Goal: Information Seeking & Learning: Learn about a topic

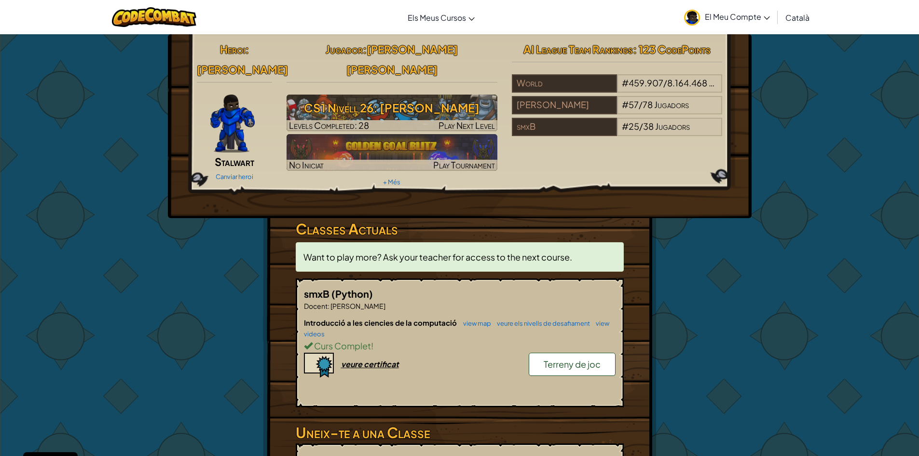
click at [542, 353] on link "Terreny de joc" at bounding box center [572, 364] width 87 height 23
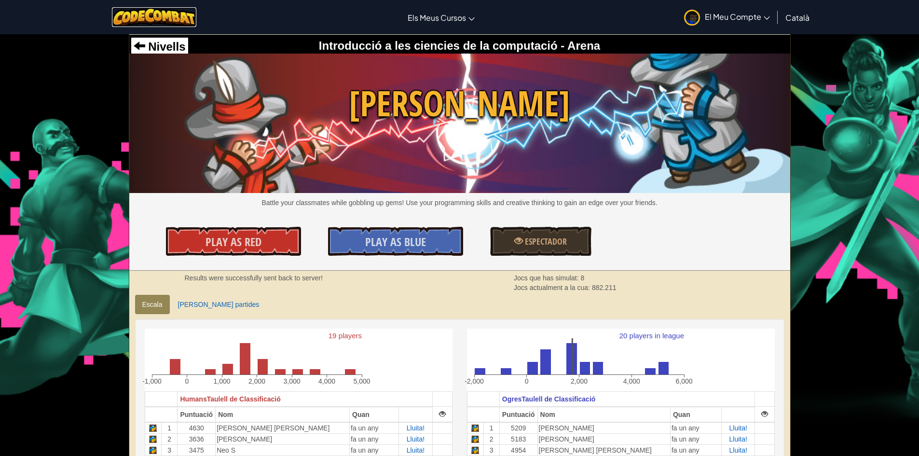
click at [171, 26] on img at bounding box center [154, 17] width 84 height 20
click at [173, 46] on span "Nivells" at bounding box center [165, 46] width 41 height 13
select select "ca"
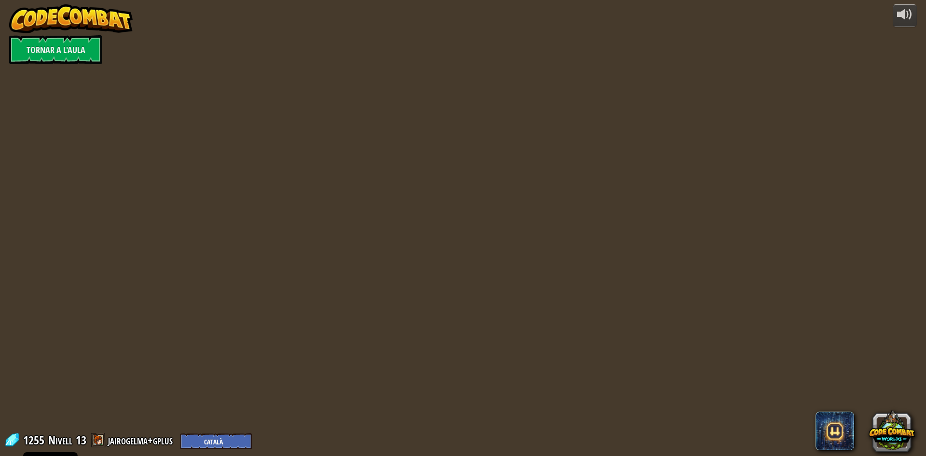
select select "ca"
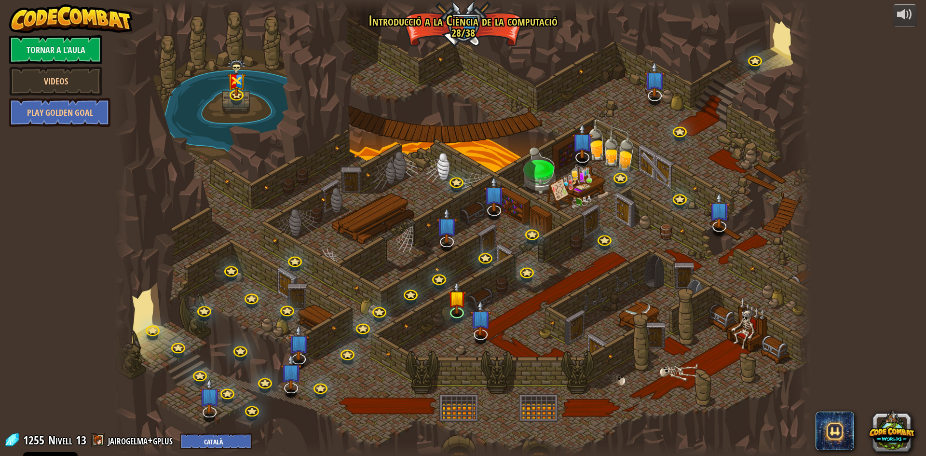
select select "ca"
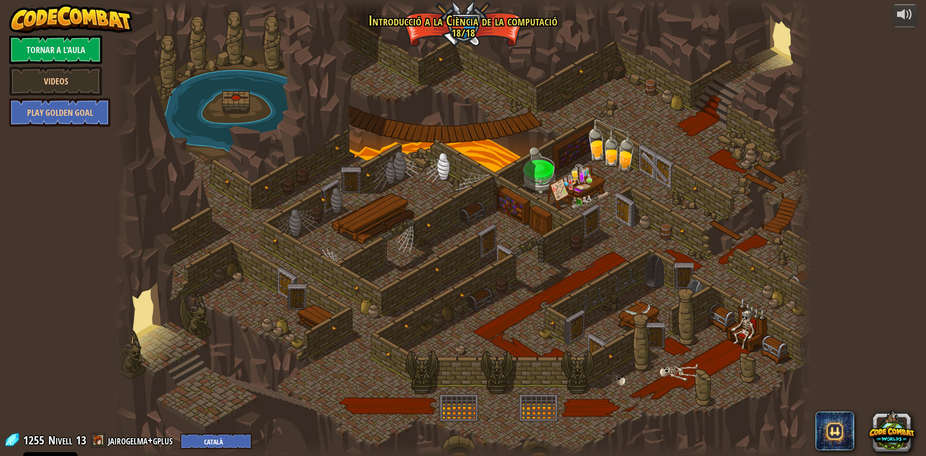
select select "ca"
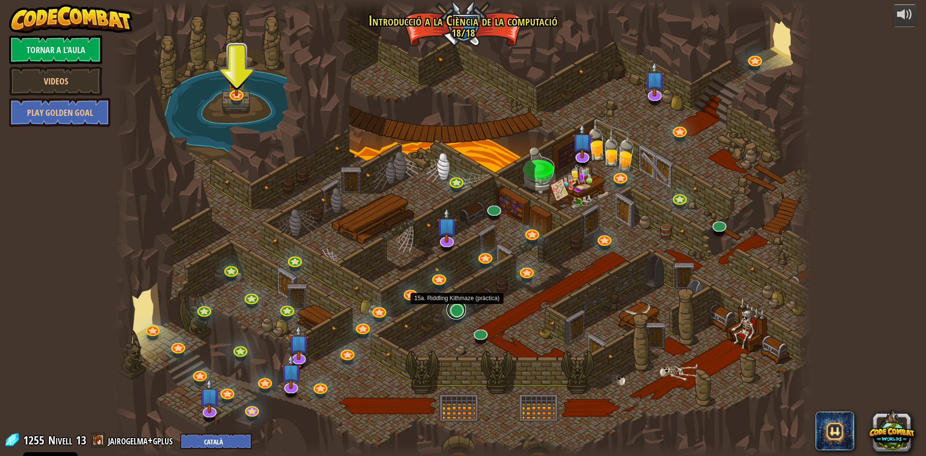
click at [458, 312] on link at bounding box center [456, 309] width 19 height 19
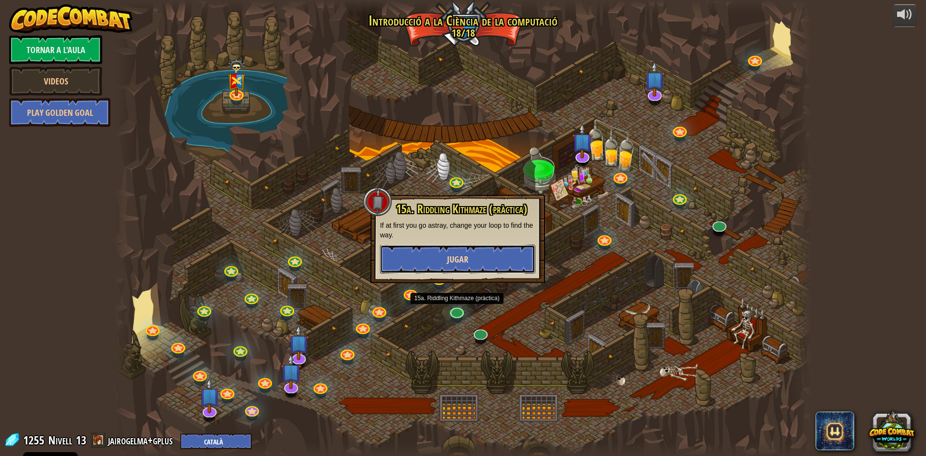
click at [415, 251] on button "Jugar" at bounding box center [457, 259] width 155 height 29
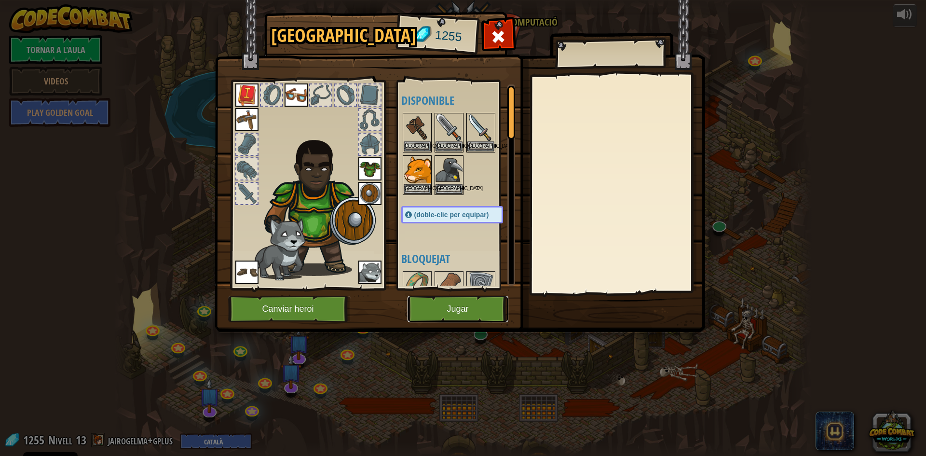
click at [435, 307] on button "Jugar" at bounding box center [458, 309] width 101 height 27
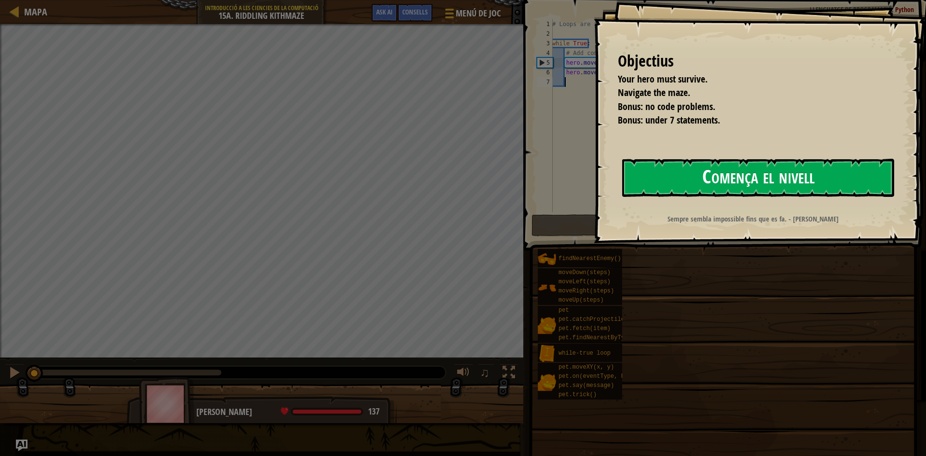
click at [727, 188] on button "Comença el nivell" at bounding box center [758, 178] width 272 height 38
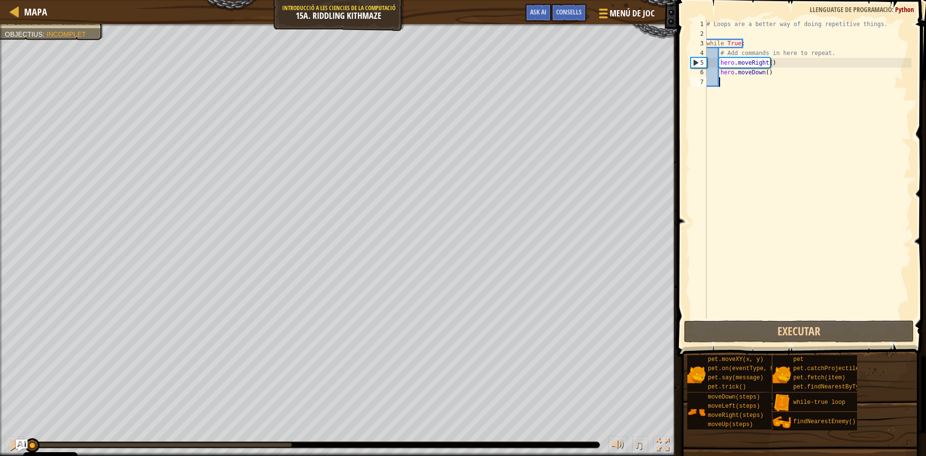
click at [800, 190] on div "# Loops are a better way of doing repetitive things. while True : # Add command…" at bounding box center [808, 178] width 207 height 318
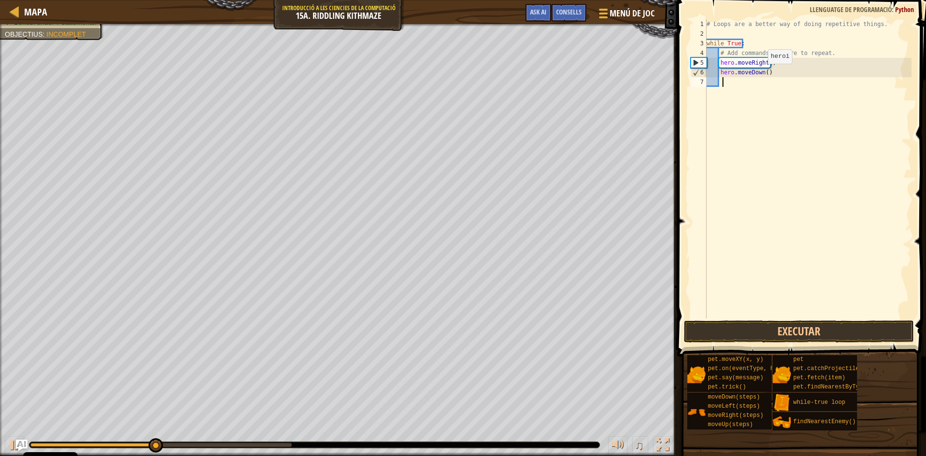
click at [760, 73] on div "# Loops are a better way of doing repetitive things. while True : # Add command…" at bounding box center [808, 178] width 207 height 318
click at [768, 64] on div "# Loops are a better way of doing repetitive things. while True : # Add command…" at bounding box center [808, 178] width 207 height 318
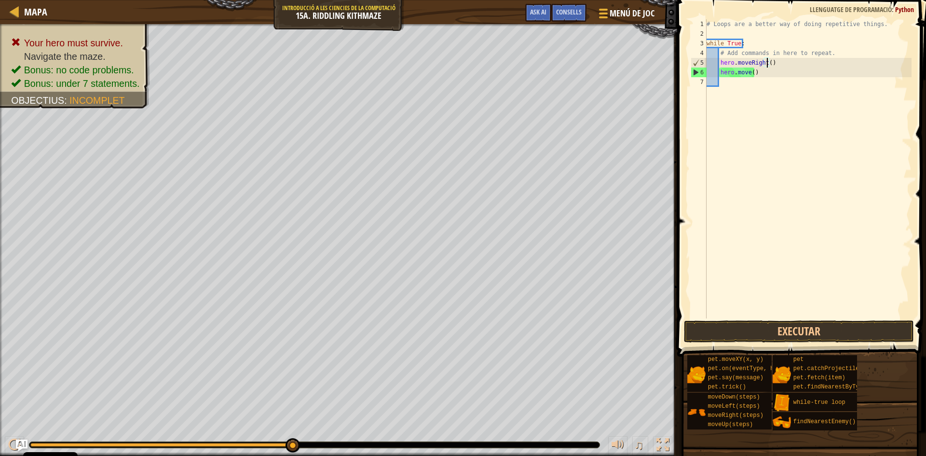
scroll to position [4, 5]
click at [752, 74] on div "# Loops are a better way of doing repetitive things. while True : # Add command…" at bounding box center [808, 178] width 207 height 318
type textarea "hero.move(2)"
click at [755, 81] on div "# Loops are a better way of doing repetitive things. while True : # Add command…" at bounding box center [808, 178] width 207 height 318
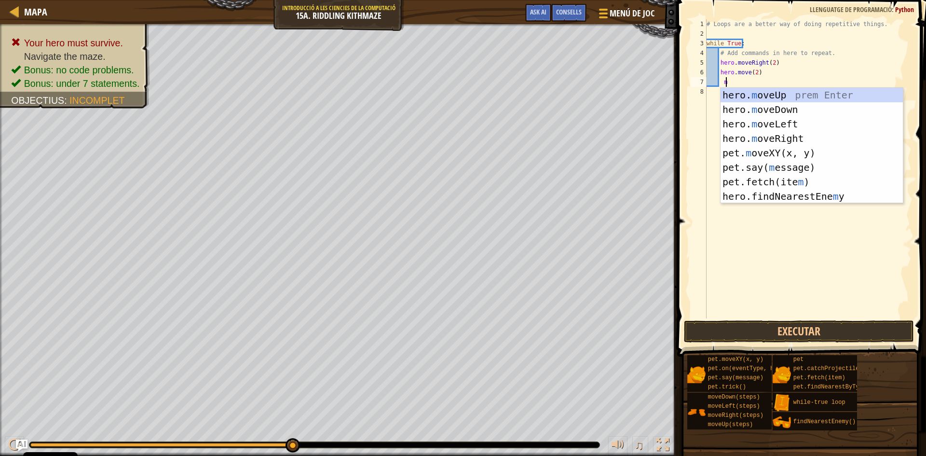
scroll to position [4, 1]
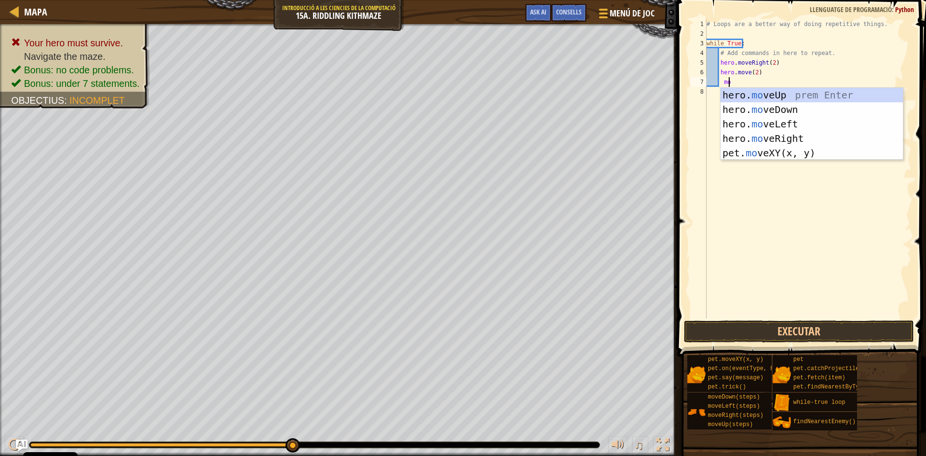
type textarea "mov"
click at [755, 91] on div "hero. mov eUp prem Enter hero. mov eDown prem Enter hero. mov eLeft prem Enter …" at bounding box center [812, 138] width 182 height 101
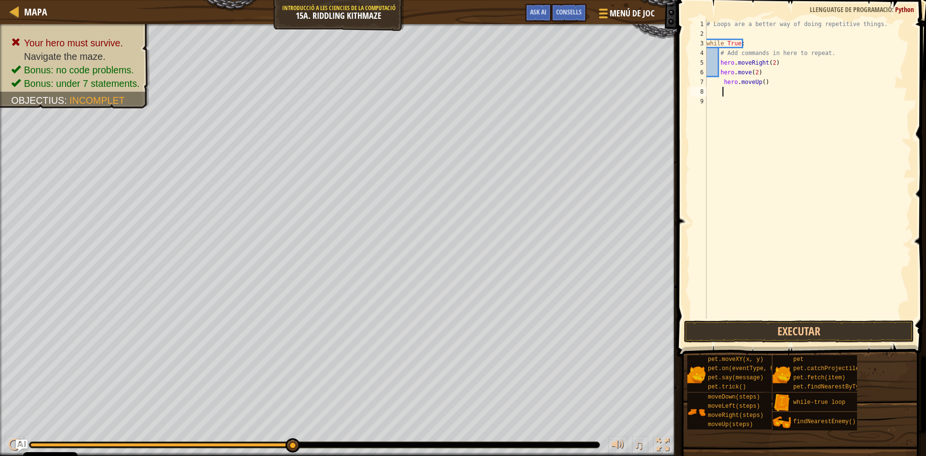
scroll to position [4, 1]
click at [734, 154] on div "# Loops are a better way of doing repetitive things. while True : # Add command…" at bounding box center [808, 178] width 207 height 318
click at [769, 327] on button "Executar" at bounding box center [799, 331] width 230 height 22
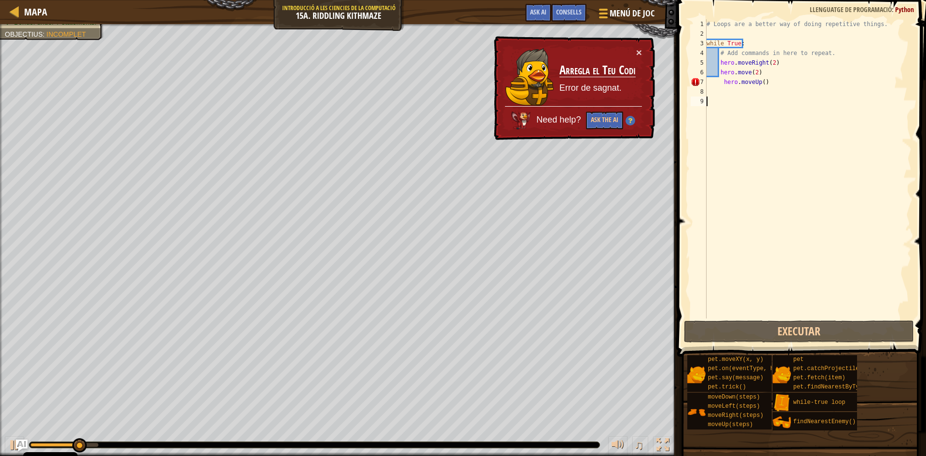
click at [724, 81] on div "# Loops are a better way of doing repetitive things. while True : # Add command…" at bounding box center [808, 178] width 207 height 318
type textarea "hero.moveUp()"
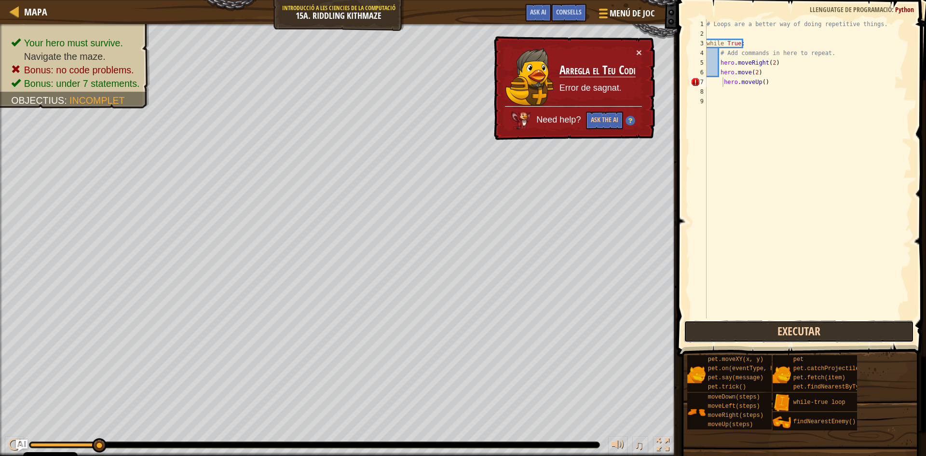
click at [762, 327] on button "Executar" at bounding box center [799, 331] width 230 height 22
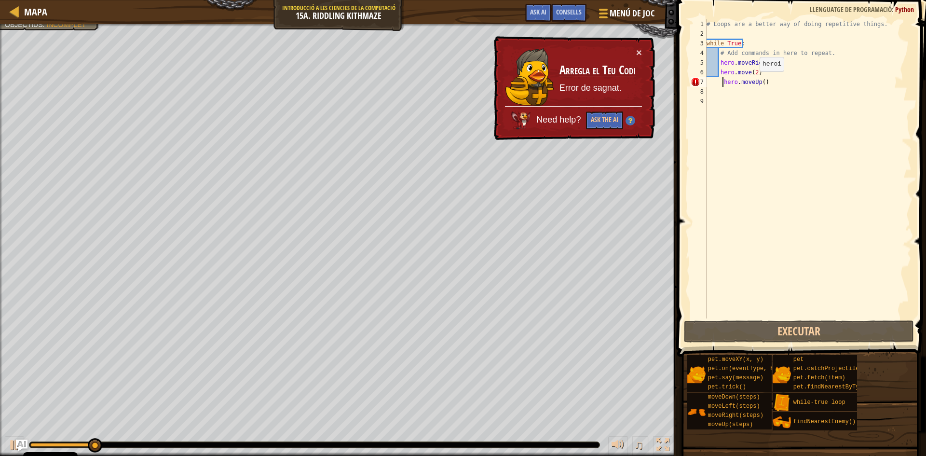
click at [752, 81] on div "# Loops are a better way of doing repetitive things. while True : # Add command…" at bounding box center [808, 178] width 207 height 318
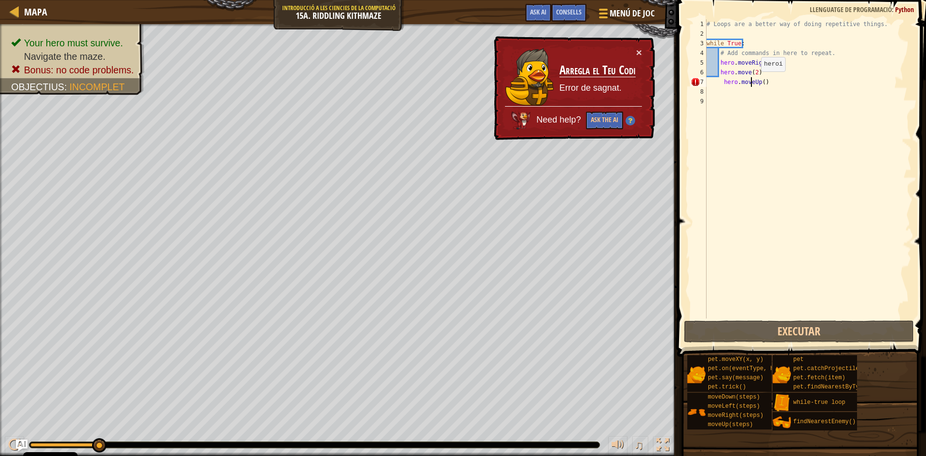
click at [752, 87] on div "# Loops are a better way of doing repetitive things. while True : # Add command…" at bounding box center [808, 178] width 207 height 318
click at [755, 83] on div "# Loops are a better way of doing repetitive things. while True : # Add command…" at bounding box center [808, 178] width 207 height 318
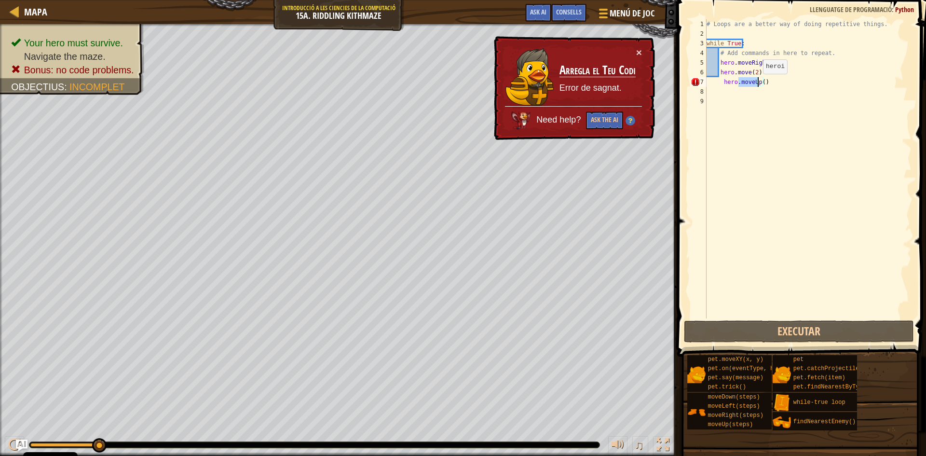
click at [755, 83] on div "# Loops are a better way of doing repetitive things. while True : # Add command…" at bounding box center [808, 178] width 207 height 318
type textarea "hero.moveUp()"
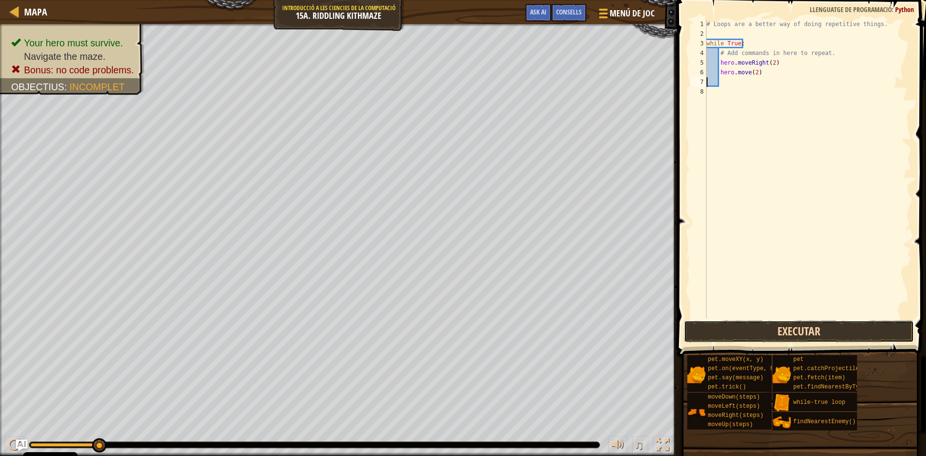
click at [777, 334] on button "Executar" at bounding box center [799, 331] width 230 height 22
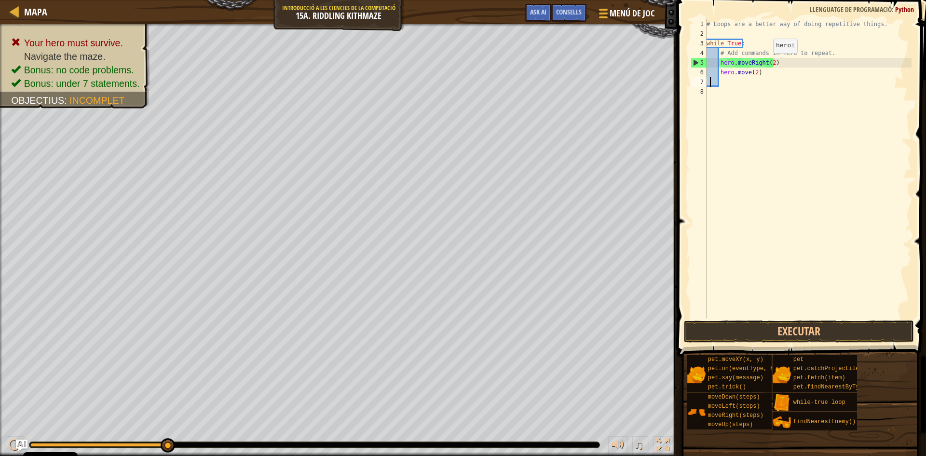
click at [765, 63] on div "# Loops are a better way of doing repetitive things. while True : # Add command…" at bounding box center [808, 178] width 207 height 318
click at [770, 60] on div "# Loops are a better way of doing repetitive things. while True : # Add command…" at bounding box center [808, 178] width 207 height 318
click at [758, 73] on div "# Loops are a better way of doing repetitive things. while True : # Add command…" at bounding box center [808, 178] width 207 height 318
click at [754, 73] on div "# Loops are a better way of doing repetitive things. while True : # Add command…" at bounding box center [808, 178] width 207 height 318
click at [747, 73] on div "# Loops are a better way of doing repetitive things. while True : # Add command…" at bounding box center [808, 178] width 207 height 318
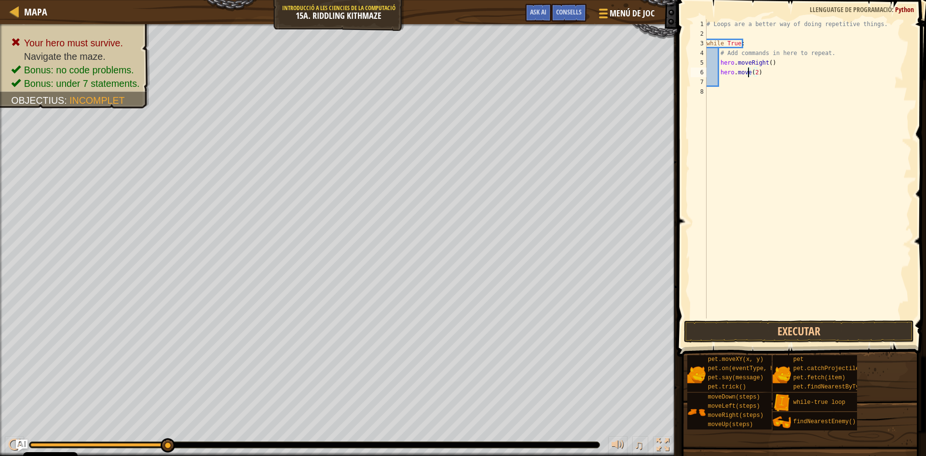
scroll to position [4, 4]
click at [752, 84] on div "hero.moveD own prem Enter" at bounding box center [808, 99] width 182 height 43
click at [773, 72] on div "# Loops are a better way of doing repetitive things. while True : # Add command…" at bounding box center [808, 178] width 207 height 318
click at [781, 72] on div "# Loops are a better way of doing repetitive things. while True : # Add command…" at bounding box center [808, 178] width 207 height 318
type textarea "hero.moveDown()"
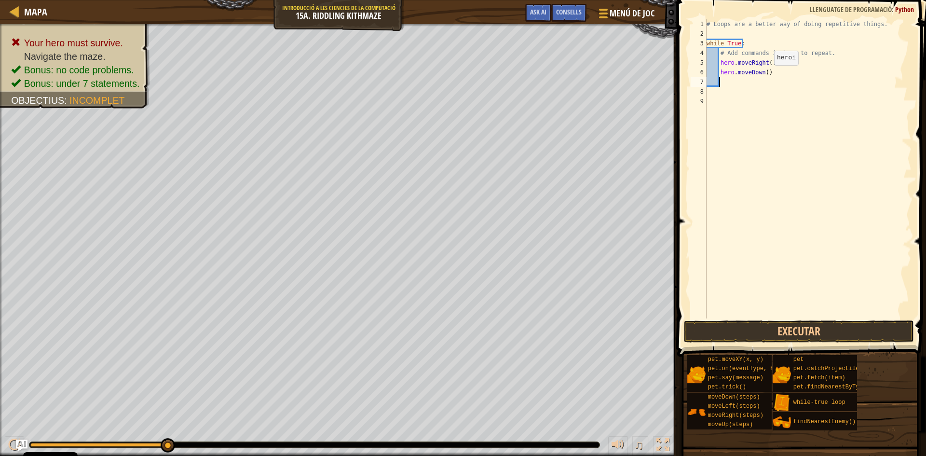
scroll to position [4, 0]
type textarea "r"
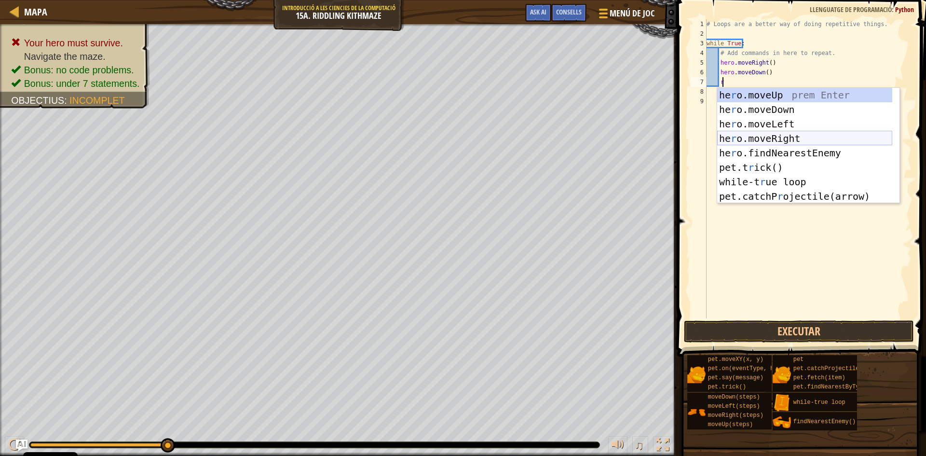
click at [741, 138] on div "he r o.moveUp prem Enter he r o.moveDown prem Enter he r o.moveLeft prem Enter …" at bounding box center [804, 160] width 175 height 145
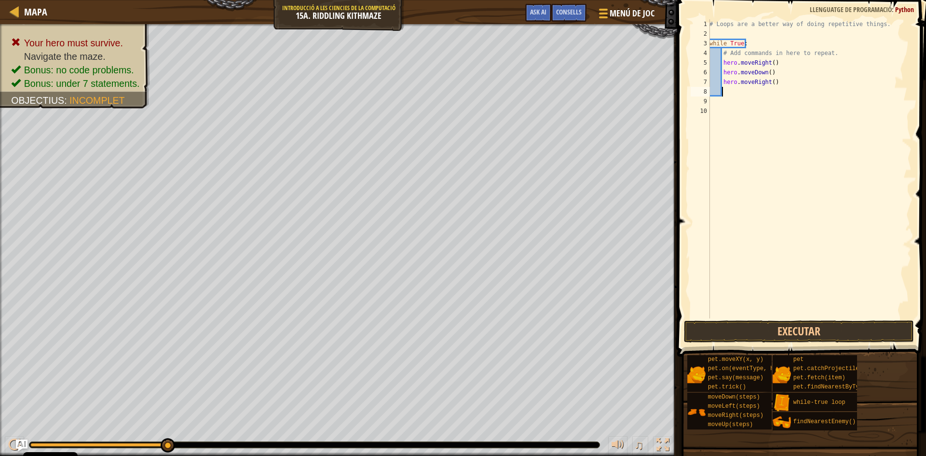
scroll to position [4, 0]
click at [770, 82] on div "# Loops are a better way of doing repetitive things. while True : # Add command…" at bounding box center [810, 178] width 204 height 318
type textarea "hero.moveRight(2)"
click at [736, 87] on div "# Loops are a better way of doing repetitive things. while True : # Add command…" at bounding box center [810, 178] width 204 height 318
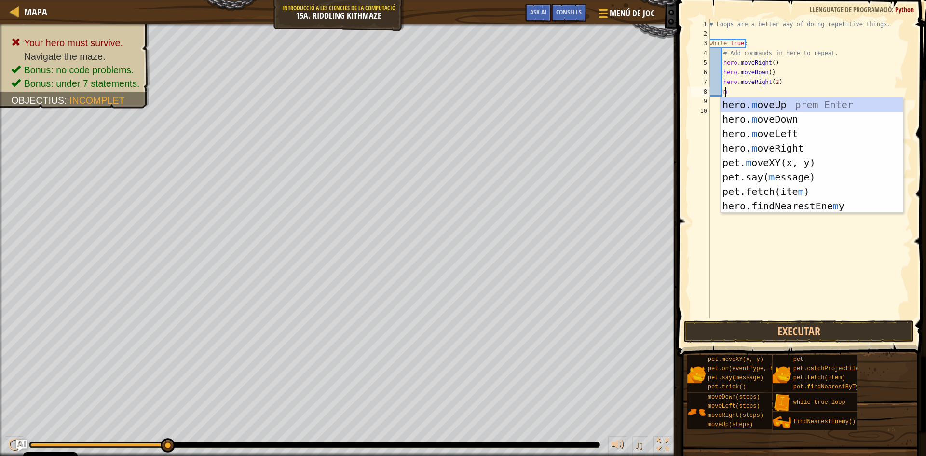
scroll to position [4, 1]
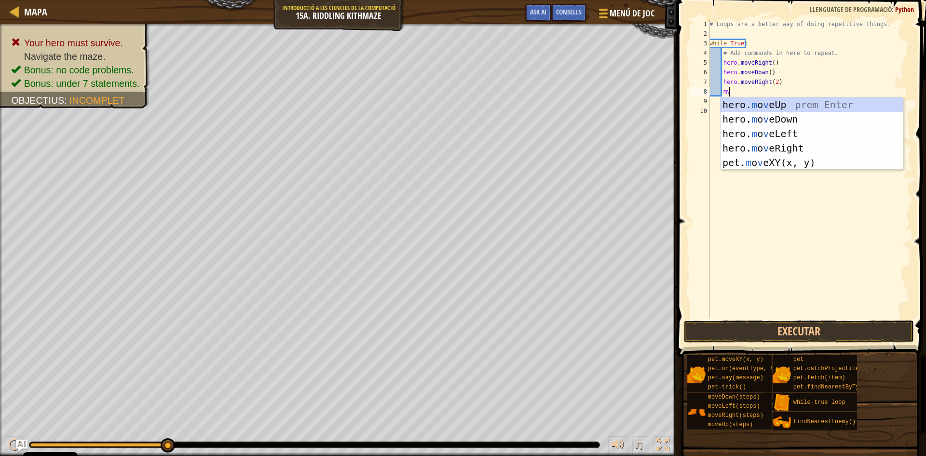
click at [720, 0] on body "Cookie Policy CodeCombat utilitza unes quantes galetes essencials i no essencia…" at bounding box center [463, 0] width 926 height 0
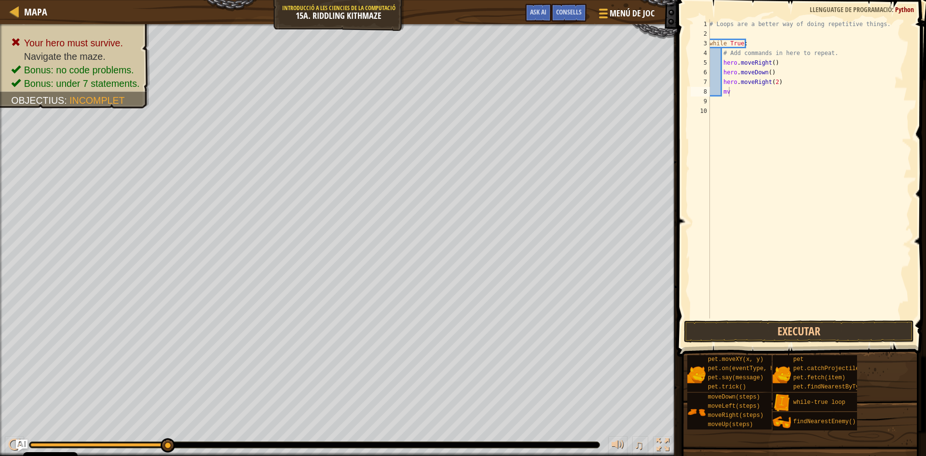
click at [733, 96] on div "# Loops are a better way of doing repetitive things. while True : # Add command…" at bounding box center [810, 178] width 204 height 318
type textarea "mo"
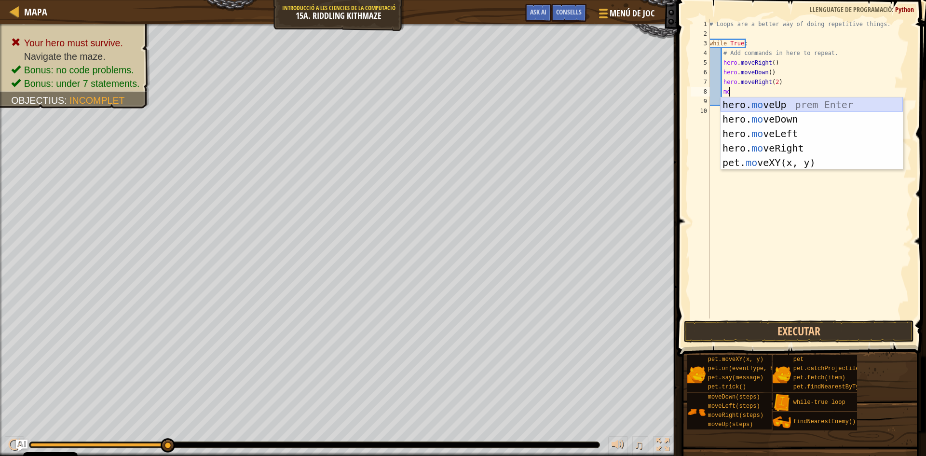
click at [744, 105] on div "hero. mo veUp prem Enter hero. mo veDown prem Enter hero. mo veLeft prem Enter …" at bounding box center [812, 147] width 182 height 101
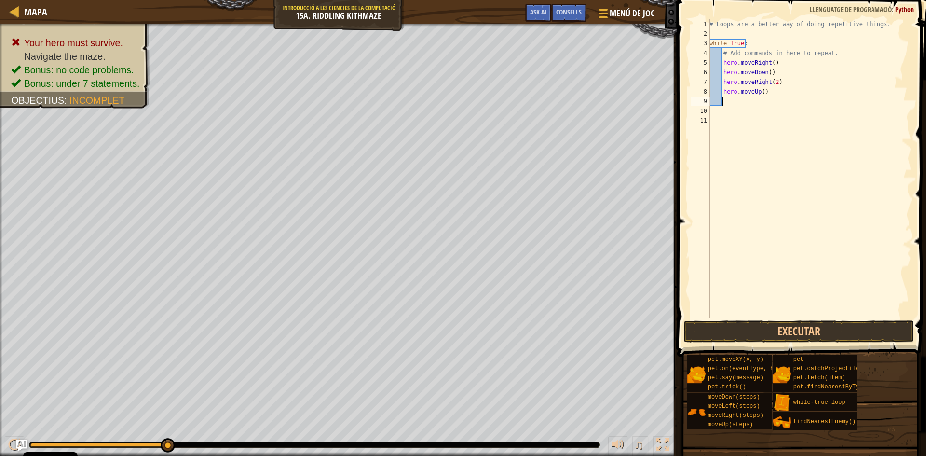
scroll to position [4, 0]
click at [733, 338] on button "Executar" at bounding box center [799, 331] width 230 height 22
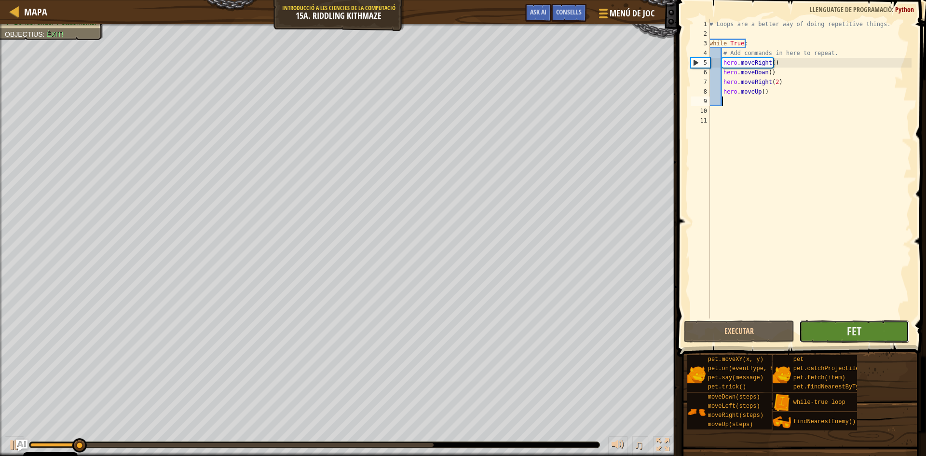
click at [841, 324] on button "Fet" at bounding box center [854, 331] width 110 height 22
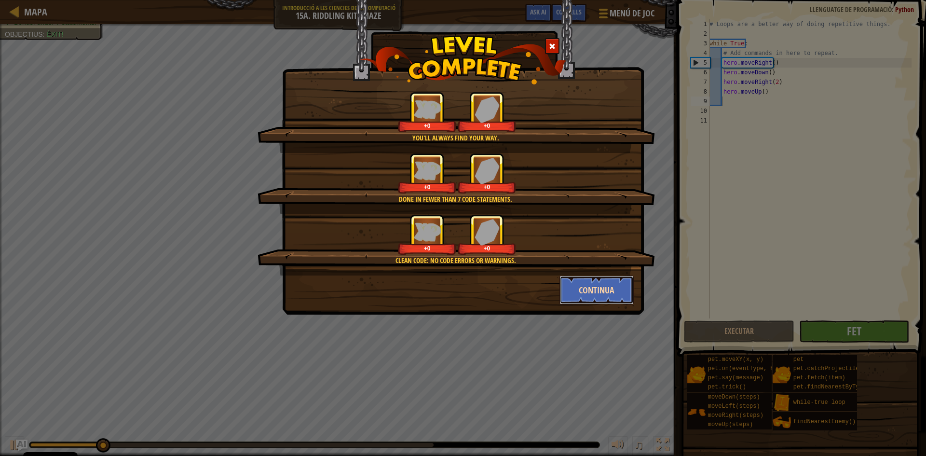
click at [618, 291] on button "Continua" at bounding box center [597, 289] width 75 height 29
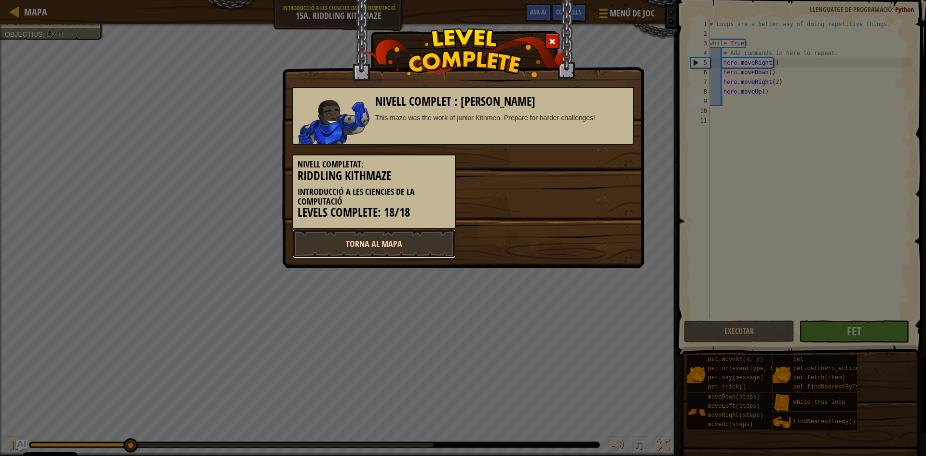
click at [373, 246] on link "Torna al mapa" at bounding box center [374, 243] width 164 height 29
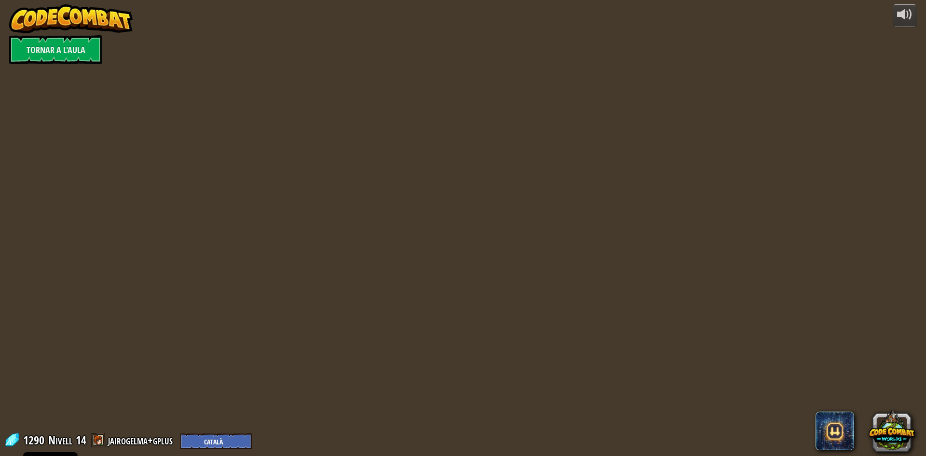
select select "ca"
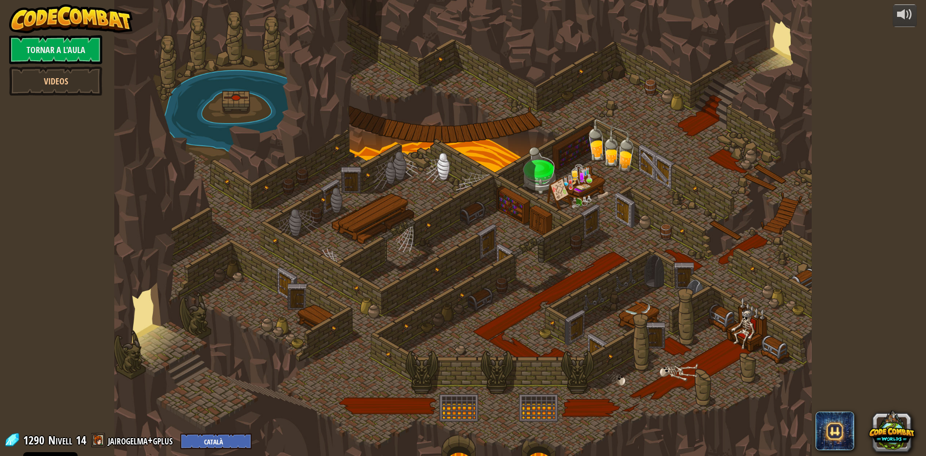
select select "ca"
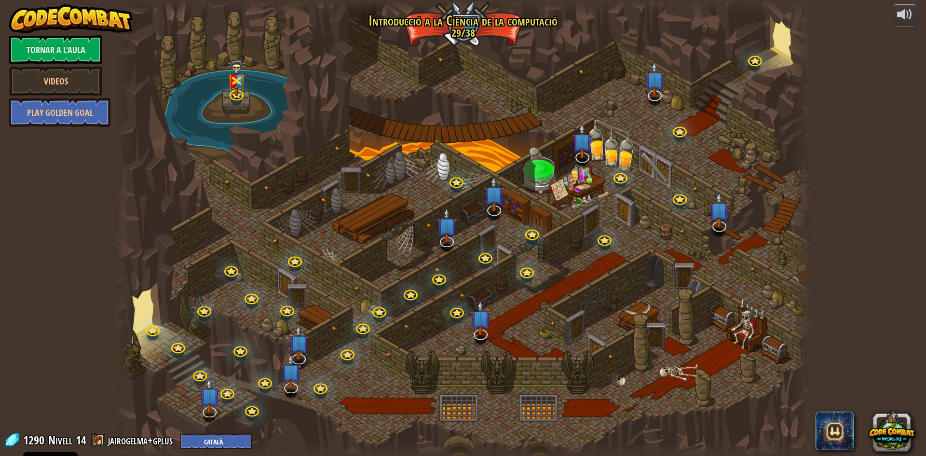
select select "ca"
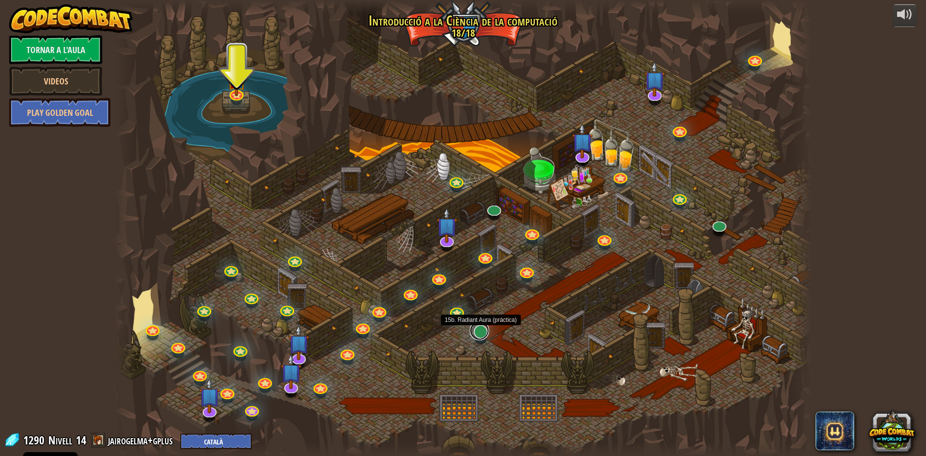
click at [481, 334] on link at bounding box center [479, 330] width 19 height 19
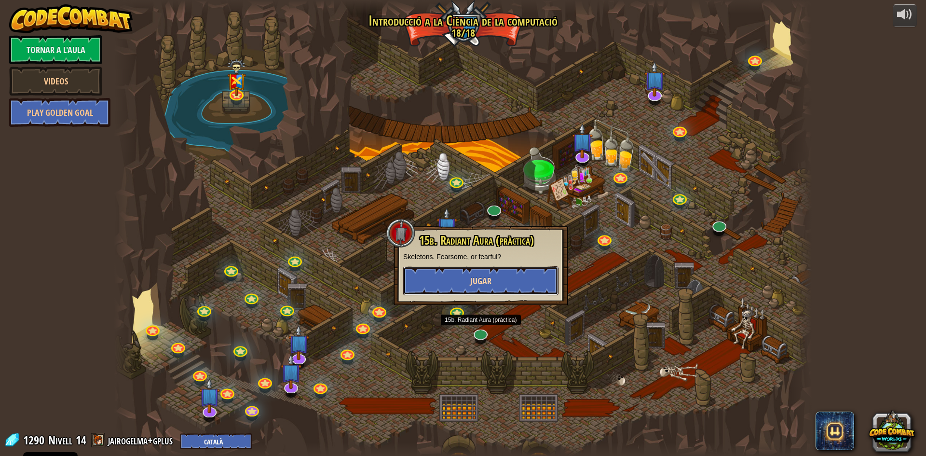
click at [453, 288] on button "Jugar" at bounding box center [480, 280] width 155 height 29
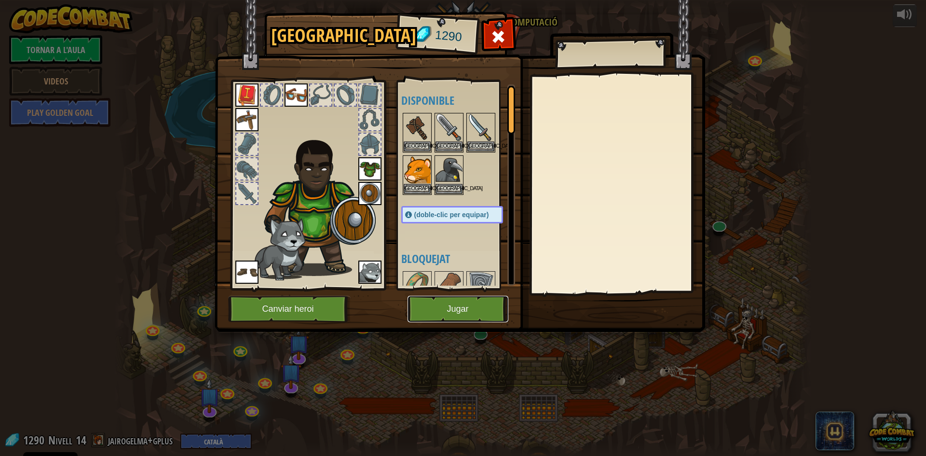
click at [455, 307] on button "Jugar" at bounding box center [458, 309] width 101 height 27
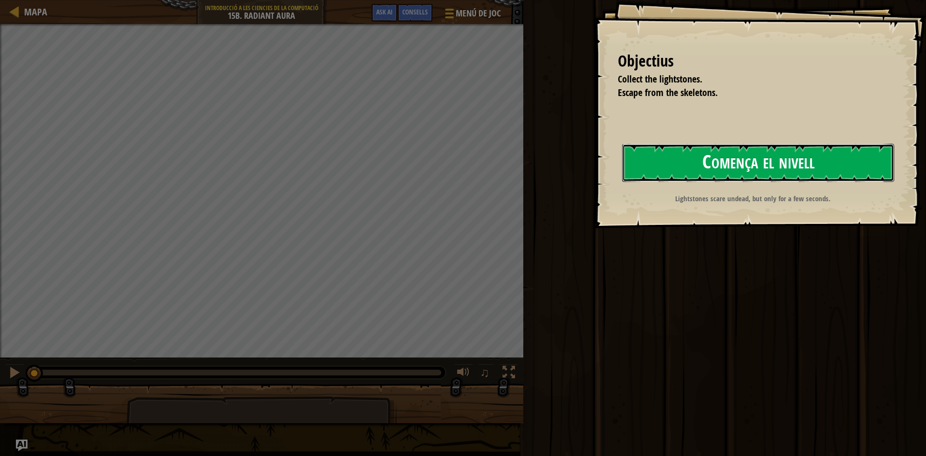
click at [748, 166] on button "Comença el nivell" at bounding box center [758, 163] width 272 height 38
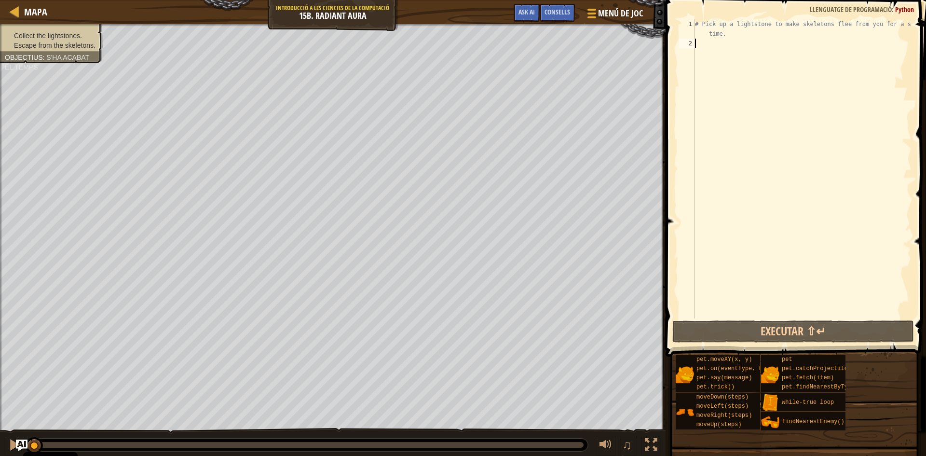
type textarea "m"
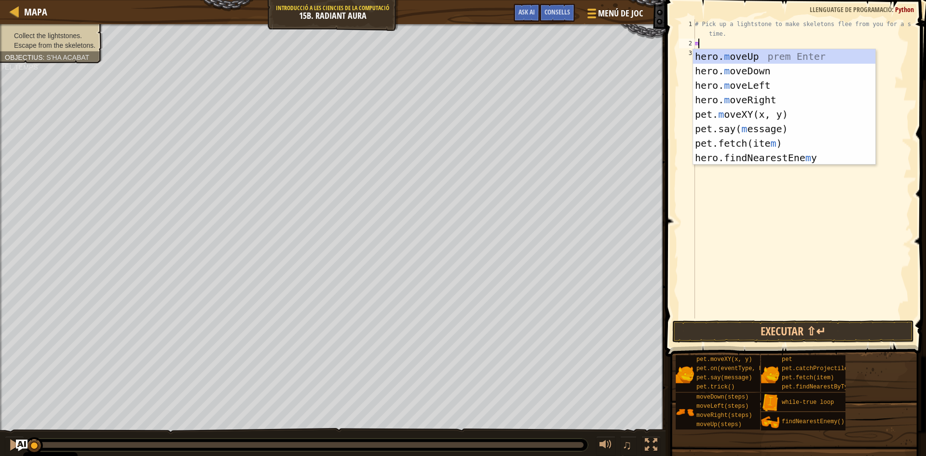
scroll to position [4, 0]
click at [732, 48] on div "# Pick up a lightstone to make skeletons flee from you for a short time. m" at bounding box center [802, 183] width 219 height 328
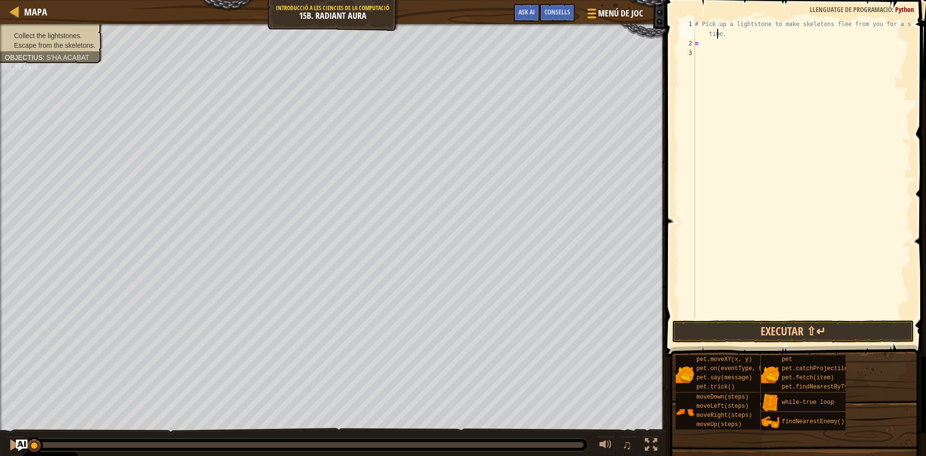
click at [716, 38] on div "# Pick up a lightstone to make skeletons flee from you for a short time. m" at bounding box center [802, 183] width 219 height 328
click at [714, 41] on div "# Pick up a lightstone to make skeletons flee from you for a short time. m" at bounding box center [802, 183] width 219 height 328
type textarea "mo"
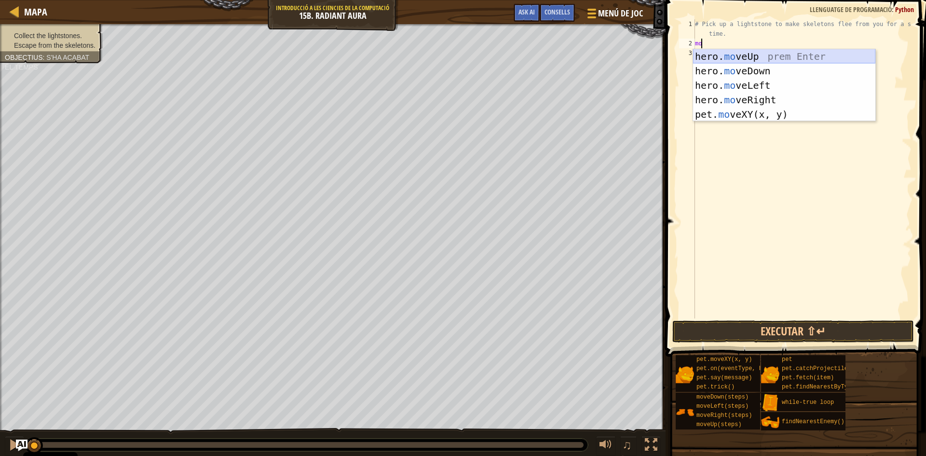
click at [718, 60] on div "hero. mo veUp prem Enter hero. mo veDown prem Enter hero. mo veLeft prem Enter …" at bounding box center [784, 99] width 182 height 101
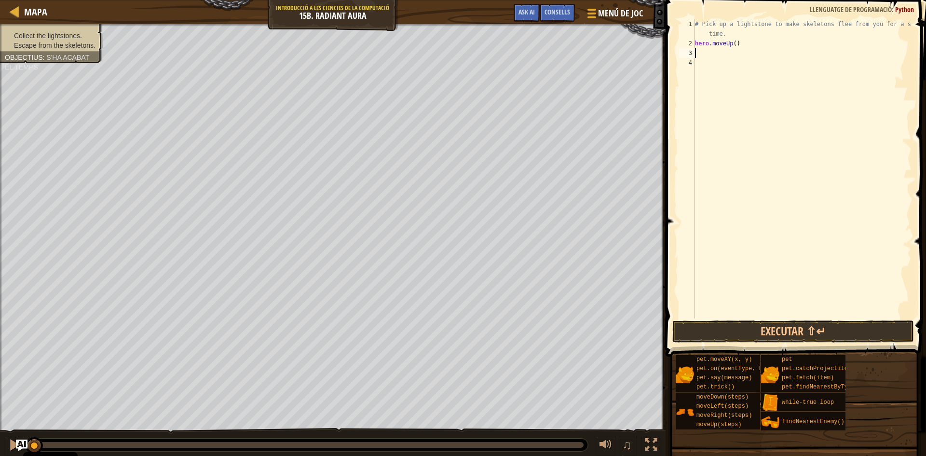
type textarea "m"
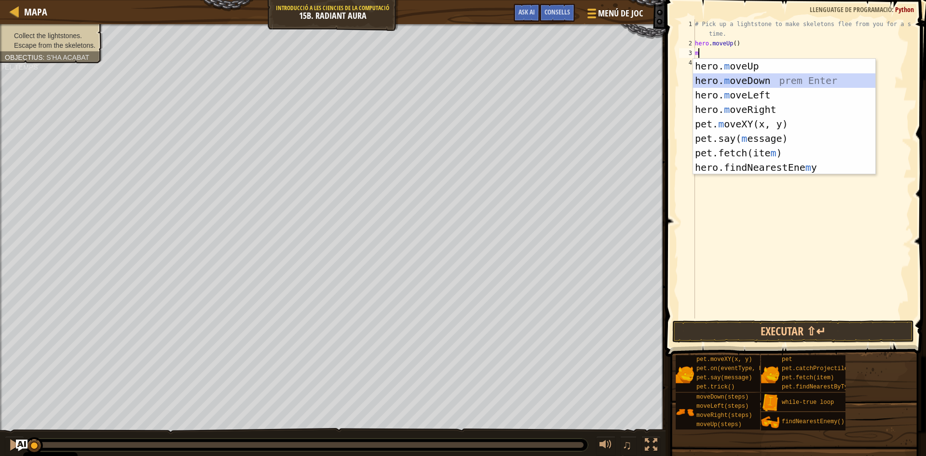
click at [717, 82] on div "hero. m oveUp prem Enter hero. m oveDown prem Enter hero. m oveLeft prem Enter …" at bounding box center [784, 131] width 182 height 145
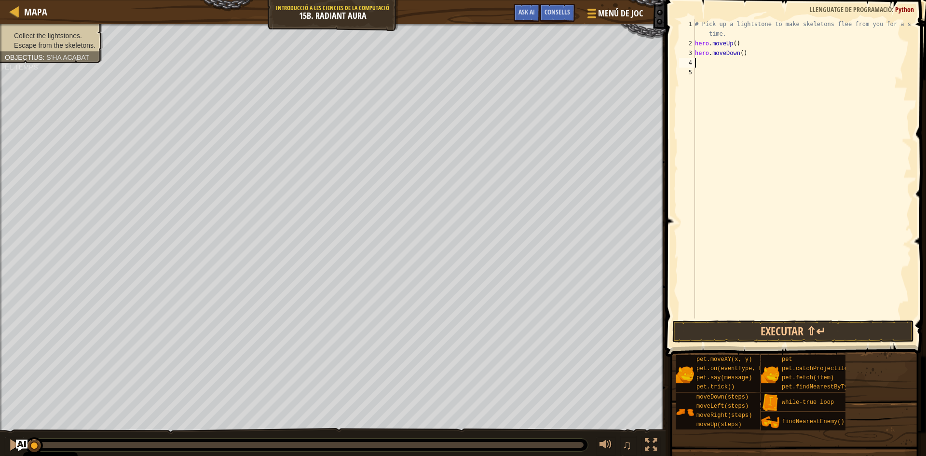
type textarea "m"
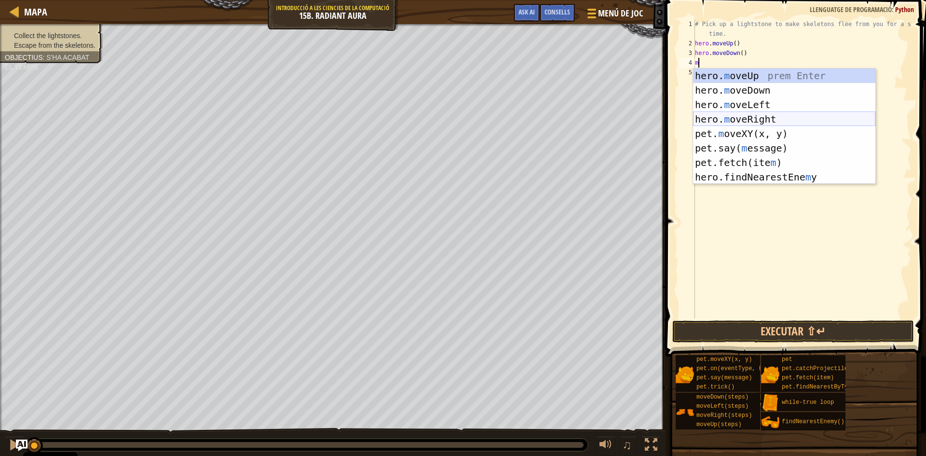
click at [722, 114] on div "hero. m oveUp prem Enter hero. m oveDown prem Enter hero. m oveLeft prem Enter …" at bounding box center [784, 141] width 182 height 145
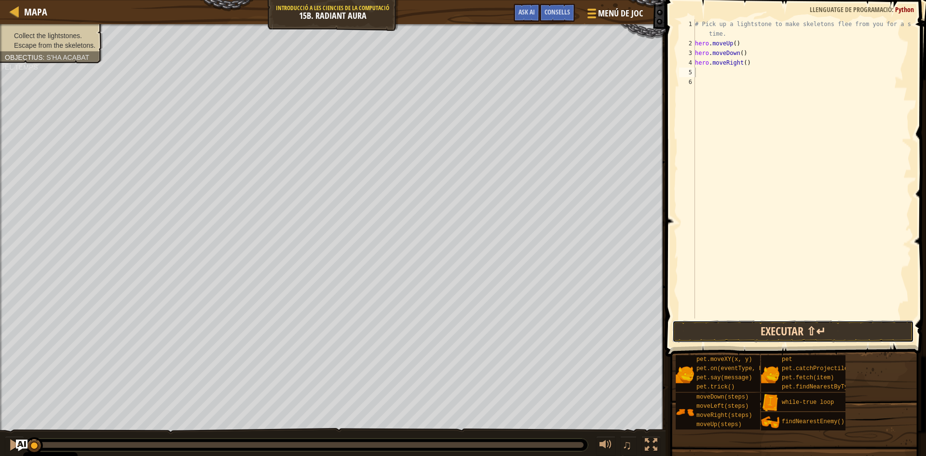
click at [747, 328] on button "Executar ⇧↵" at bounding box center [793, 331] width 242 height 22
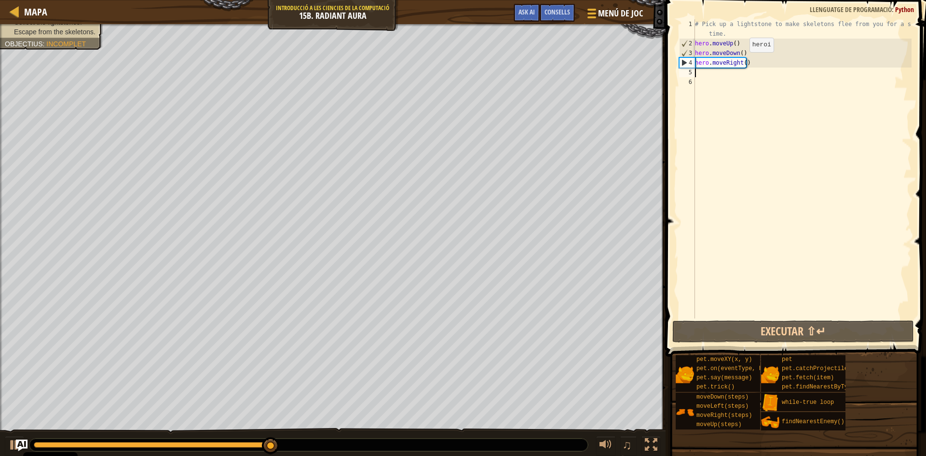
click at [741, 62] on div "# Pick up a lightstone to make skeletons flee from you for a short time. hero .…" at bounding box center [802, 183] width 219 height 328
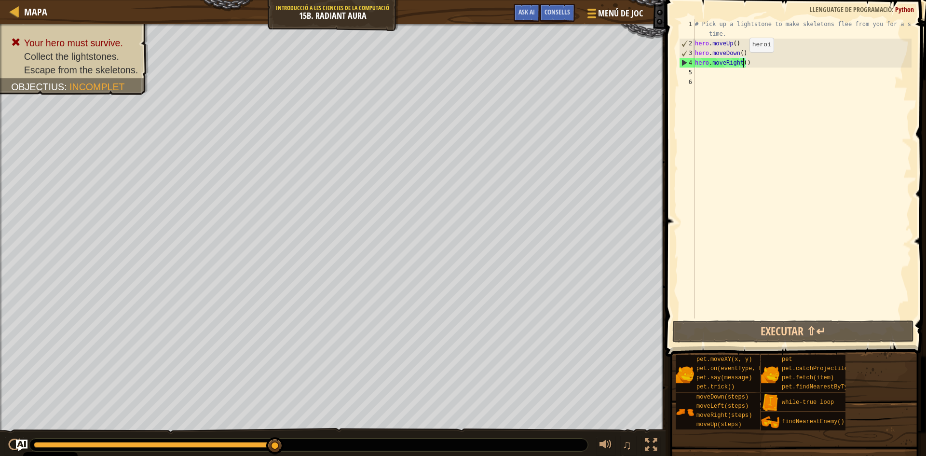
scroll to position [4, 4]
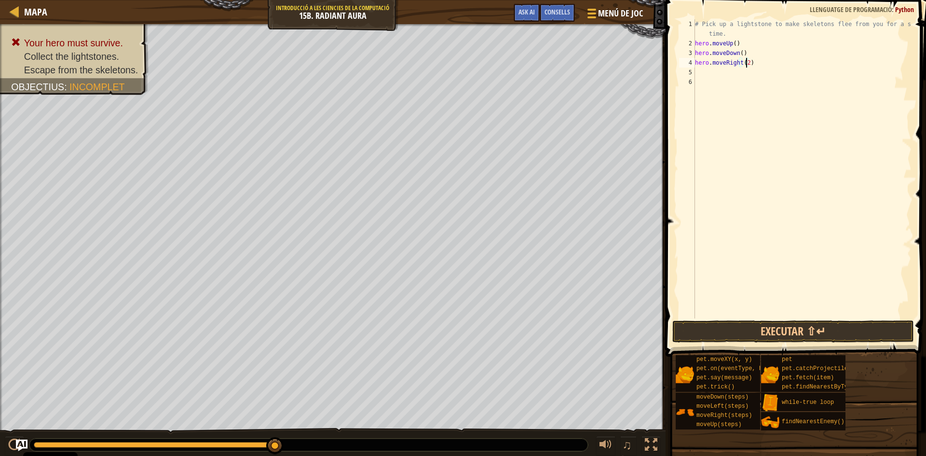
click at [701, 38] on div "# Pick up a lightstone to make skeletons flee from you for a short time. hero .…" at bounding box center [802, 183] width 219 height 328
click at [728, 37] on div "# Pick up a lightstone to make skeletons flee from you for a short time. hero .…" at bounding box center [802, 183] width 219 height 328
type textarea "# Pick up a lightstone to make skeletons flee from you for a short"
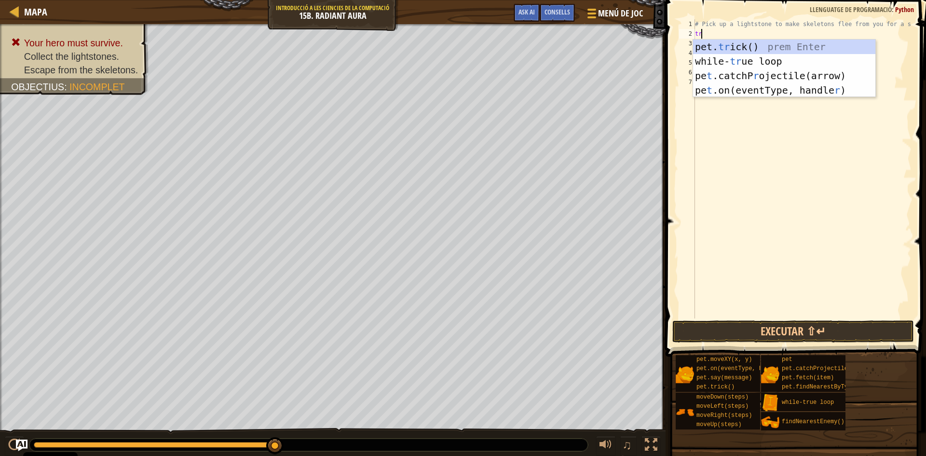
type textarea "tru"
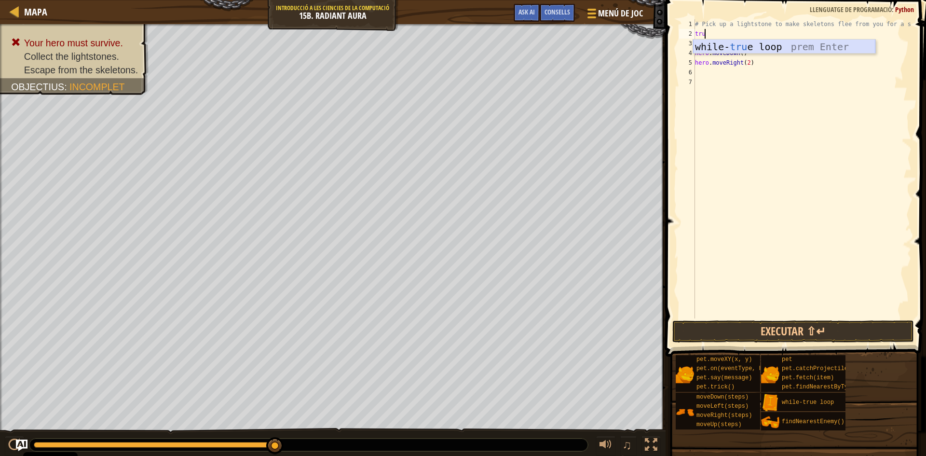
click at [756, 46] on div "while- tru e loop prem Enter" at bounding box center [784, 61] width 182 height 43
click at [697, 53] on div "# Pick up a lightstone to make skeletons flee from you for a short while True :…" at bounding box center [802, 178] width 219 height 318
type textarea "hero.moveRight(2)"
click at [744, 324] on button "Executar ⇧↵" at bounding box center [793, 331] width 242 height 22
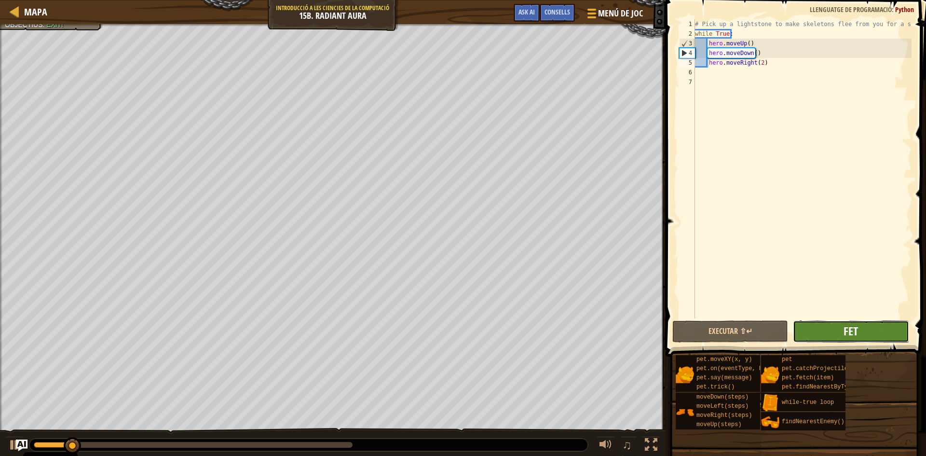
click at [851, 332] on span "Fet" at bounding box center [851, 330] width 14 height 15
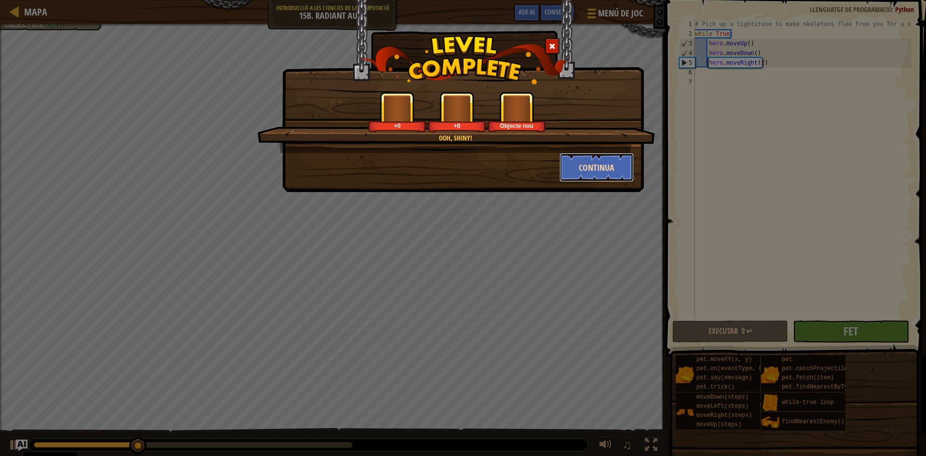
click at [594, 168] on button "Continua" at bounding box center [597, 167] width 75 height 29
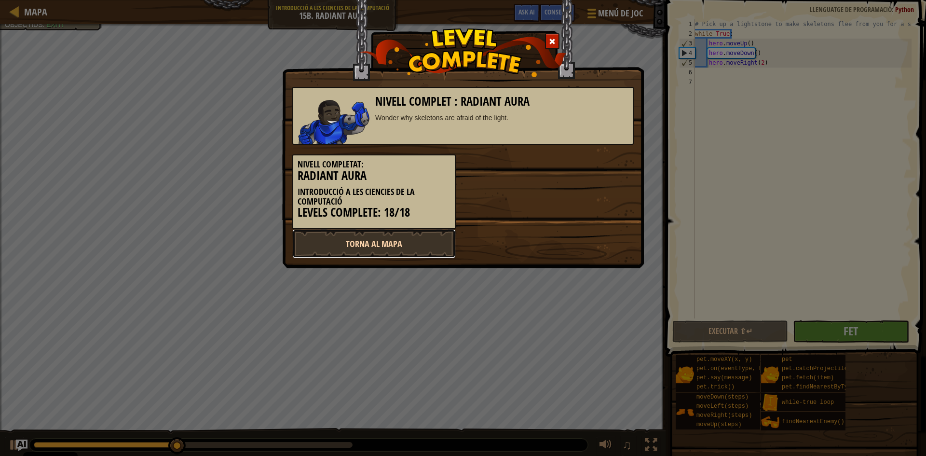
click at [414, 247] on link "Torna al mapa" at bounding box center [374, 243] width 164 height 29
select select "ca"
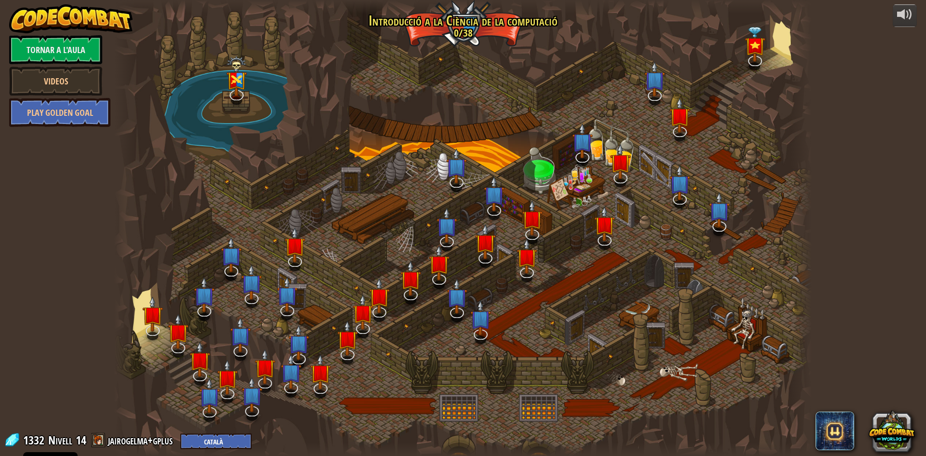
select select "ca"
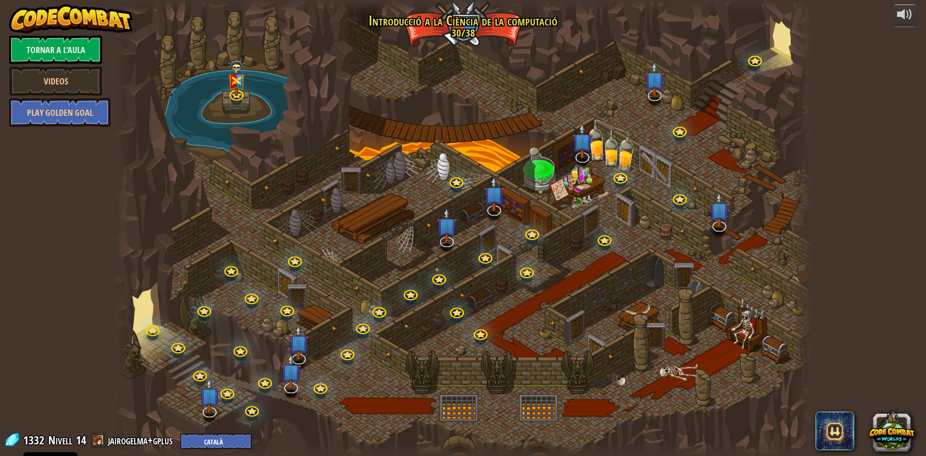
select select "ca"
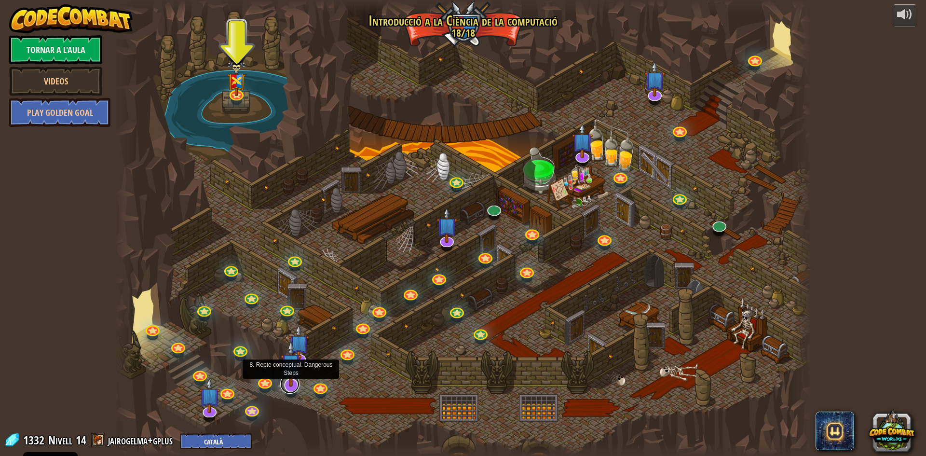
click at [291, 391] on link at bounding box center [289, 383] width 19 height 19
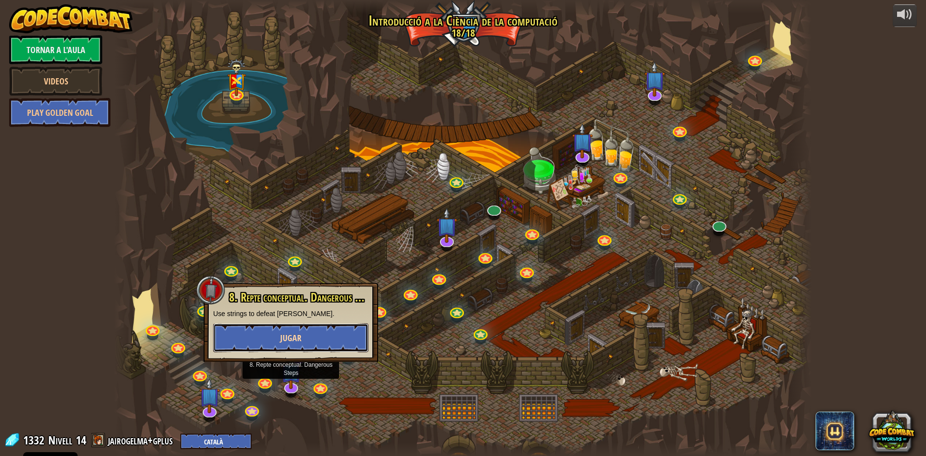
click at [290, 331] on button "Jugar" at bounding box center [290, 337] width 155 height 29
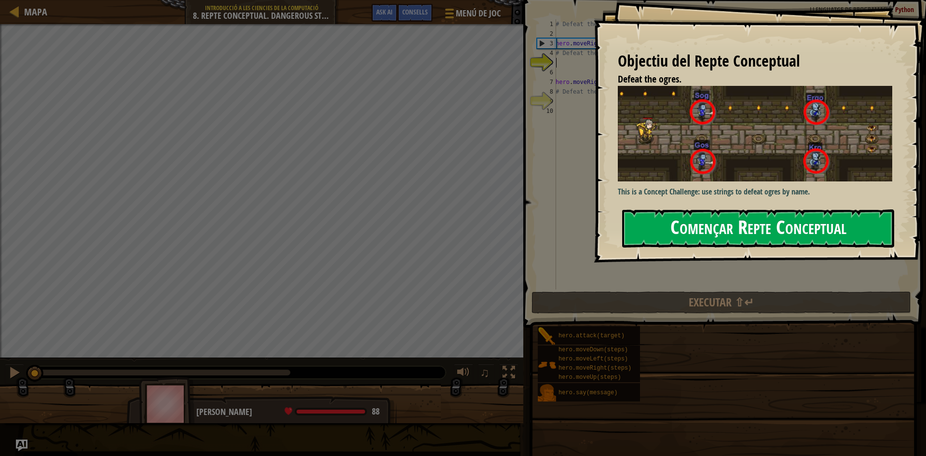
click at [665, 230] on button "Començar Repte Conceptual" at bounding box center [758, 228] width 272 height 38
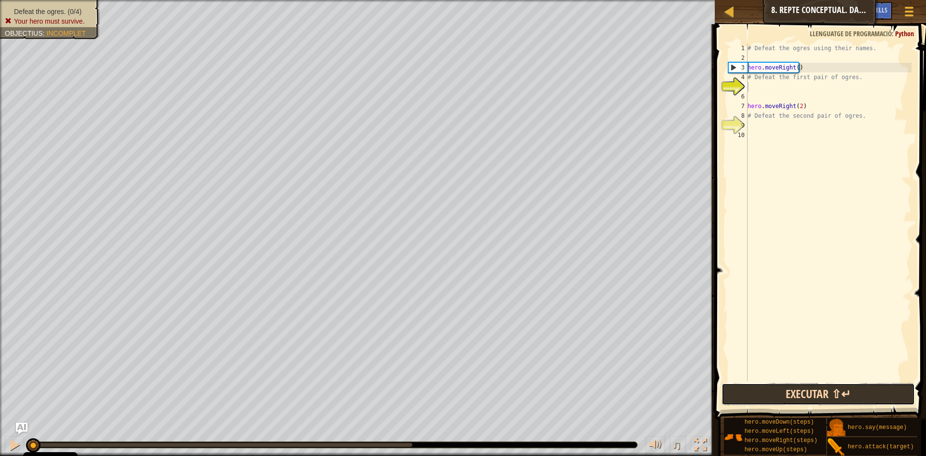
click at [790, 389] on button "Executar ⇧↵" at bounding box center [818, 394] width 193 height 22
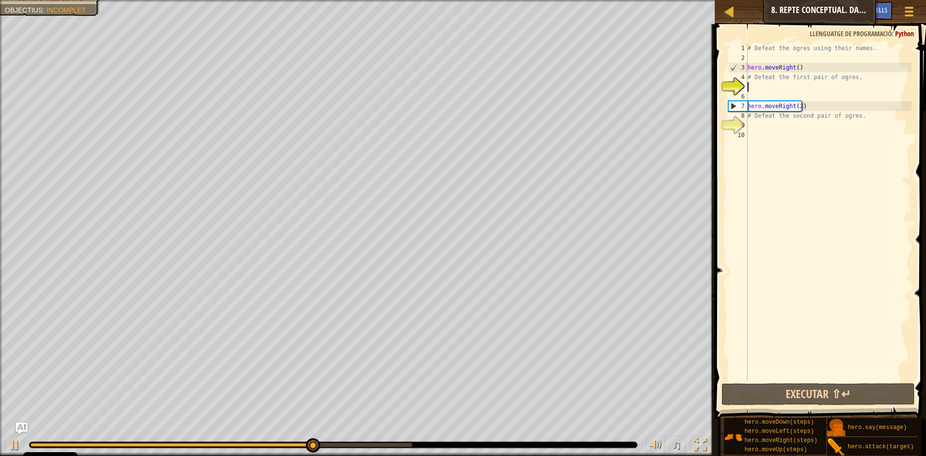
click at [764, 89] on div "# Defeat the ogres using their names. hero . moveRight ( ) # Defeat the first p…" at bounding box center [829, 221] width 166 height 357
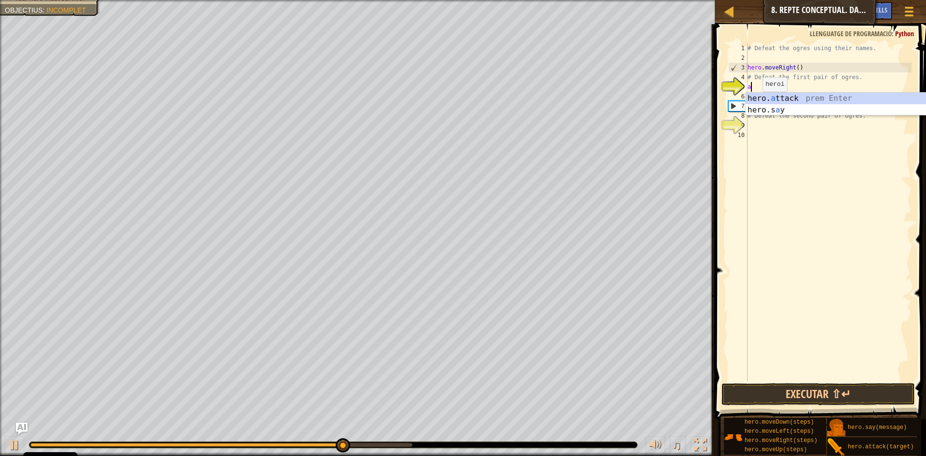
scroll to position [4, 0]
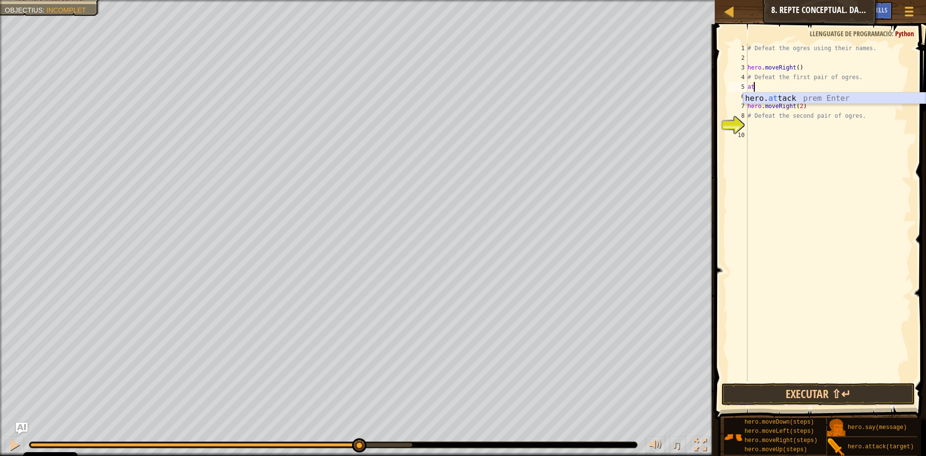
click at [762, 99] on div "hero. at tack prem Enter" at bounding box center [834, 110] width 182 height 35
type textarea "hero.attack("sog")"
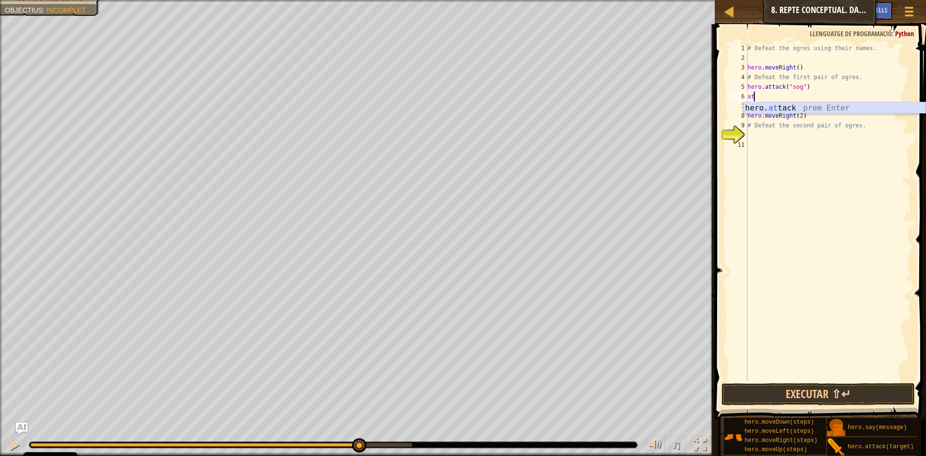
click at [788, 109] on div "hero. at tack prem Enter" at bounding box center [834, 119] width 182 height 35
type textarea "hero.attack("sog")"
click at [791, 107] on div "# Defeat the ogres using their names. hero . moveRight ( ) # Defeat the first p…" at bounding box center [829, 221] width 166 height 357
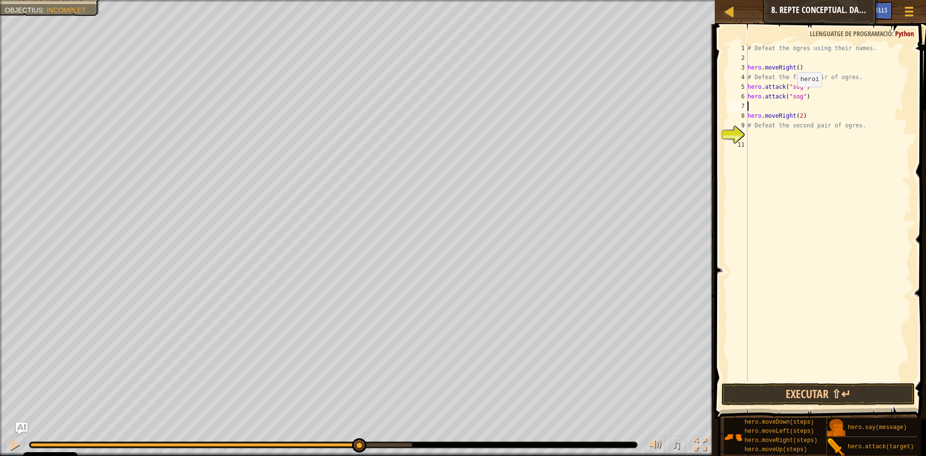
click at [793, 96] on div "# Defeat the ogres using their names. hero . moveRight ( ) # Defeat the first p…" at bounding box center [829, 221] width 166 height 357
click at [792, 88] on div "# Defeat the ogres using their names. hero . moveRight ( ) # Defeat the first p…" at bounding box center [829, 221] width 166 height 357
type textarea "hero.attack("Sog")"
click at [785, 105] on div "# Defeat the ogres using their names. hero . moveRight ( ) # Defeat the first p…" at bounding box center [829, 221] width 166 height 357
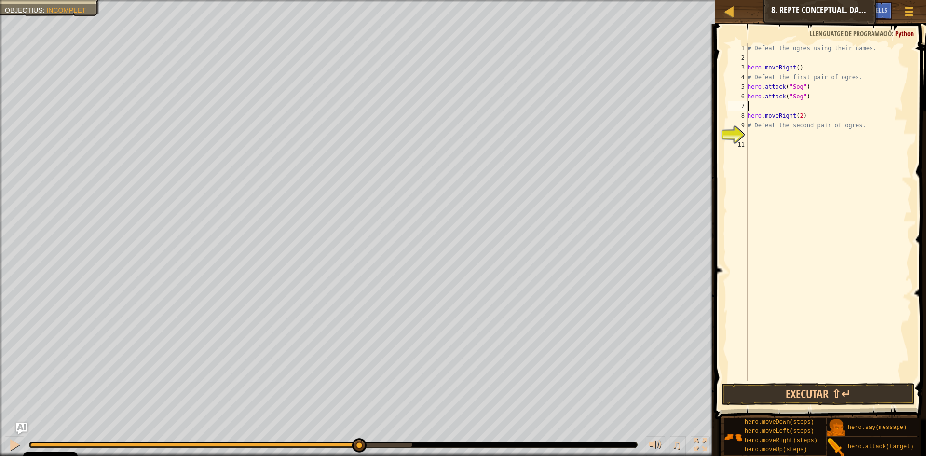
scroll to position [4, 0]
click at [764, 121] on div "hero. at tack prem Enter" at bounding box center [834, 129] width 182 height 35
click at [776, 109] on div "# Defeat the ogres using their names. hero . moveRight ( ) # Defeat the first p…" at bounding box center [829, 221] width 166 height 357
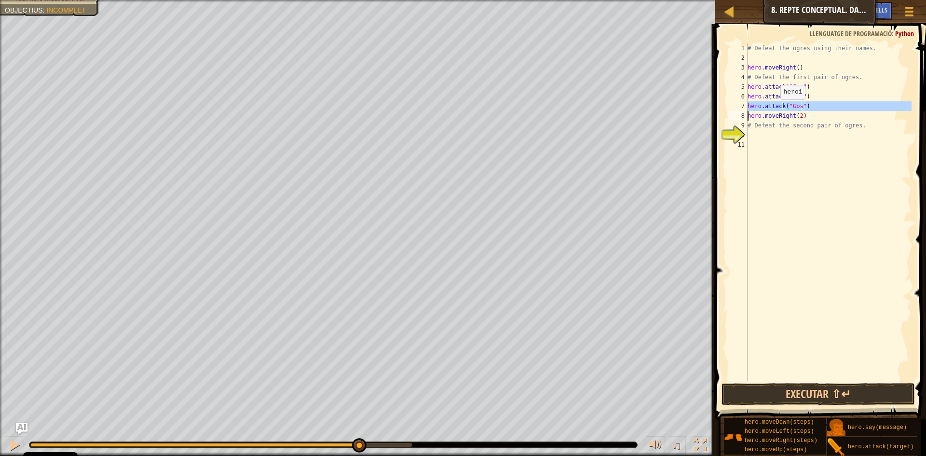
click at [776, 109] on div "# Defeat the ogres using their names. hero . moveRight ( ) # Defeat the first p…" at bounding box center [829, 221] width 166 height 357
type textarea "hero.attack("Gos")"
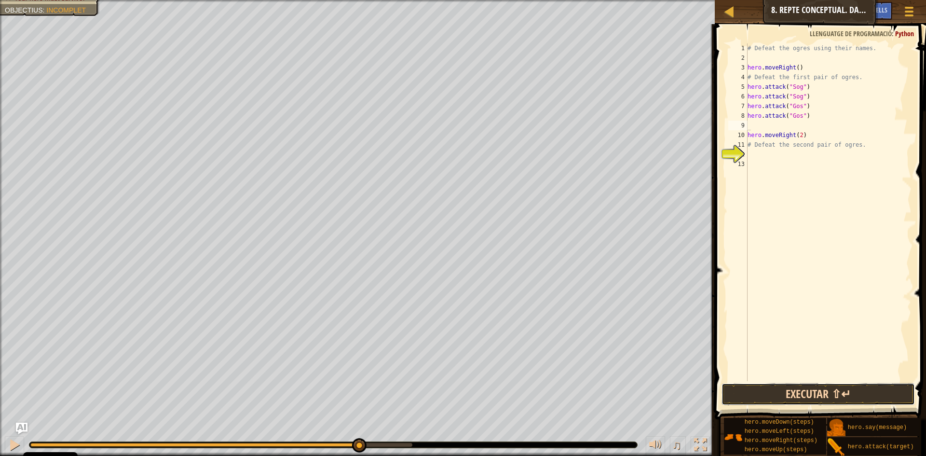
click at [807, 387] on button "Executar ⇧↵" at bounding box center [818, 394] width 193 height 22
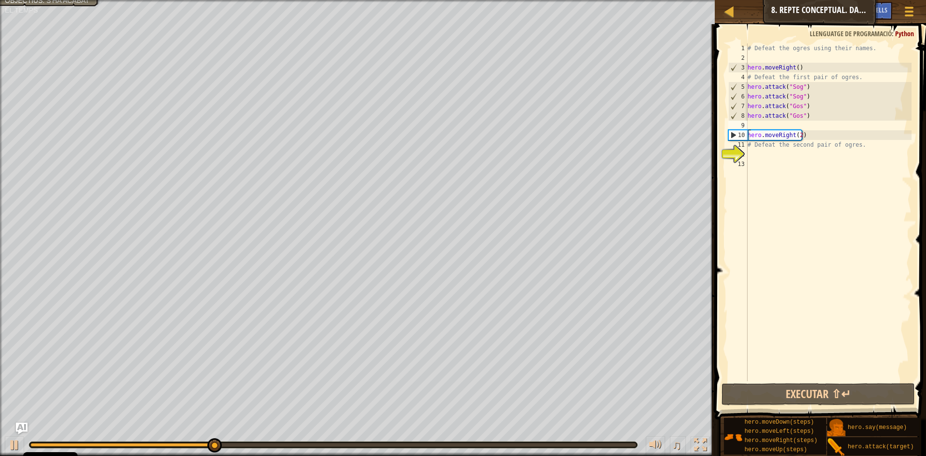
click at [765, 129] on div "# Defeat the ogres using their names. hero . moveRight ( ) # Defeat the first p…" at bounding box center [829, 221] width 166 height 357
click at [764, 125] on div "# Defeat the ogres using their names. hero . moveRight ( ) # Defeat the first p…" at bounding box center [829, 221] width 166 height 357
click at [762, 123] on div "# Defeat the ogres using their names. hero . moveRight ( ) # Defeat the first p…" at bounding box center [829, 221] width 166 height 357
click at [761, 123] on div "# Defeat the ogres using their names. hero . moveRight ( ) # Defeat the first p…" at bounding box center [829, 221] width 166 height 357
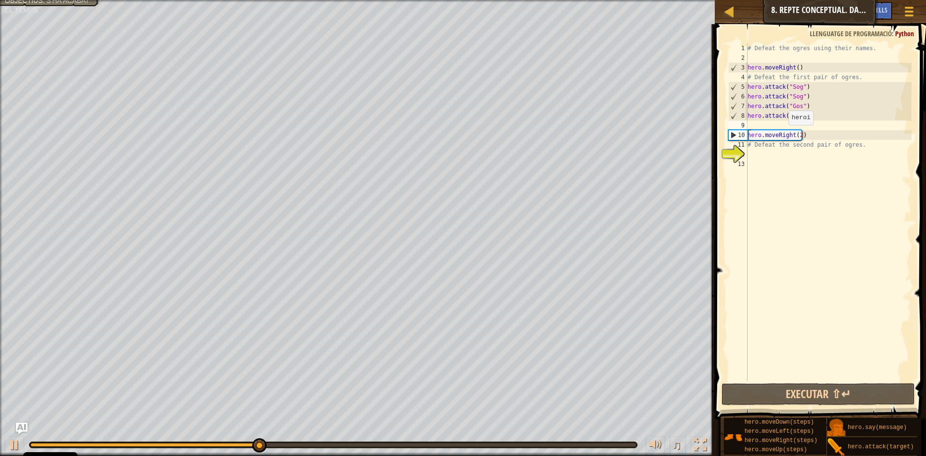
click at [801, 134] on div "# Defeat the ogres using their names. hero . moveRight ( ) # Defeat the first p…" at bounding box center [829, 221] width 166 height 357
type textarea "hero.moveRight(2)"
type textarea "m"
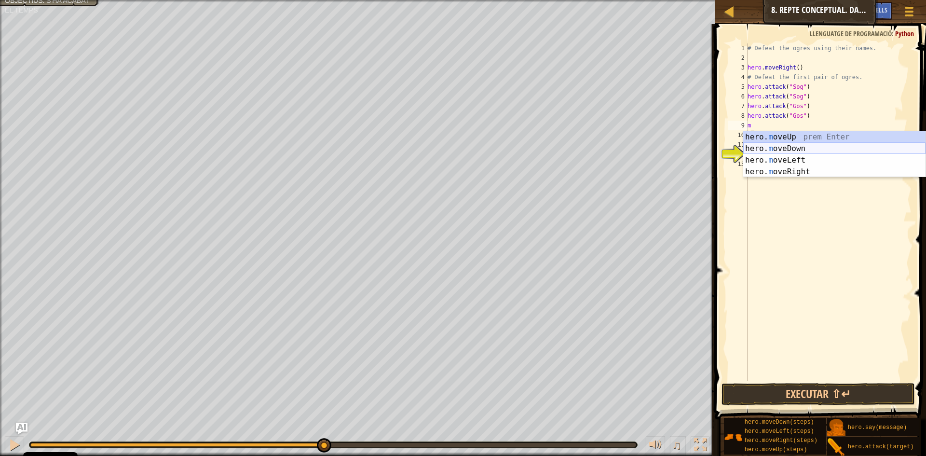
click at [774, 147] on div "hero. m oveUp prem Enter hero. m oveDown prem Enter hero. m oveLeft prem Enter …" at bounding box center [834, 165] width 182 height 69
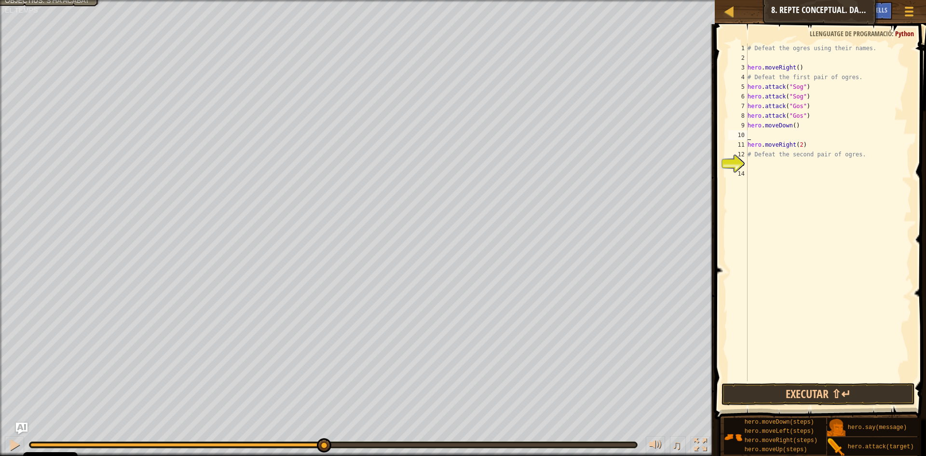
type textarea "m"
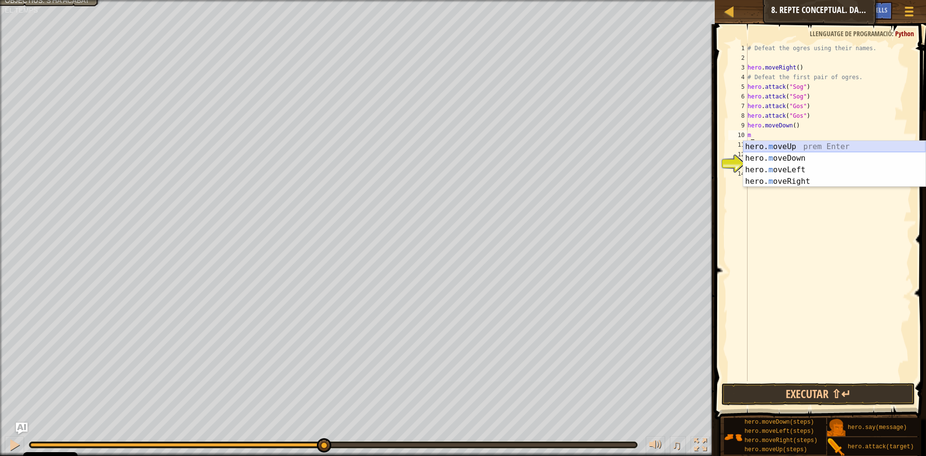
click at [767, 148] on div "hero. m oveUp prem Enter hero. m oveDown prem Enter hero. m oveLeft prem Enter …" at bounding box center [834, 175] width 182 height 69
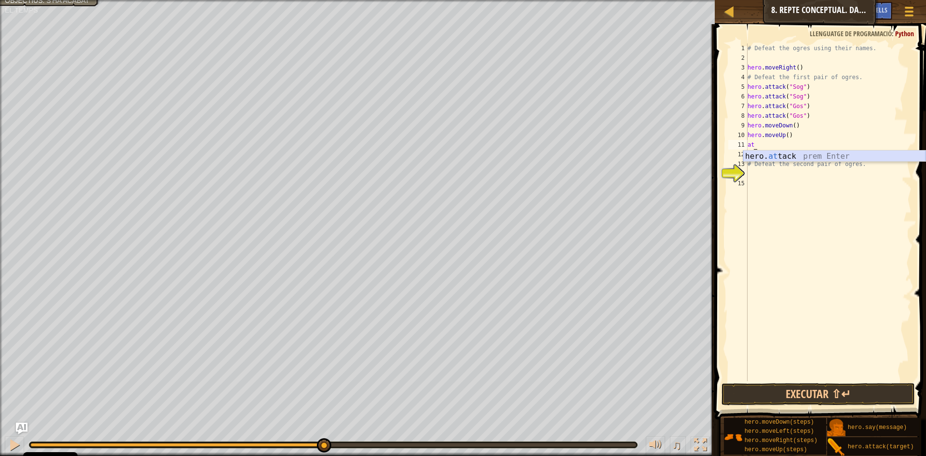
click at [761, 155] on div "hero. at tack prem Enter" at bounding box center [834, 168] width 182 height 35
click at [767, 143] on div "# Defeat the ogres using their names. hero . moveRight ( ) # Defeat the first p…" at bounding box center [829, 221] width 166 height 357
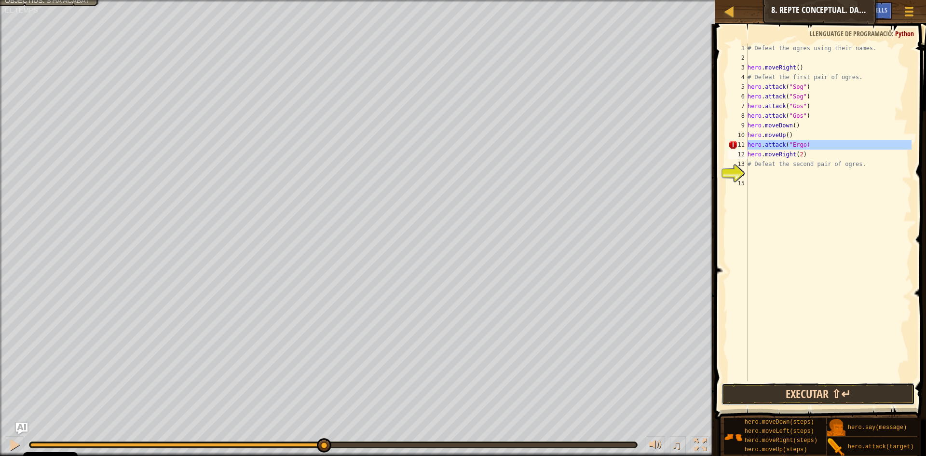
click at [768, 398] on button "Executar ⇧↵" at bounding box center [818, 394] width 193 height 22
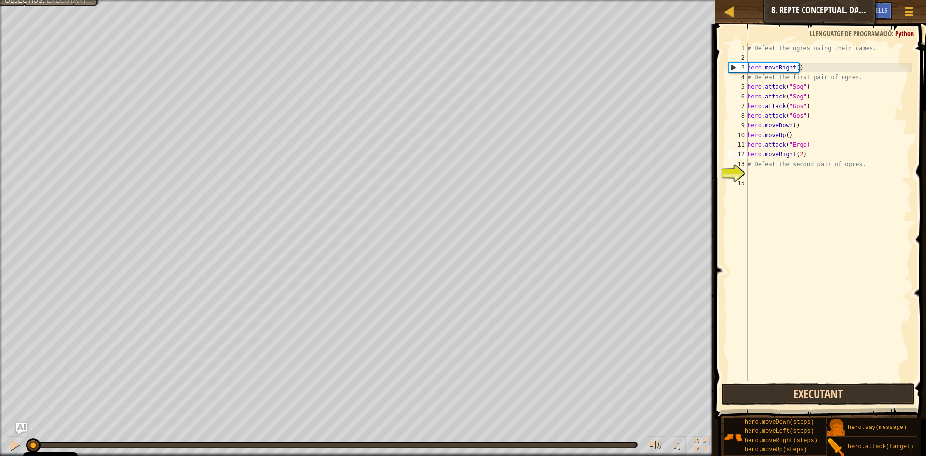
scroll to position [4, 4]
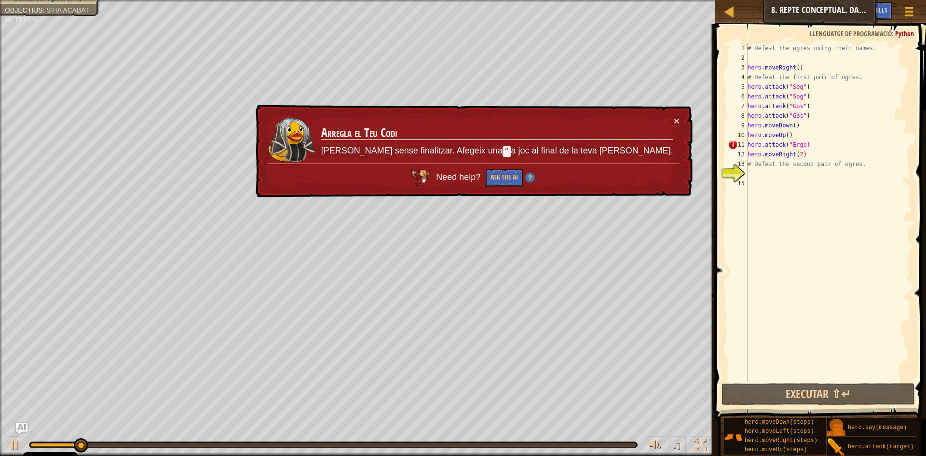
click at [803, 145] on div "# Defeat the ogres using their names. hero . moveRight ( ) # Defeat the first p…" at bounding box center [829, 221] width 166 height 357
drag, startPoint x: 807, startPoint y: 140, endPoint x: 758, endPoint y: 140, distance: 48.7
click at [758, 140] on div "# Defeat the ogres using their names. hero . moveRight ( ) # Defeat the first p…" at bounding box center [829, 221] width 166 height 357
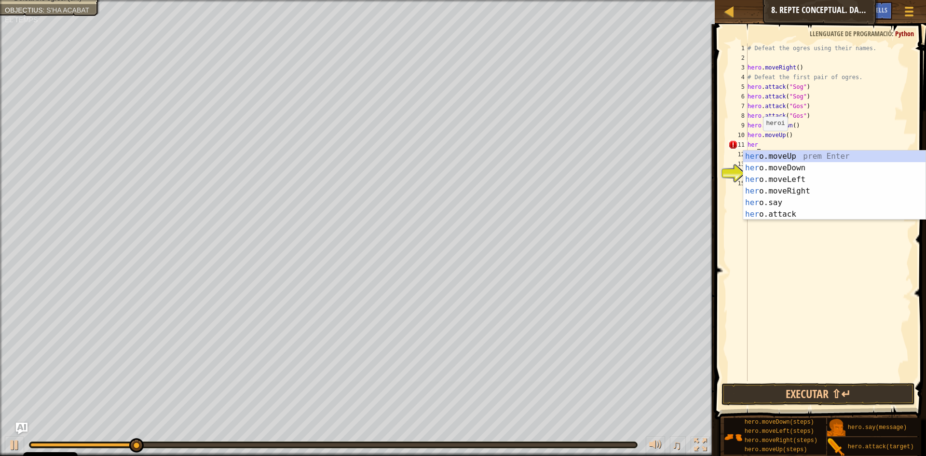
scroll to position [4, 0]
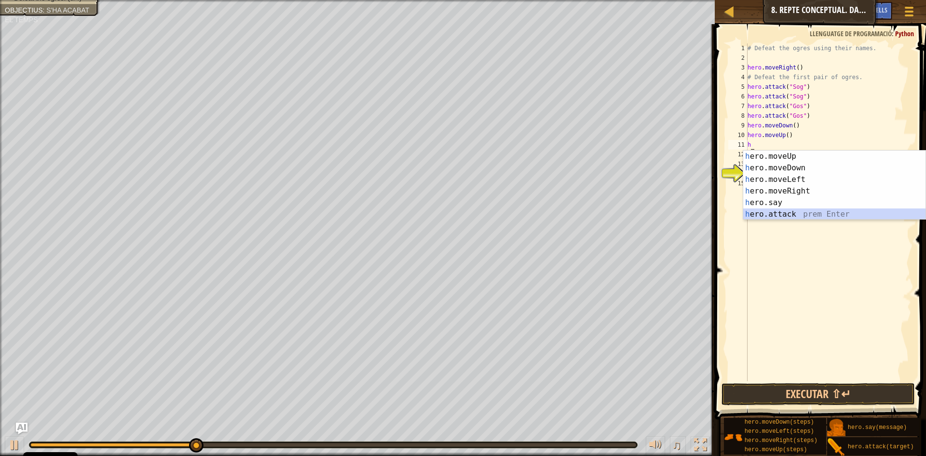
click at [781, 213] on div "h ero.moveUp prem Enter h ero.moveDown prem Enter h ero.moveLeft prem Enter h e…" at bounding box center [834, 197] width 182 height 93
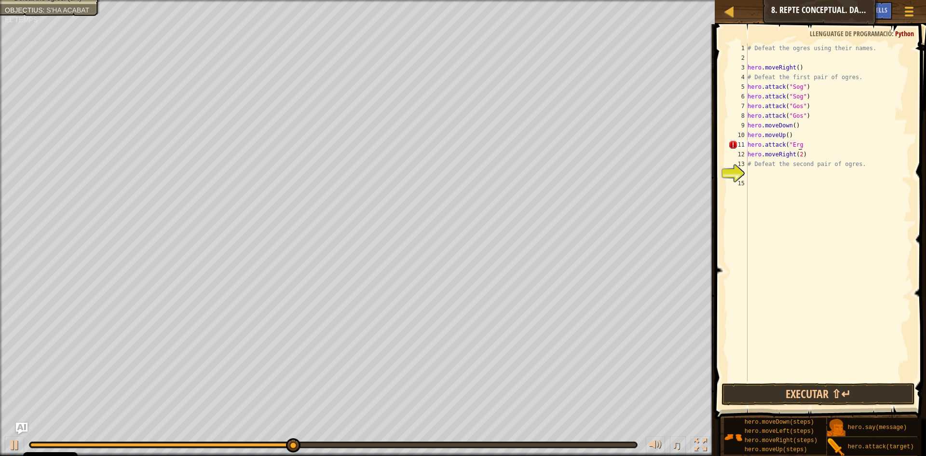
scroll to position [4, 4]
click at [804, 147] on div "# Defeat the ogres using their names. hero . moveRight ( ) # Defeat the first p…" at bounding box center [829, 221] width 166 height 357
click at [807, 144] on div "# Defeat the ogres using their names. hero . moveRight ( ) # Defeat the first p…" at bounding box center [829, 221] width 166 height 357
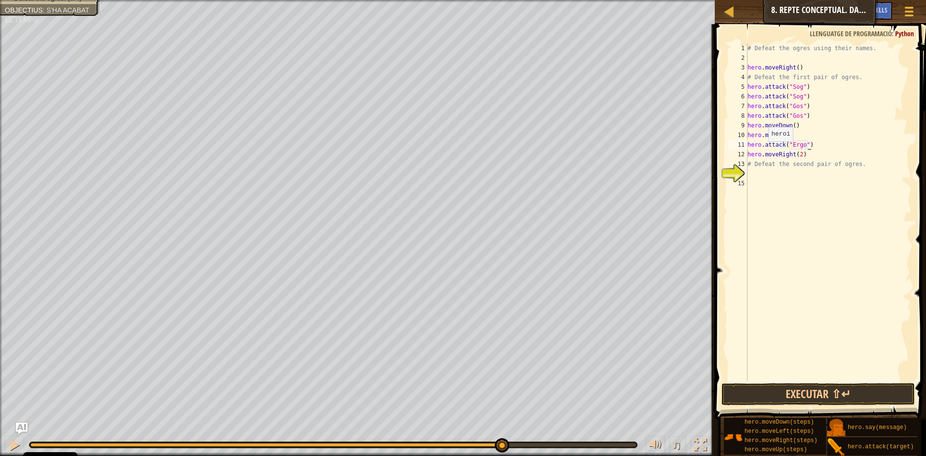
click at [765, 149] on div "# Defeat the ogres using their names. hero . moveRight ( ) # Defeat the first p…" at bounding box center [829, 221] width 166 height 357
type textarea "hero.moveRight(2)"
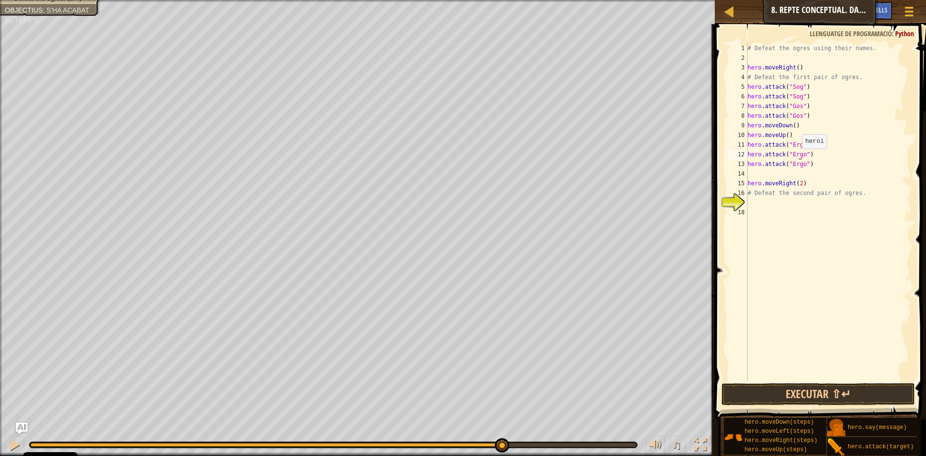
click at [797, 158] on div "# Defeat the ogres using their names. hero . moveRight ( ) # Defeat the first p…" at bounding box center [829, 221] width 166 height 357
click at [792, 160] on div "# Defeat the ogres using their names. hero . moveRight ( ) # Defeat the first p…" at bounding box center [829, 221] width 166 height 357
click at [791, 164] on div "# Defeat the ogres using their names. hero . moveRight ( ) # Defeat the first p…" at bounding box center [829, 221] width 166 height 357
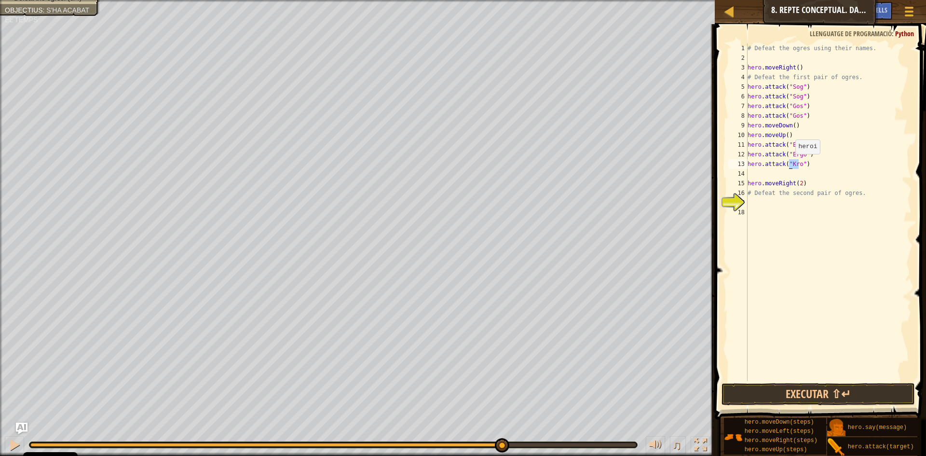
click at [791, 164] on div "# Defeat the ogres using their names. hero . moveRight ( ) # Defeat the first p…" at bounding box center [829, 221] width 166 height 357
type textarea "hero.attack("Kro")"
click at [768, 175] on div "# Defeat the ogres using their names. hero . moveRight ( ) # Defeat the first p…" at bounding box center [829, 212] width 166 height 338
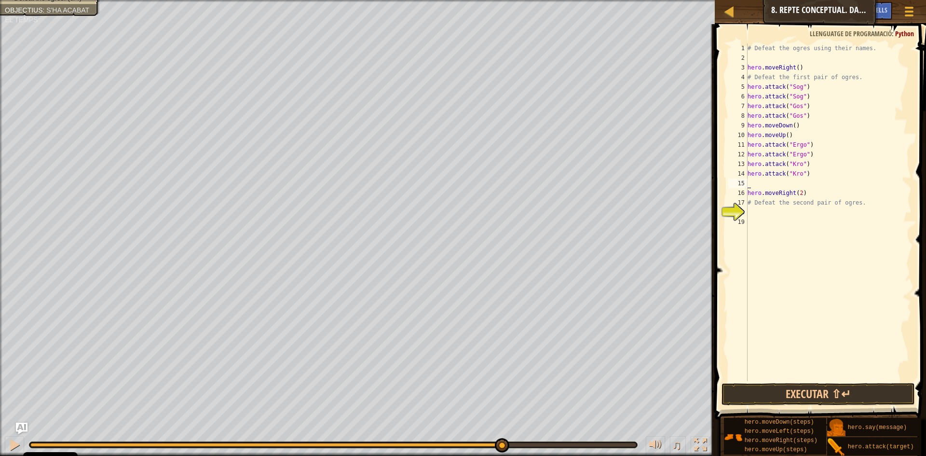
click at [755, 185] on div "# Defeat the ogres using their names. hero . moveRight ( ) # Defeat the first p…" at bounding box center [829, 221] width 166 height 357
type textarea "m"
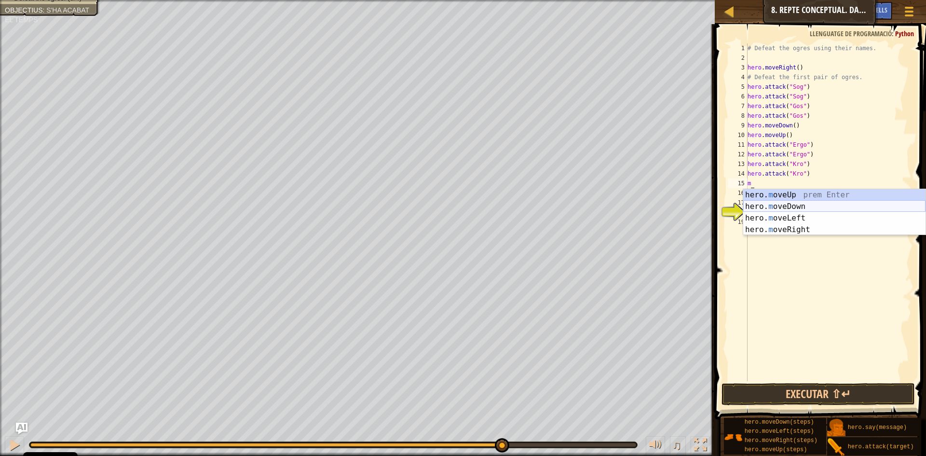
click at [776, 206] on div "hero. m oveUp prem Enter hero. m oveDown prem Enter hero. m oveLeft prem Enter …" at bounding box center [834, 223] width 182 height 69
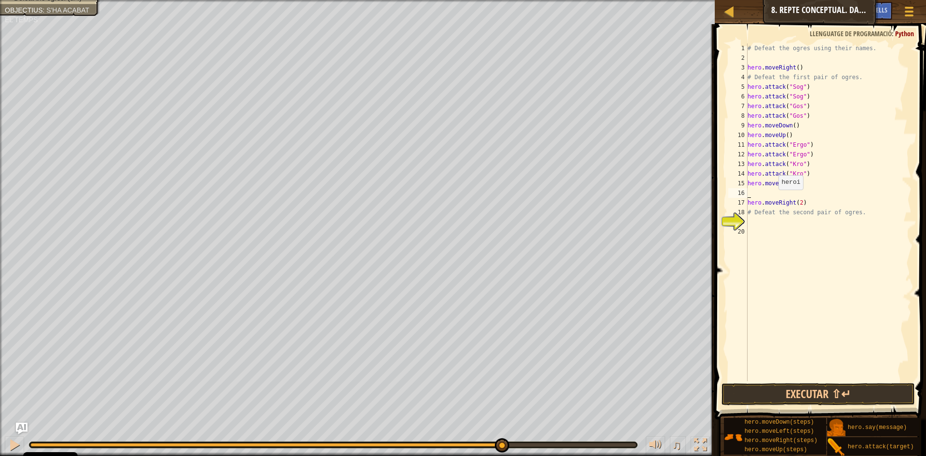
type textarea "m"
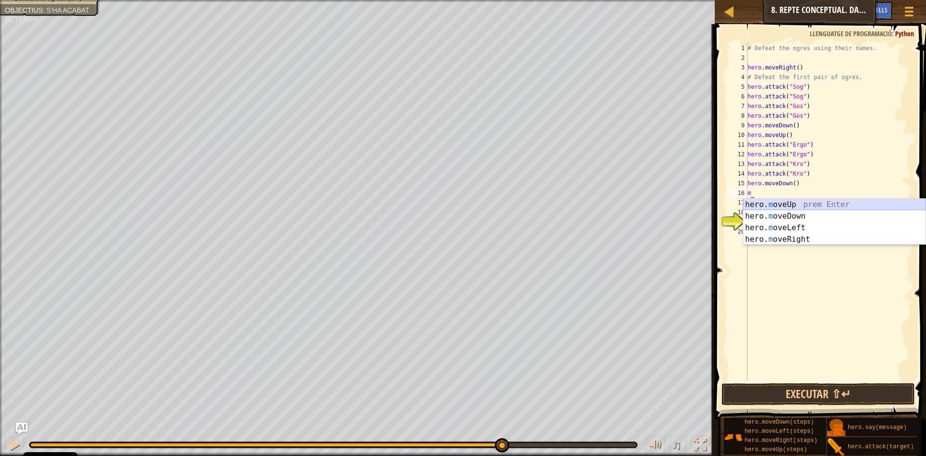
click at [773, 208] on div "hero. m oveUp prem Enter hero. m oveDown prem Enter hero. m oveLeft prem Enter …" at bounding box center [834, 233] width 182 height 69
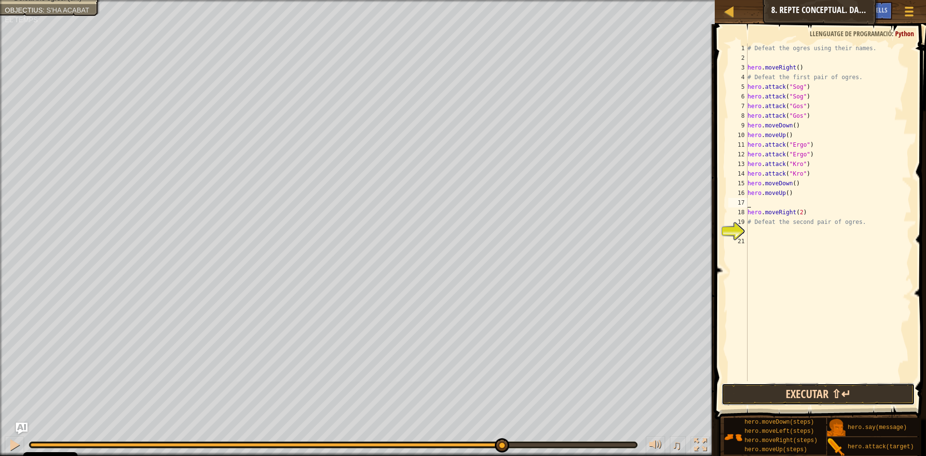
click at [799, 387] on button "Executar ⇧↵" at bounding box center [818, 394] width 193 height 22
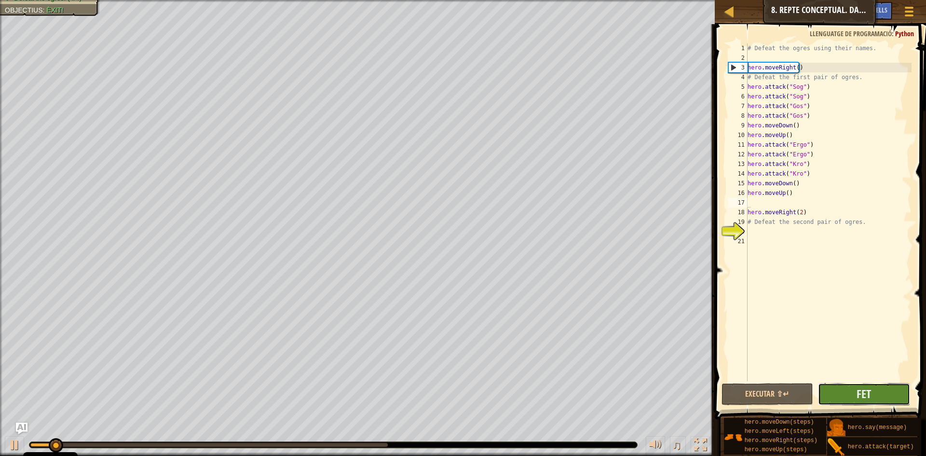
click at [878, 400] on button "Fet" at bounding box center [864, 394] width 92 height 22
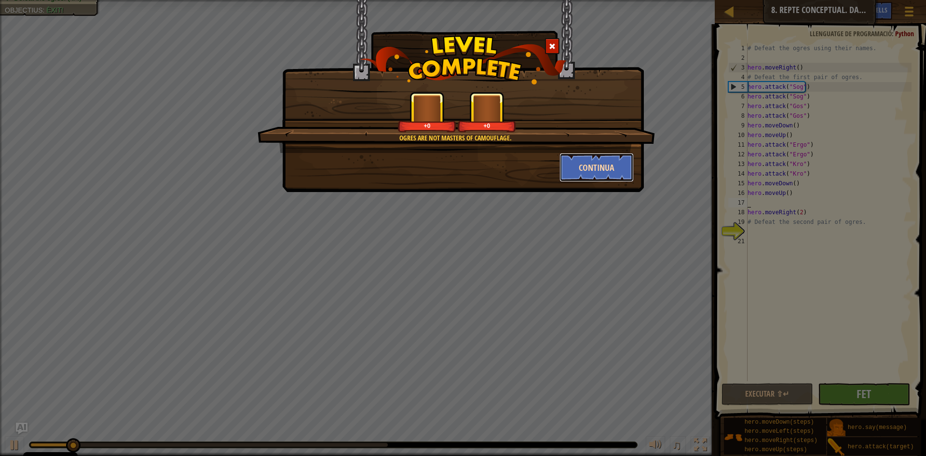
click at [586, 168] on button "Continua" at bounding box center [597, 167] width 75 height 29
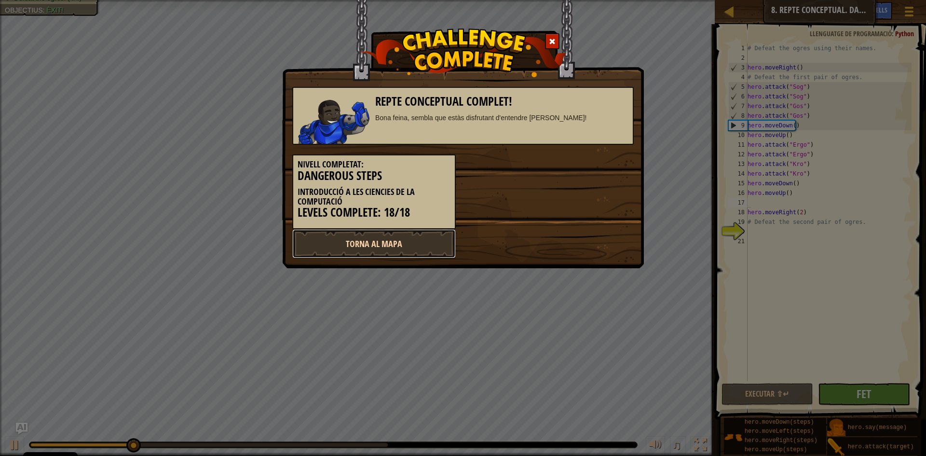
click at [420, 239] on link "Torna al mapa" at bounding box center [374, 243] width 164 height 29
select select "ca"
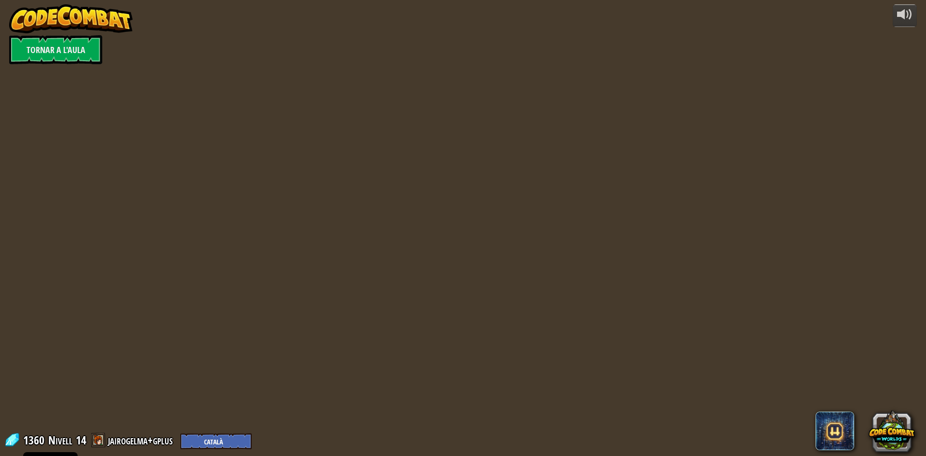
select select "ca"
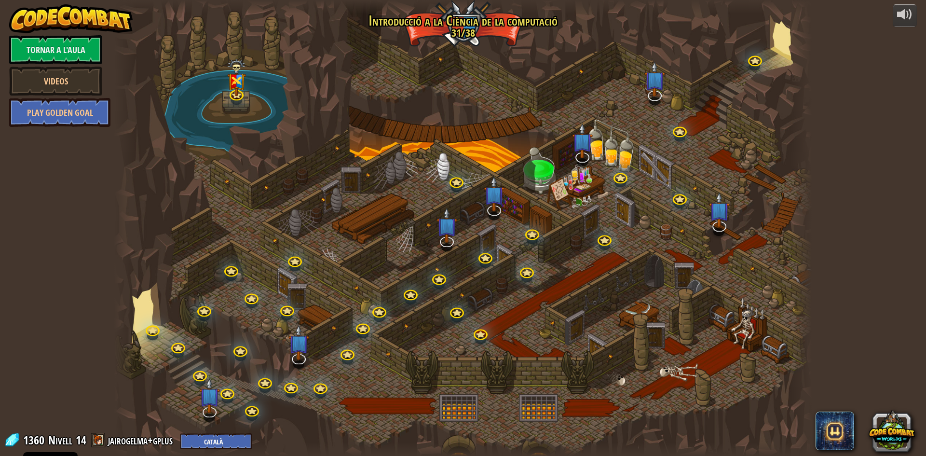
select select "ca"
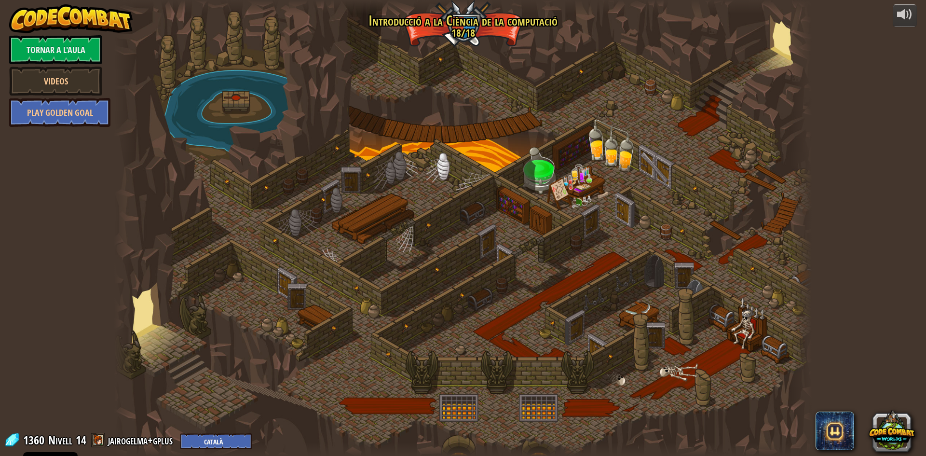
select select "ca"
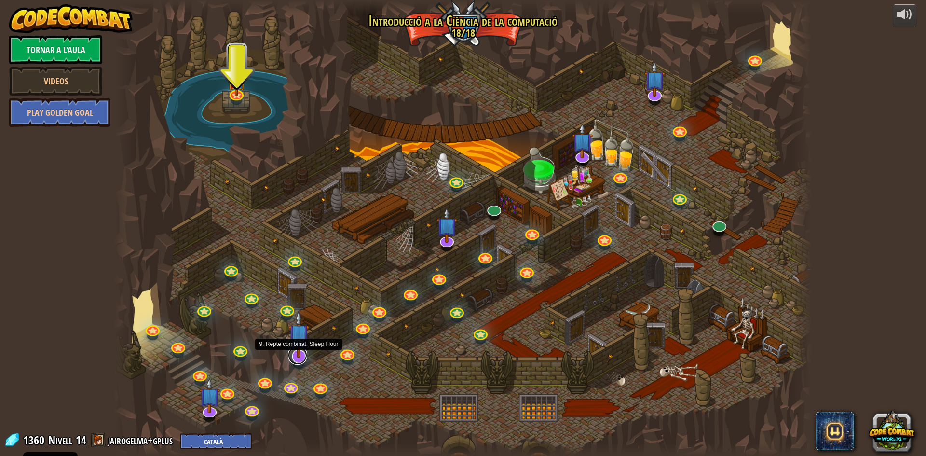
click at [297, 360] on link at bounding box center [297, 354] width 19 height 19
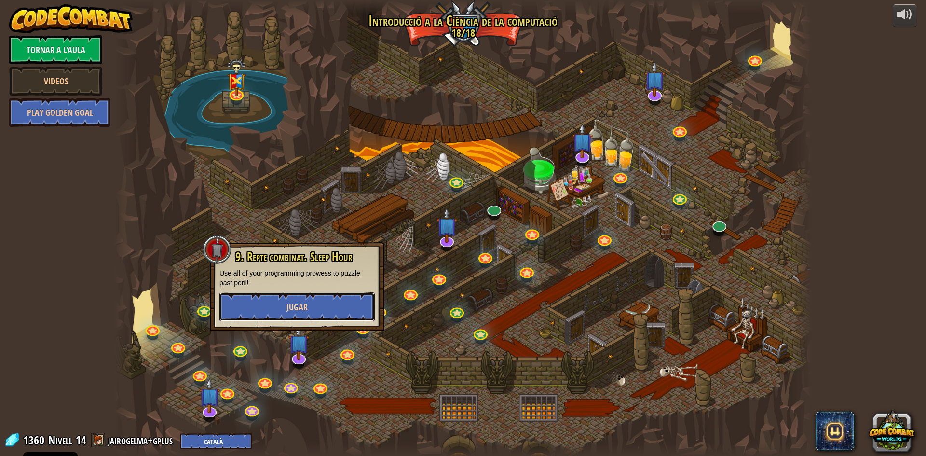
click at [323, 310] on button "Jugar" at bounding box center [297, 306] width 155 height 29
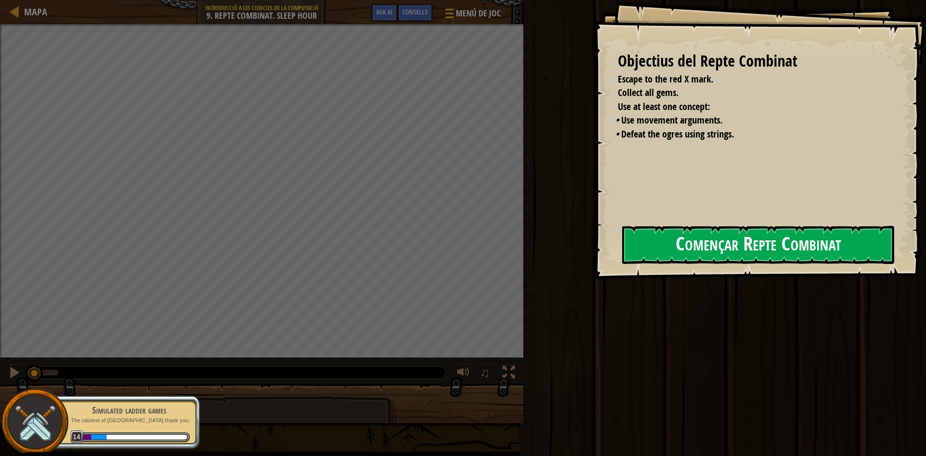
click at [736, 234] on button "Començar Repte Combinat" at bounding box center [758, 245] width 272 height 38
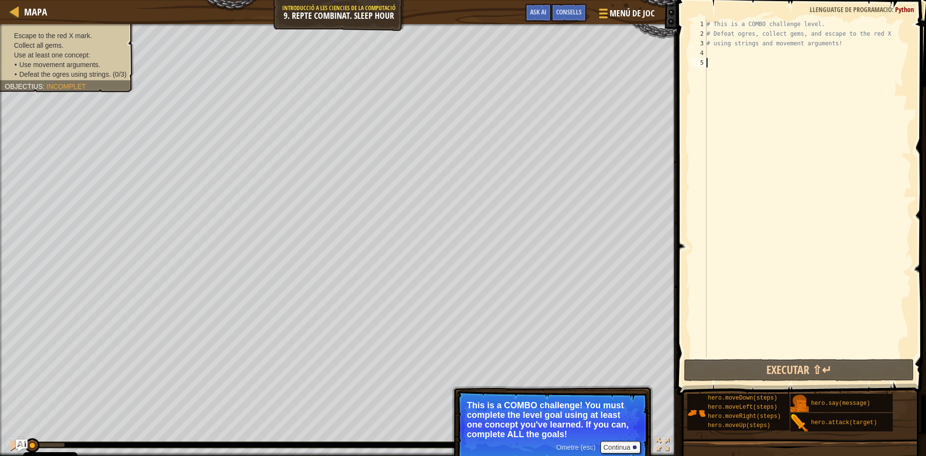
type textarea "m"
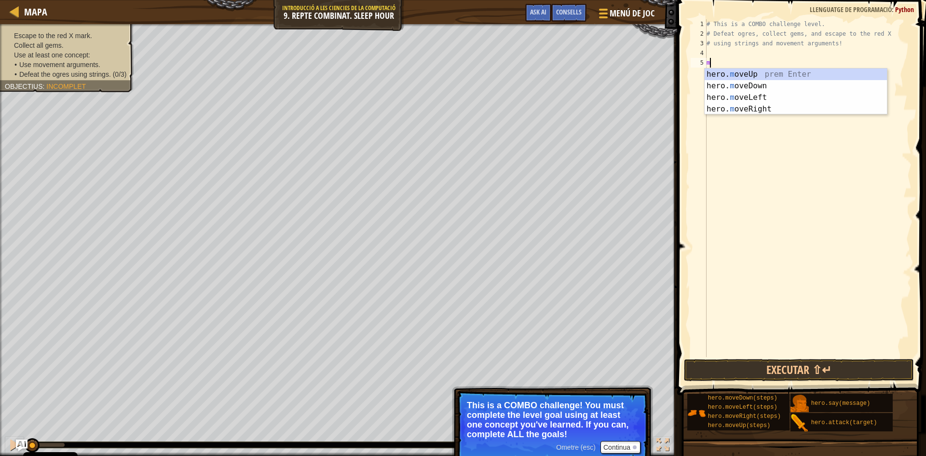
scroll to position [4, 0]
click at [736, 88] on div "hero. m oveUp prem Enter hero. m oveDown prem Enter hero. m oveLeft prem Enter …" at bounding box center [796, 103] width 182 height 69
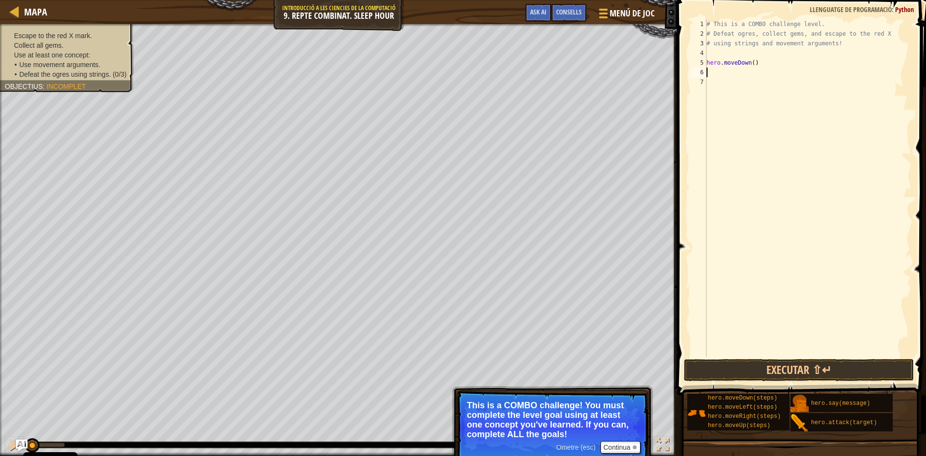
type textarea "d"
type textarea "r"
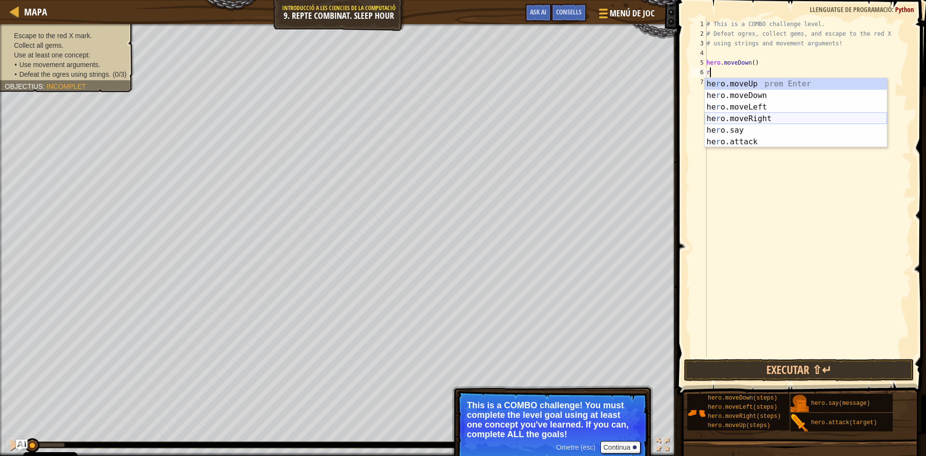
click at [751, 118] on div "he r o.moveUp prem Enter he r o.moveDown prem Enter he r o.moveLeft prem Enter …" at bounding box center [796, 124] width 182 height 93
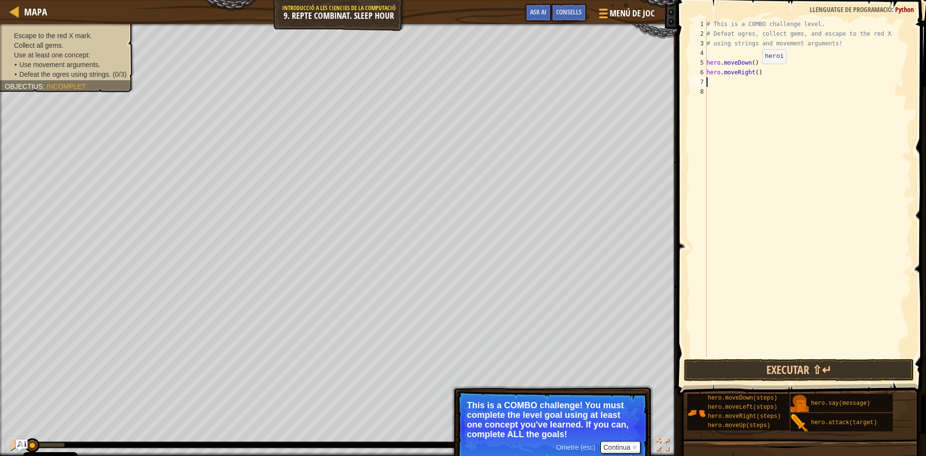
click at [754, 73] on div "# This is a COMBO challenge level. # Defeat [PERSON_NAME], collect gems, and es…" at bounding box center [808, 197] width 207 height 357
type textarea "hero.moveRight(2)"
click at [727, 83] on div "# This is a COMBO challenge level. # Defeat [PERSON_NAME], collect gems, and es…" at bounding box center [808, 197] width 207 height 357
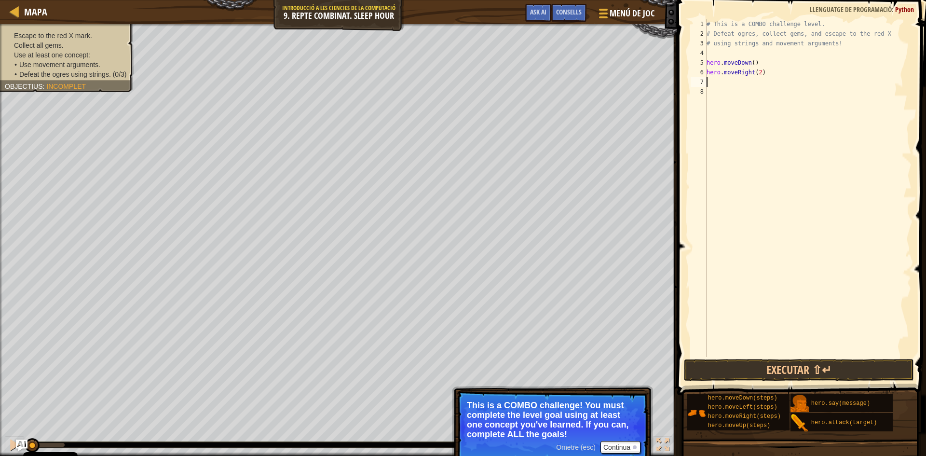
type textarea "m"
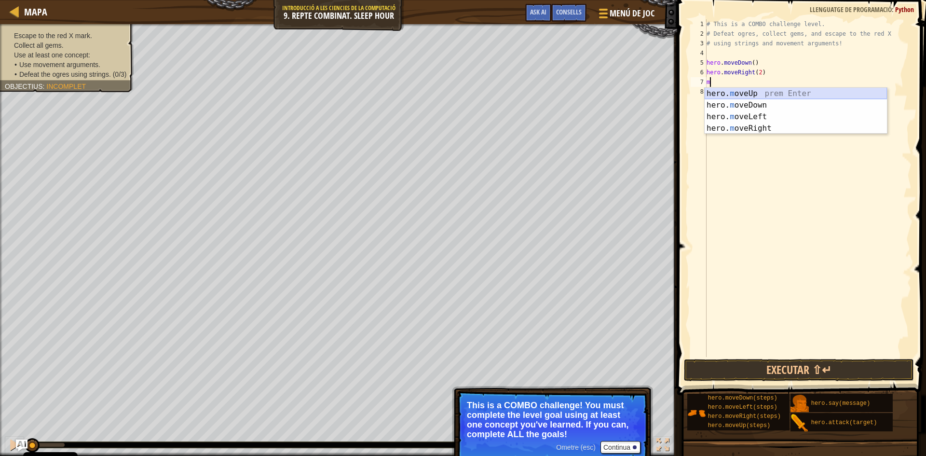
click at [735, 93] on div "hero. m oveUp prem Enter hero. m oveDown prem Enter hero. m oveLeft prem Enter …" at bounding box center [796, 122] width 182 height 69
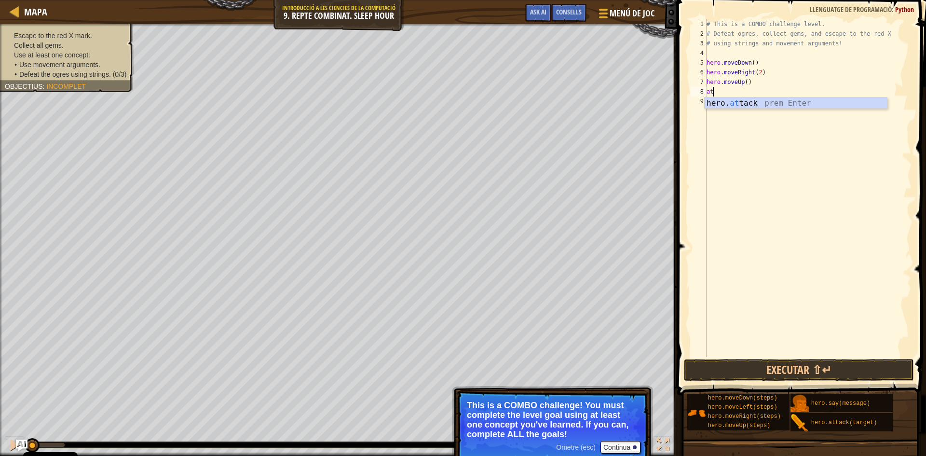
click at [734, 103] on div "hero. at tack prem Enter" at bounding box center [796, 114] width 182 height 35
click at [766, 92] on div "# This is a COMBO challenge level. # Defeat [PERSON_NAME], collect gems, and es…" at bounding box center [808, 188] width 207 height 338
click at [766, 92] on div "# This is a COMBO challenge level. # Defeat [PERSON_NAME], collect gems, and es…" at bounding box center [808, 197] width 207 height 357
click at [779, 92] on div "# This is a COMBO challenge level. # Defeat [PERSON_NAME], collect gems, and es…" at bounding box center [808, 188] width 207 height 338
drag, startPoint x: 779, startPoint y: 91, endPoint x: 750, endPoint y: 95, distance: 29.2
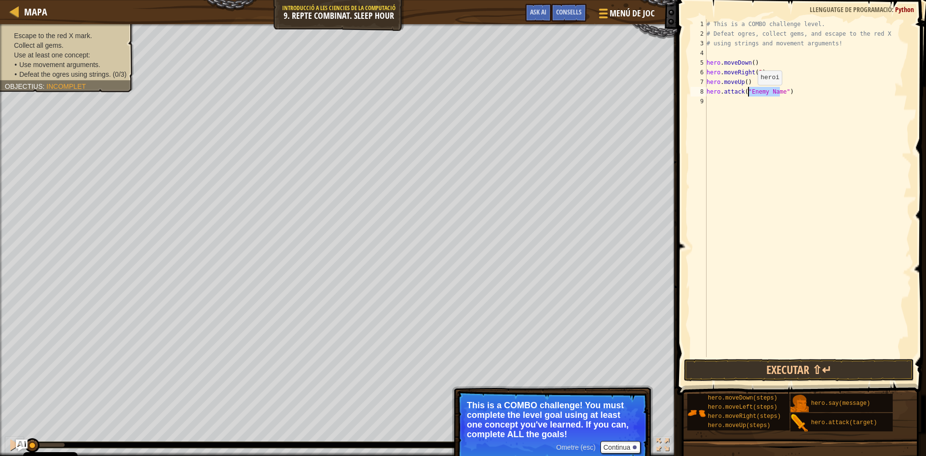
click at [750, 95] on div "# This is a COMBO challenge level. # Defeat [PERSON_NAME], collect gems, and es…" at bounding box center [808, 197] width 207 height 357
click at [738, 92] on div "# This is a COMBO challenge level. # Defeat [PERSON_NAME], collect gems, and es…" at bounding box center [808, 197] width 207 height 357
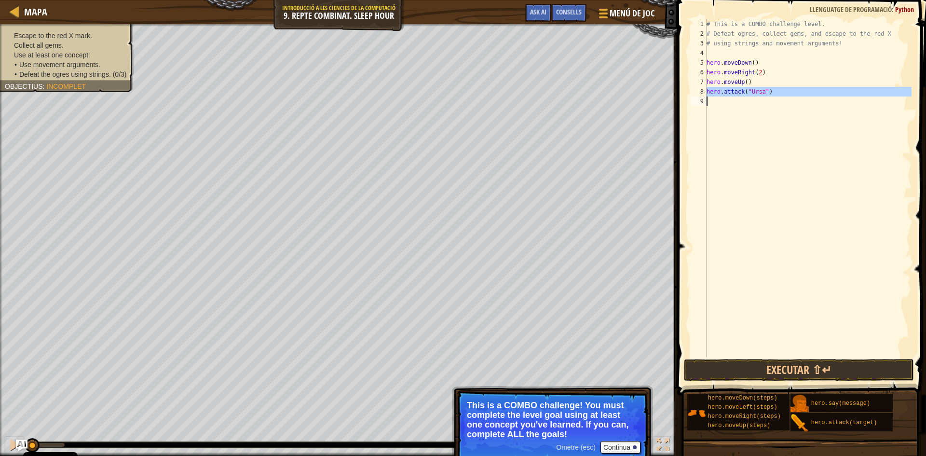
type textarea "hero.attack("Ursa")"
click at [725, 105] on div "# This is a COMBO challenge level. # Defeat [PERSON_NAME], collect gems, and es…" at bounding box center [808, 188] width 207 height 338
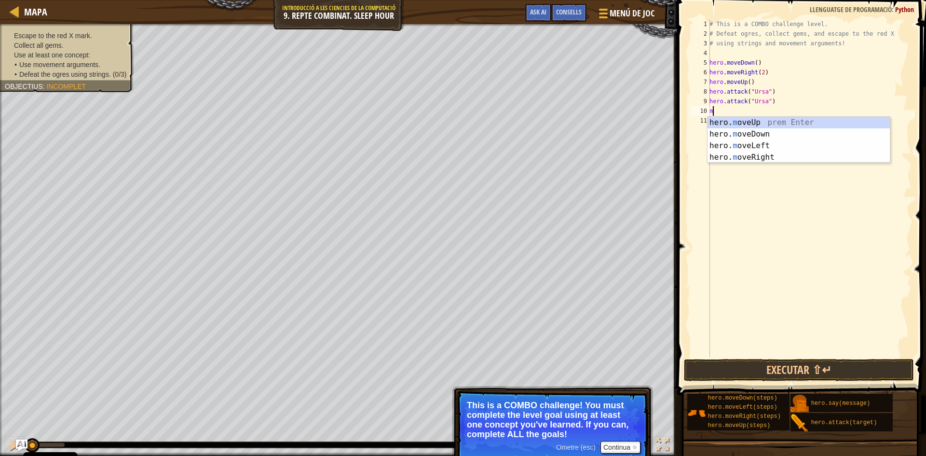
type textarea "mo"
click at [743, 120] on div "hero. mo veUp prem Enter hero. mo veDown prem Enter hero. mo veLeft prem Enter …" at bounding box center [799, 151] width 182 height 69
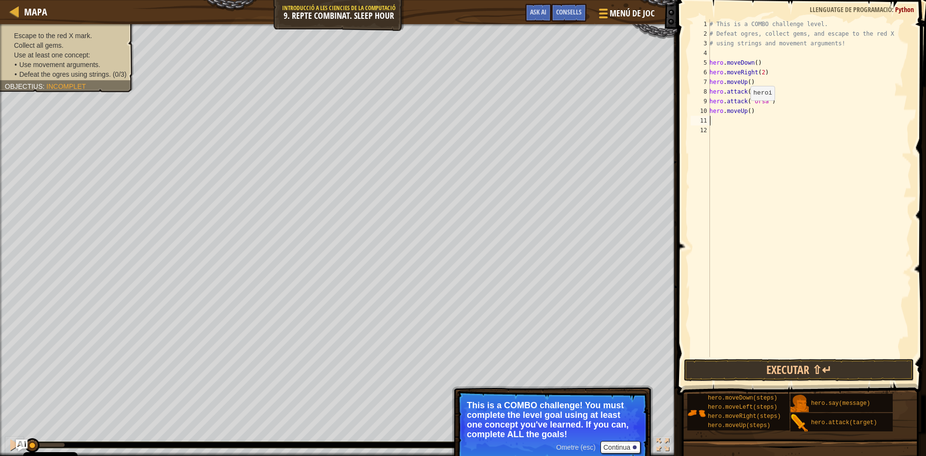
click at [737, 111] on div "# This is a COMBO challenge level. # Defeat [PERSON_NAME], collect gems, and es…" at bounding box center [810, 197] width 204 height 357
click at [751, 124] on div "hero. move Le ft prem Enter" at bounding box center [799, 134] width 182 height 35
click at [754, 110] on div "# This is a COMBO challenge level. # Defeat [PERSON_NAME], collect gems, and es…" at bounding box center [810, 197] width 204 height 357
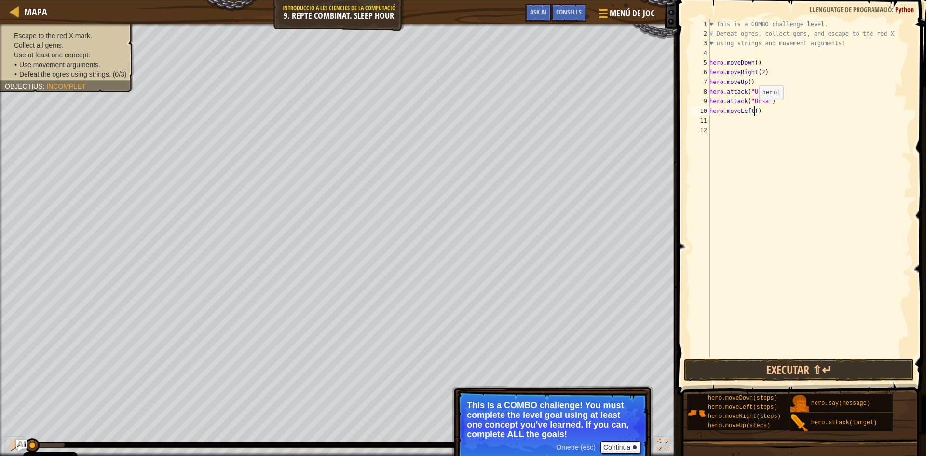
type textarea "hero.moveLeft(2)"
click at [776, 113] on div "# This is a COMBO challenge level. # Defeat [PERSON_NAME], collect gems, and es…" at bounding box center [810, 197] width 204 height 357
type textarea "u"
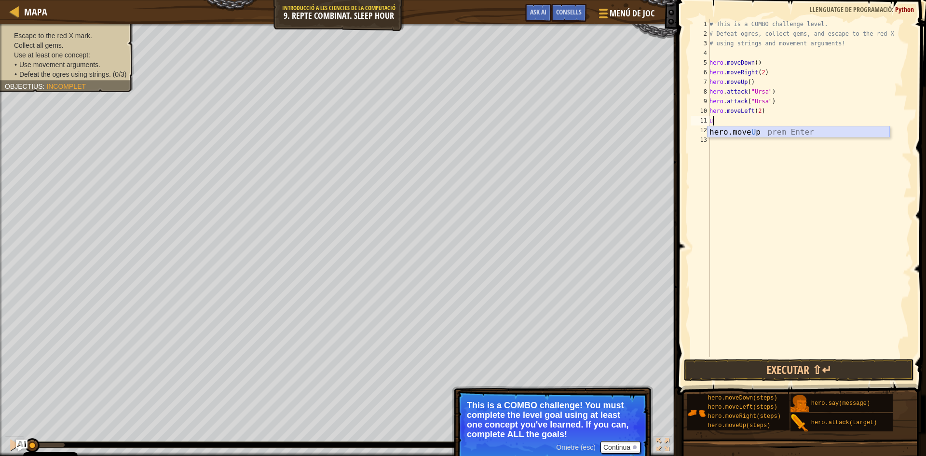
click at [750, 126] on div "hero.move U p prem Enter" at bounding box center [799, 143] width 182 height 35
click at [726, 139] on div "hero. att ack prem Enter" at bounding box center [799, 153] width 182 height 35
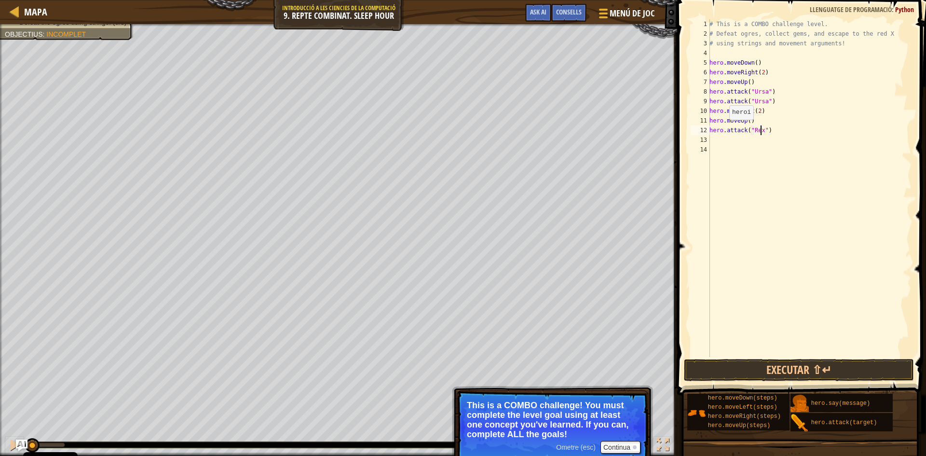
scroll to position [4, 4]
click at [760, 128] on div "# This is a COMBO challenge level. # Defeat [PERSON_NAME], collect gems, and es…" at bounding box center [810, 197] width 204 height 357
type textarea "hero.attack("Rexxar")"
click at [732, 137] on div "# This is a COMBO challenge level. # Defeat [PERSON_NAME], collect gems, and es…" at bounding box center [810, 197] width 204 height 357
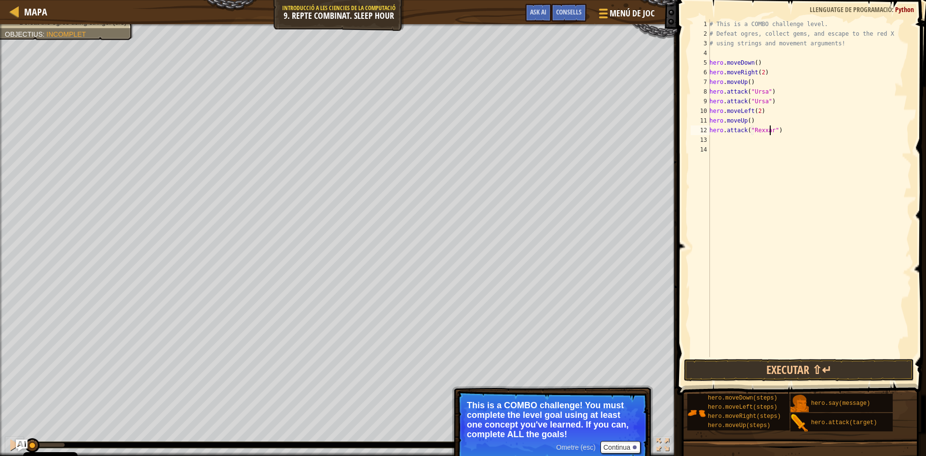
scroll to position [4, 0]
click at [752, 125] on div "# This is a COMBO challenge level. # Defeat [PERSON_NAME], collect gems, and es…" at bounding box center [810, 197] width 204 height 357
click at [752, 133] on div "# This is a COMBO challenge level. # Defeat [PERSON_NAME], collect gems, and es…" at bounding box center [810, 197] width 204 height 357
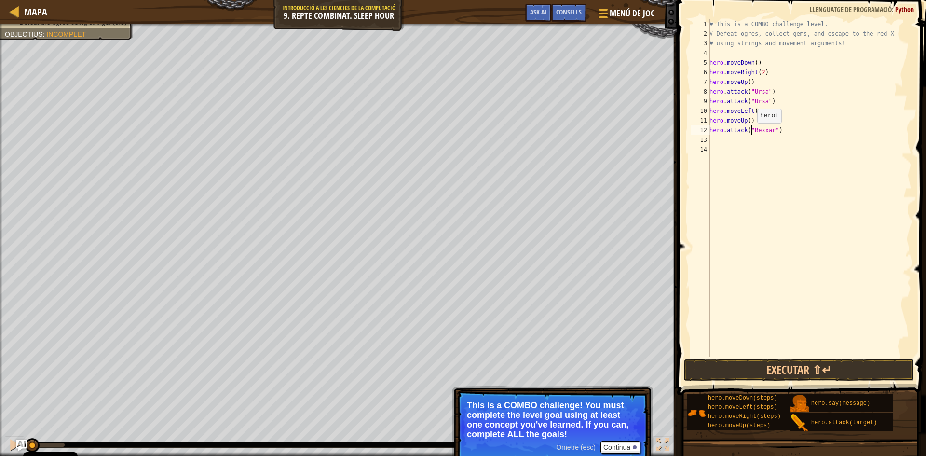
click at [752, 133] on div "# This is a COMBO challenge level. # Defeat [PERSON_NAME], collect gems, and es…" at bounding box center [810, 197] width 204 height 357
type textarea "hero.attack("Rexxar")"
click at [725, 143] on div "# This is a COMBO challenge level. # Defeat [PERSON_NAME], collect gems, and es…" at bounding box center [810, 188] width 204 height 338
click at [720, 151] on div "# This is a COMBO challenge level. # Defeat [PERSON_NAME], collect gems, and es…" at bounding box center [810, 197] width 204 height 357
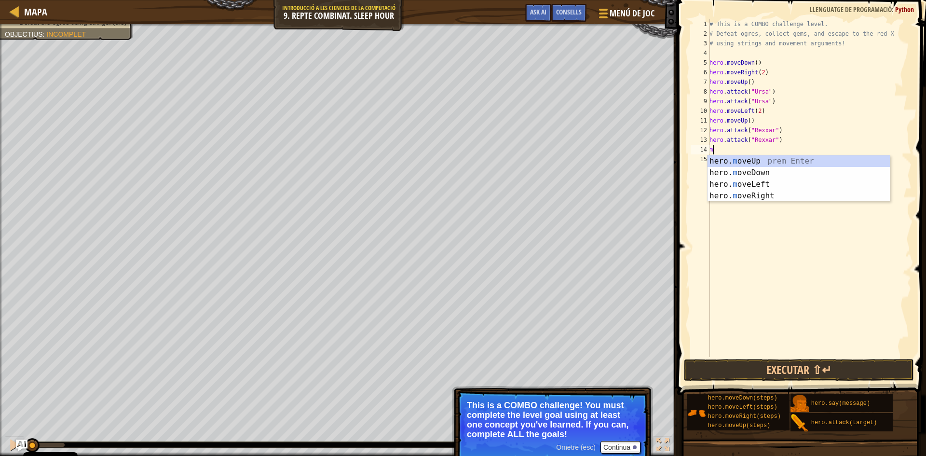
type textarea "mo"
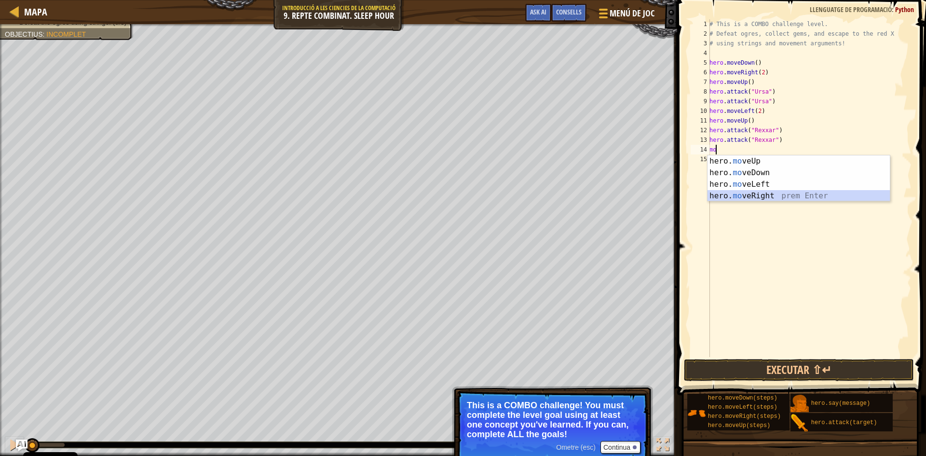
click at [738, 195] on div "hero. mo veUp prem Enter hero. mo veDown prem Enter hero. mo veLeft prem Enter …" at bounding box center [799, 189] width 182 height 69
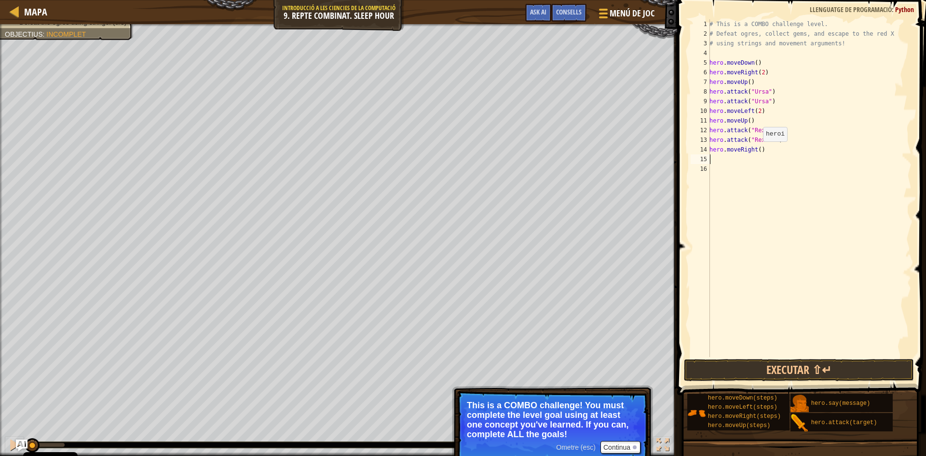
click at [758, 151] on div "# This is a COMBO challenge level. # Defeat [PERSON_NAME], collect gems, and es…" at bounding box center [810, 197] width 204 height 357
type textarea "hero.moveRight(2)"
click at [771, 371] on button "Executar ⇧↵" at bounding box center [799, 370] width 230 height 22
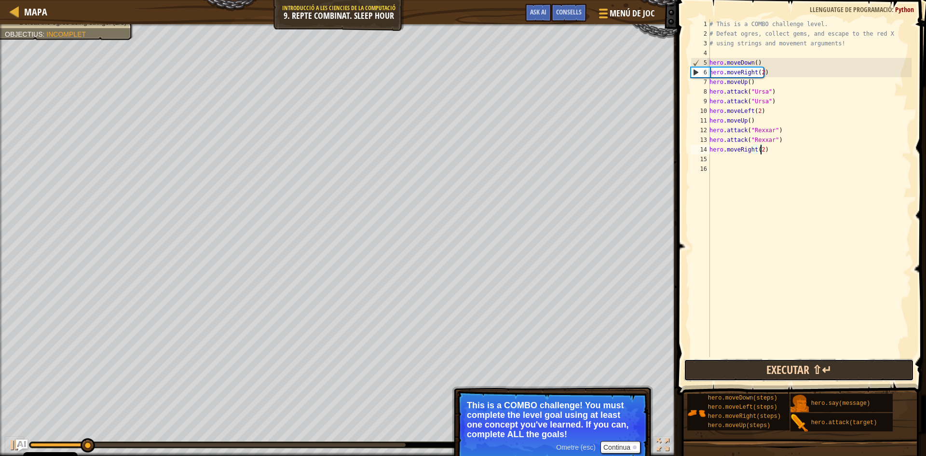
click at [771, 371] on button "Executar ⇧↵" at bounding box center [799, 370] width 230 height 22
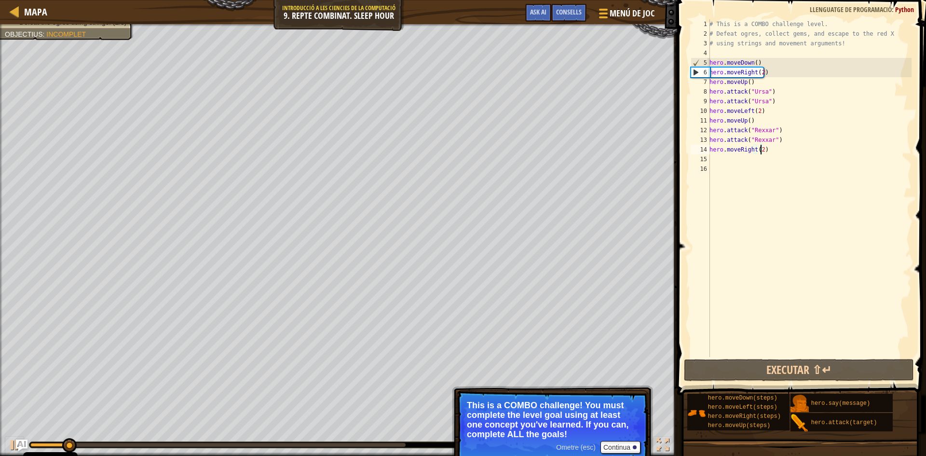
click at [727, 158] on div "# This is a COMBO challenge level. # Defeat [PERSON_NAME], collect gems, and es…" at bounding box center [810, 197] width 204 height 357
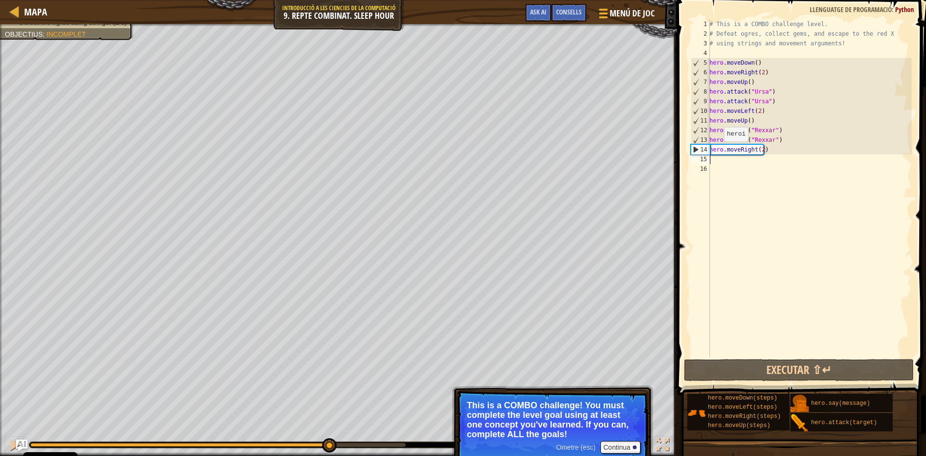
click at [336, 397] on div "Escape to the red X mark. Collect all gems. Use at least one concept: Use movem…" at bounding box center [463, 240] width 926 height 432
click at [759, 151] on div "# This is a COMBO challenge level. # Defeat [PERSON_NAME], collect gems, and es…" at bounding box center [810, 197] width 204 height 357
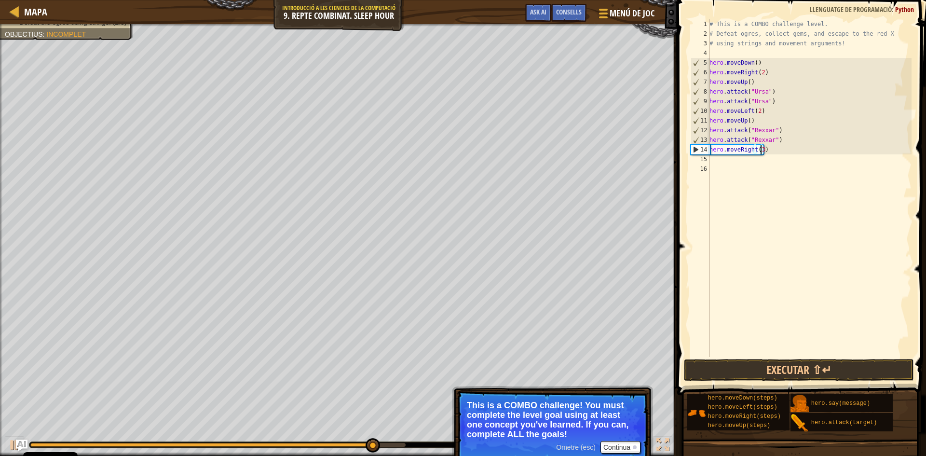
scroll to position [4, 4]
type textarea "hero.moveRight(3)"
click at [743, 370] on button "Executar ⇧↵" at bounding box center [799, 370] width 230 height 22
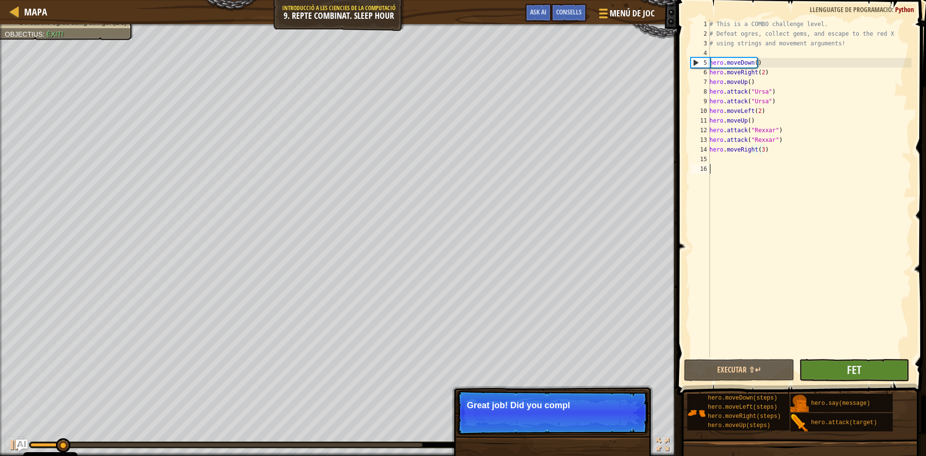
drag, startPoint x: 851, startPoint y: 356, endPoint x: 845, endPoint y: 364, distance: 10.7
click at [851, 357] on div "hero.moveRight(3) 1 2 3 4 5 6 7 8 9 10 11 12 13 14 15 16 # This is a COMBO chal…" at bounding box center [800, 217] width 252 height 424
click at [844, 365] on button "Fet" at bounding box center [854, 370] width 110 height 22
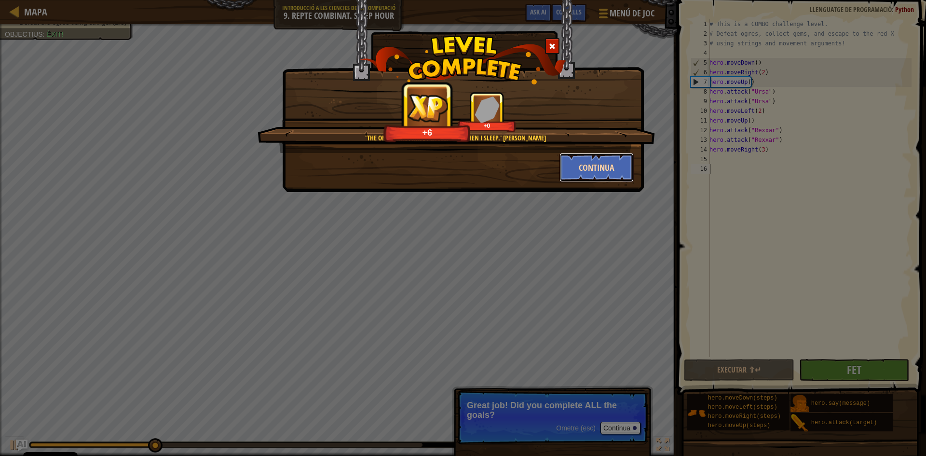
click at [606, 168] on button "Continua" at bounding box center [597, 167] width 75 height 29
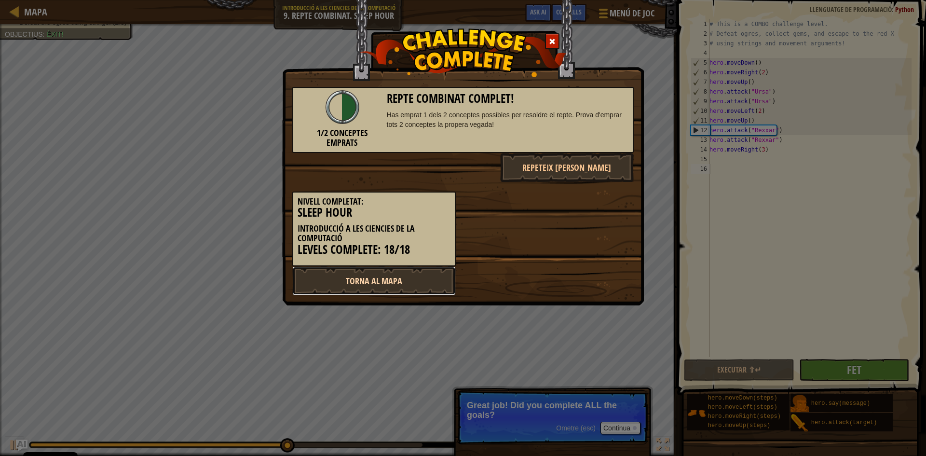
click at [406, 279] on link "Torna al mapa" at bounding box center [374, 280] width 164 height 29
select select "ca"
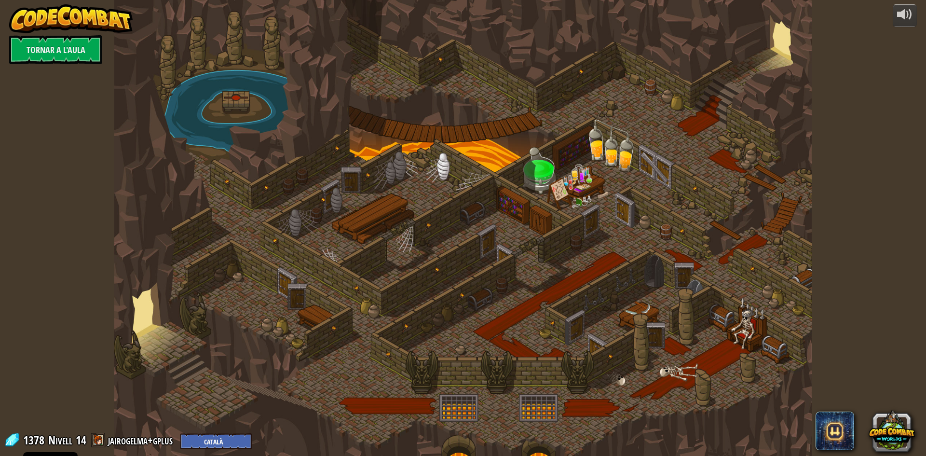
select select "ca"
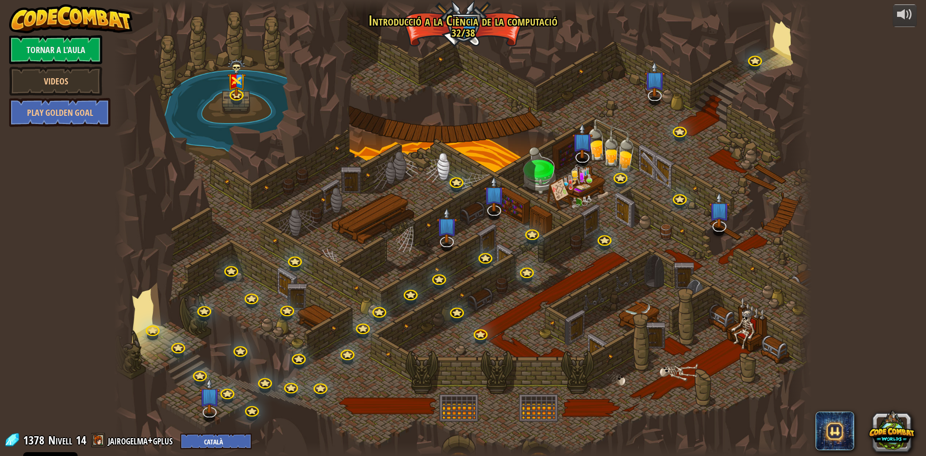
select select "ca"
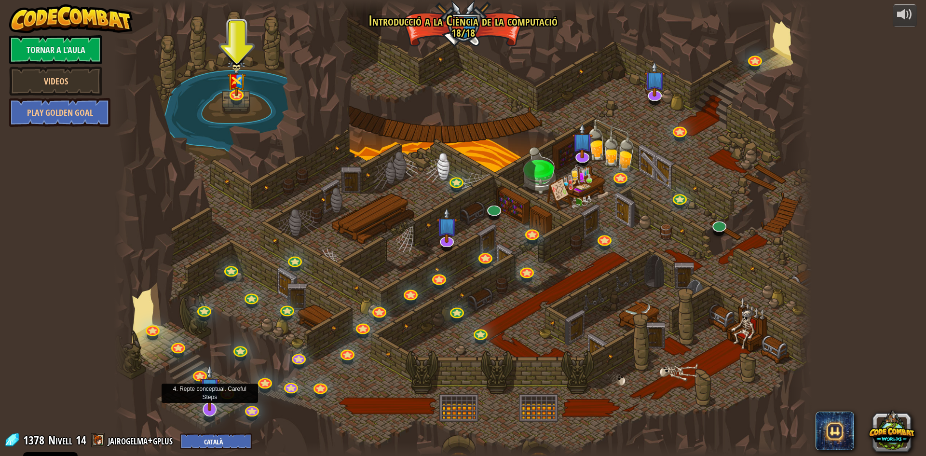
click at [212, 407] on img at bounding box center [210, 387] width 20 height 47
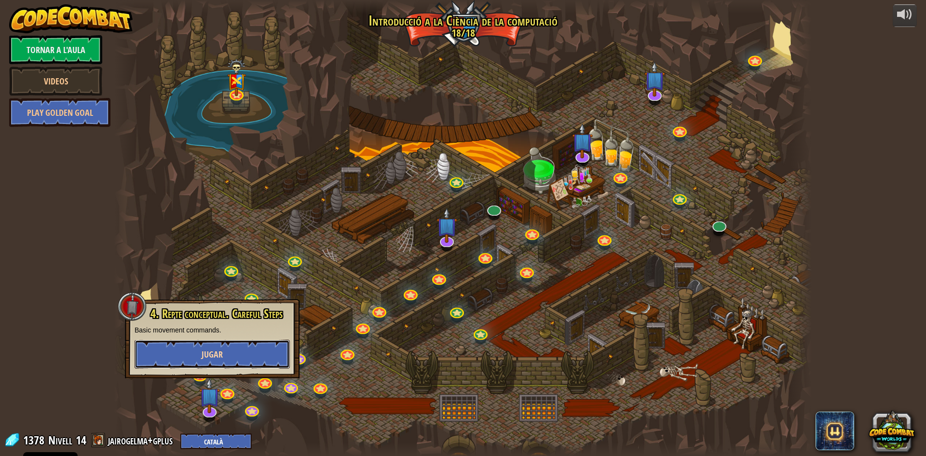
click at [240, 348] on button "Jugar" at bounding box center [212, 354] width 155 height 29
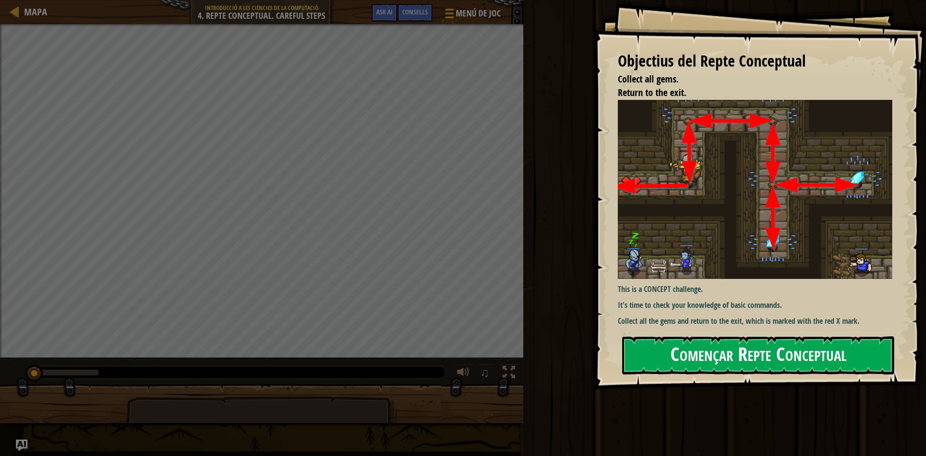
click at [706, 347] on button "Començar Repte Conceptual" at bounding box center [758, 355] width 272 height 38
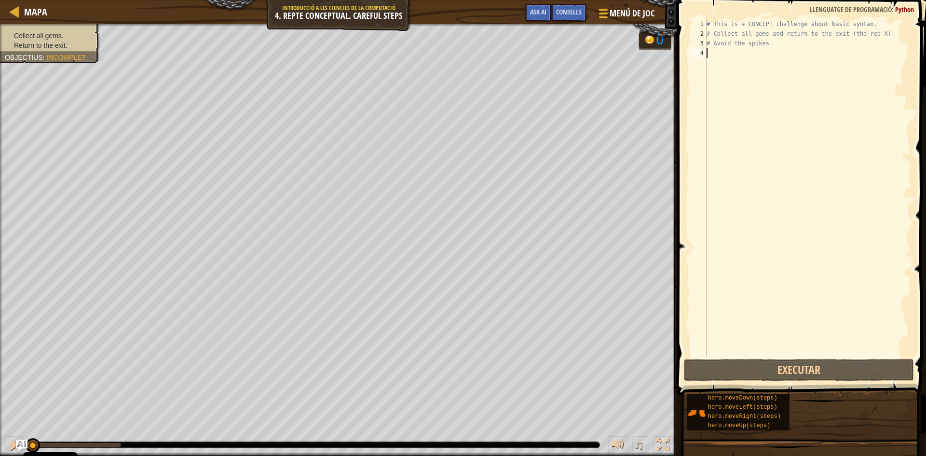
type textarea "m"
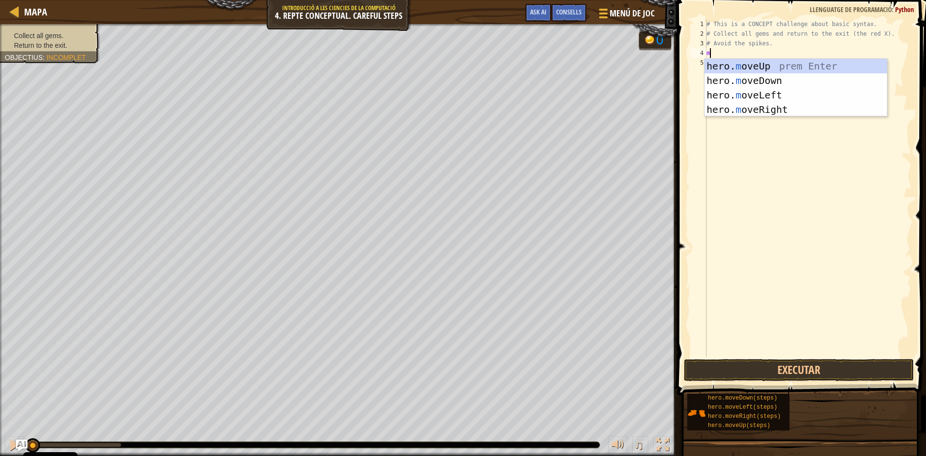
scroll to position [4, 0]
click at [751, 68] on div "hero. m oveUp prem Enter hero. m oveDown prem Enter hero. m oveLeft prem Enter …" at bounding box center [796, 102] width 182 height 87
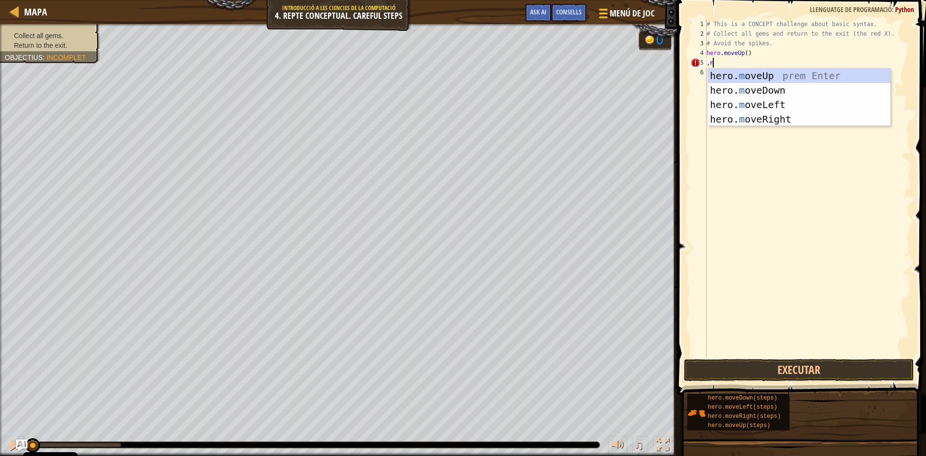
type textarea ","
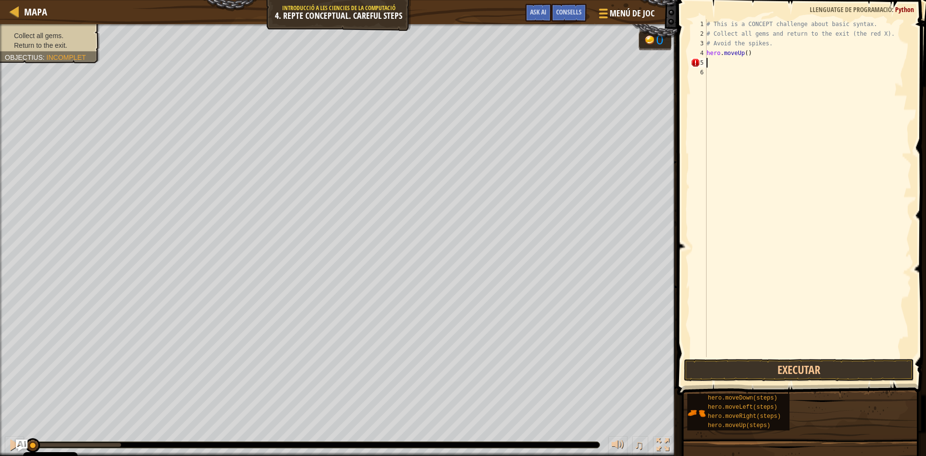
type textarea "m"
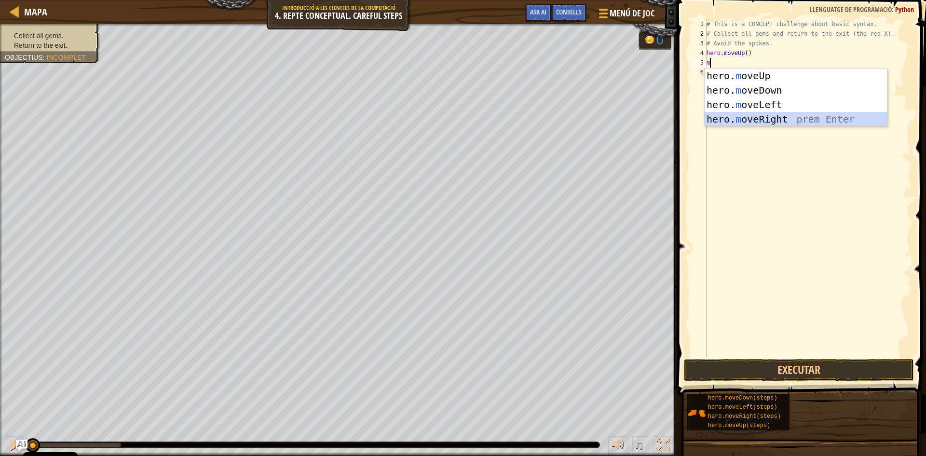
click at [754, 116] on div "hero. m oveUp prem Enter hero. m oveDown prem Enter hero. m oveLeft prem Enter …" at bounding box center [796, 112] width 182 height 87
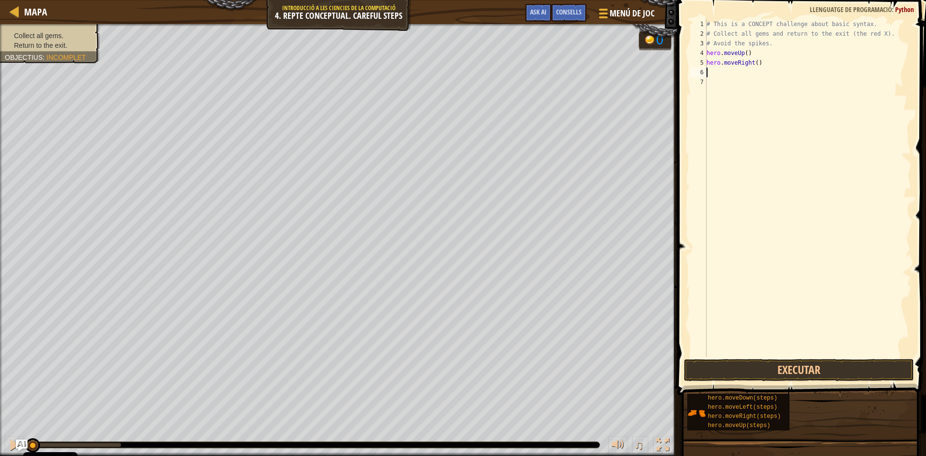
type textarea "m"
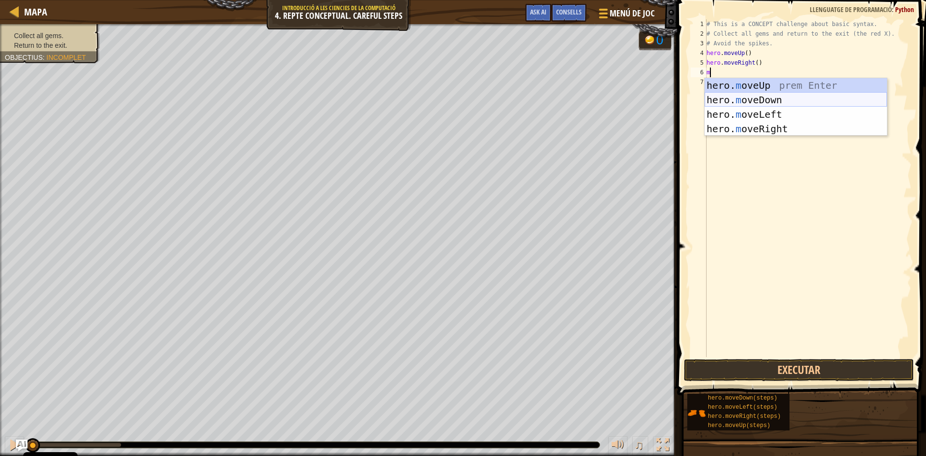
click at [738, 95] on div "hero. m oveUp prem Enter hero. m oveDown prem Enter hero. m oveLeft prem Enter …" at bounding box center [796, 121] width 182 height 87
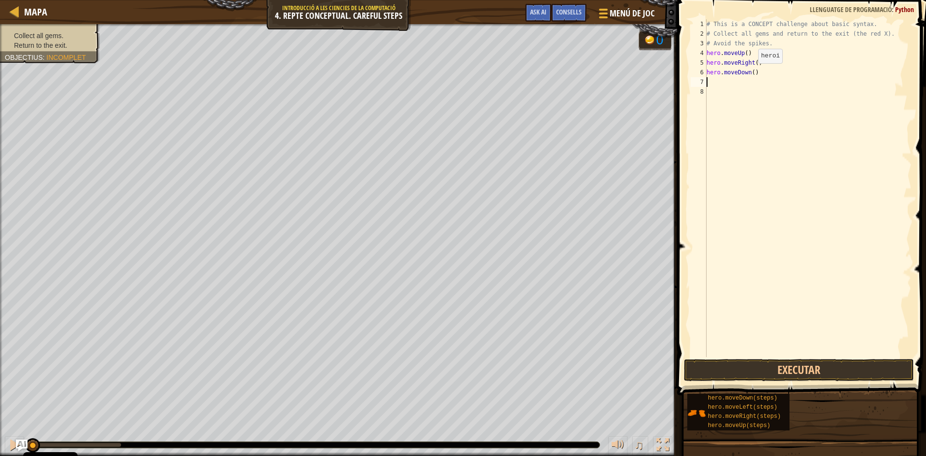
click at [751, 73] on div "# This is a CONCEPT challenge about basic syntax. # Collect all gems and return…" at bounding box center [808, 197] width 207 height 357
type textarea "hero.moveDown(3)"
click at [715, 79] on div "# This is a CONCEPT challenge about basic syntax. # Collect all gems and return…" at bounding box center [808, 197] width 207 height 357
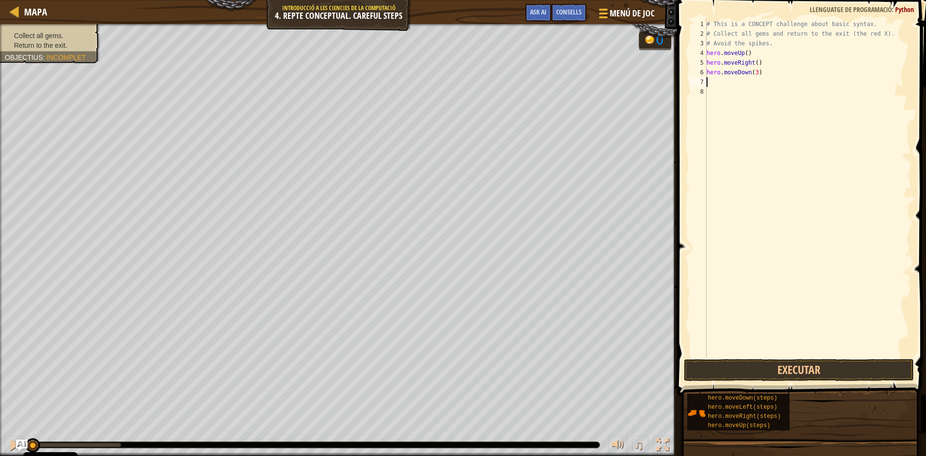
type textarea "m"
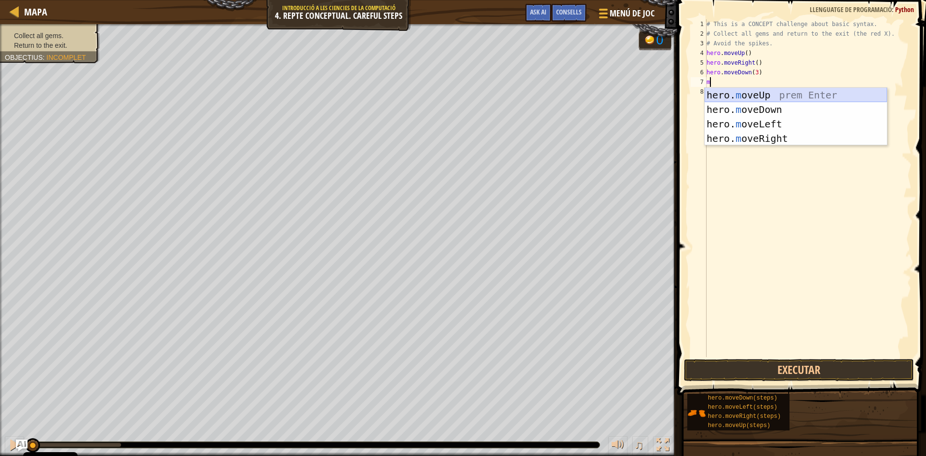
click at [733, 101] on div "hero. m oveUp prem Enter hero. m oveDown prem Enter hero. m oveLeft prem Enter …" at bounding box center [796, 131] width 182 height 87
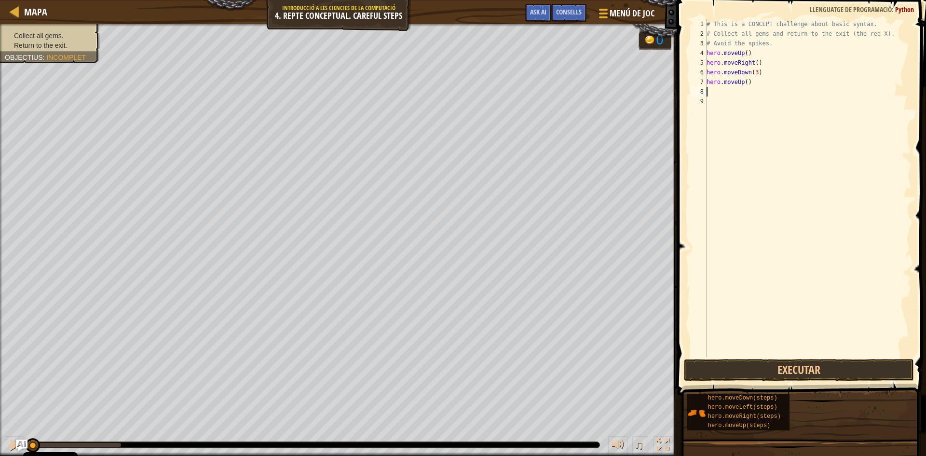
type textarea "m"
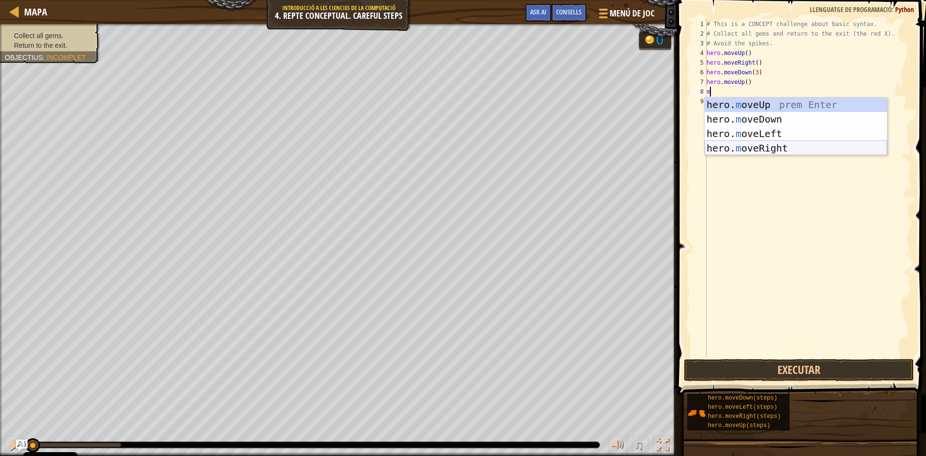
click at [736, 141] on div "hero. m oveUp prem Enter hero. m oveDown prem Enter hero. m oveLeft prem Enter …" at bounding box center [796, 140] width 182 height 87
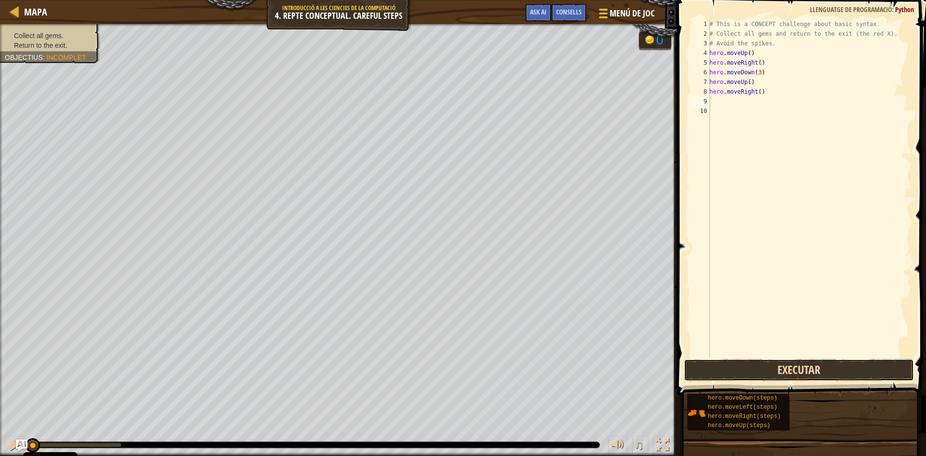
drag, startPoint x: 808, startPoint y: 375, endPoint x: 810, endPoint y: 371, distance: 5.2
click at [808, 375] on button "Executar" at bounding box center [799, 370] width 230 height 22
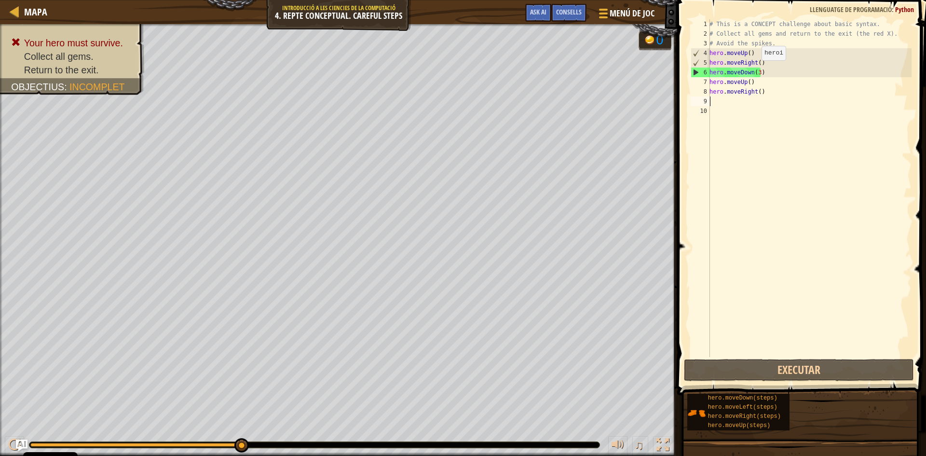
click at [756, 70] on div "# This is a CONCEPT challenge about basic syntax. # Collect all gems and return…" at bounding box center [810, 197] width 204 height 357
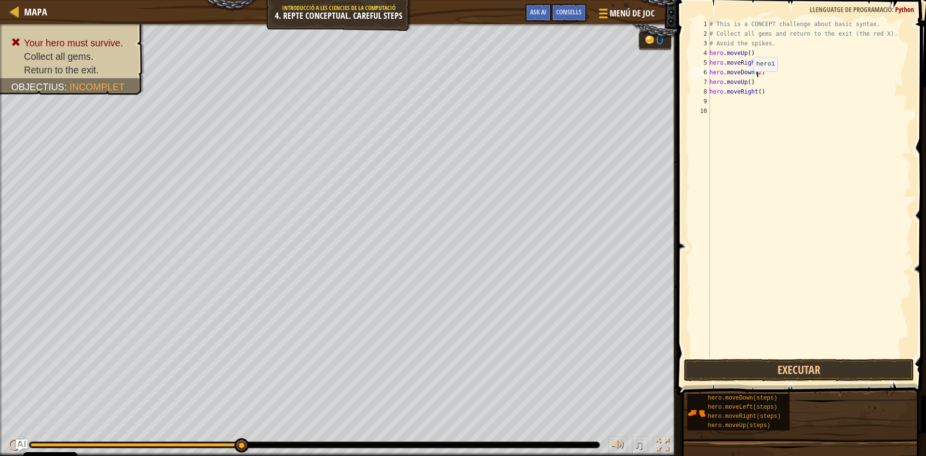
click at [747, 81] on div "# This is a CONCEPT challenge about basic syntax. # Collect all gems and return…" at bounding box center [810, 197] width 204 height 357
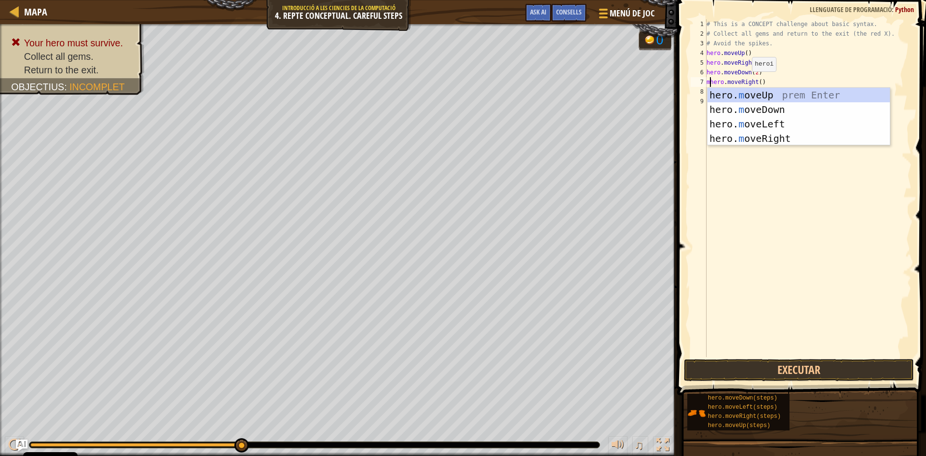
scroll to position [4, 1]
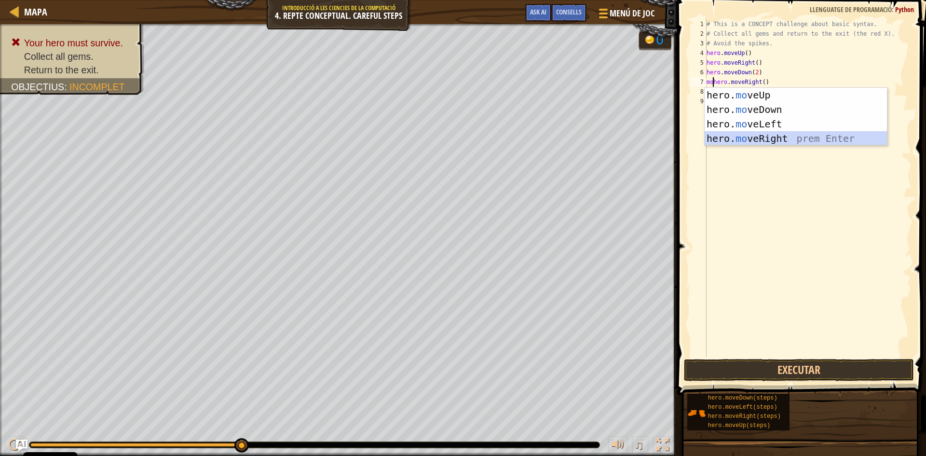
click at [743, 135] on div "hero. mo veUp prem Enter hero. mo veDown prem Enter hero. mo veLeft prem Enter …" at bounding box center [796, 131] width 182 height 87
type textarea "hero.moveRight().moveRight()"
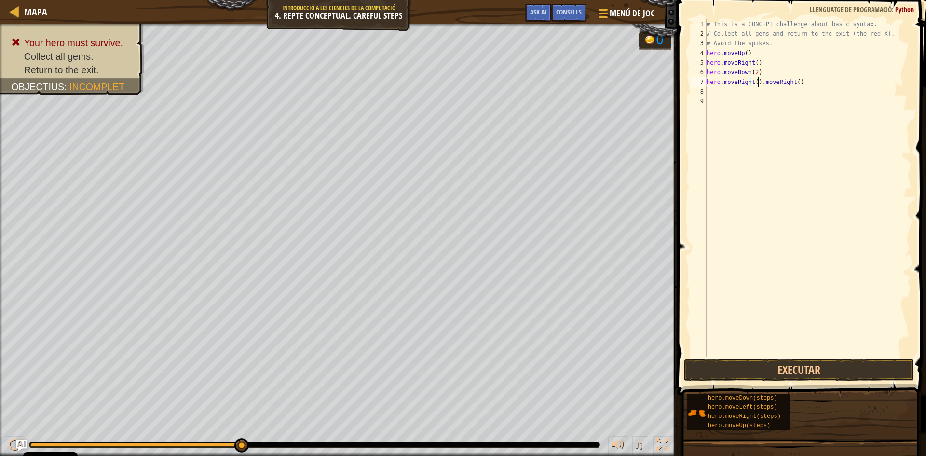
click at [785, 89] on div "# This is a CONCEPT challenge about basic syntax. # Collect all gems and return…" at bounding box center [808, 197] width 207 height 357
click at [786, 88] on div "# This is a CONCEPT challenge about basic syntax. # Collect all gems and return…" at bounding box center [808, 197] width 207 height 357
click at [786, 87] on div "# This is a CONCEPT challenge about basic syntax. # Collect all gems and return…" at bounding box center [808, 197] width 207 height 357
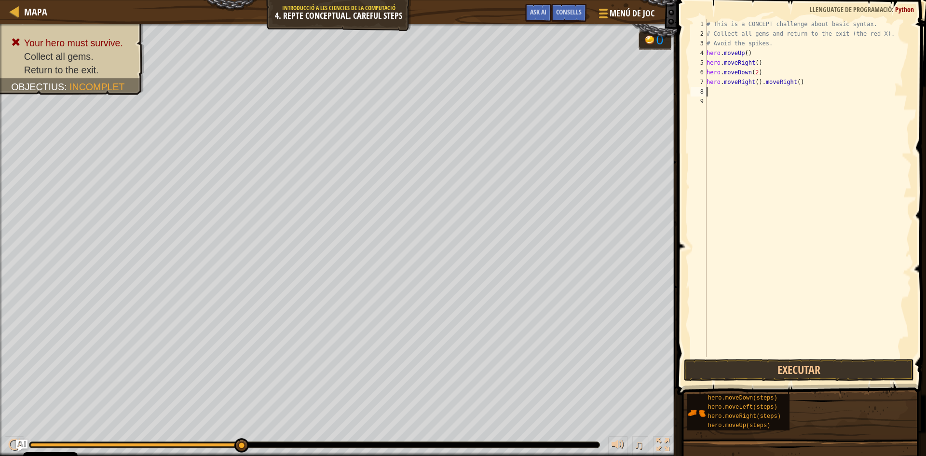
click at [786, 87] on div "# This is a CONCEPT challenge about basic syntax. # Collect all gems and return…" at bounding box center [808, 197] width 207 height 357
click at [783, 81] on div "# This is a CONCEPT challenge about basic syntax. # Collect all gems and return…" at bounding box center [808, 197] width 207 height 357
type textarea "hero.moveRight()"
click at [714, 87] on div "# This is a CONCEPT challenge about basic syntax. # Collect all gems and return…" at bounding box center [808, 197] width 207 height 357
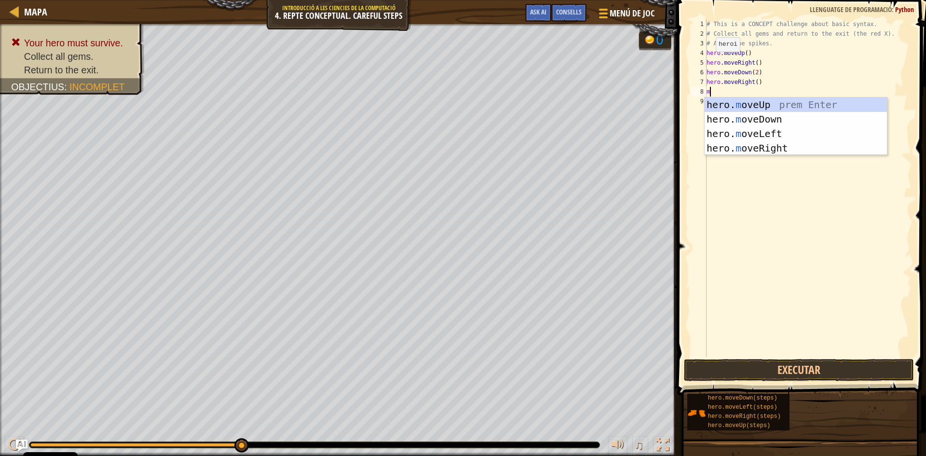
type textarea "mo"
click at [764, 134] on div "hero. mo veUp prem Enter hero. mo veDown prem Enter hero. mo veLeft prem Enter …" at bounding box center [796, 140] width 182 height 87
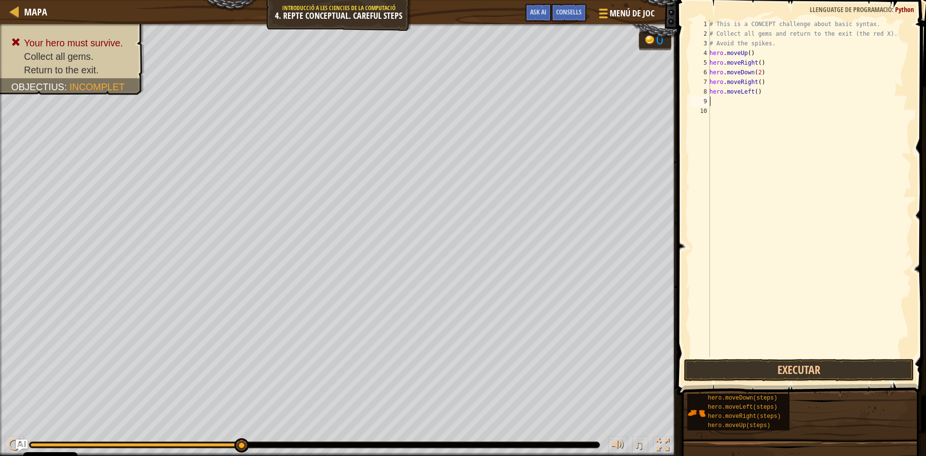
type textarea "m"
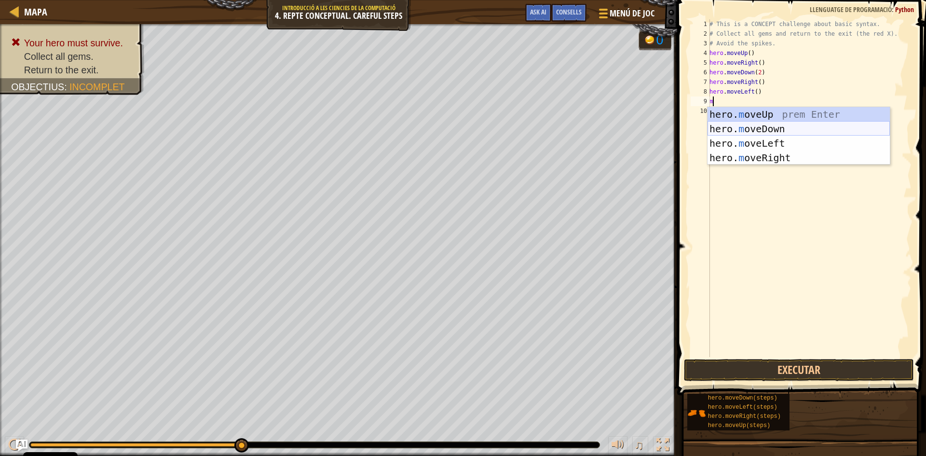
click at [746, 131] on div "hero. m oveUp prem Enter hero. m oveDown prem Enter hero. m oveLeft prem Enter …" at bounding box center [799, 150] width 182 height 87
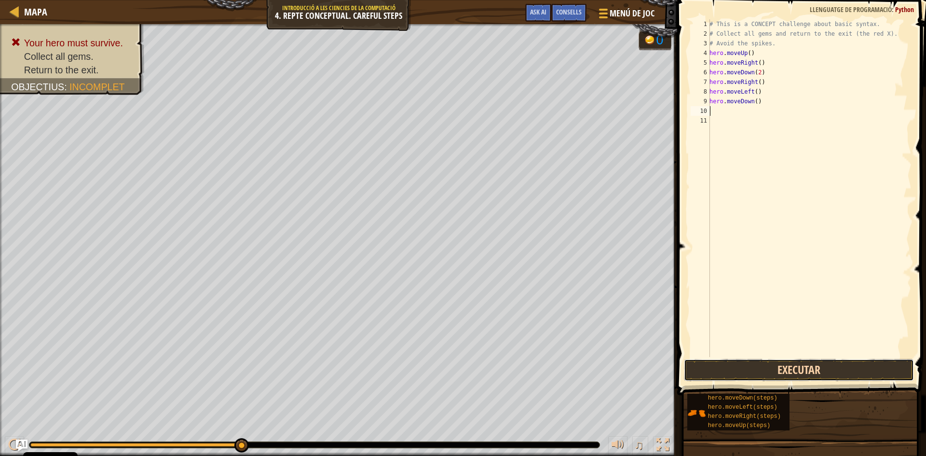
click at [761, 367] on button "Executar" at bounding box center [799, 370] width 230 height 22
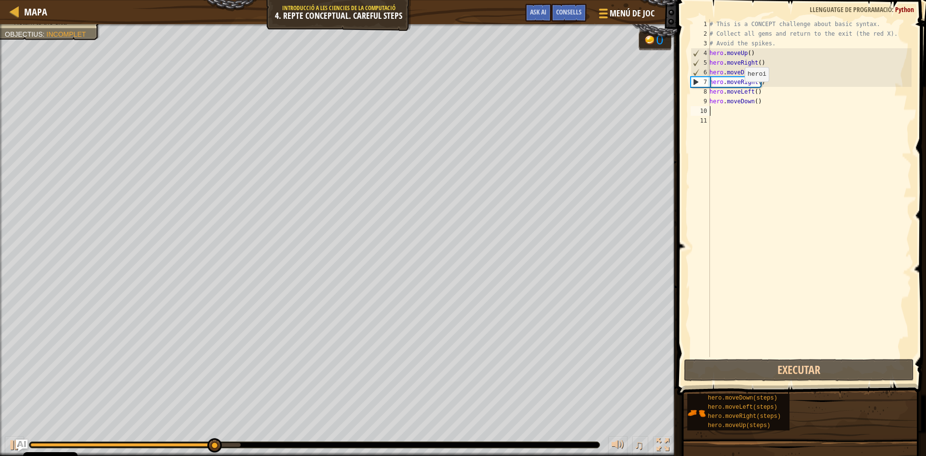
click at [742, 92] on div "# This is a CONCEPT challenge about basic syntax. # Collect all gems and return…" at bounding box center [810, 197] width 204 height 357
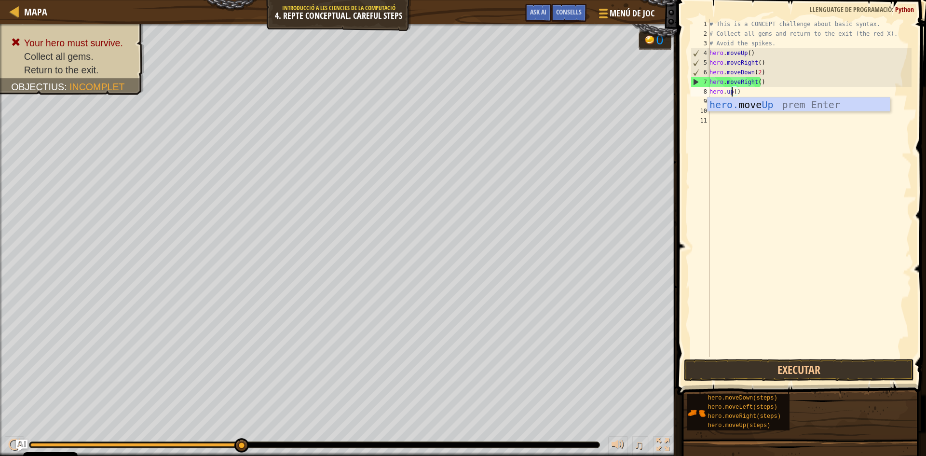
scroll to position [4, 2]
click at [745, 100] on div "hero. move Up prem Enter" at bounding box center [799, 118] width 182 height 43
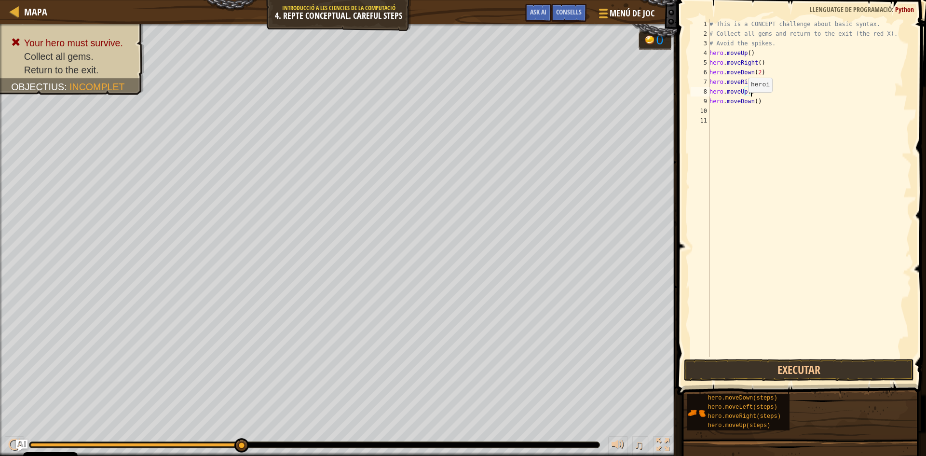
click at [743, 102] on div "# This is a CONCEPT challenge about basic syntax. # Collect all gems and return…" at bounding box center [810, 197] width 204 height 357
click at [763, 119] on div "hero. move R ight prem Enter" at bounding box center [799, 128] width 182 height 43
click at [766, 364] on button "Executar" at bounding box center [799, 370] width 230 height 22
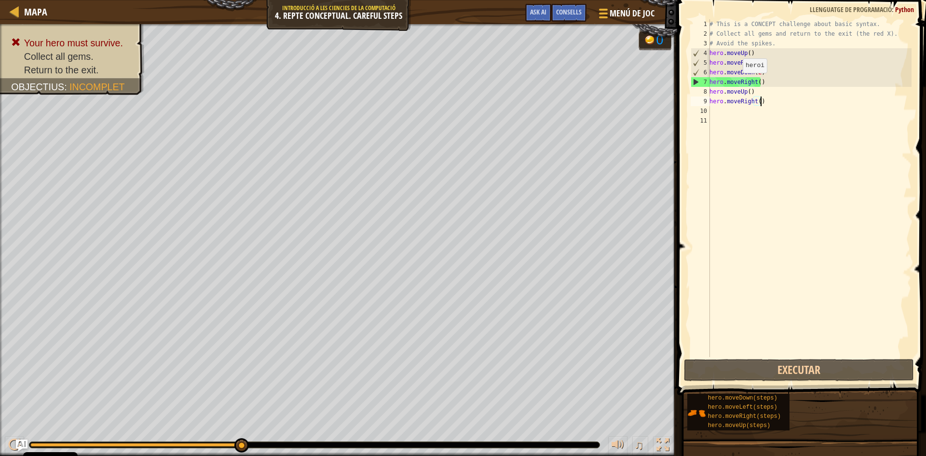
click at [738, 82] on div "# This is a CONCEPT challenge about basic syntax. # Collect all gems and return…" at bounding box center [810, 197] width 204 height 357
type textarea "hero.moveUp()"
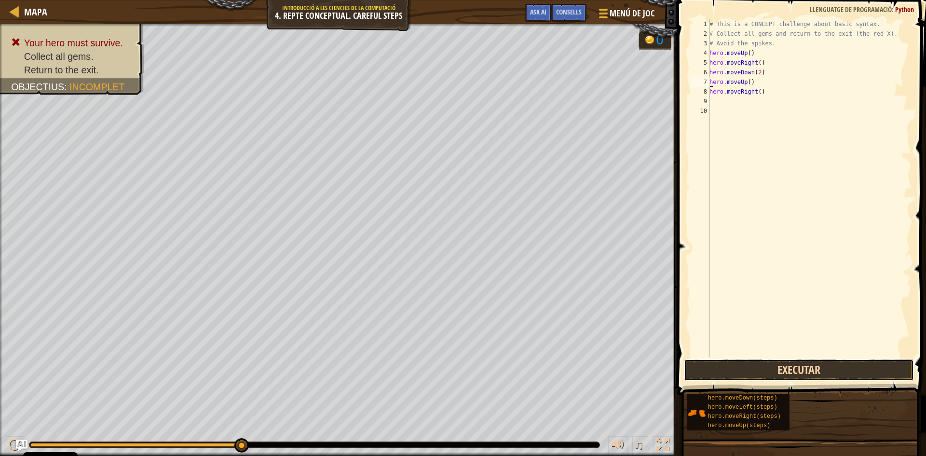
click at [812, 362] on button "Executar" at bounding box center [799, 370] width 230 height 22
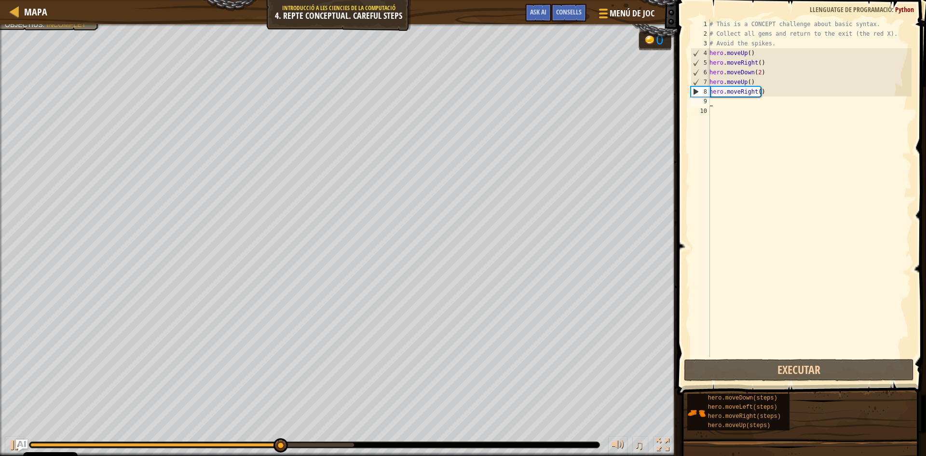
click at [718, 106] on div "# This is a CONCEPT challenge about basic syntax. # Collect all gems and return…" at bounding box center [810, 197] width 204 height 357
type textarea "l"
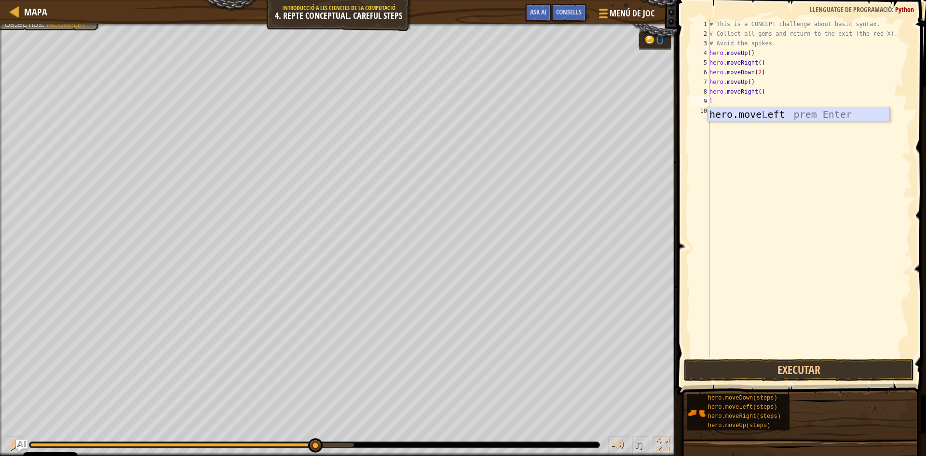
click at [729, 115] on div "hero.move L eft prem Enter" at bounding box center [799, 128] width 182 height 43
click at [729, 115] on div "# This is a CONCEPT challenge about basic syntax. # Collect all gems and return…" at bounding box center [810, 197] width 204 height 357
type textarea "i"
type textarea "up"
click at [737, 125] on div "hero.move Up prem Enter" at bounding box center [799, 138] width 182 height 43
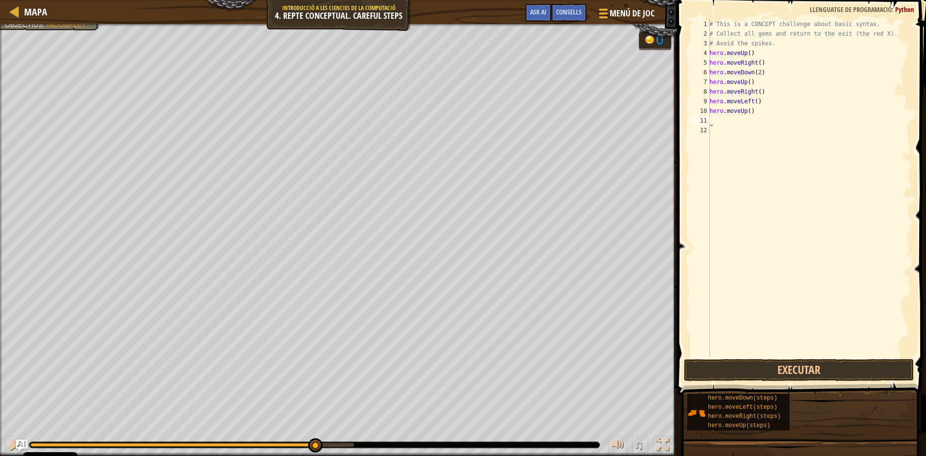
type textarea "l"
click at [736, 134] on div "hero.move L eft prem Enter" at bounding box center [799, 147] width 182 height 43
type textarea "d"
click at [729, 142] on div "hero.[PERSON_NAME] own prem Enter" at bounding box center [799, 157] width 182 height 43
type textarea "l"
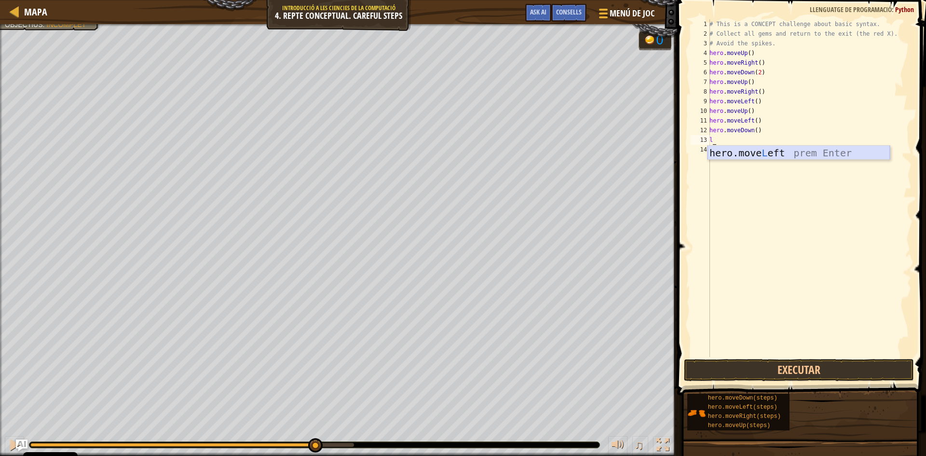
click at [729, 152] on div "hero.move L eft prem Enter" at bounding box center [799, 167] width 182 height 43
click at [804, 364] on button "Executar" at bounding box center [799, 370] width 230 height 22
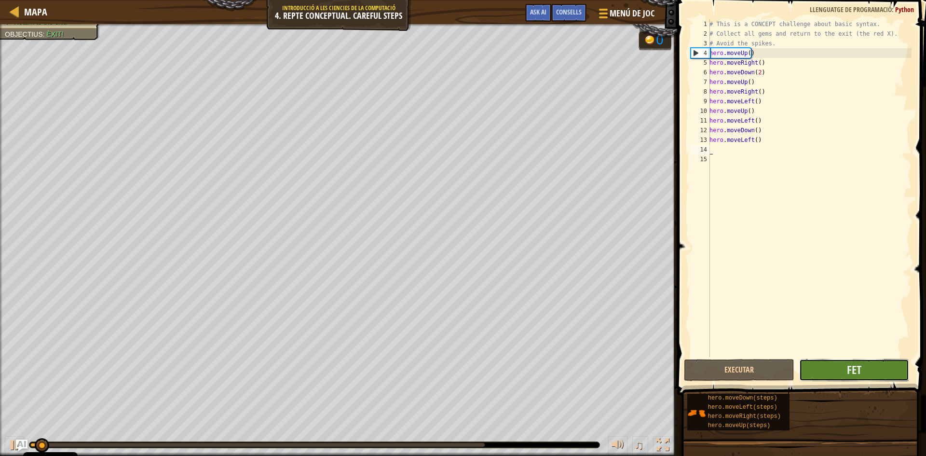
click at [826, 366] on button "Fet" at bounding box center [854, 370] width 110 height 22
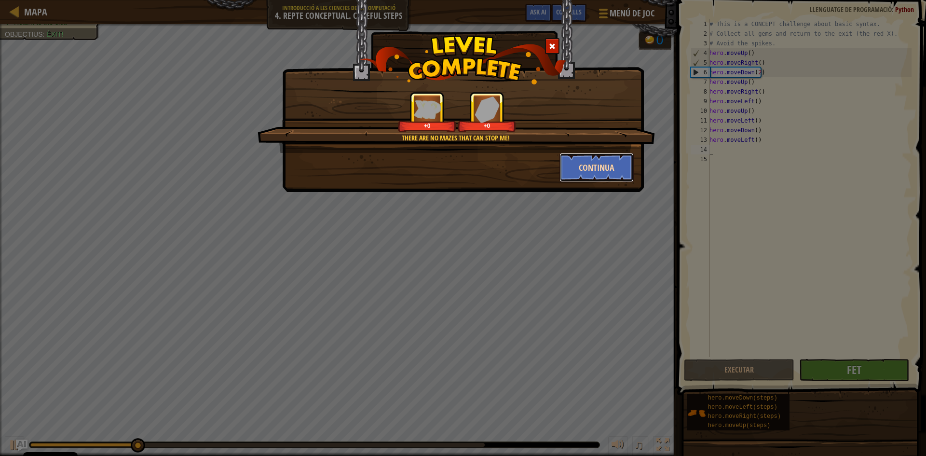
click at [610, 178] on button "Continua" at bounding box center [597, 167] width 75 height 29
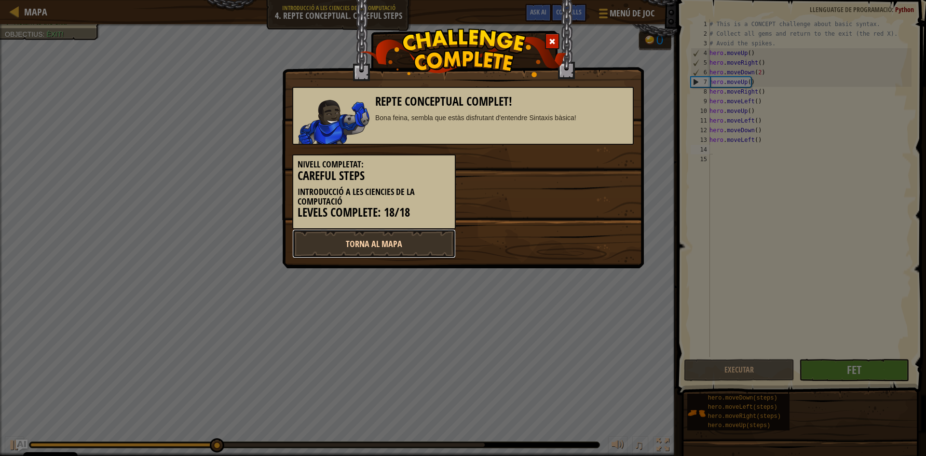
click at [386, 234] on link "Torna al mapa" at bounding box center [374, 243] width 164 height 29
select select "ca"
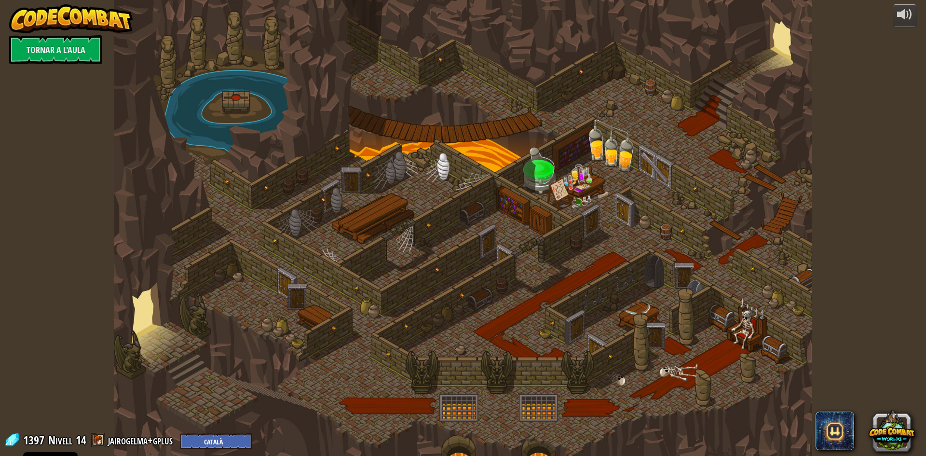
select select "ca"
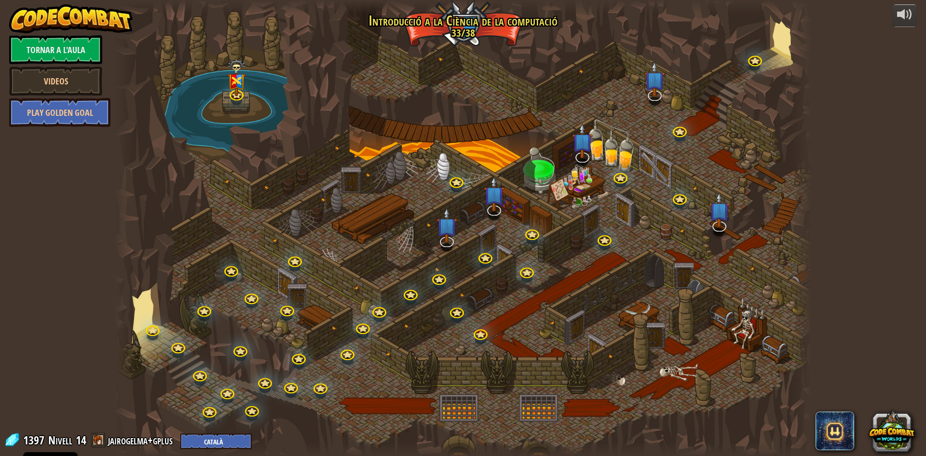
select select "ca"
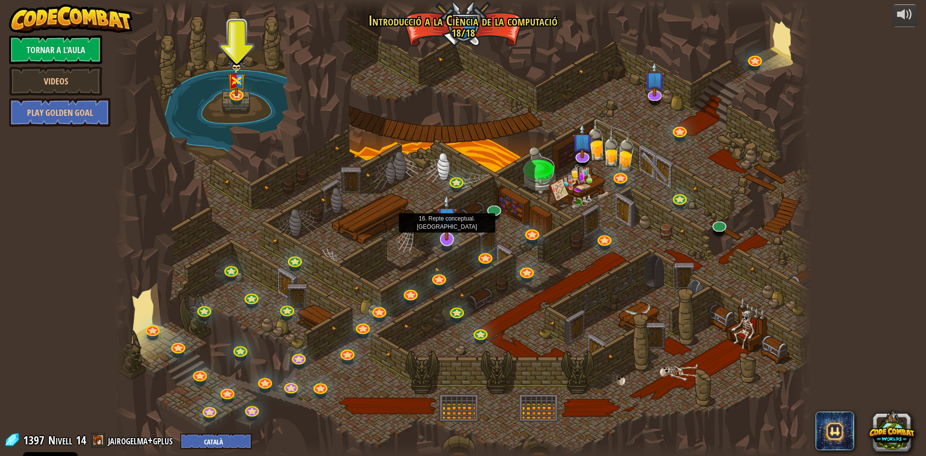
click at [454, 237] on img at bounding box center [447, 216] width 20 height 47
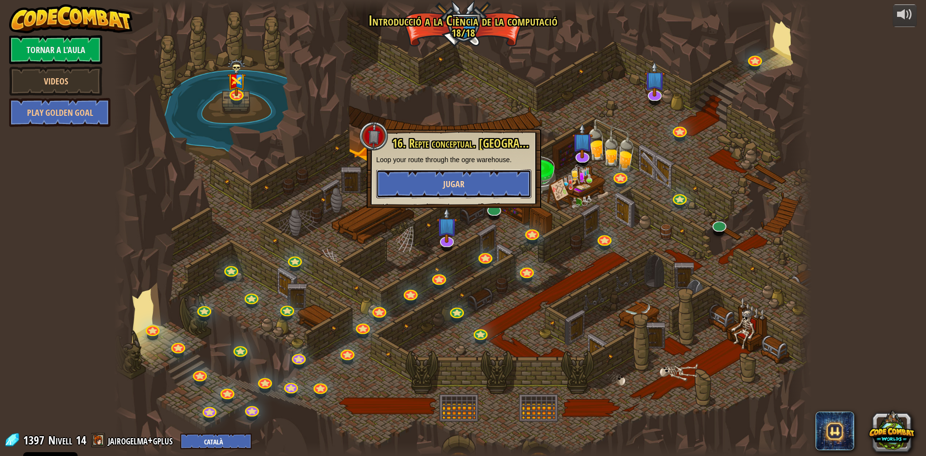
click at [469, 179] on button "Jugar" at bounding box center [453, 183] width 155 height 29
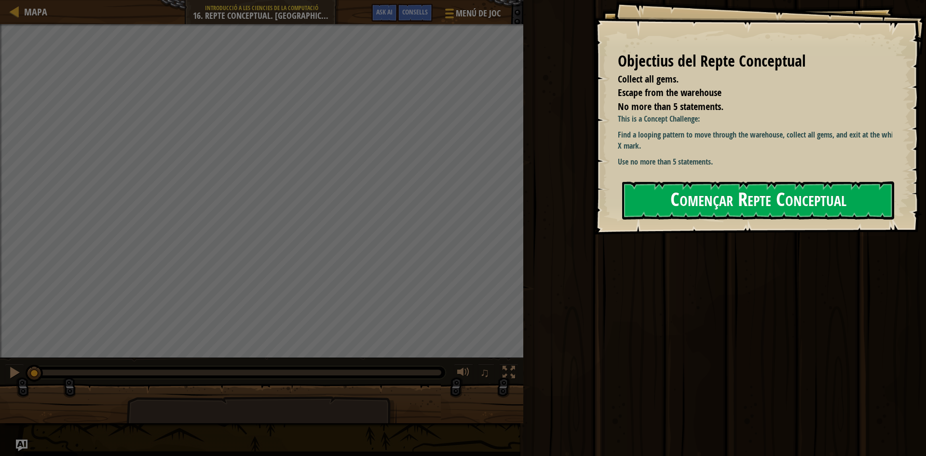
click at [733, 217] on button "Començar Repte Conceptual" at bounding box center [758, 200] width 272 height 38
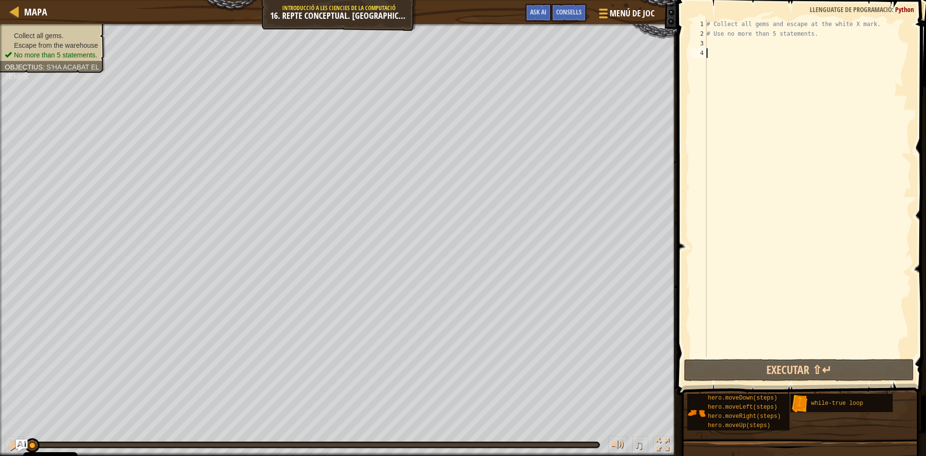
type textarea "u"
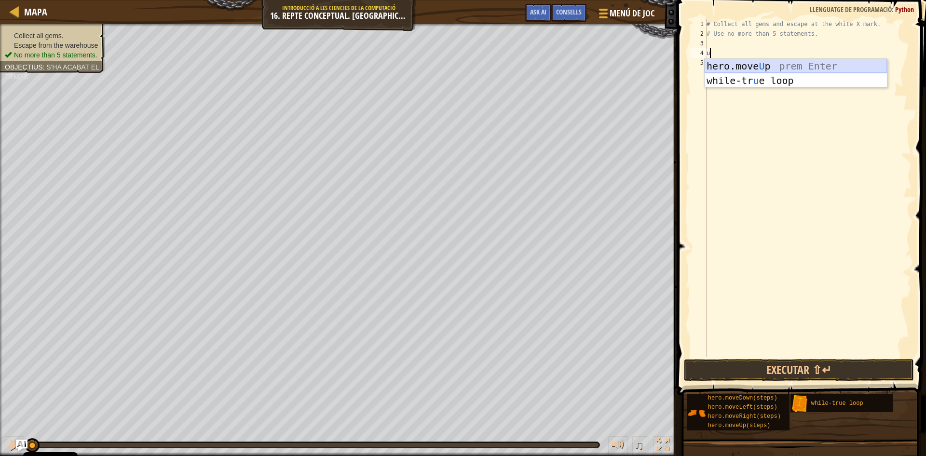
click at [741, 62] on div "hero.move U p prem Enter while-tr u e loop prem Enter" at bounding box center [796, 88] width 182 height 58
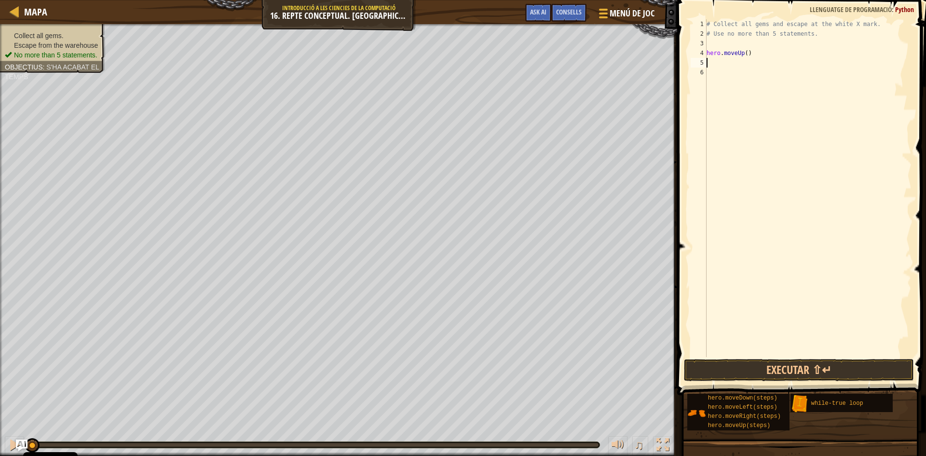
type textarea "r"
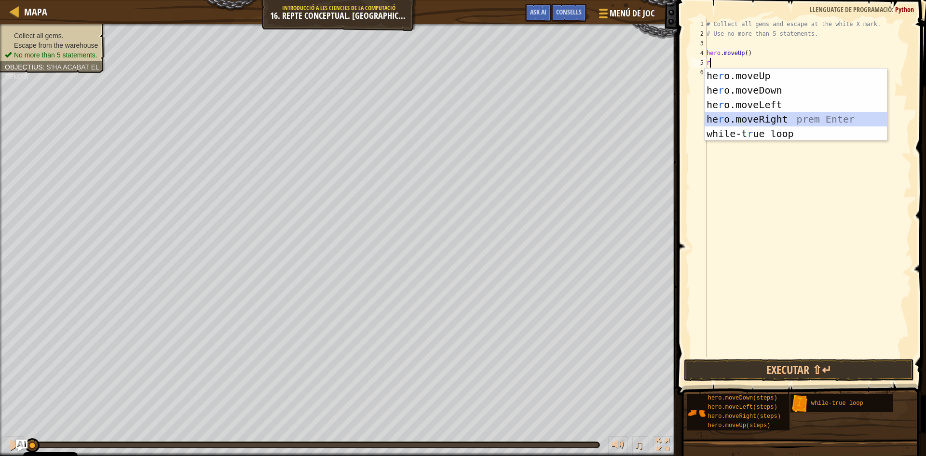
click at [737, 121] on div "he r o.moveUp prem Enter he r o.moveDown prem Enter he r o.moveLeft prem Enter …" at bounding box center [796, 119] width 182 height 101
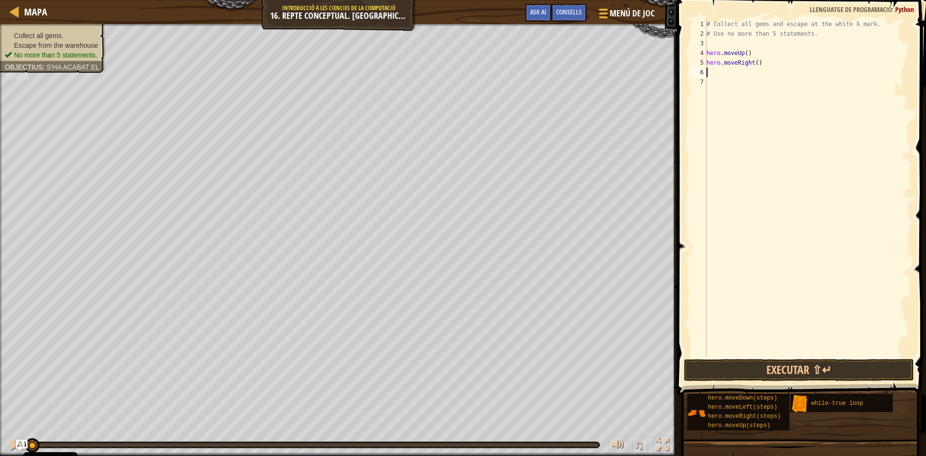
type textarea "d"
click at [715, 87] on div "hero.[PERSON_NAME] own prem Enter" at bounding box center [796, 99] width 182 height 43
type textarea "r"
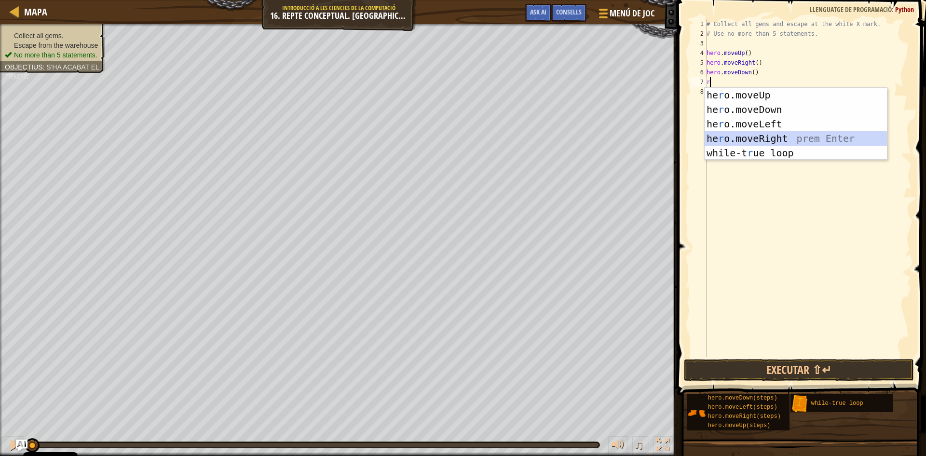
click at [721, 135] on div "he r o.moveUp prem Enter he r o.moveDown prem Enter he r o.moveLeft prem Enter …" at bounding box center [796, 138] width 182 height 101
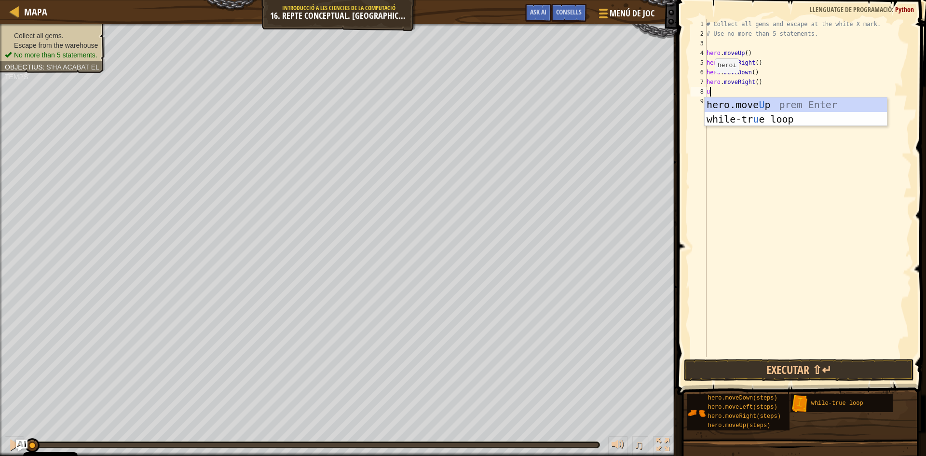
type textarea "up"
click at [725, 105] on div "hero.move Up prem Enter while-tr u e loo p prem Enter" at bounding box center [796, 126] width 182 height 58
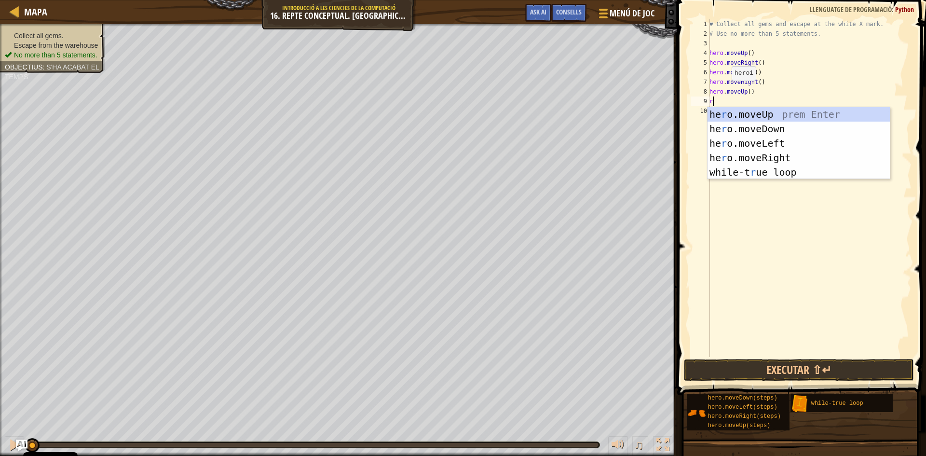
click at [727, 90] on div "# Collect all gems and escape at the white X mark. # Use no more than 5 stateme…" at bounding box center [810, 197] width 204 height 357
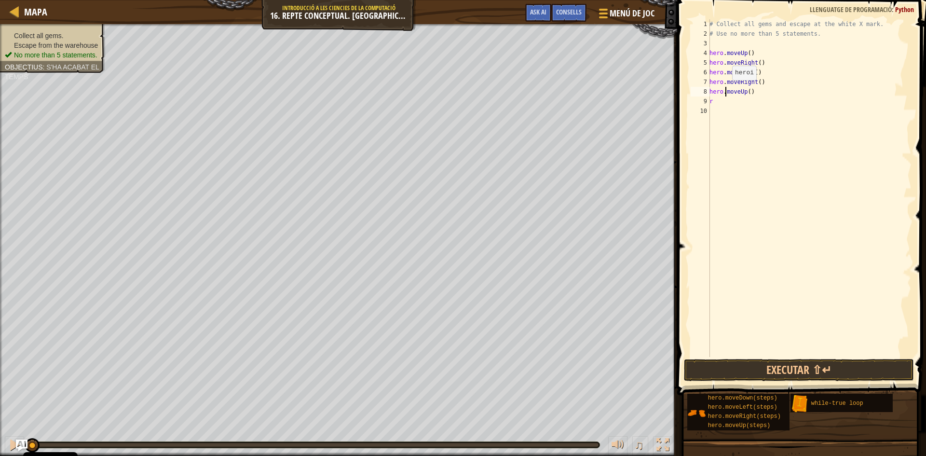
click at [727, 90] on div "# Collect all gems and escape at the white X mark. # Use no more than 5 stateme…" at bounding box center [810, 197] width 204 height 357
click at [727, 89] on div "# Collect all gems and escape at the white X mark. # Use no more than 5 stateme…" at bounding box center [810, 197] width 204 height 357
type textarea "h"
click at [727, 83] on div "# Collect all gems and escape at the white X mark. # Use no more than 5 stateme…" at bounding box center [810, 197] width 204 height 357
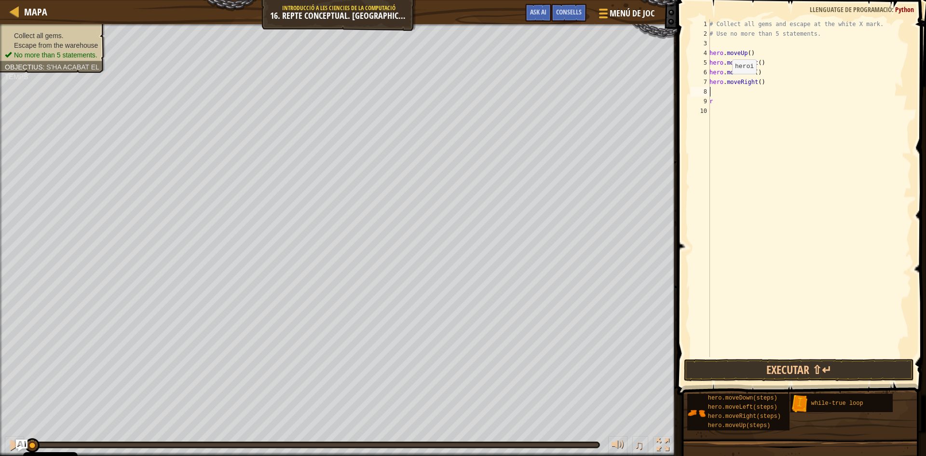
click at [727, 83] on div "# Collect all gems and escape at the white X mark. # Use no more than 5 stateme…" at bounding box center [810, 197] width 204 height 357
type textarea "hero.moveRight()"
click at [746, 73] on div "# Collect all gems and escape at the white X mark. # Use no more than 5 stateme…" at bounding box center [808, 197] width 207 height 357
type textarea "hero.moveDown()"
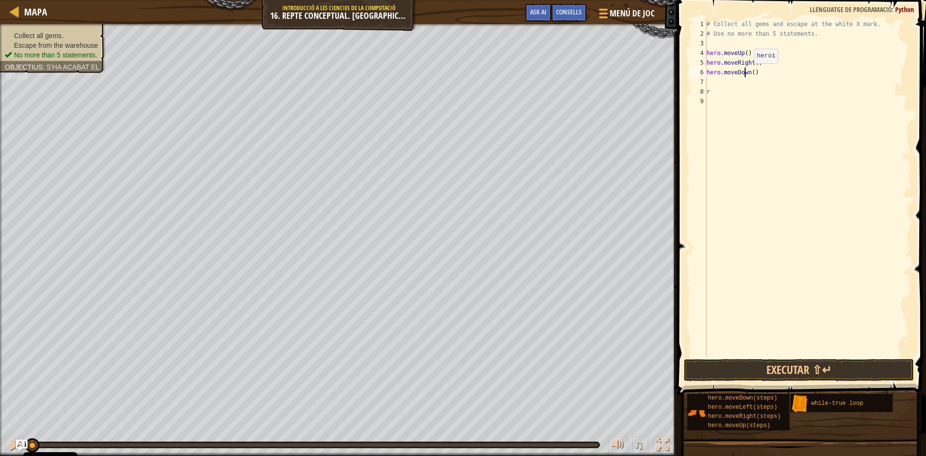
click at [746, 73] on div "# Collect all gems and escape at the white X mark. # Use no more than 5 stateme…" at bounding box center [808, 197] width 207 height 357
click at [707, 72] on div "# Collect all gems and escape at the white X mark. # Use no more than 5 stateme…" at bounding box center [808, 197] width 207 height 357
click at [726, 72] on div "# Collect all gems and escape at the white X mark. # Use no more than 5 stateme…" at bounding box center [810, 197] width 204 height 357
type textarea "r"
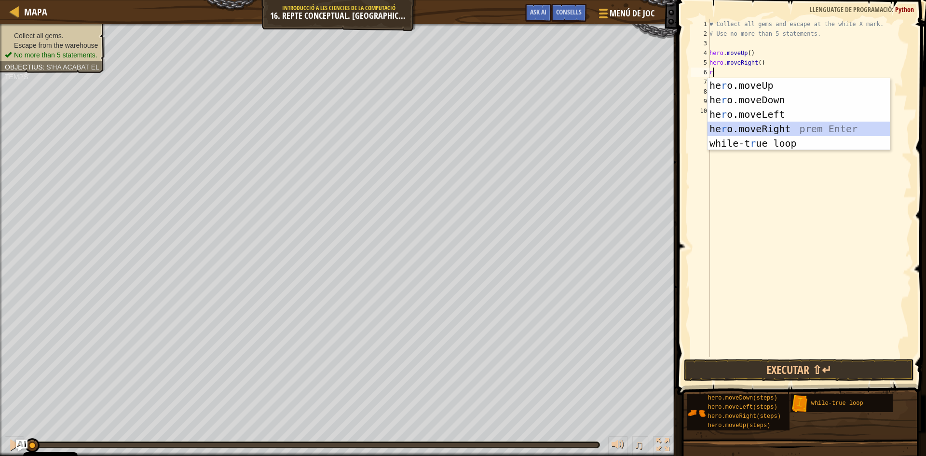
click at [740, 124] on div "he r o.moveUp prem Enter he r o.moveDown prem Enter he r o.moveLeft prem Enter …" at bounding box center [799, 128] width 182 height 101
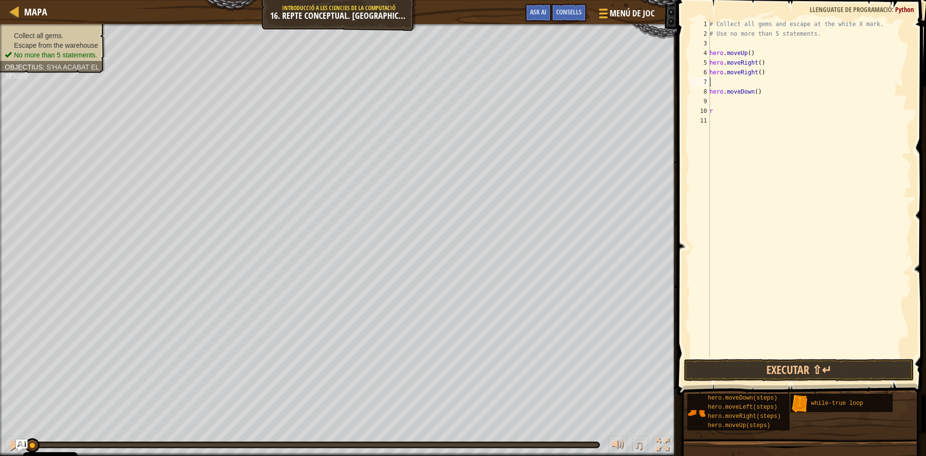
click at [736, 101] on div "# Collect all gems and escape at the white X mark. # Use no more than 5 stateme…" at bounding box center [810, 197] width 204 height 357
click at [731, 85] on div "# Collect all gems and escape at the white X mark. # Use no more than 5 stateme…" at bounding box center [810, 197] width 204 height 357
type textarea "hero.moveRight()"
click at [726, 88] on div "# Collect all gems and escape at the white X mark. # Use no more than 5 stateme…" at bounding box center [810, 197] width 204 height 357
type textarea "l"
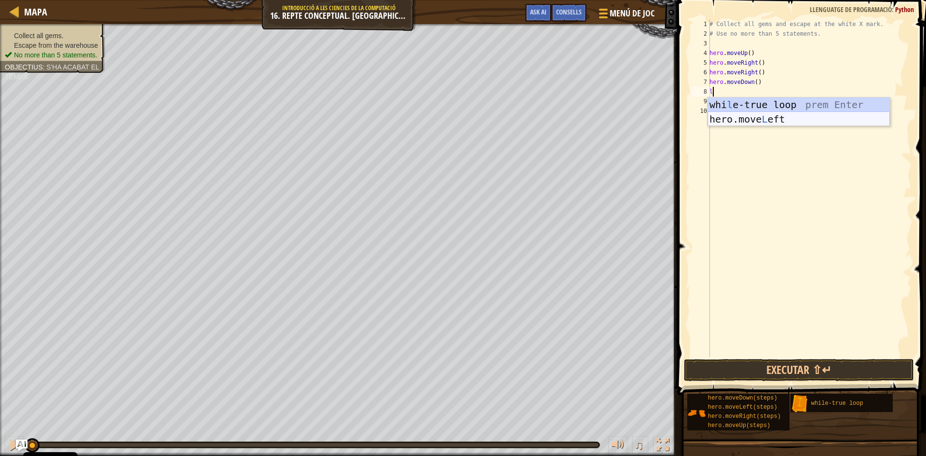
click at [728, 121] on div "whi l e-true loop prem Enter hero.move L eft prem Enter" at bounding box center [799, 126] width 182 height 58
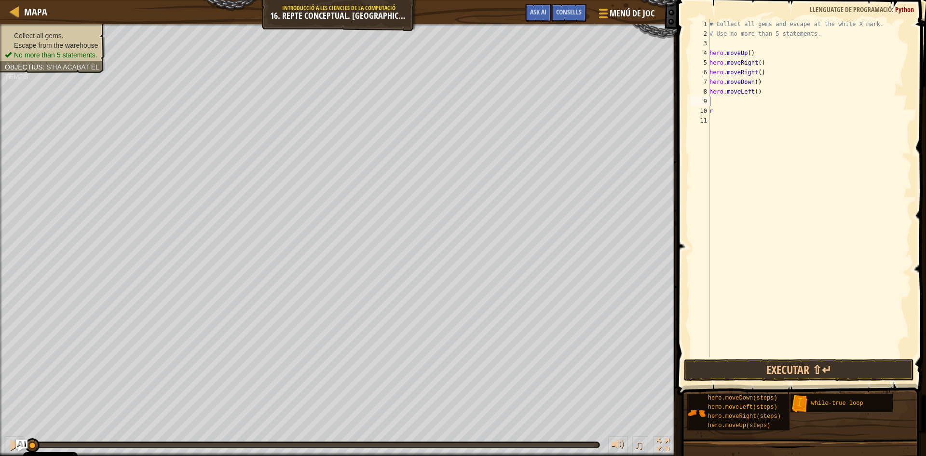
type textarea "u"
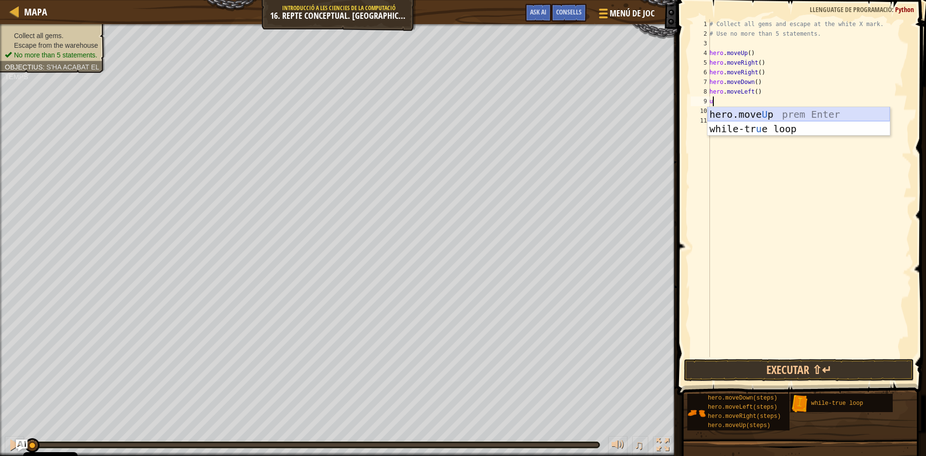
click at [736, 115] on div "hero.move U p prem Enter while-tr u e loop prem Enter" at bounding box center [799, 136] width 182 height 58
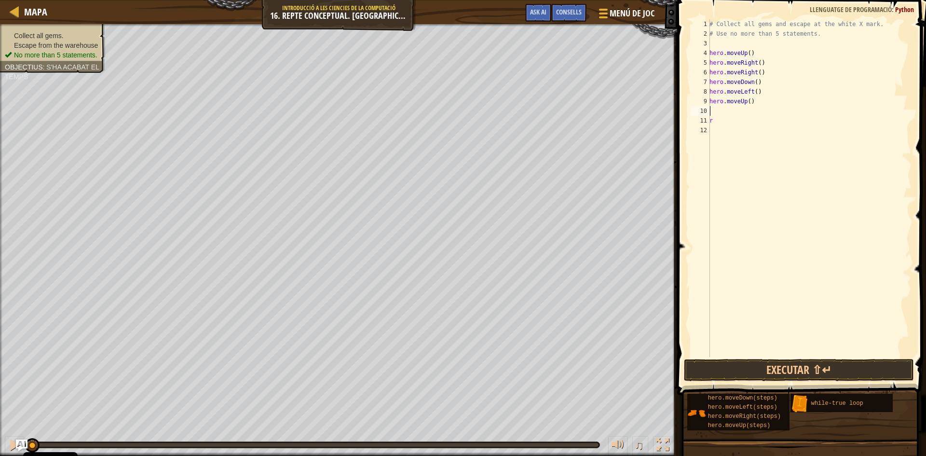
type textarea "r"
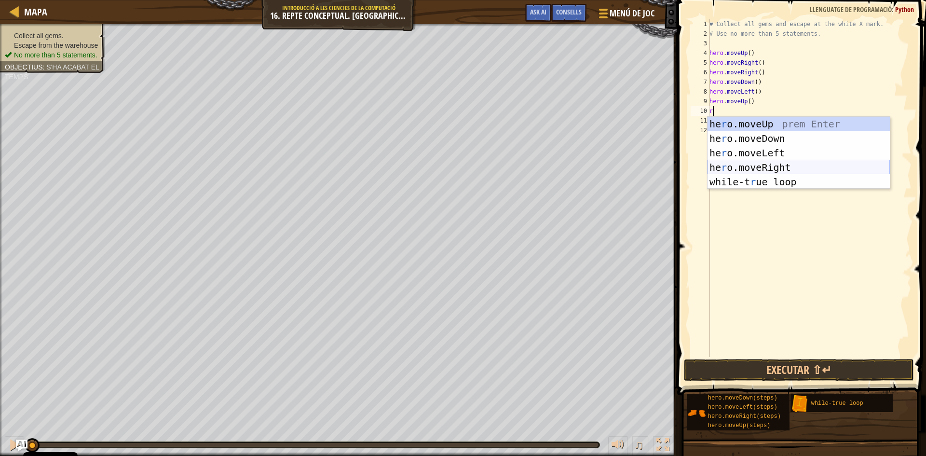
click at [750, 165] on div "he r o.moveUp prem Enter he r o.moveDown prem Enter he r o.moveLeft prem Enter …" at bounding box center [799, 167] width 182 height 101
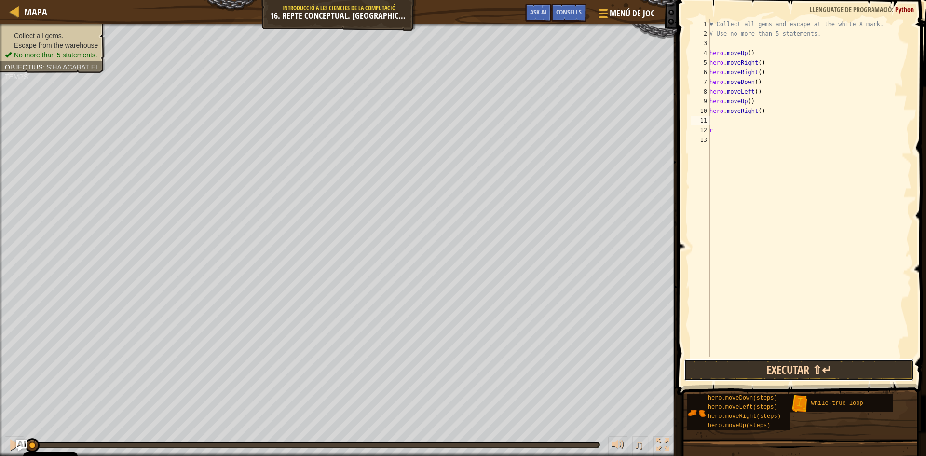
click at [768, 376] on button "Executar ⇧↵" at bounding box center [799, 370] width 230 height 22
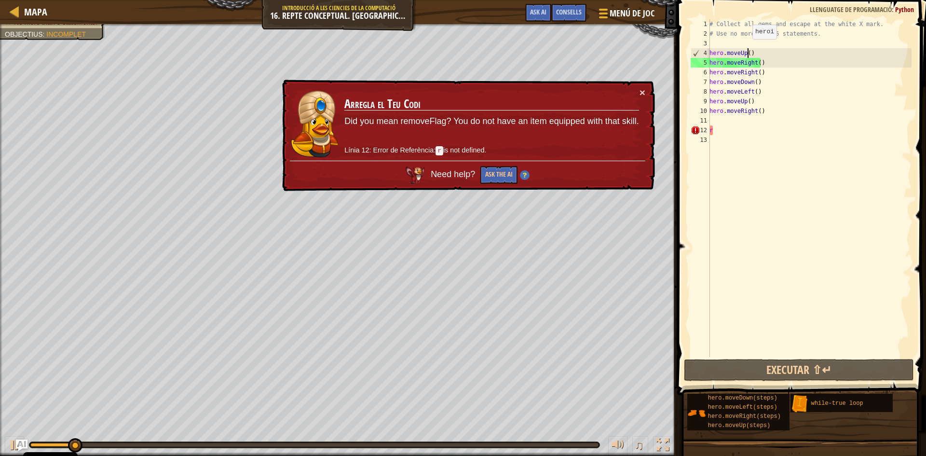
click at [747, 49] on div "# Collect all gems and escape at the white X mark. # Use no more than 5 stateme…" at bounding box center [810, 197] width 204 height 357
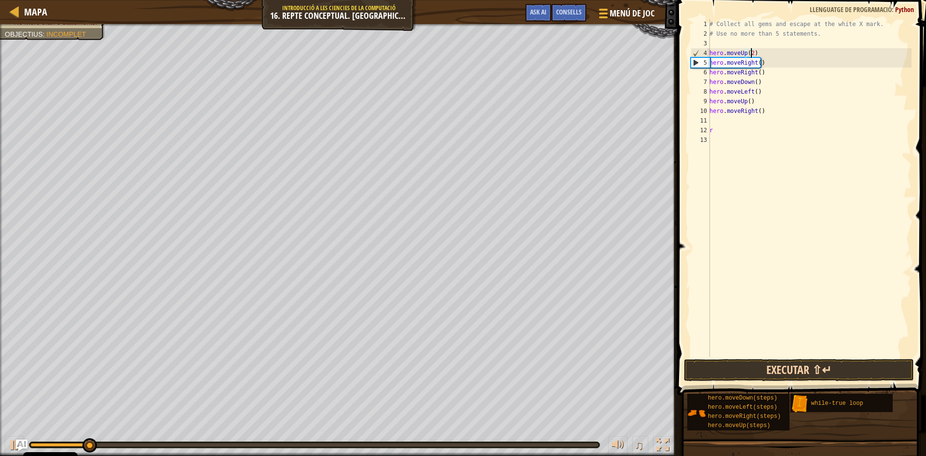
type textarea "hero.moveUp(2)"
click at [778, 369] on button "Executar ⇧↵" at bounding box center [799, 370] width 230 height 22
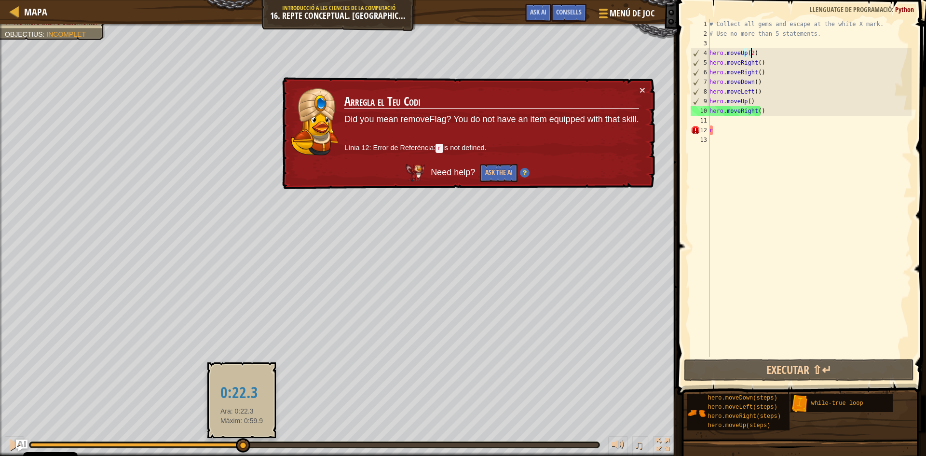
drag, startPoint x: 92, startPoint y: 448, endPoint x: 242, endPoint y: 440, distance: 149.7
click at [242, 440] on div at bounding box center [243, 445] width 14 height 14
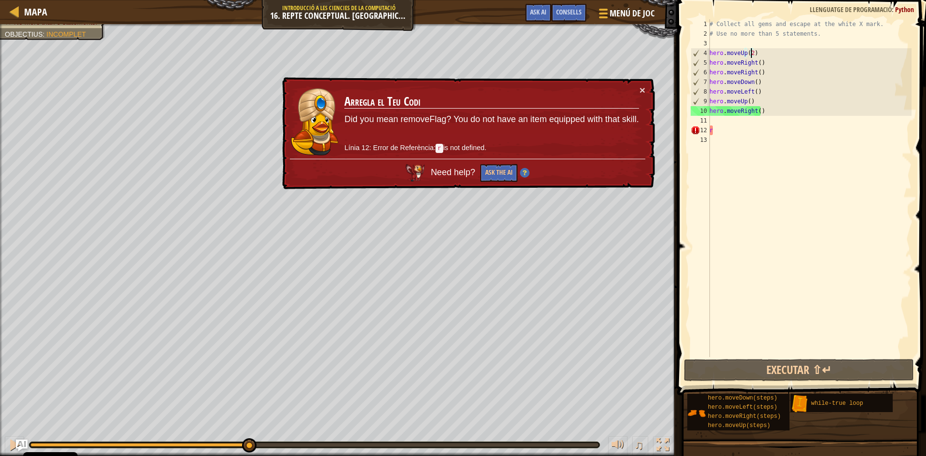
drag, startPoint x: 238, startPoint y: 440, endPoint x: 248, endPoint y: 436, distance: 11.0
click at [248, 436] on div "♫" at bounding box center [338, 442] width 677 height 29
click at [720, 119] on div "# Collect all gems and escape at the white X mark. # Use no more than 5 stateme…" at bounding box center [810, 197] width 204 height 357
click at [756, 111] on div "# Collect all gems and escape at the white X mark. # Use no more than 5 stateme…" at bounding box center [810, 197] width 204 height 357
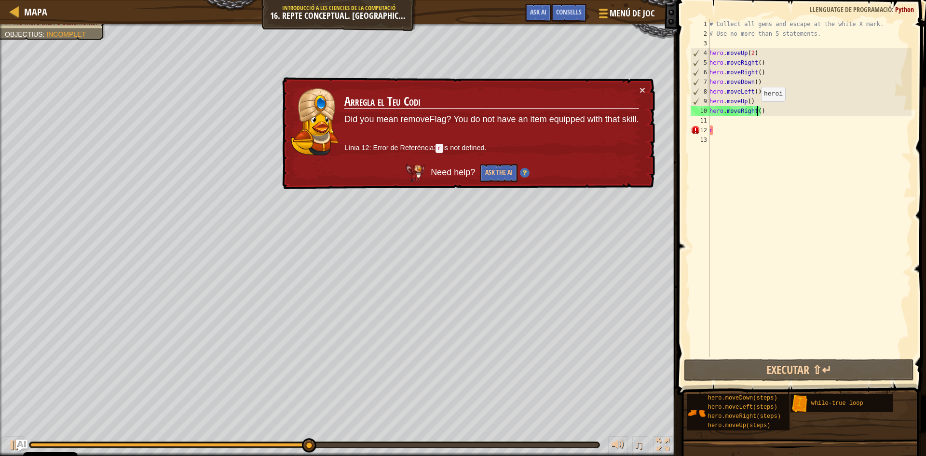
type textarea "hero.moveRight(2)"
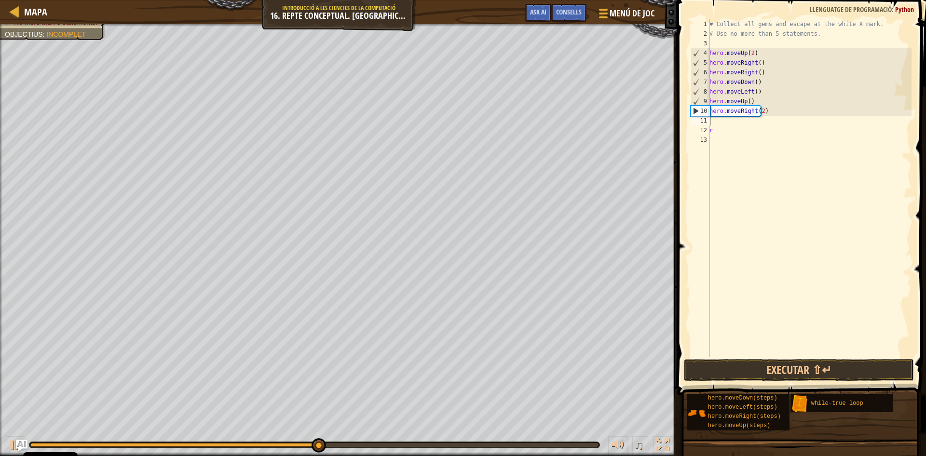
click at [716, 125] on div "# Collect all gems and escape at the white X mark. # Use no more than 5 stateme…" at bounding box center [810, 197] width 204 height 357
click at [718, 127] on div "# Collect all gems and escape at the white X mark. # Use no more than 5 stateme…" at bounding box center [810, 197] width 204 height 357
type textarea "r"
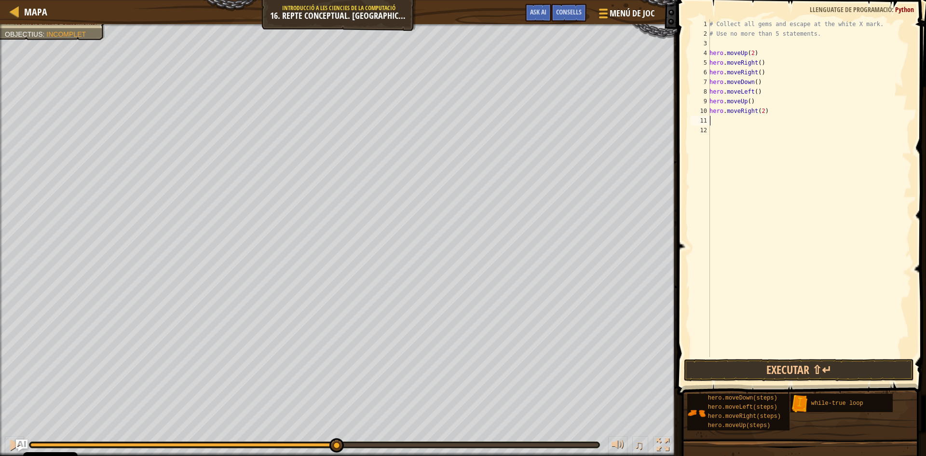
type textarea "u"
click at [767, 129] on div "hero.move U p prem Enter while-tr u e loop prem Enter" at bounding box center [799, 155] width 182 height 58
type textarea "r"
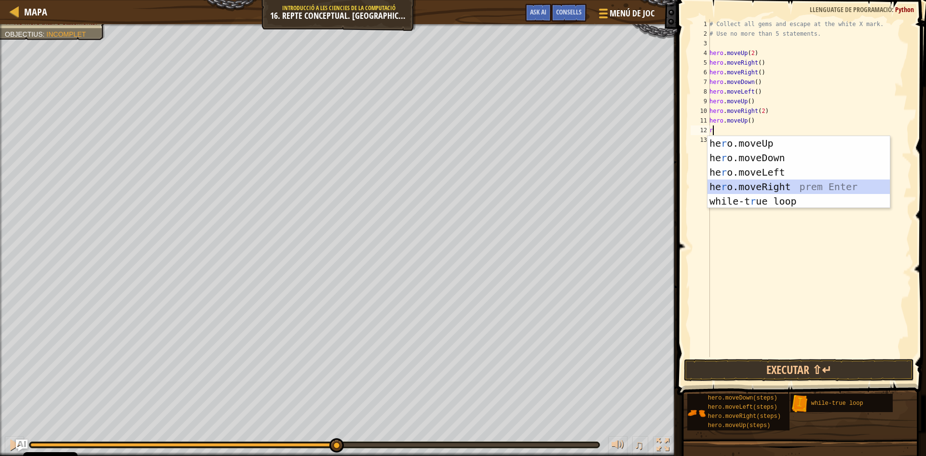
click at [747, 182] on div "he r o.moveUp prem Enter he r o.moveDown prem Enter he r o.moveLeft prem Enter …" at bounding box center [799, 186] width 182 height 101
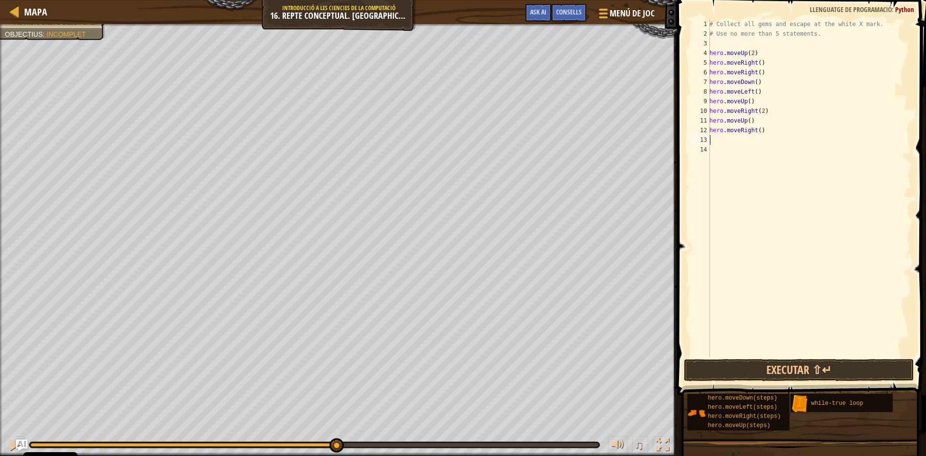
type textarea "u"
click at [736, 155] on div "hero.move U p prem Enter while-tr u e loop prem Enter" at bounding box center [799, 175] width 182 height 58
type textarea "l"
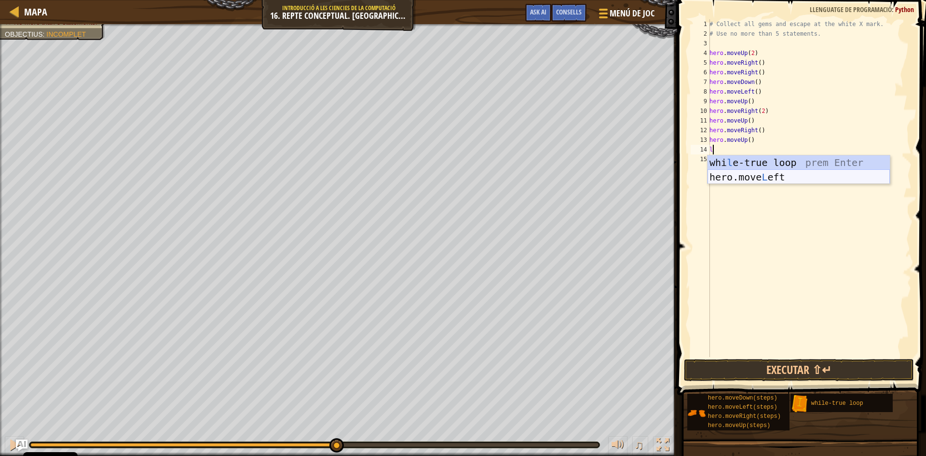
click at [733, 177] on div "whi l e-true loop prem Enter hero.move L eft prem Enter" at bounding box center [799, 184] width 182 height 58
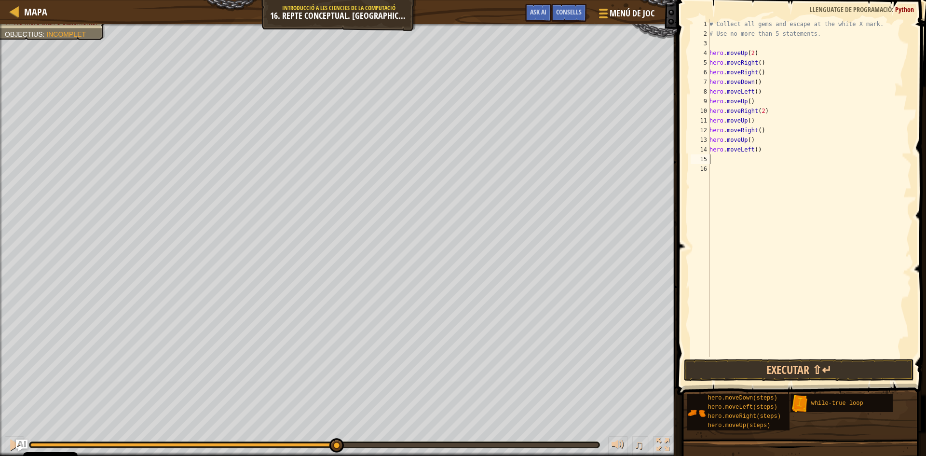
type textarea "d"
click at [749, 170] on div "hero.[PERSON_NAME] own prem Enter" at bounding box center [799, 186] width 182 height 43
click at [739, 173] on div "# Collect all gems and escape at the white X mark. # Use no more than 5 stateme…" at bounding box center [810, 197] width 204 height 357
type textarea "r"
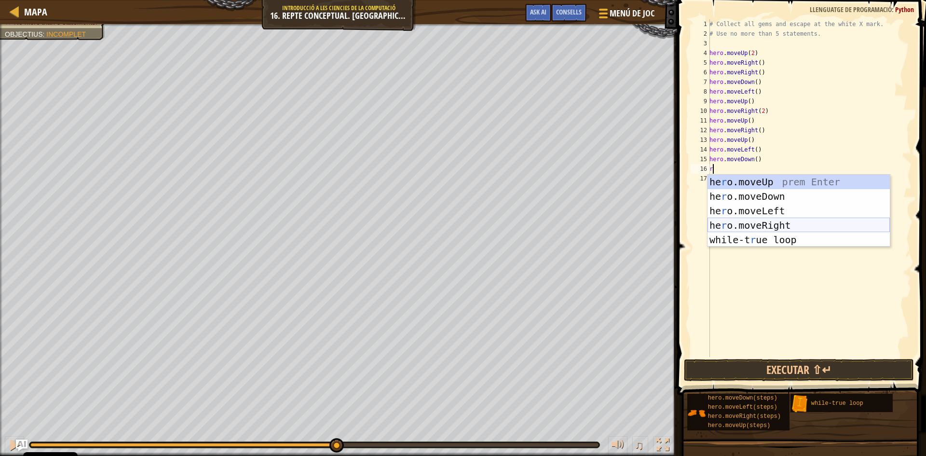
click at [746, 226] on div "he r o.moveUp prem Enter he r o.moveDown prem Enter he r o.moveLeft prem Enter …" at bounding box center [799, 225] width 182 height 101
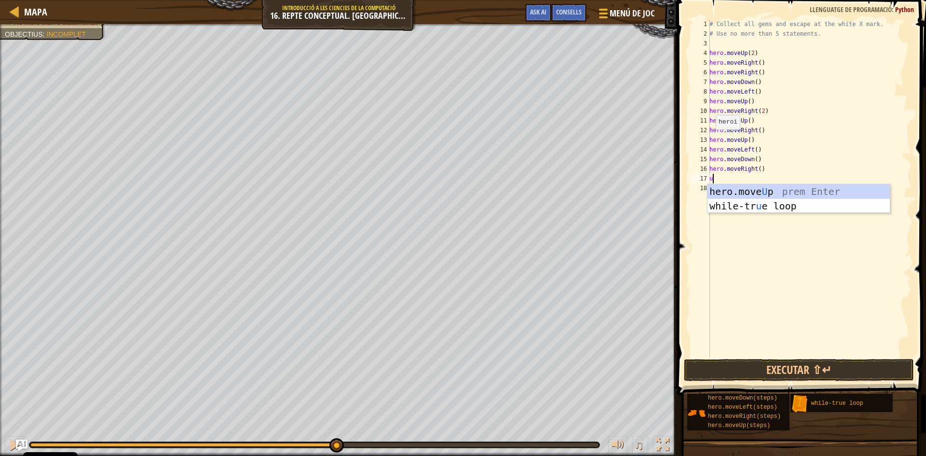
type textarea "up"
click at [751, 185] on div "hero.move Up prem Enter while-tr u e loo p prem Enter" at bounding box center [799, 213] width 182 height 58
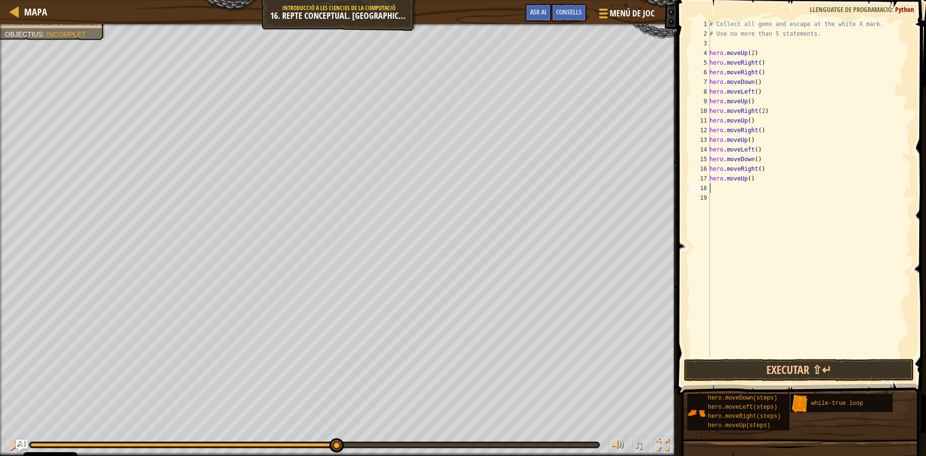
click at [751, 177] on div "# Collect all gems and escape at the white X mark. # Use no more than 5 stateme…" at bounding box center [810, 197] width 204 height 357
click at [748, 178] on div "# Collect all gems and escape at the white X mark. # Use no more than 5 stateme…" at bounding box center [810, 197] width 204 height 357
click at [770, 359] on button "Executar ⇧↵" at bounding box center [799, 370] width 230 height 22
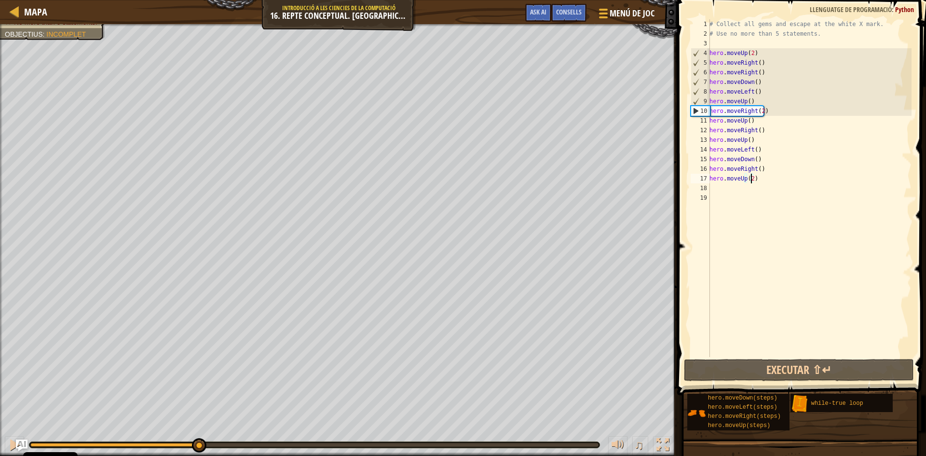
drag, startPoint x: 108, startPoint y: 445, endPoint x: 258, endPoint y: 432, distance: 150.6
click at [217, 435] on div "♫" at bounding box center [338, 442] width 677 height 29
drag, startPoint x: 258, startPoint y: 432, endPoint x: 289, endPoint y: 432, distance: 31.4
click at [286, 432] on div "♫" at bounding box center [338, 442] width 677 height 29
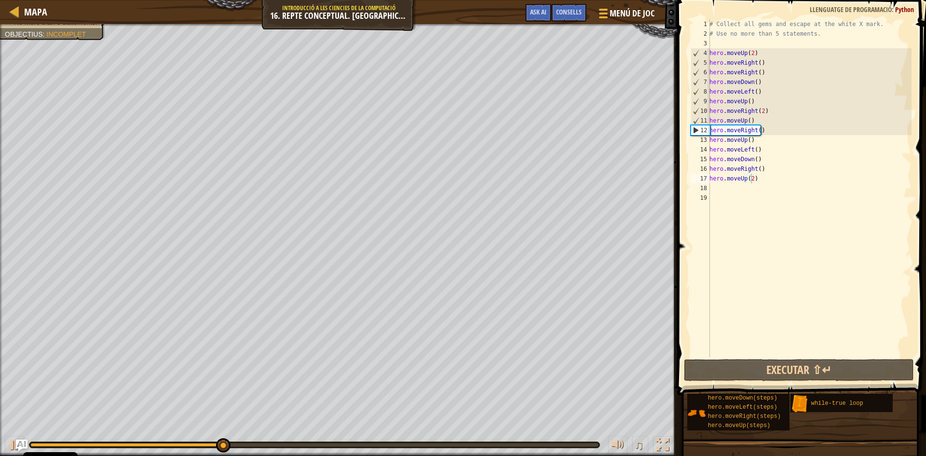
drag, startPoint x: 295, startPoint y: 432, endPoint x: 388, endPoint y: 432, distance: 93.6
click at [388, 432] on div "♫" at bounding box center [338, 442] width 677 height 29
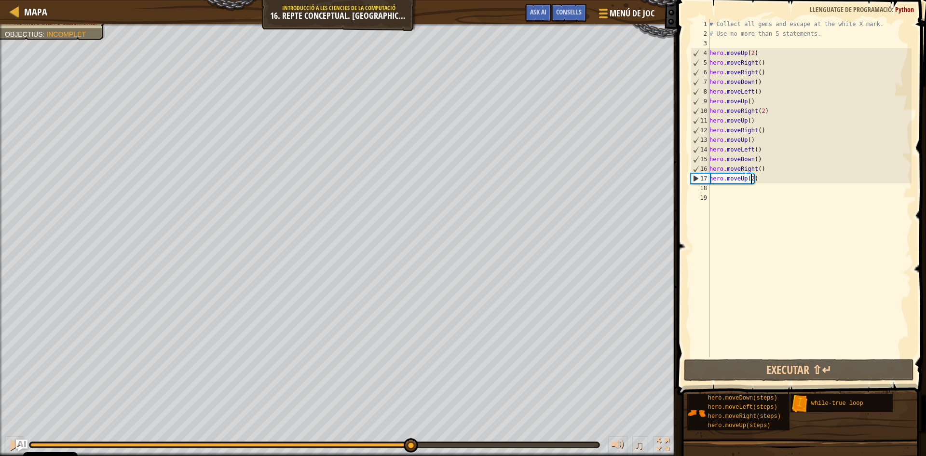
drag, startPoint x: 235, startPoint y: 446, endPoint x: 409, endPoint y: 429, distance: 174.0
click at [409, 429] on div "♫" at bounding box center [338, 442] width 677 height 29
type textarea "hero.moveUp()"
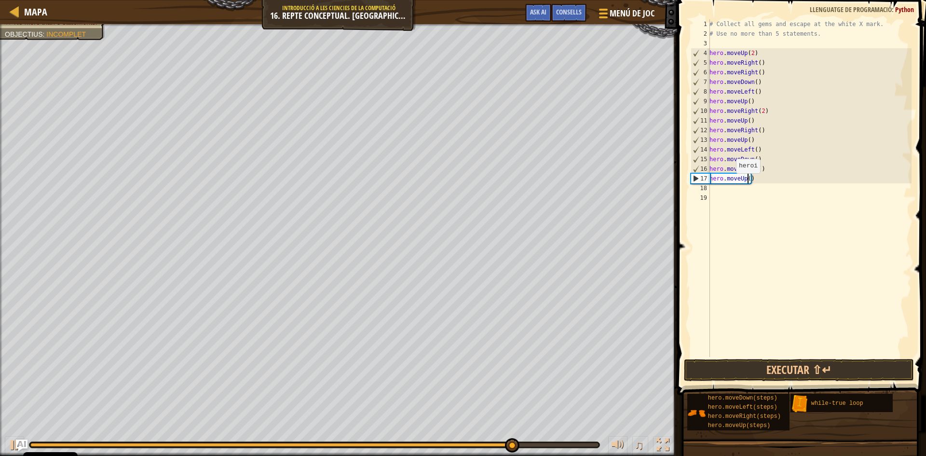
click at [731, 183] on div "# Collect all gems and escape at the white X mark. # Use no more than 5 stateme…" at bounding box center [810, 197] width 204 height 357
click at [716, 192] on div "# Collect all gems and escape at the white X mark. # Use no more than 5 stateme…" at bounding box center [810, 197] width 204 height 357
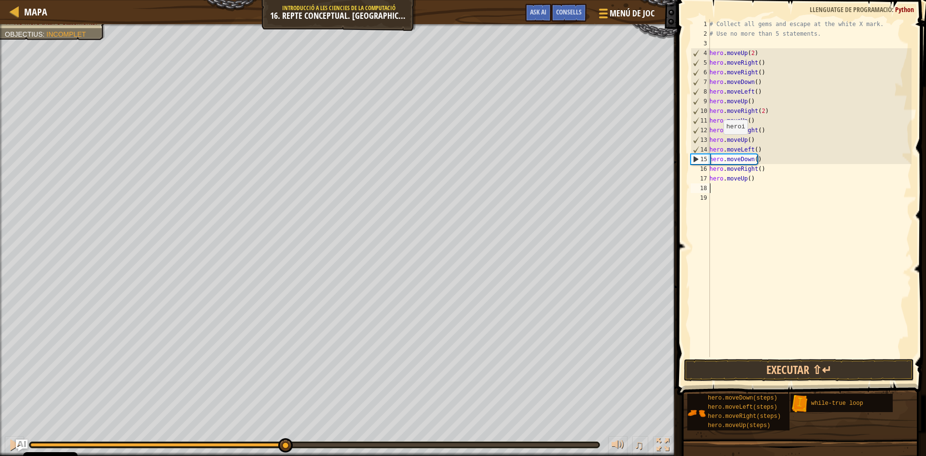
click at [285, 401] on div "Collect all gems. Escape from the warehouse No more than 5 statements. Objectiu…" at bounding box center [463, 240] width 926 height 432
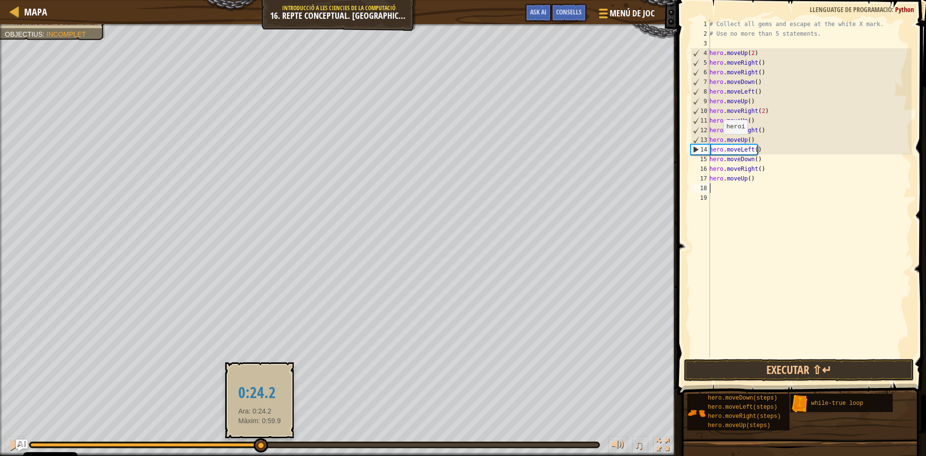
drag, startPoint x: 281, startPoint y: 441, endPoint x: 264, endPoint y: 444, distance: 17.2
click at [263, 444] on div at bounding box center [261, 445] width 14 height 14
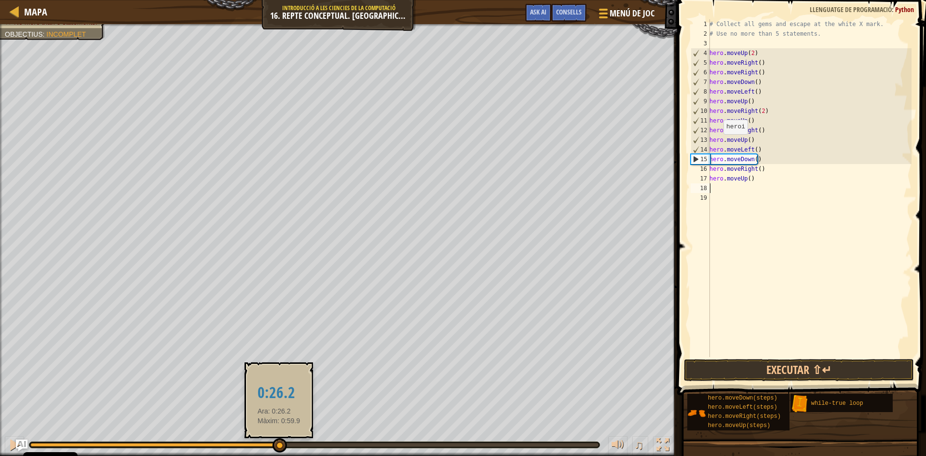
drag, startPoint x: 266, startPoint y: 444, endPoint x: 278, endPoint y: 443, distance: 12.1
click at [278, 443] on div at bounding box center [280, 445] width 14 height 14
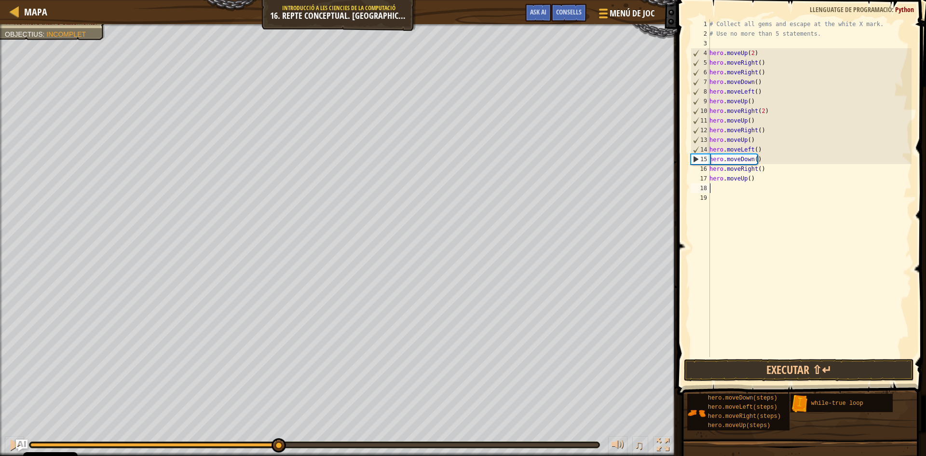
click at [753, 180] on div "# Collect all gems and escape at the white X mark. # Use no more than 5 stateme…" at bounding box center [810, 197] width 204 height 357
click at [754, 180] on div "# Collect all gems and escape at the white X mark. # Use no more than 5 stateme…" at bounding box center [810, 197] width 204 height 357
type textarea "hero.moveUp()"
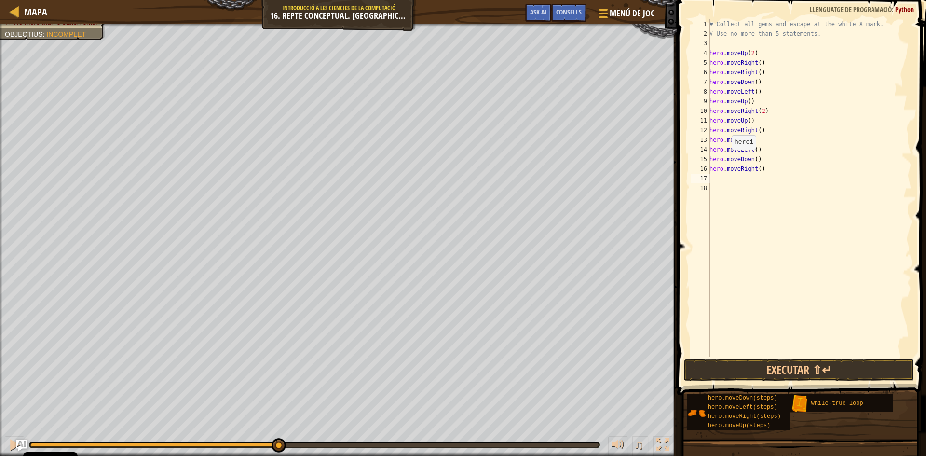
click at [727, 159] on div "# Collect all gems and escape at the white X mark. # Use no more than 5 stateme…" at bounding box center [810, 197] width 204 height 357
click at [754, 148] on div "# Collect all gems and escape at the white X mark. # Use no more than 5 stateme…" at bounding box center [810, 197] width 204 height 357
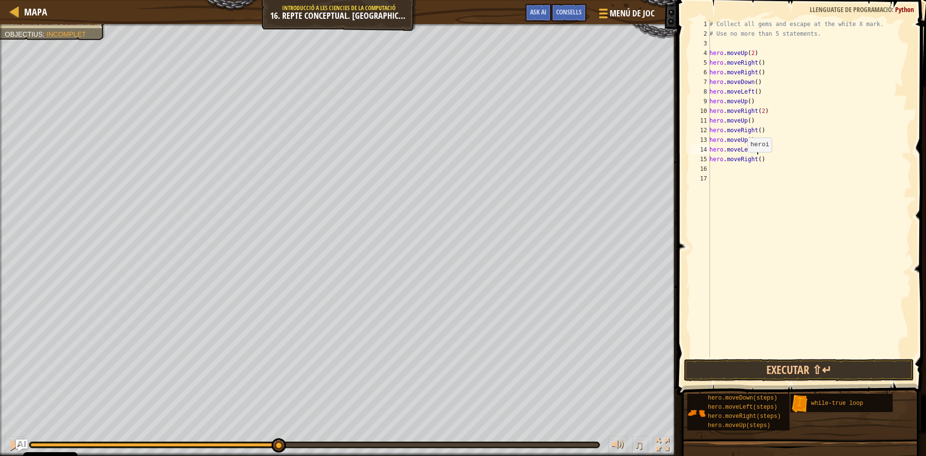
click at [741, 156] on div "# Collect all gems and escape at the white X mark. # Use no more than 5 stateme…" at bounding box center [810, 197] width 204 height 357
click at [743, 173] on div "hero. move Do wn prem Enter" at bounding box center [799, 186] width 182 height 43
type textarea "hero.moveDown()"
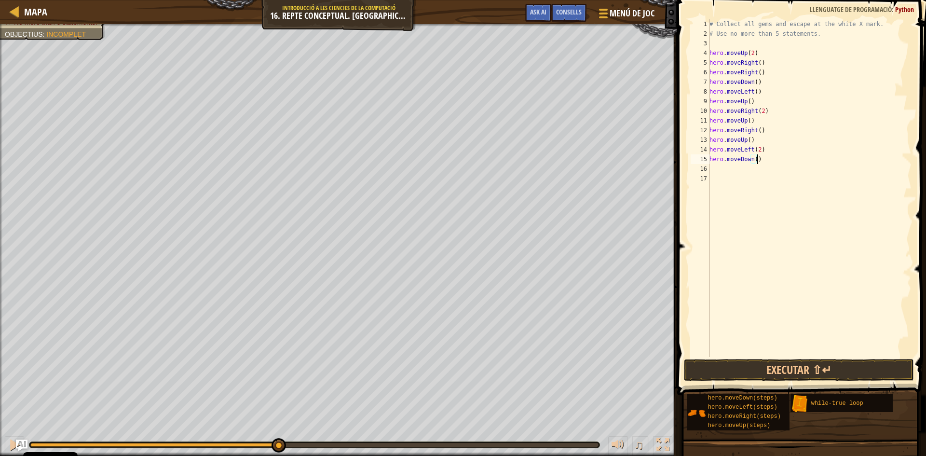
click at [714, 167] on div "# Collect all gems and escape at the white X mark. # Use no more than 5 stateme…" at bounding box center [810, 197] width 204 height 357
type textarea "l"
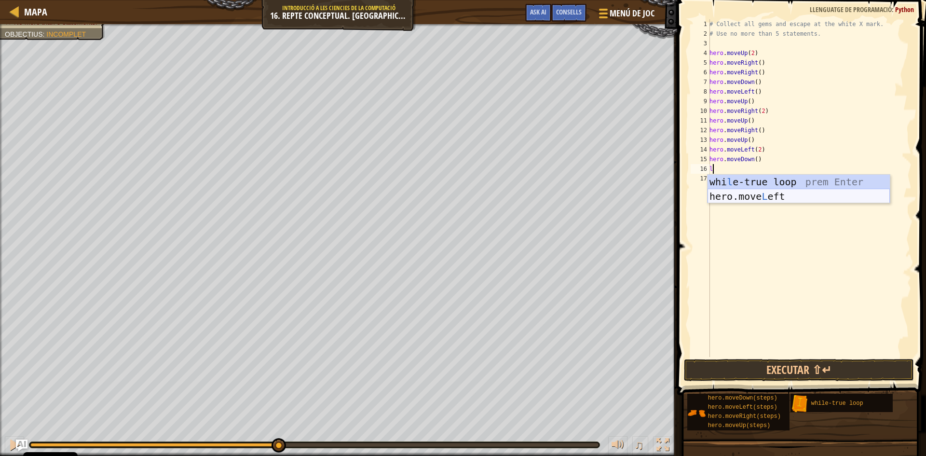
click at [726, 192] on div "whi l e-true loop prem Enter hero.move L eft prem Enter" at bounding box center [799, 204] width 182 height 58
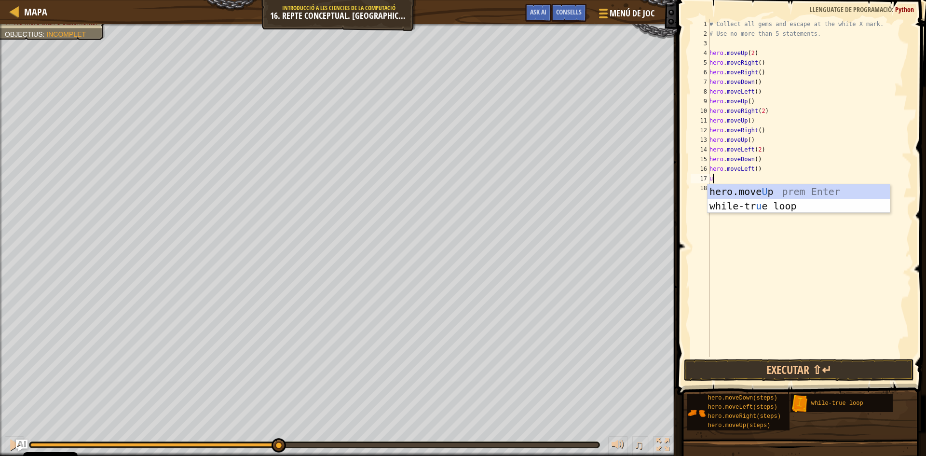
type textarea "up"
click at [732, 191] on div "hero.move Up prem Enter while-tr u e loo p prem Enter" at bounding box center [799, 213] width 182 height 58
type textarea "r"
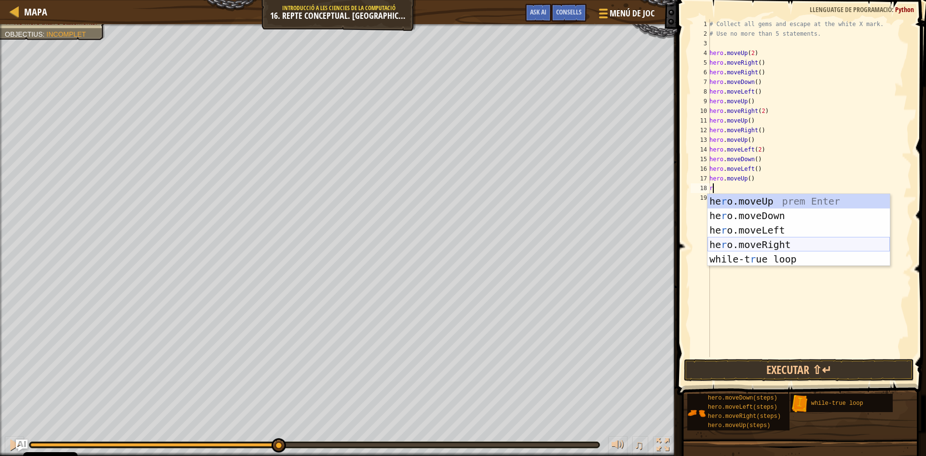
click at [748, 238] on div "he r o.moveUp prem Enter he r o.moveDown prem Enter he r o.moveLeft prem Enter …" at bounding box center [799, 244] width 182 height 101
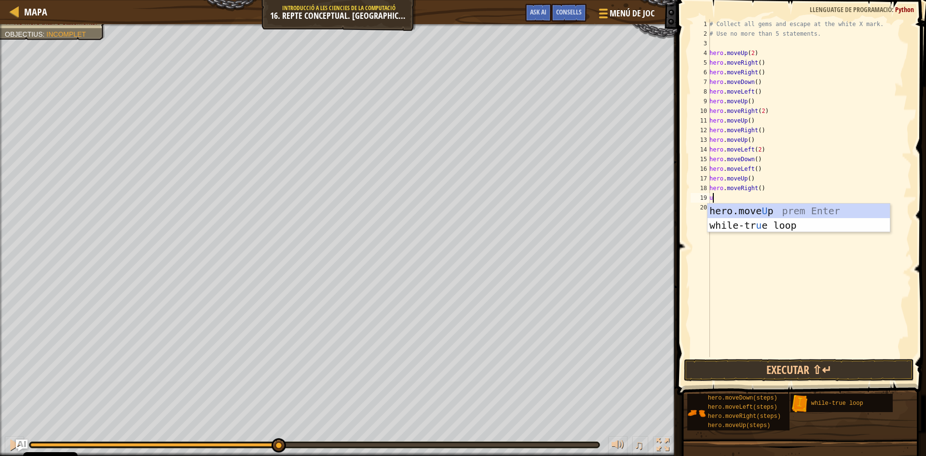
type textarea "up"
click at [747, 209] on div "hero.move Up prem Enter while-tr u e loo p prem Enter" at bounding box center [799, 233] width 182 height 58
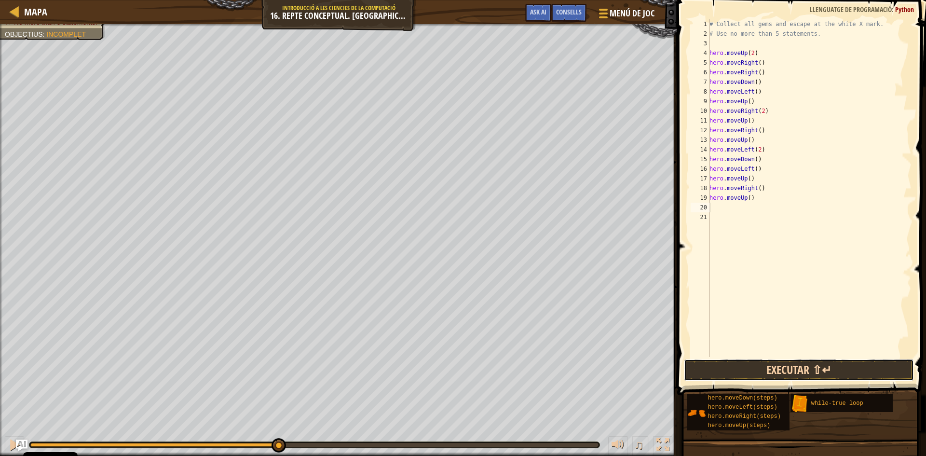
click at [756, 360] on button "Executar ⇧↵" at bounding box center [799, 370] width 230 height 22
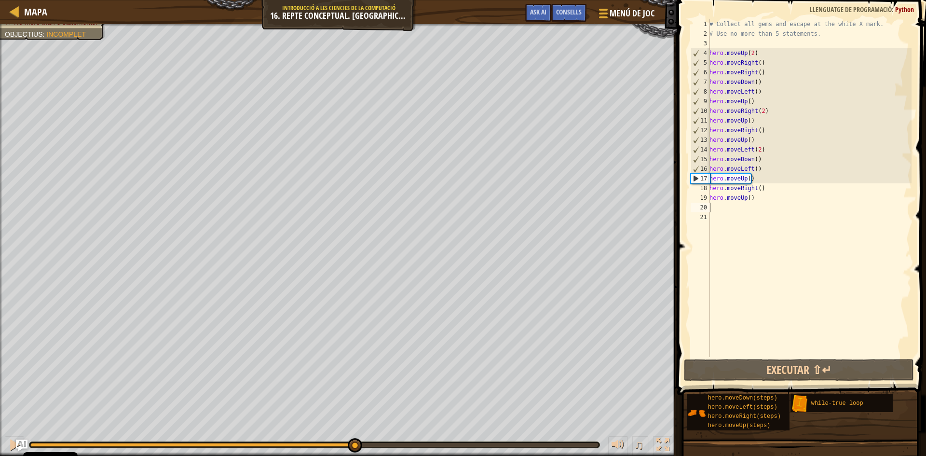
click at [354, 423] on div "Collect all gems. Escape from the warehouse No more than 5 statements. Objectiu…" at bounding box center [463, 240] width 926 height 432
click at [726, 178] on div "# Collect all gems and escape at the white X mark. # Use no more than 5 stateme…" at bounding box center [810, 197] width 204 height 357
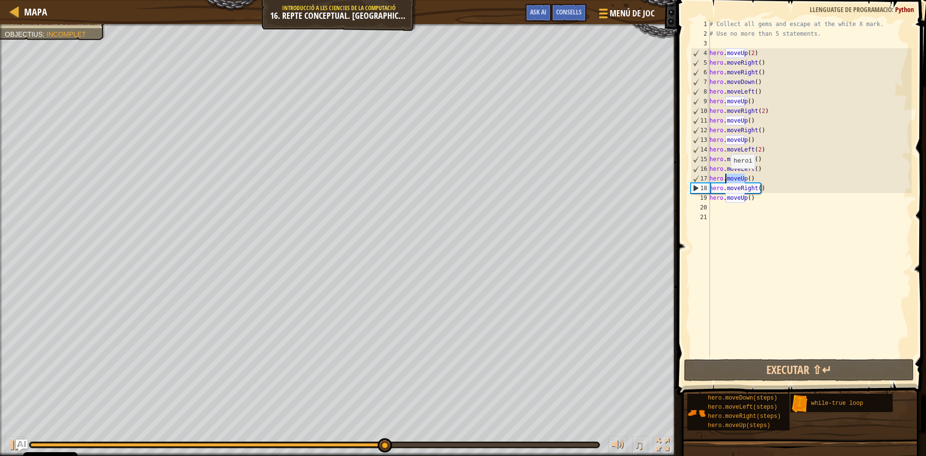
click at [726, 178] on div "# Collect all gems and escape at the white X mark. # Use no more than 5 stateme…" at bounding box center [810, 188] width 204 height 338
click at [726, 178] on div "# Collect all gems and escape at the white X mark. # Use no more than 5 stateme…" at bounding box center [810, 197] width 204 height 357
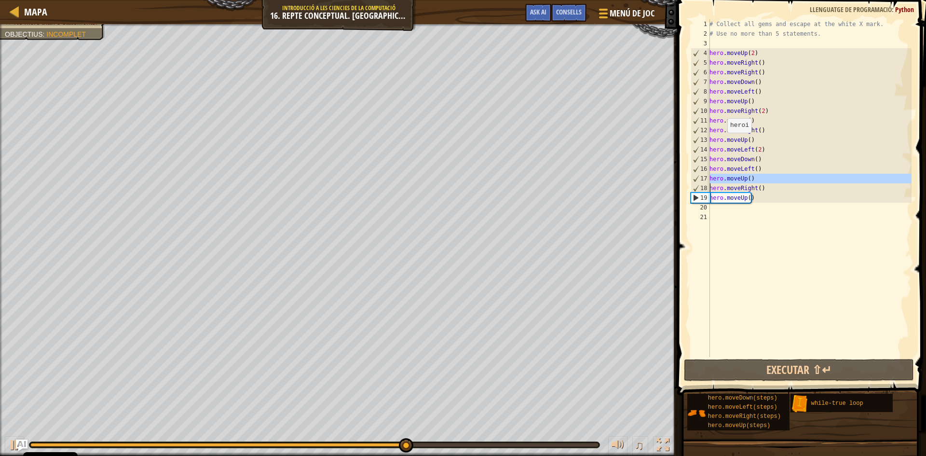
type textarea "hero.moveRight()"
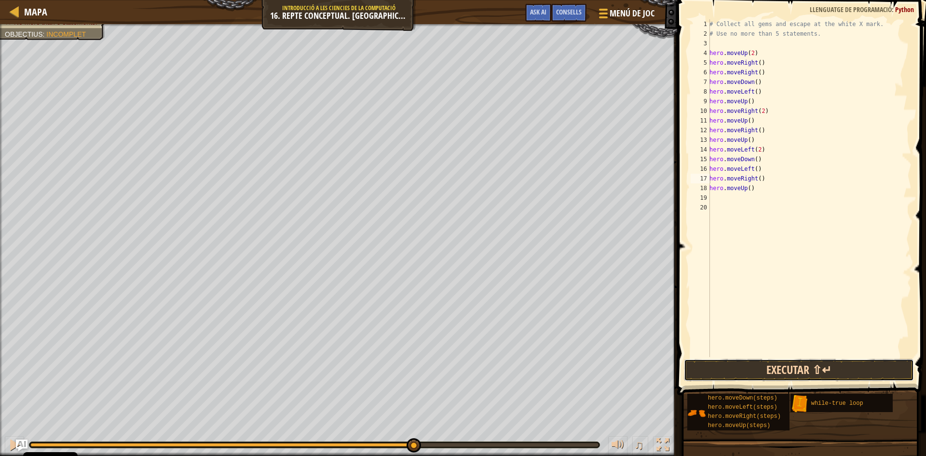
click at [733, 364] on button "Executar ⇧↵" at bounding box center [799, 370] width 230 height 22
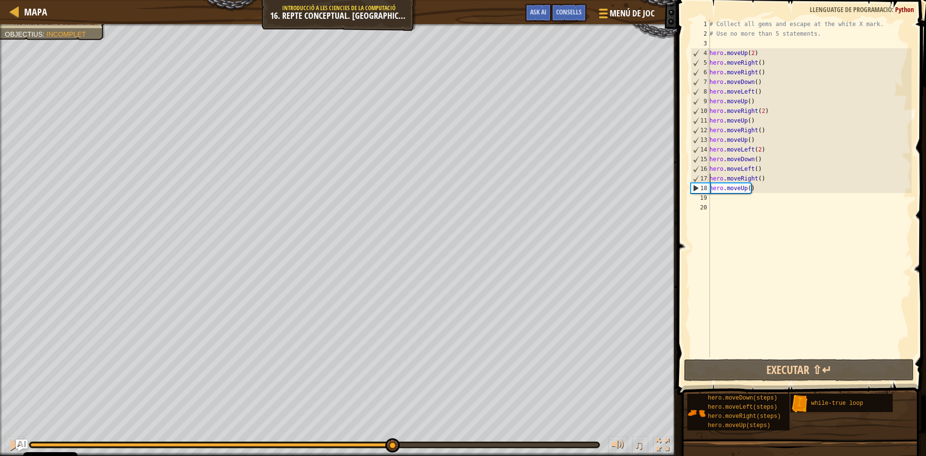
click at [392, 399] on div "Collect all gems. Escape from the warehouse No more than 5 statements. Objectiu…" at bounding box center [463, 240] width 926 height 432
click at [713, 198] on div "# Collect all gems and escape at the white X mark. # Use no more than 5 stateme…" at bounding box center [810, 197] width 204 height 357
type textarea "r"
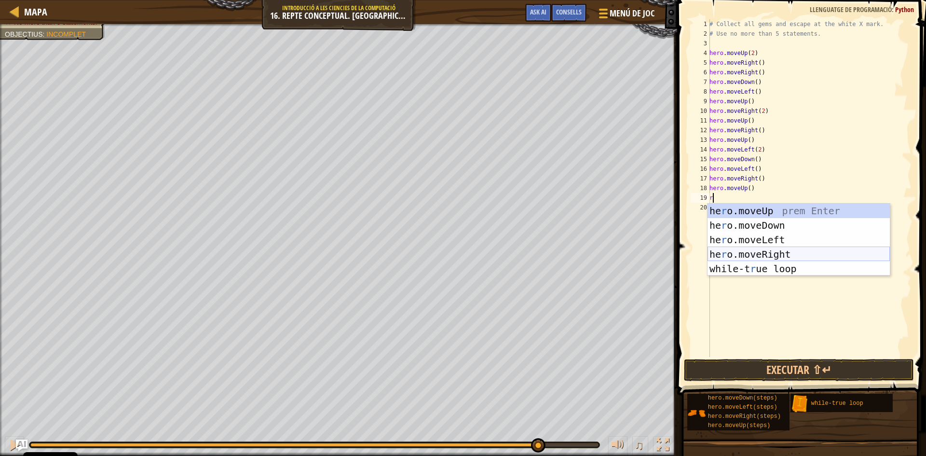
click at [719, 252] on div "he r o.moveUp prem Enter he r o.moveDown prem Enter he r o.moveLeft prem Enter …" at bounding box center [799, 254] width 182 height 101
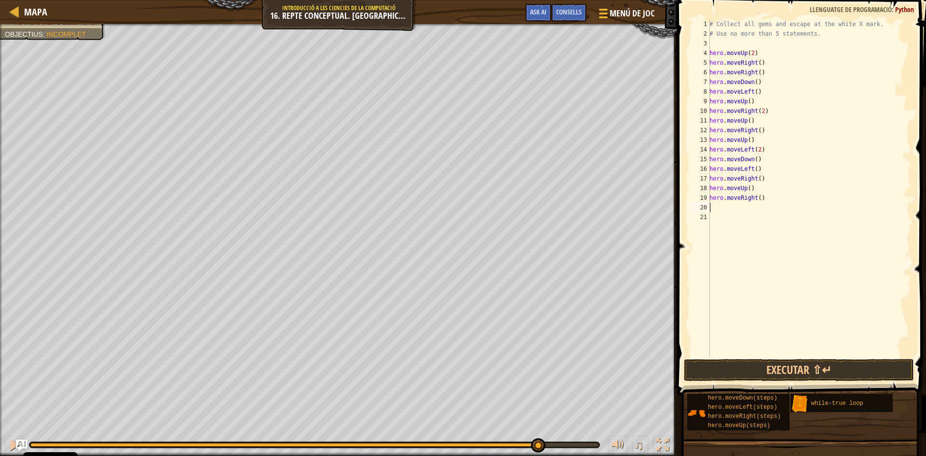
click at [738, 205] on div "# Collect all gems and escape at the white X mark. # Use no more than 5 stateme…" at bounding box center [810, 197] width 204 height 357
click at [800, 374] on button "Executar ⇧↵" at bounding box center [799, 370] width 230 height 22
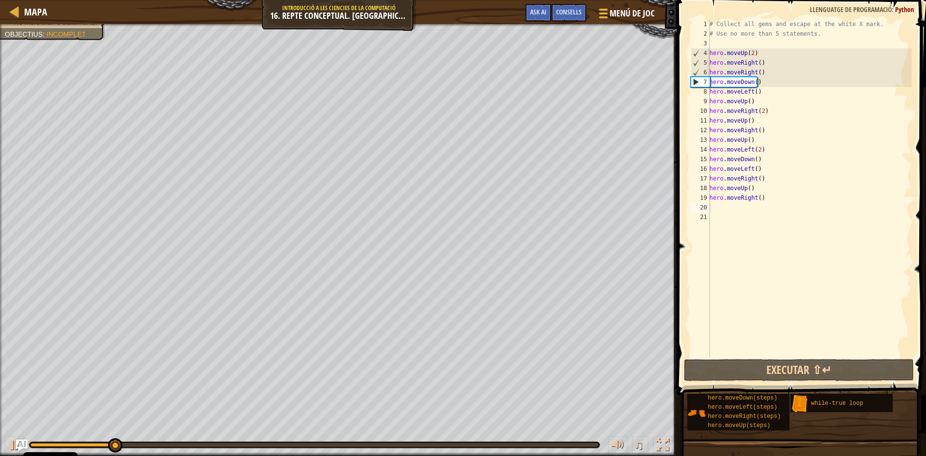
drag, startPoint x: 124, startPoint y: 442, endPoint x: 192, endPoint y: 439, distance: 68.1
click at [192, 439] on div "♫" at bounding box center [338, 442] width 677 height 29
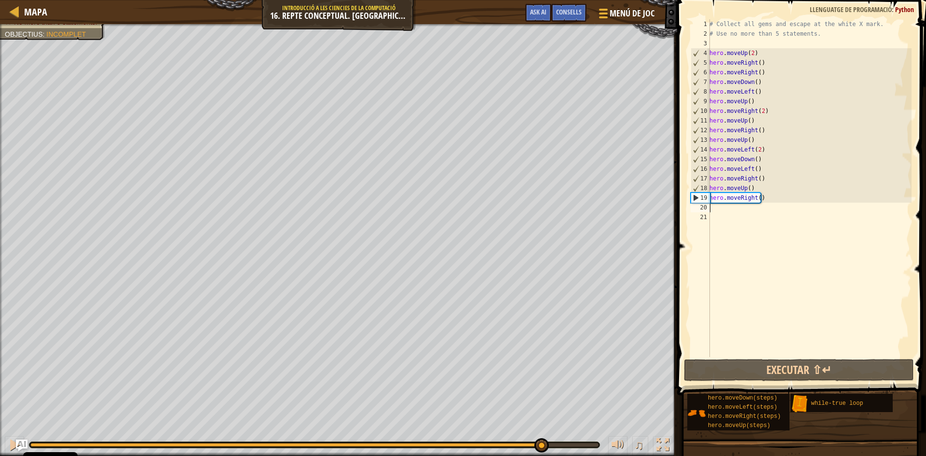
click at [545, 397] on div "Collect all gems. Escape from the warehouse No more than 5 statements. Objectiu…" at bounding box center [463, 240] width 926 height 432
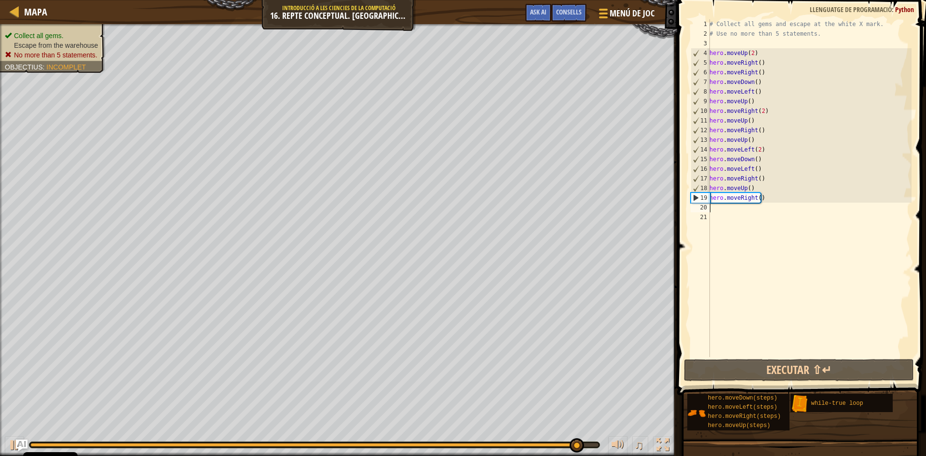
click at [92, 32] on ul "Collect all gems. Escape from the warehouse No more than 5 statements." at bounding box center [53, 45] width 96 height 29
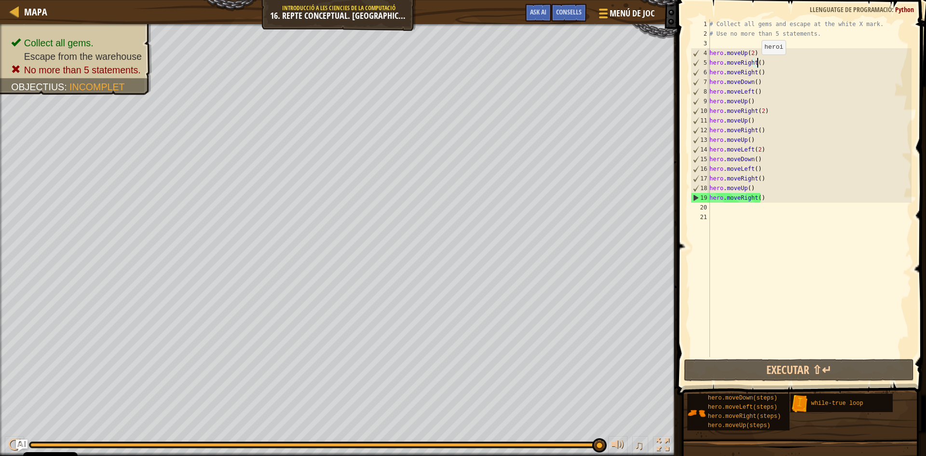
click at [756, 64] on div "# Collect all gems and escape at the white X mark. # Use no more than 5 stateme…" at bounding box center [810, 197] width 204 height 357
type textarea "hero.moveRight(2)"
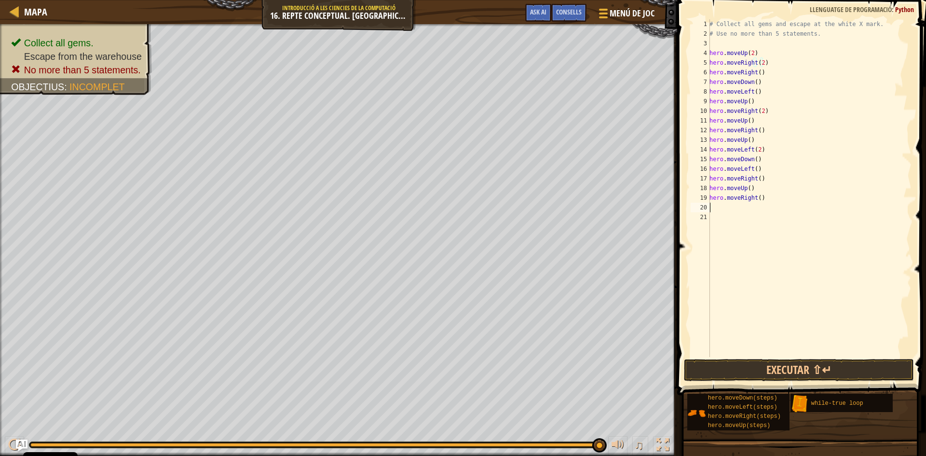
click at [731, 206] on div "# Collect all gems and escape at the white X mark. # Use no more than 5 stateme…" at bounding box center [810, 197] width 204 height 357
type textarea "m"
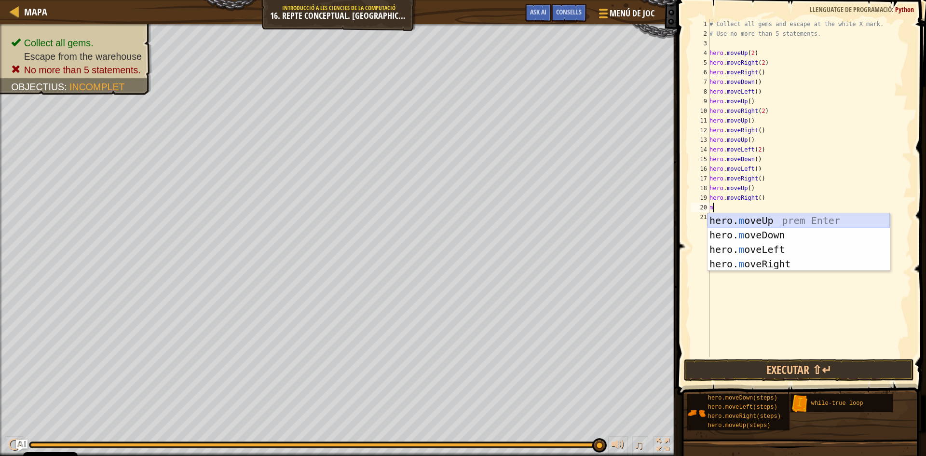
click at [732, 217] on div "hero. m oveUp prem Enter hero. m oveDown prem Enter hero. m oveLeft prem Enter …" at bounding box center [799, 256] width 182 height 87
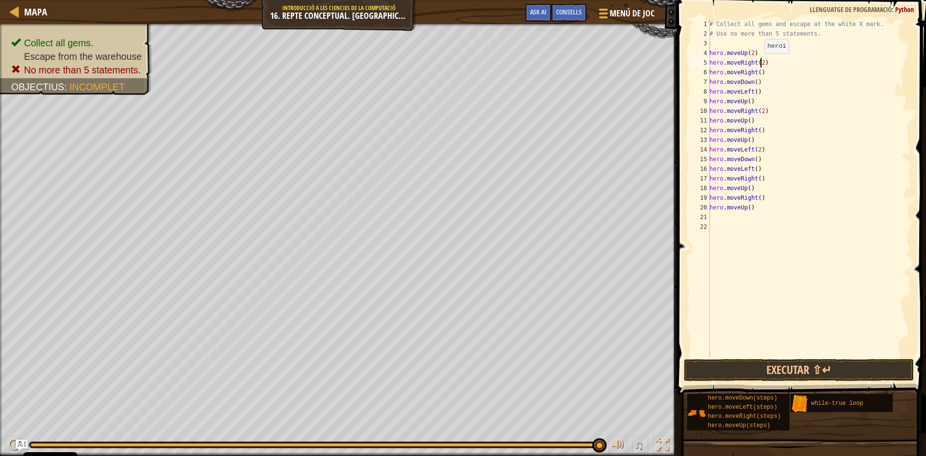
click at [759, 63] on div "# Collect all gems and escape at the white X mark. # Use no more than 5 stateme…" at bounding box center [810, 197] width 204 height 357
type textarea "hero.moveRight()"
click at [755, 364] on button "Executar ⇧↵" at bounding box center [799, 370] width 230 height 22
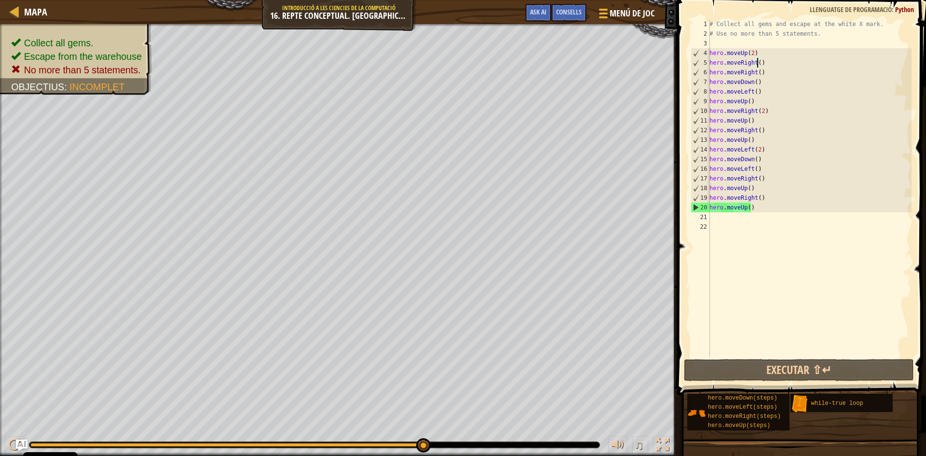
drag, startPoint x: 109, startPoint y: 448, endPoint x: 522, endPoint y: 433, distance: 413.2
click at [522, 433] on div "♫" at bounding box center [338, 442] width 677 height 29
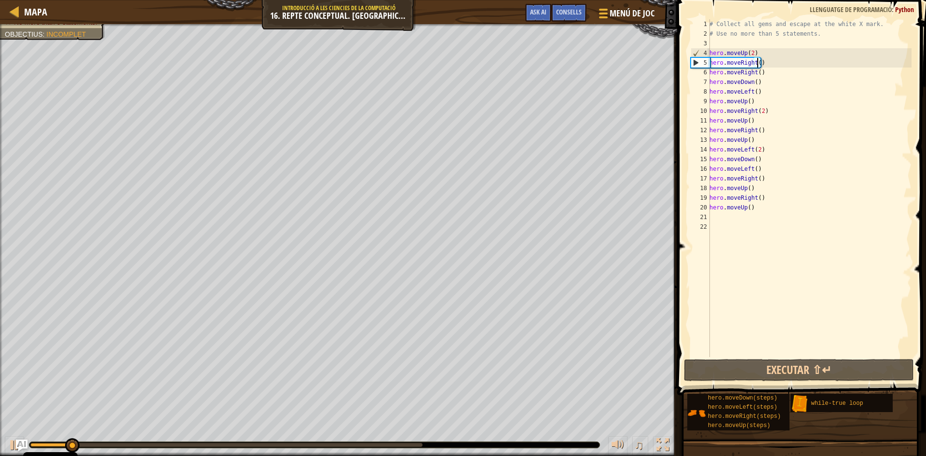
drag, startPoint x: 522, startPoint y: 433, endPoint x: 765, endPoint y: 212, distance: 327.9
click at [765, 212] on div "# Collect all gems and escape at the white X mark. # Use no more than 5 stateme…" at bounding box center [810, 197] width 204 height 357
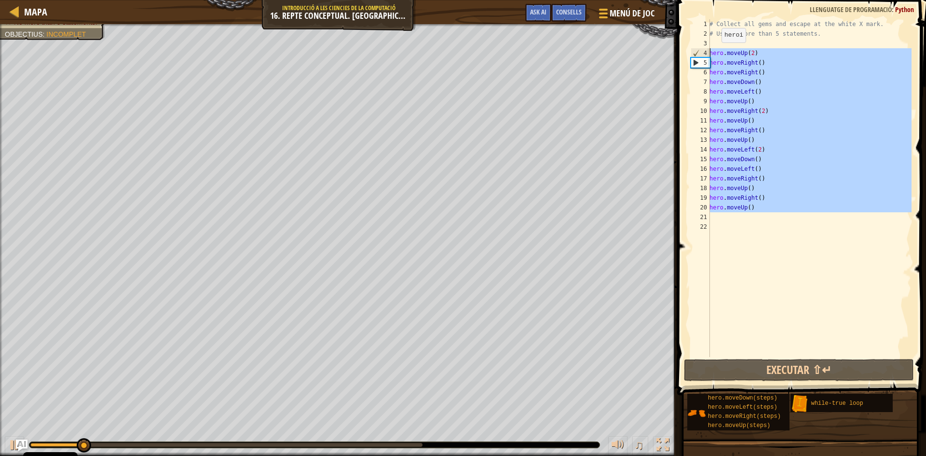
drag, startPoint x: 765, startPoint y: 212, endPoint x: 716, endPoint y: 52, distance: 167.3
click at [716, 52] on div "# Collect all gems and escape at the white X mark. # Use no more than 5 stateme…" at bounding box center [810, 197] width 204 height 357
type textarea "hero.moveUp(2) hero.moveRight()"
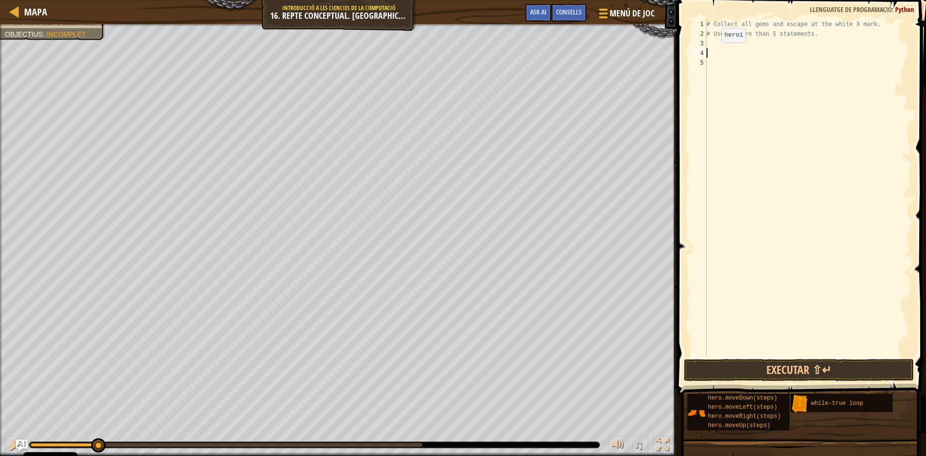
type textarea "w"
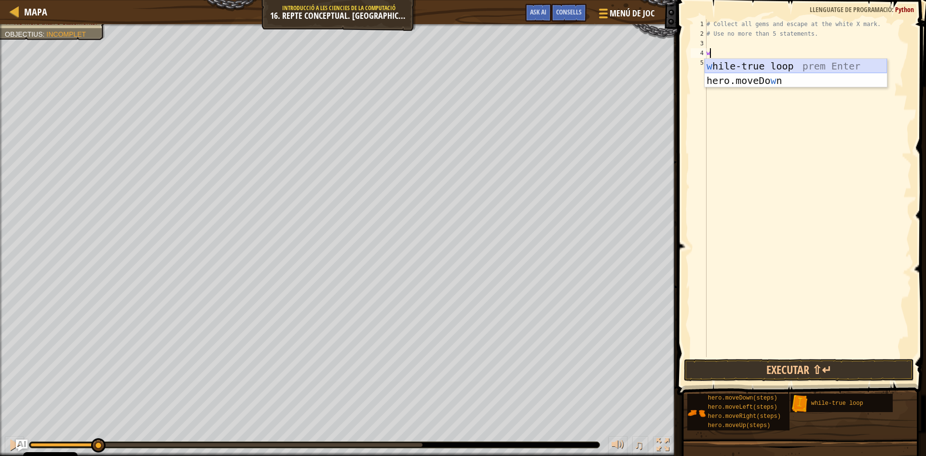
click at [740, 66] on div "w [PERSON_NAME]-true loop prem Enter hero.moveDo w n prem Enter" at bounding box center [796, 88] width 182 height 58
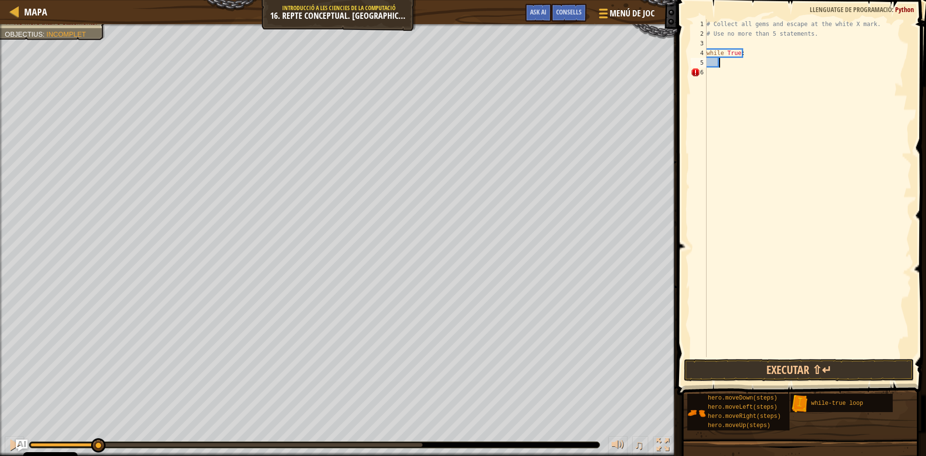
type textarea "h"
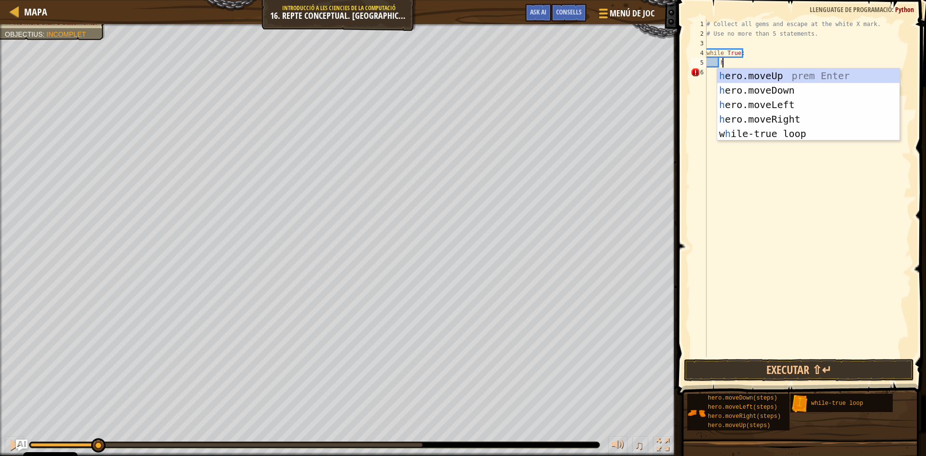
scroll to position [4, 1]
click at [786, 78] on div "h ero.moveUp prem Enter h ero.moveDown prem Enter h ero.moveLeft prem Enter h e…" at bounding box center [808, 119] width 182 height 101
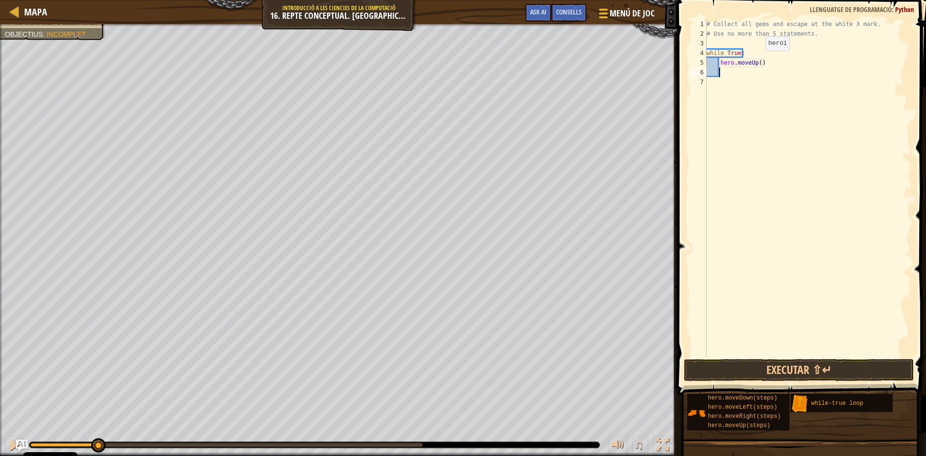
click at [757, 60] on div "# Collect all gems and escape at the white X mark. # Use no more than 5 stateme…" at bounding box center [808, 197] width 207 height 357
type textarea "hero.moveUp(2)"
click at [740, 70] on div "# Collect all gems and escape at the white X mark. # Use no more than 5 stateme…" at bounding box center [808, 197] width 207 height 357
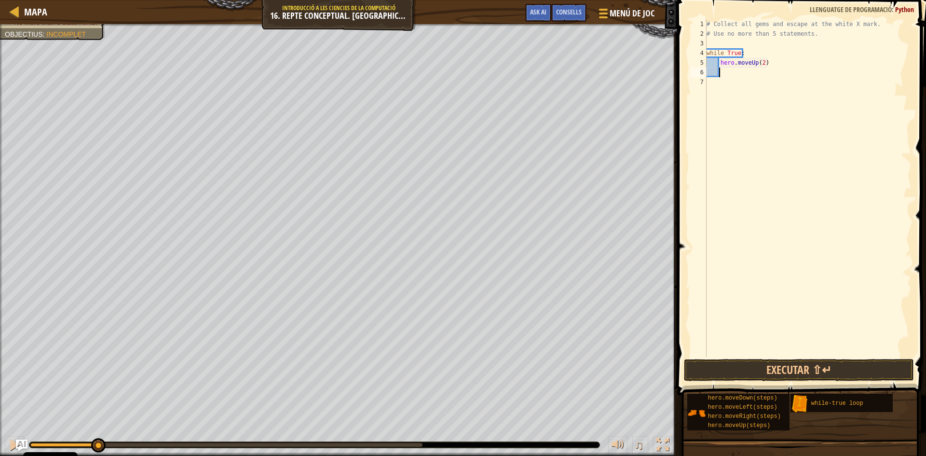
type textarea "h"
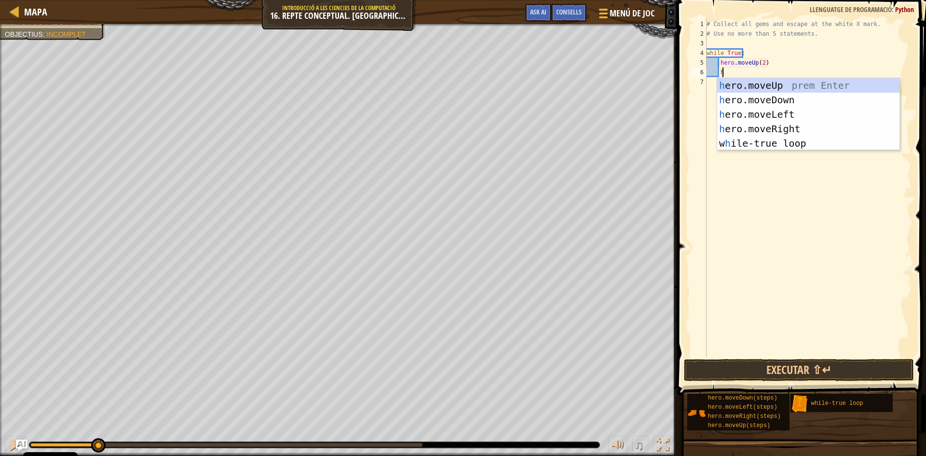
scroll to position [4, 1]
click at [762, 128] on div "h ero.moveUp prem Enter h ero.moveDown prem Enter h ero.moveLeft prem Enter h e…" at bounding box center [808, 128] width 182 height 101
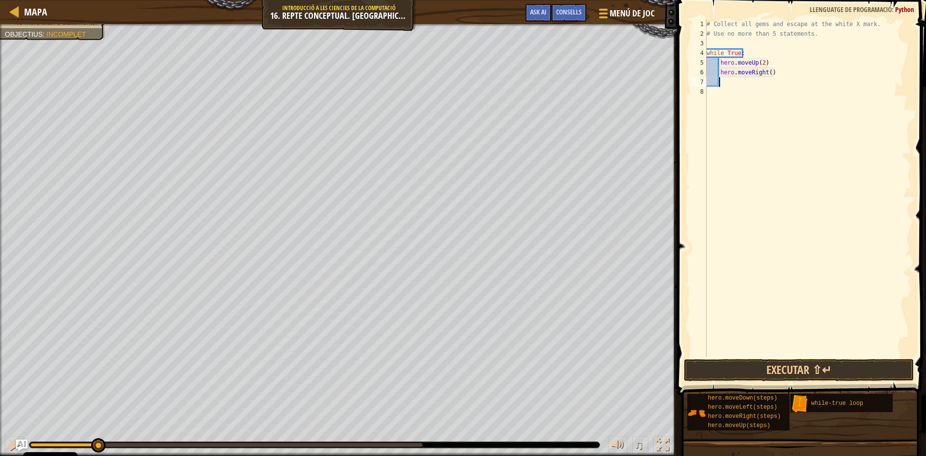
scroll to position [4, 0]
click at [768, 75] on div "# Collect all gems and escape at the white X mark. # Use no more than 5 stateme…" at bounding box center [808, 197] width 207 height 357
type textarea "hero.moveRight(2)"
click at [768, 80] on div "# Collect all gems and escape at the white X mark. # Use no more than 5 stateme…" at bounding box center [808, 197] width 207 height 357
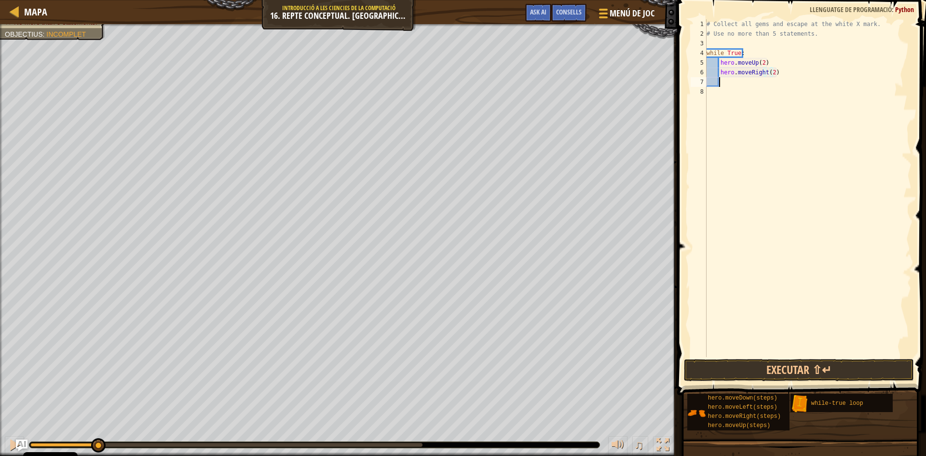
scroll to position [4, 0]
type textarea "h"
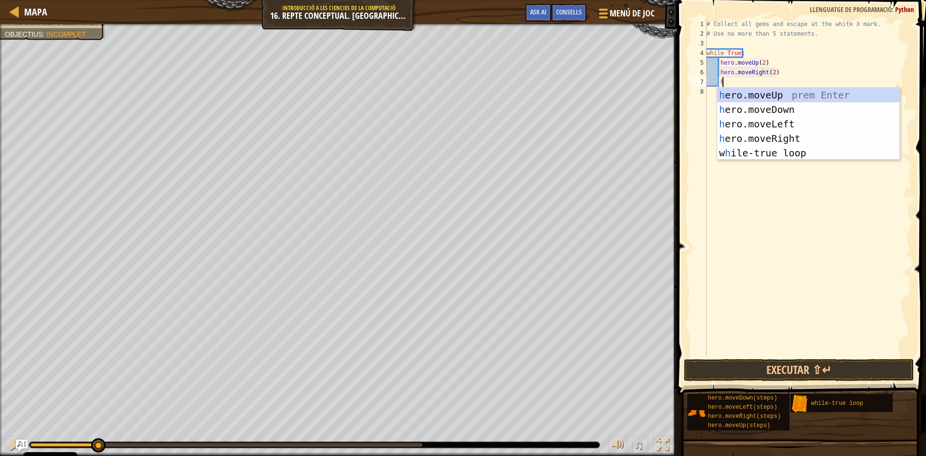
scroll to position [4, 1]
click at [777, 104] on div "h ero.moveUp prem Enter h ero.moveDown prem Enter h ero.moveLeft prem Enter h e…" at bounding box center [808, 138] width 182 height 101
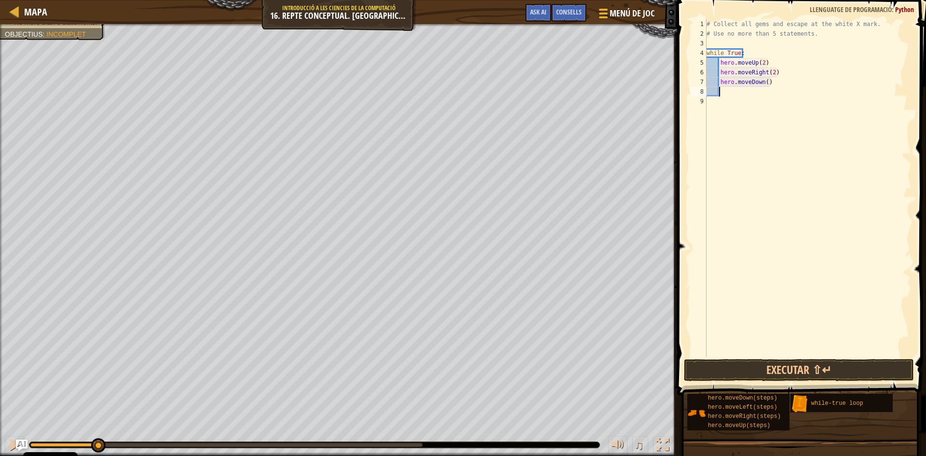
type textarea "h"
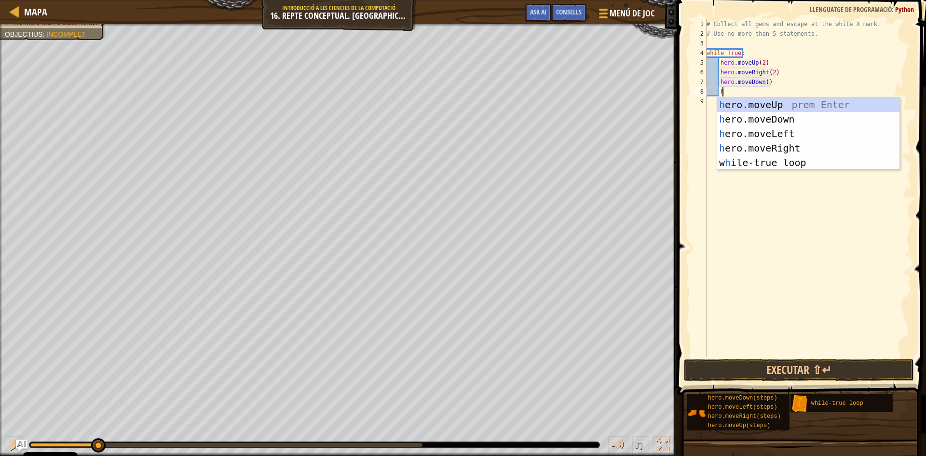
scroll to position [4, 1]
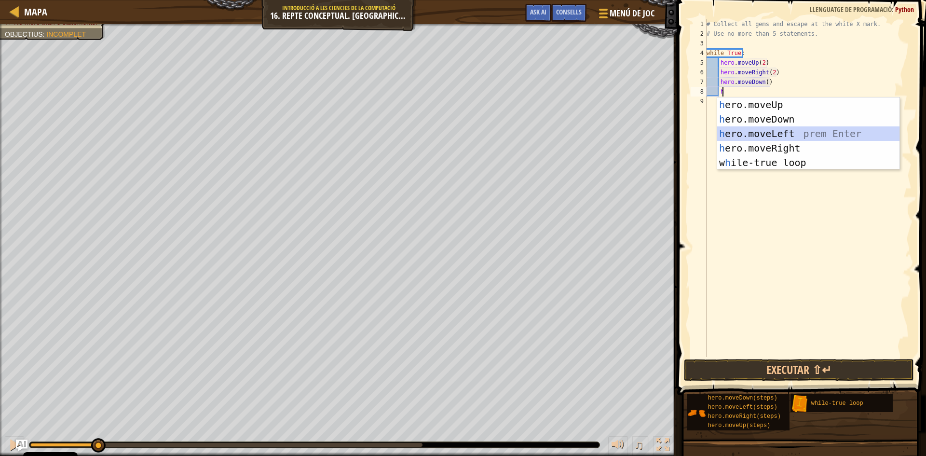
click at [790, 132] on div "h ero.moveUp prem Enter h ero.moveDown prem Enter h ero.moveLeft prem Enter h e…" at bounding box center [808, 147] width 182 height 101
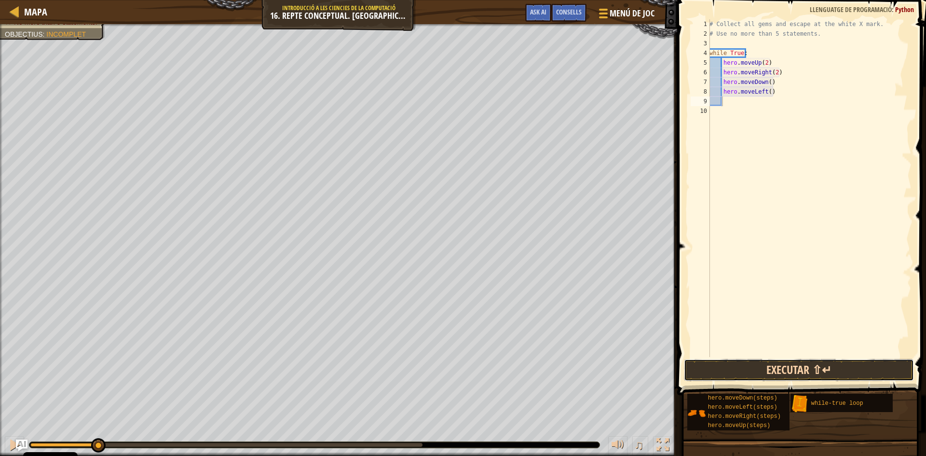
click at [823, 368] on button "Executar ⇧↵" at bounding box center [799, 370] width 230 height 22
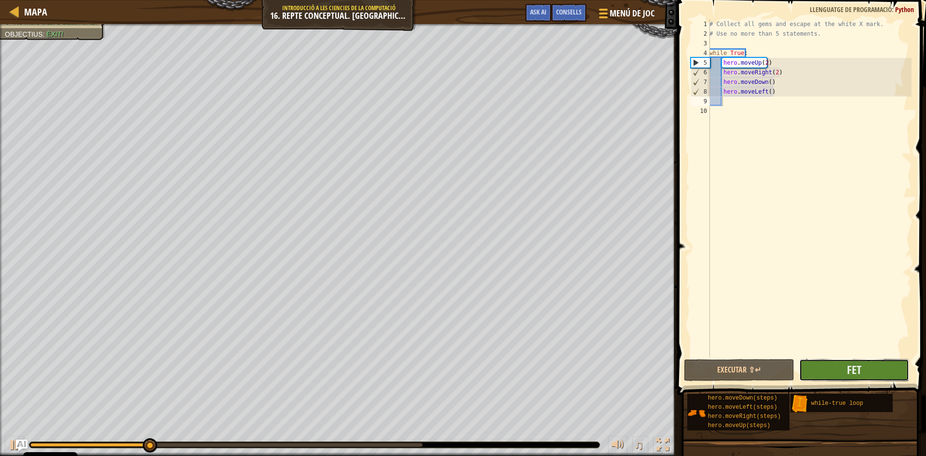
click at [823, 367] on button "Fet" at bounding box center [854, 370] width 110 height 22
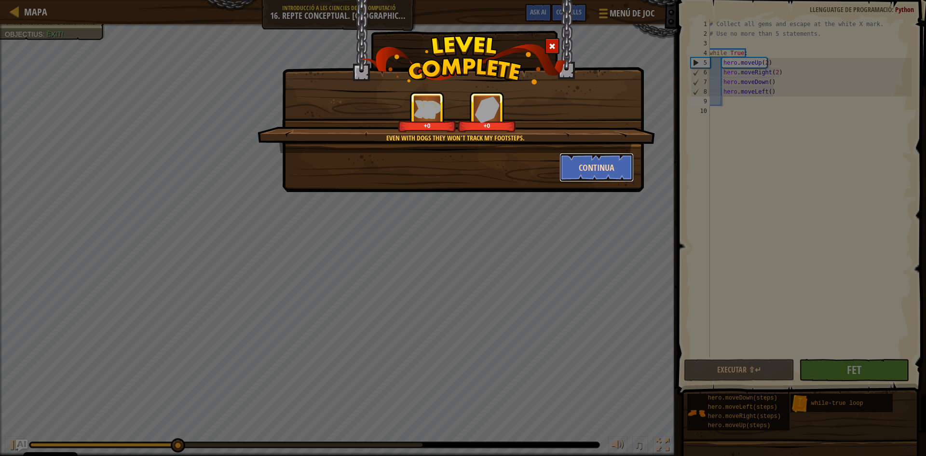
click at [586, 165] on button "Continua" at bounding box center [597, 167] width 75 height 29
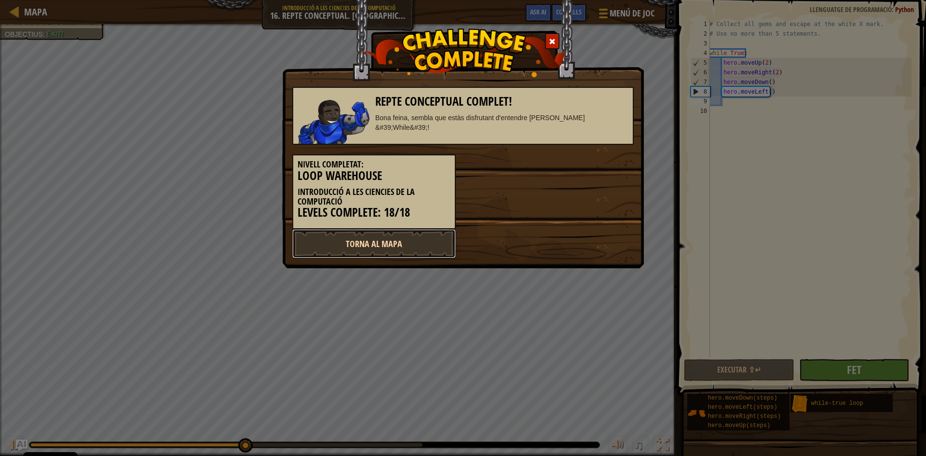
click at [337, 242] on link "Torna al mapa" at bounding box center [374, 243] width 164 height 29
select select "ca"
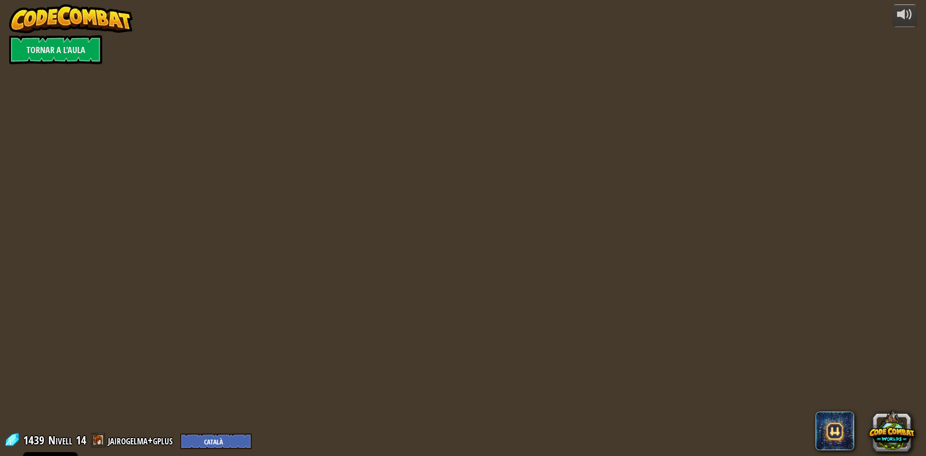
select select "ca"
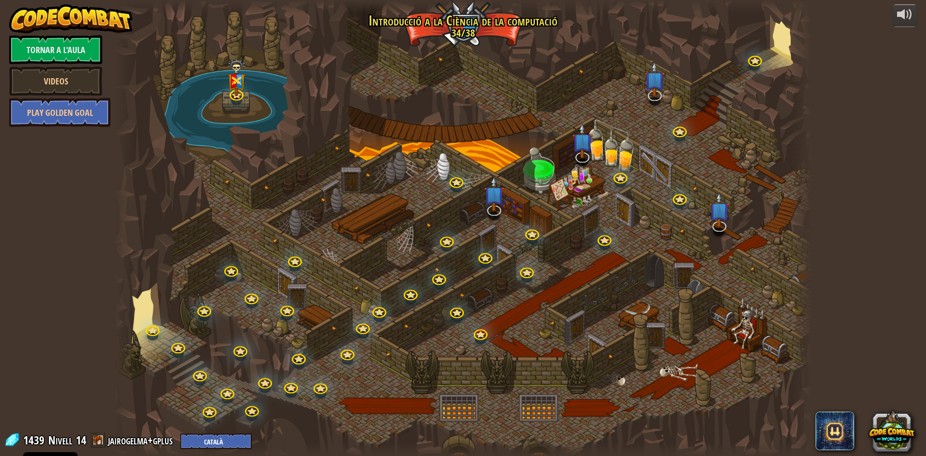
select select "ca"
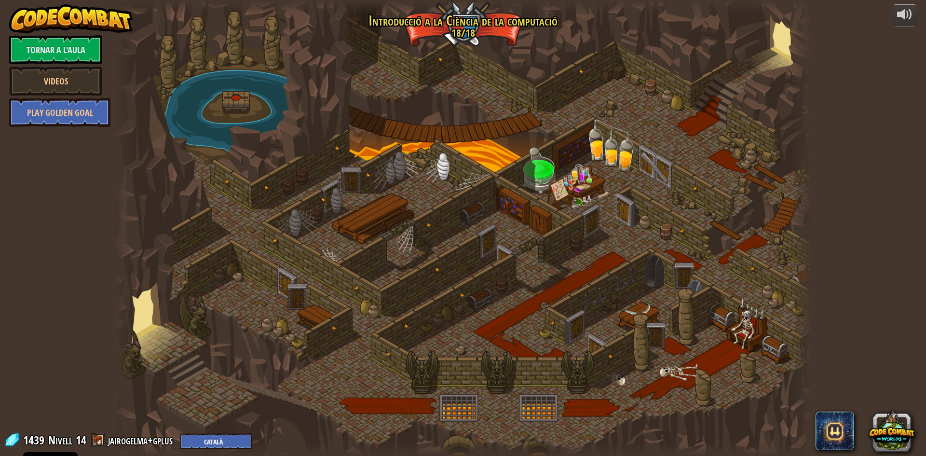
select select "ca"
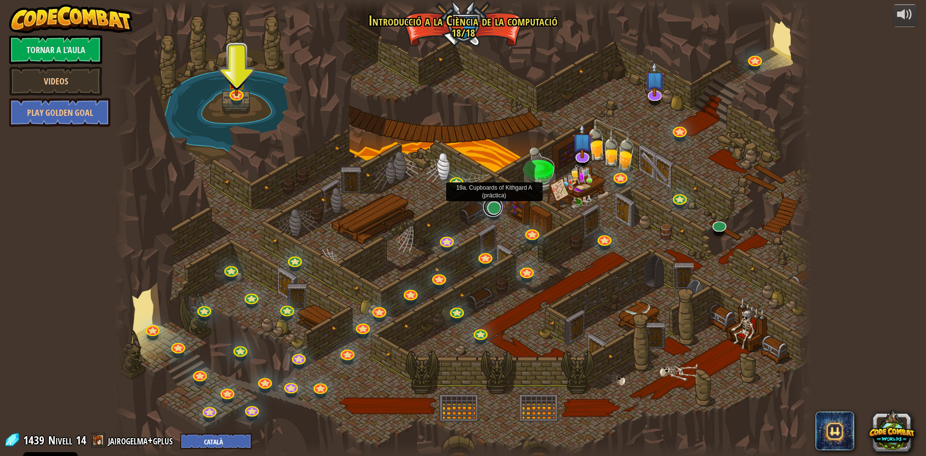
click at [491, 210] on link at bounding box center [492, 206] width 19 height 19
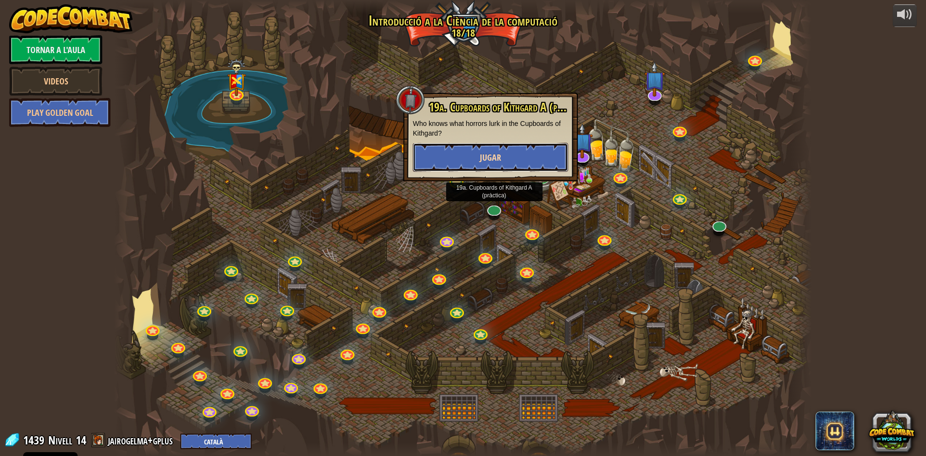
click at [480, 166] on button "Jugar" at bounding box center [490, 157] width 155 height 29
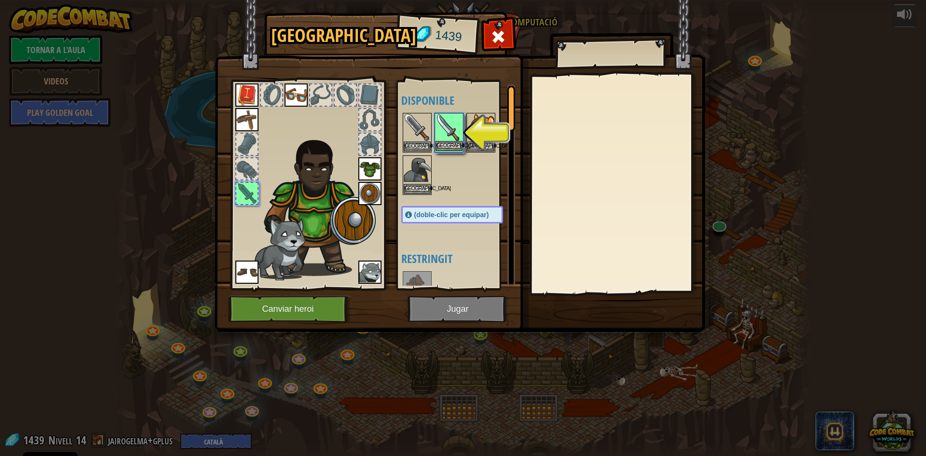
click at [446, 140] on img at bounding box center [449, 127] width 27 height 27
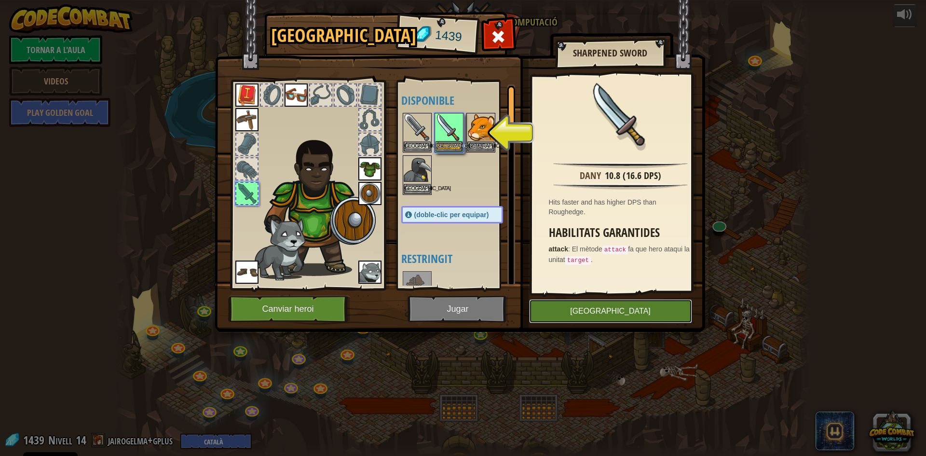
drag, startPoint x: 609, startPoint y: 314, endPoint x: 565, endPoint y: 313, distance: 43.4
click at [609, 314] on button "[GEOGRAPHIC_DATA]" at bounding box center [610, 311] width 163 height 24
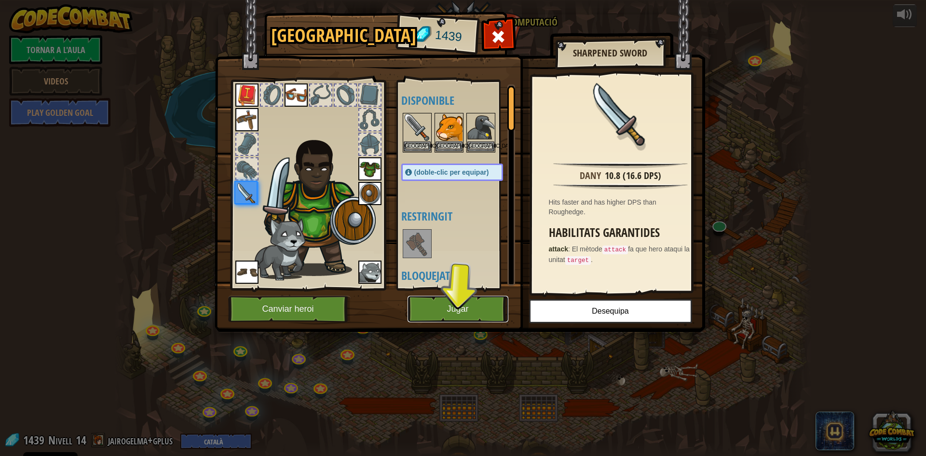
click at [468, 305] on button "Jugar" at bounding box center [458, 309] width 101 height 27
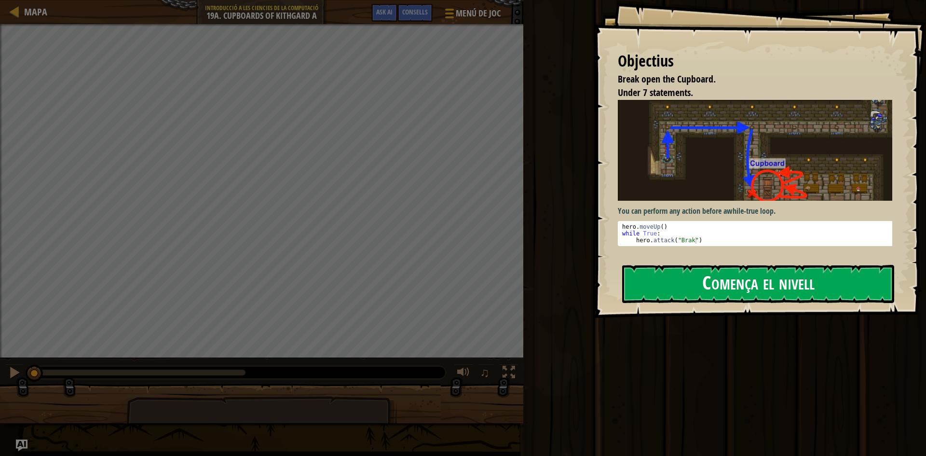
click at [753, 278] on button "Comença el nivell" at bounding box center [758, 284] width 272 height 38
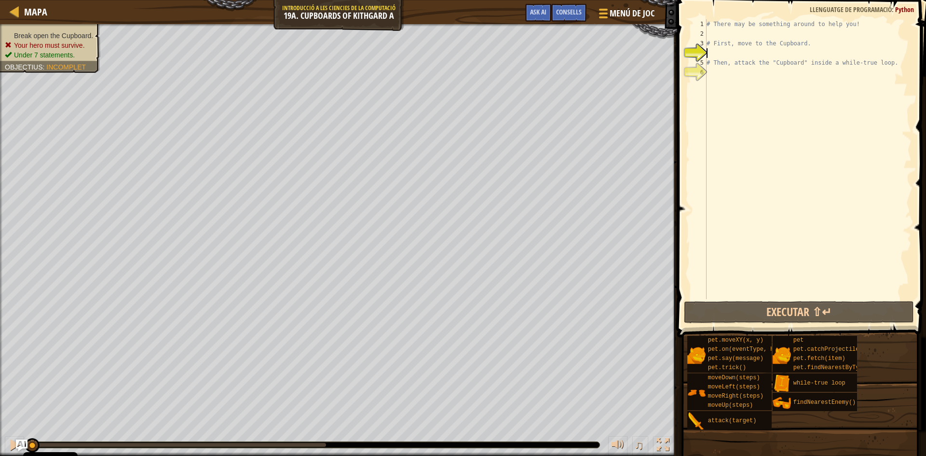
type textarea "w"
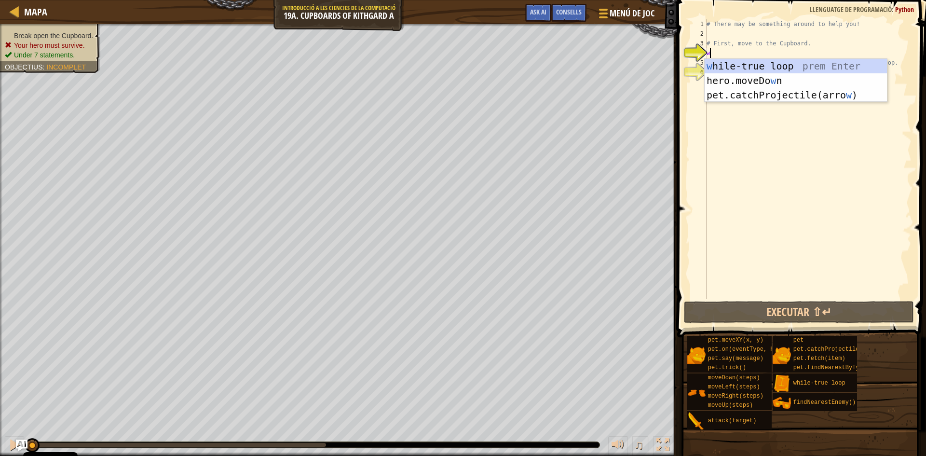
scroll to position [4, 0]
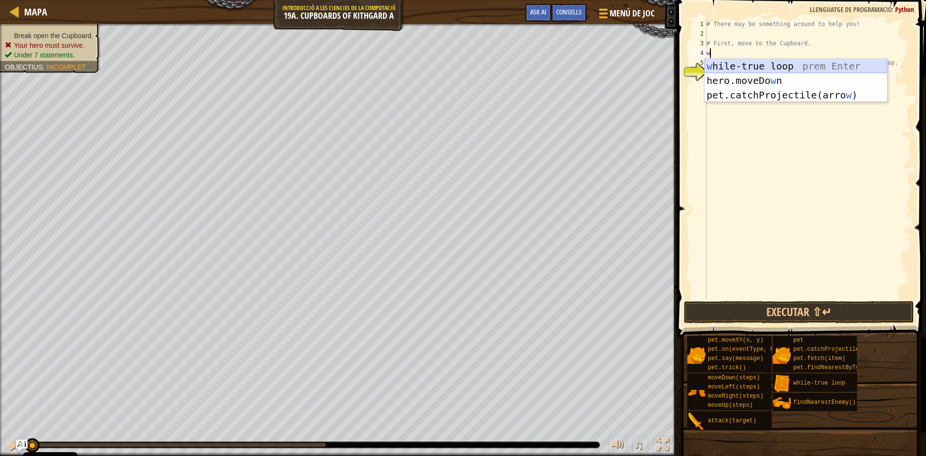
click at [751, 63] on div "w [PERSON_NAME]-true loop prem Enter hero.moveDo w n prem Enter pet.catchProjec…" at bounding box center [796, 95] width 182 height 72
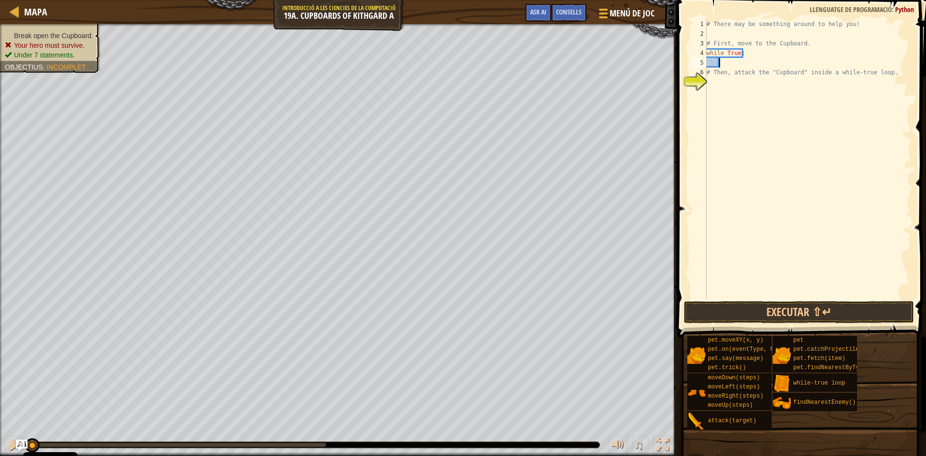
type textarea "d"
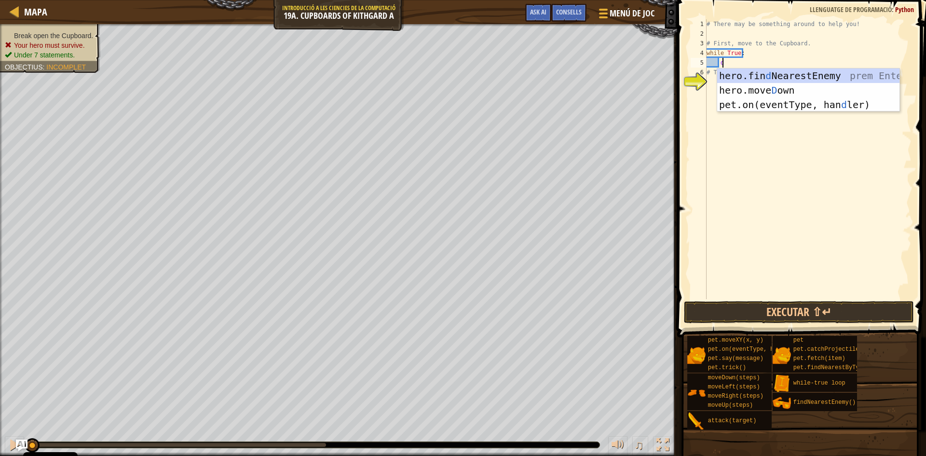
scroll to position [4, 1]
click at [772, 85] on div "hero.fin d NearestEnemy prem Enter hero.[PERSON_NAME] own prem Enter pet.on(eve…" at bounding box center [808, 105] width 182 height 72
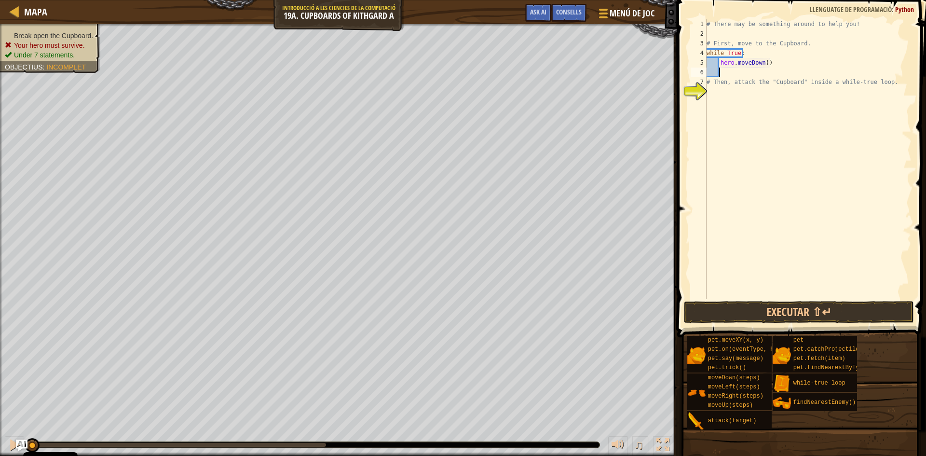
type textarea "r"
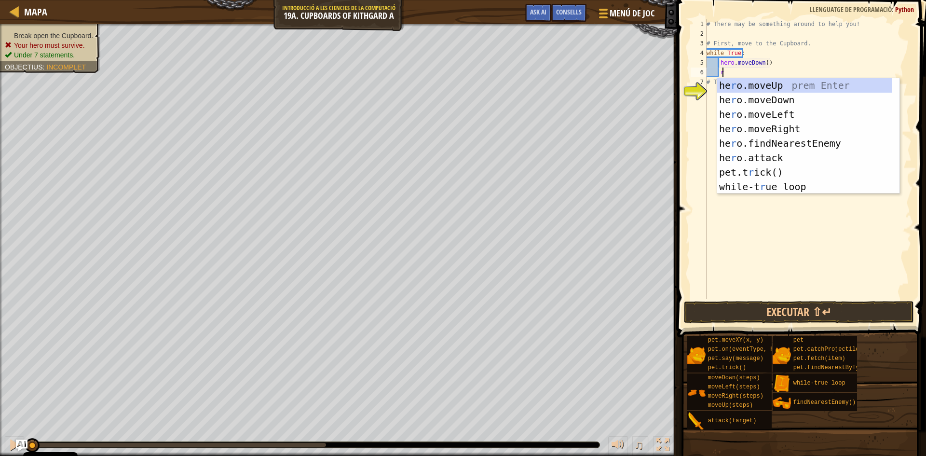
scroll to position [4, 1]
click at [755, 130] on div "he r o.moveUp prem Enter he r o.moveDown prem Enter he r o.moveLeft prem Enter …" at bounding box center [804, 150] width 175 height 145
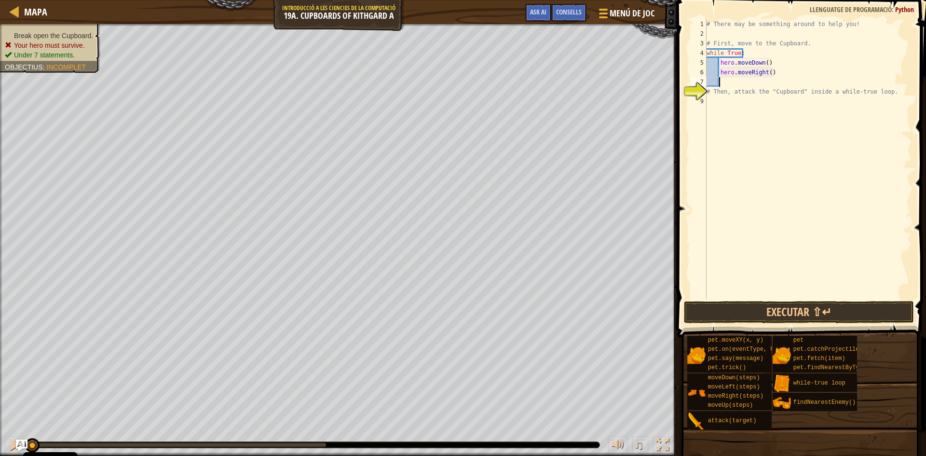
scroll to position [4, 0]
click at [766, 75] on div "# There may be something around to help you! # First, move to the Cupboard. whi…" at bounding box center [808, 168] width 207 height 299
type textarea "hero.moveRight(2)"
click at [721, 82] on div "# There may be something around to help you! # First, move to the Cupboard. whi…" at bounding box center [808, 168] width 207 height 299
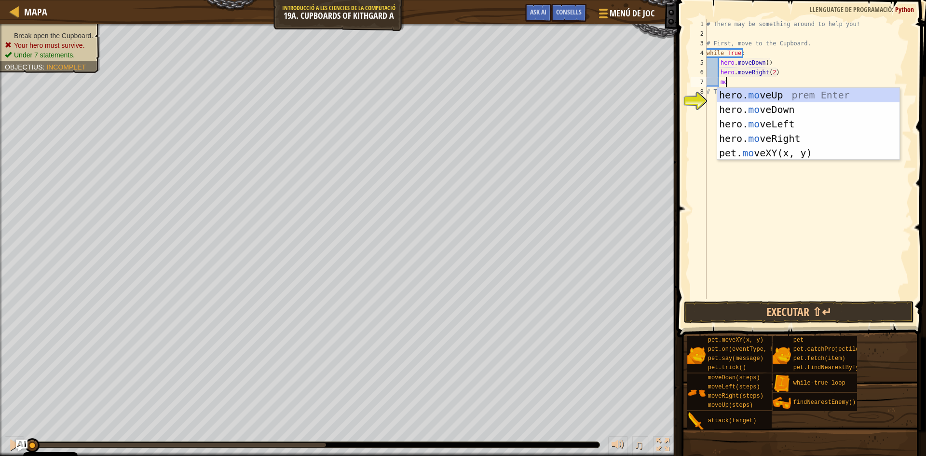
scroll to position [4, 1]
type textarea "move"
click at [757, 98] on div "hero. move Up prem Enter hero. move Down prem Enter hero. move Left prem Enter …" at bounding box center [808, 138] width 182 height 101
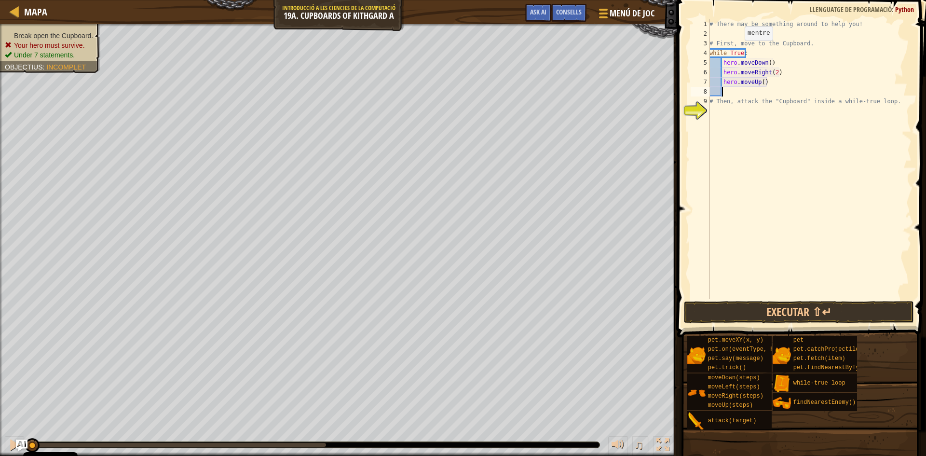
click at [739, 51] on div "# There may be something around to help you! # First, move to the Cupboard. whi…" at bounding box center [810, 168] width 204 height 299
click at [713, 72] on div "# There may be something around to help you! # First, move to the Cupboard. her…" at bounding box center [808, 168] width 207 height 299
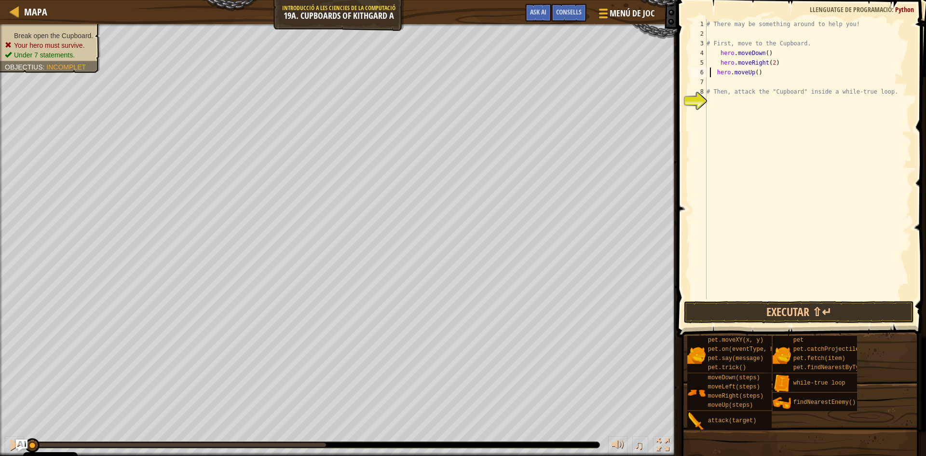
click at [715, 72] on div "# There may be something around to help you! # First, move to the Cupboard. her…" at bounding box center [808, 168] width 207 height 299
click at [718, 62] on div "# There may be something around to help you! # First, move to the Cupboard. her…" at bounding box center [808, 168] width 207 height 299
click at [768, 53] on div "# There may be something around to help you! # First, move to the Cupboard. her…" at bounding box center [808, 168] width 207 height 299
click at [758, 59] on div "# There may be something around to help you! # First, move to the Cupboard.hero…" at bounding box center [808, 168] width 207 height 299
click at [734, 56] on div "# There may be something around to help you! # First, move to the Cupboard.hero…" at bounding box center [808, 168] width 207 height 299
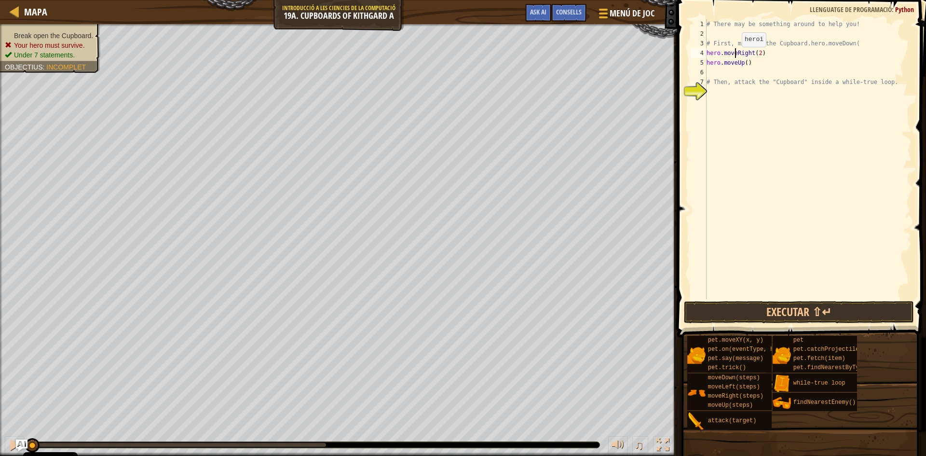
click at [734, 56] on div "# There may be something around to help you! # First, move to the Cupboard.hero…" at bounding box center [808, 168] width 207 height 299
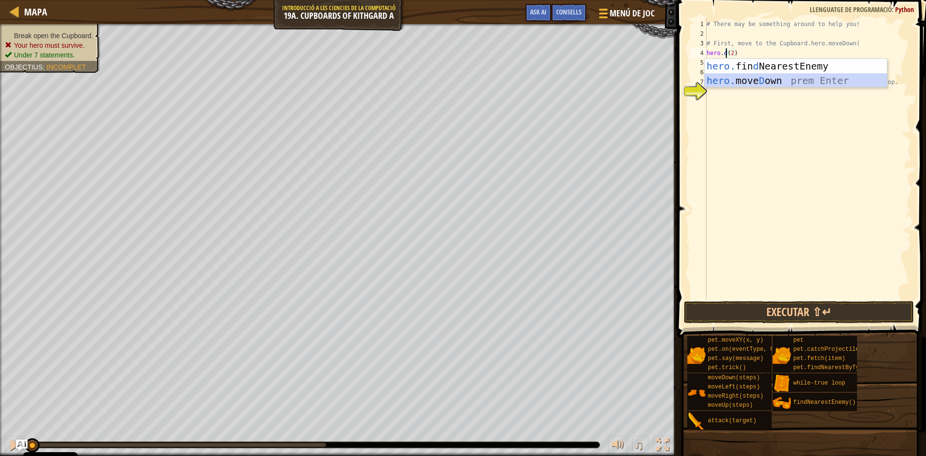
click at [740, 74] on div "hero. fin d NearestEnemy prem Enter hero. [PERSON_NAME] own prem Enter" at bounding box center [796, 88] width 182 height 58
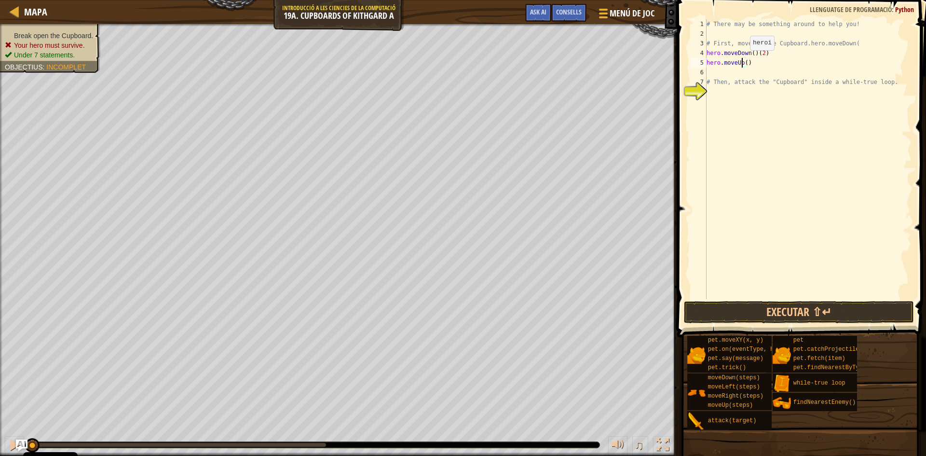
click at [742, 60] on div "# There may be something around to help you! # First, move to the Cupboard.hero…" at bounding box center [808, 168] width 207 height 299
click at [779, 82] on div "hero.moveL eft prem Enter" at bounding box center [796, 90] width 182 height 43
type textarea "hero.moveLeft"
click at [725, 76] on div "# There may be something around to help you! # First, move to the Cupboard.hero…" at bounding box center [808, 168] width 207 height 299
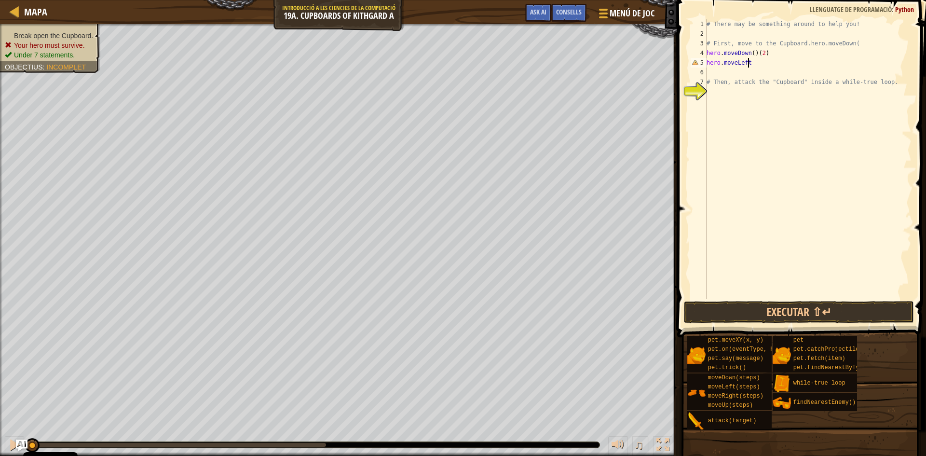
scroll to position [4, 0]
click at [724, 64] on div "# There may be something around to help you! # First, move to the Cupboard.hero…" at bounding box center [808, 168] width 207 height 299
type textarea "hero.moveLeft"
click at [728, 68] on div "# There may be something around to help you! # First, move to the Cupboard.hero…" at bounding box center [808, 168] width 207 height 299
click at [751, 62] on div "# There may be something around to help you! # First, move to the Cupboard.hero…" at bounding box center [808, 168] width 207 height 299
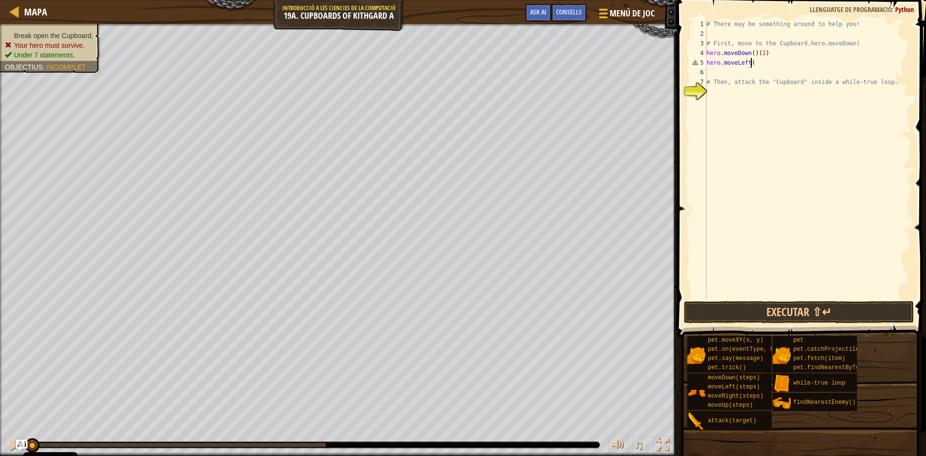
scroll to position [4, 3]
drag, startPoint x: 771, startPoint y: 50, endPoint x: 755, endPoint y: 55, distance: 16.2
click at [755, 55] on div "# There may be something around to help you! # First, move to the Cupboard.hero…" at bounding box center [808, 168] width 207 height 299
type textarea "hero.moveDown()"
click at [720, 74] on div "# There may be something around to help you! # First, move to the Cupboard.hero…" at bounding box center [808, 168] width 207 height 299
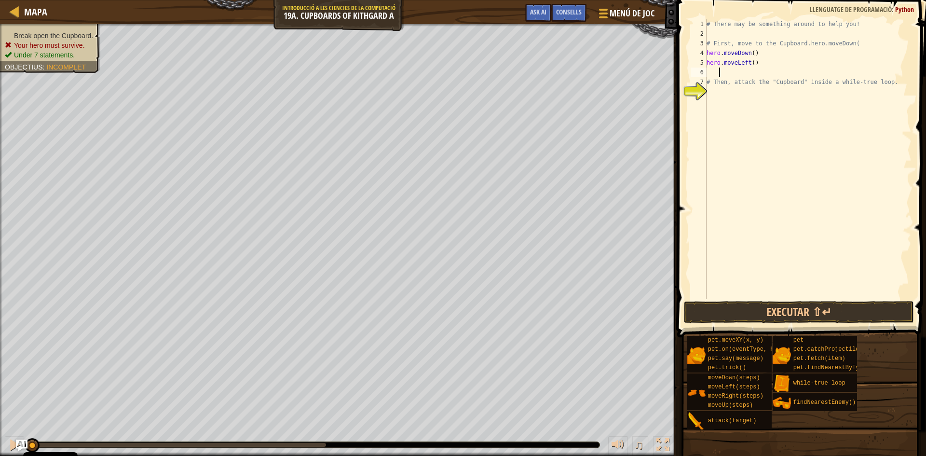
scroll to position [4, 0]
click at [752, 62] on div "# There may be something around to help you! # First, move to the Cupboard.hero…" at bounding box center [808, 168] width 207 height 299
type textarea "hero.moveLeft(2)"
click at [711, 70] on div "# There may be something around to help you! # First, move to the Cupboard.hero…" at bounding box center [808, 168] width 207 height 299
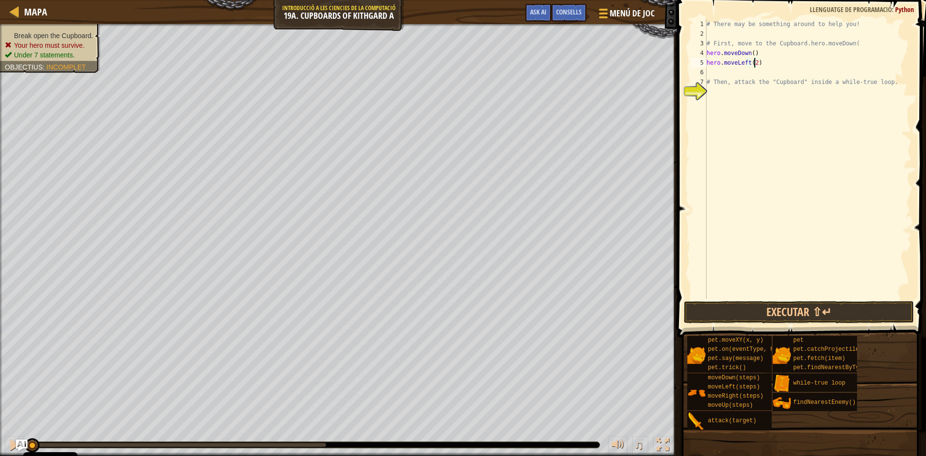
scroll to position [4, 0]
type textarea "u"
click at [764, 84] on div "hero.move U p prem Enter while-tr u e loop prem Enter" at bounding box center [796, 107] width 182 height 58
click at [743, 73] on div "# There may be something around to help you! # First, move to the Cupboard.hero…" at bounding box center [808, 168] width 207 height 299
type textarea "hero.moveUp(`2)"
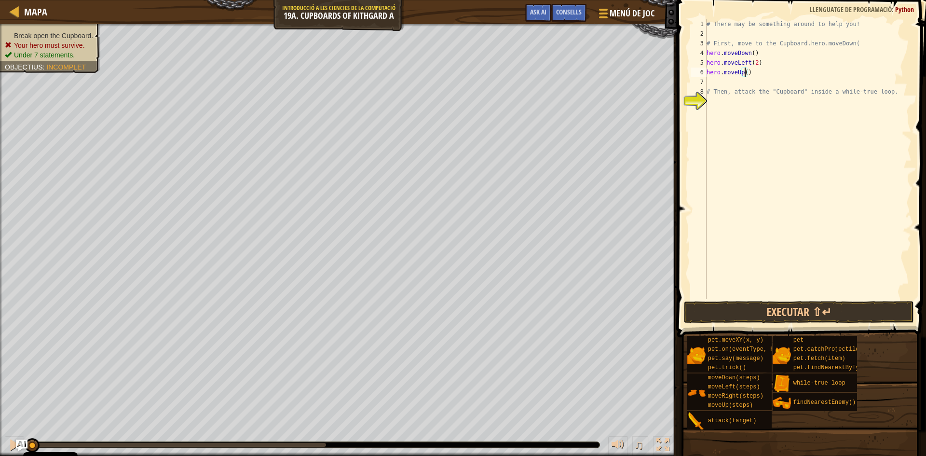
scroll to position [4, 3]
click at [723, 85] on div "# There may be something around to help you! # First, move to the Cupboard.hero…" at bounding box center [808, 168] width 207 height 299
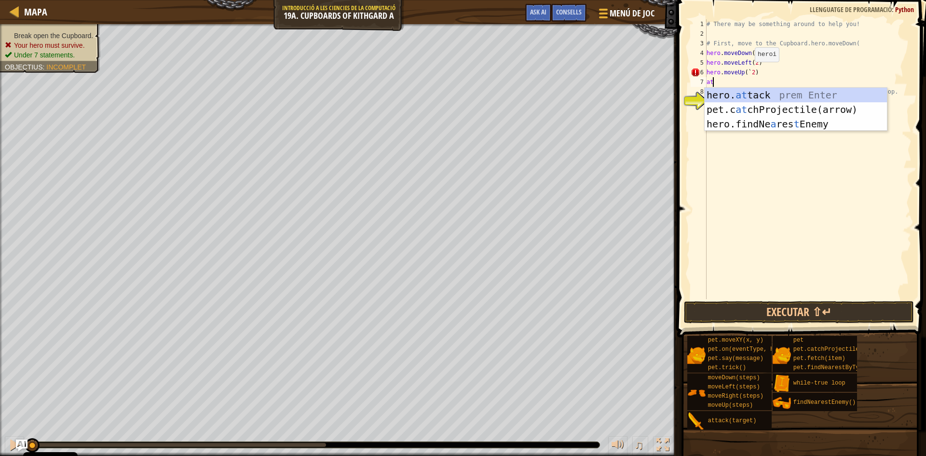
click at [747, 71] on div "# There may be something around to help you! # First, move to the Cupboard.hero…" at bounding box center [808, 168] width 207 height 299
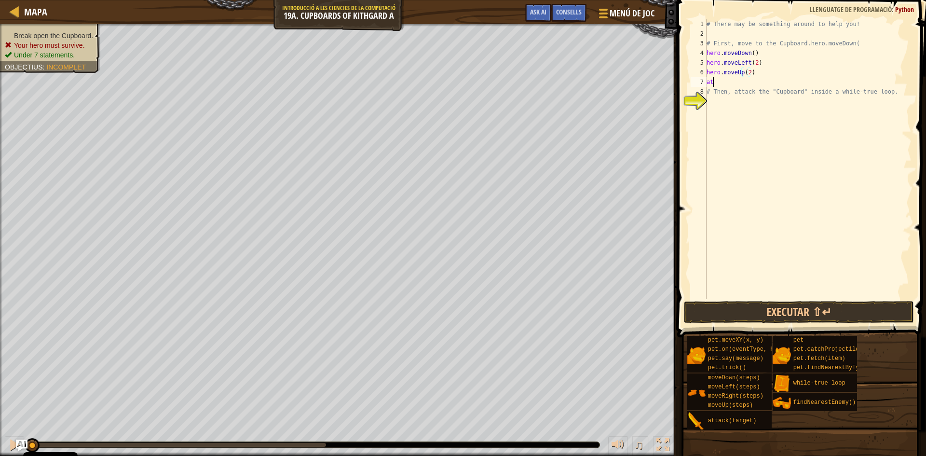
click at [730, 86] on div "# There may be something around to help you! # First, move to the Cupboard.hero…" at bounding box center [808, 168] width 207 height 299
type textarea "a"
type textarea "u"
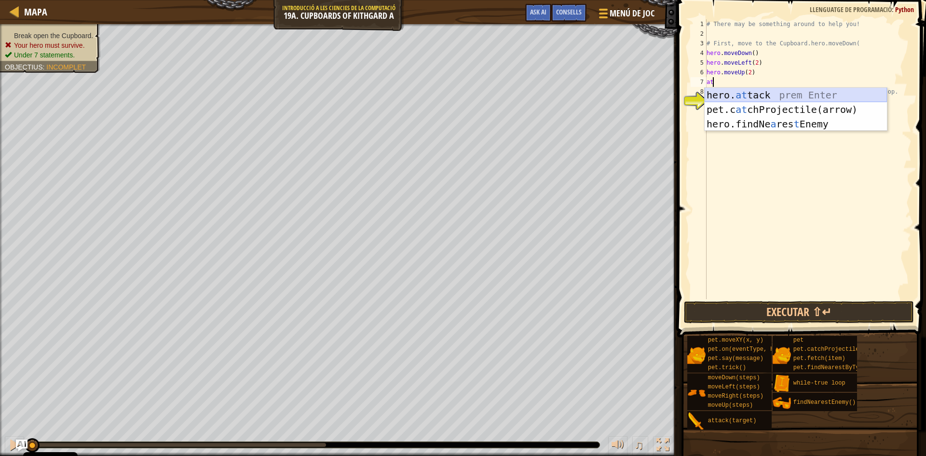
click at [739, 93] on div "hero. at tack prem Enter pet.c at chProjectile(arrow) prem Enter hero.findNe a …" at bounding box center [796, 124] width 182 height 72
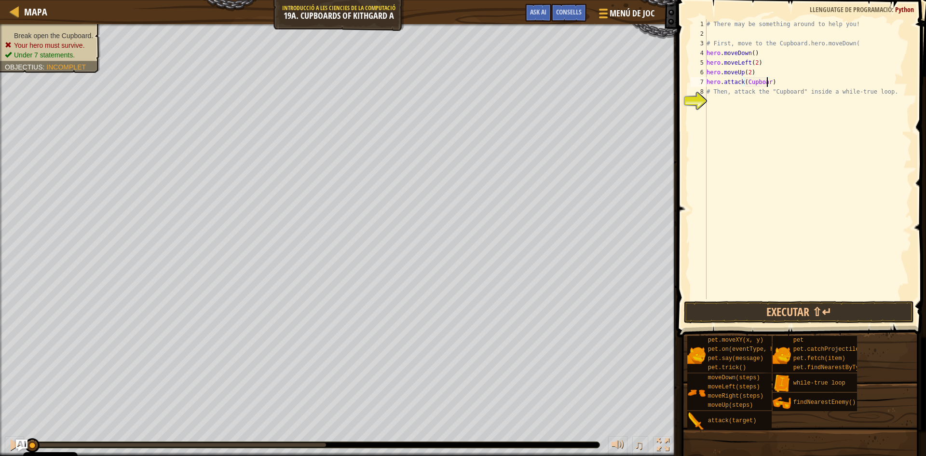
scroll to position [4, 5]
click at [746, 83] on div "# There may be something around to help you! # First, move to the Cupboard.hero…" at bounding box center [808, 168] width 207 height 299
click at [761, 85] on div "# There may be something around to help you! # First, move to the Cupboard.hero…" at bounding box center [808, 168] width 207 height 299
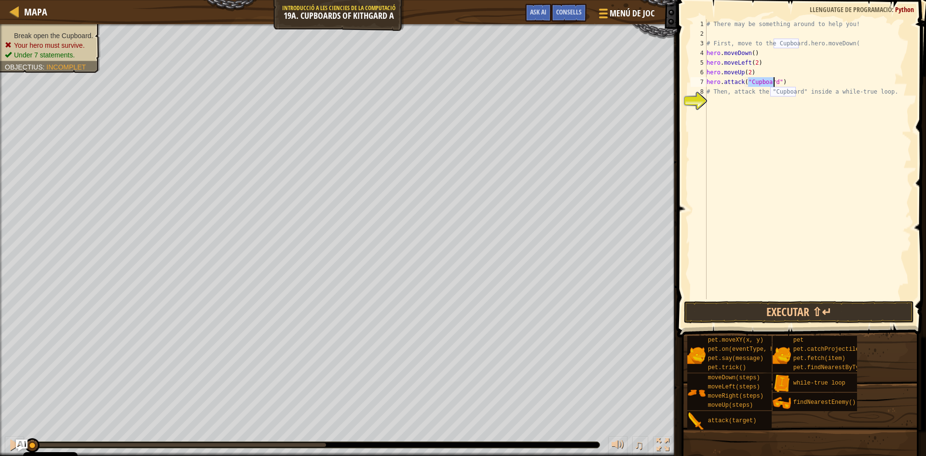
click at [741, 94] on div "# There may be something around to help you! # First, move to the Cupboard.hero…" at bounding box center [808, 168] width 207 height 299
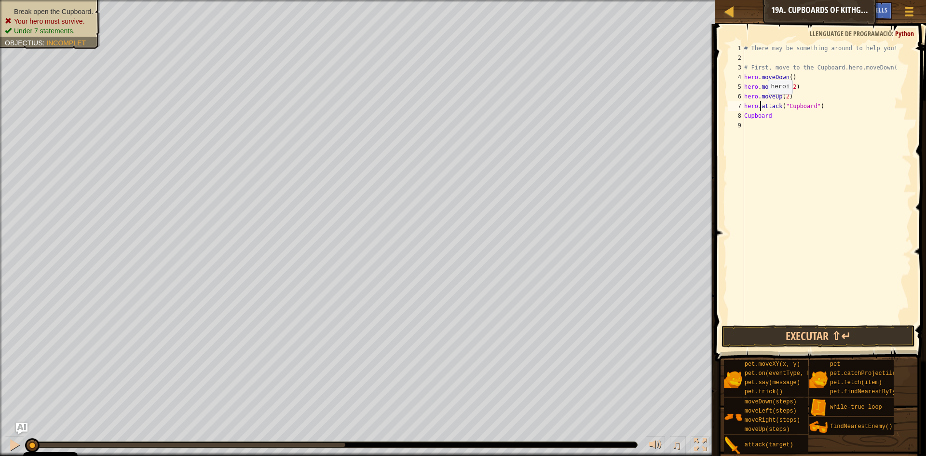
click at [760, 104] on div "# There may be something around to help you! # First, move to the Cupboard.hero…" at bounding box center [826, 192] width 169 height 299
click at [765, 118] on div "# There may be something around to help you! # First, move to the Cupboard.hero…" at bounding box center [826, 192] width 169 height 299
type textarea "Cupboard"
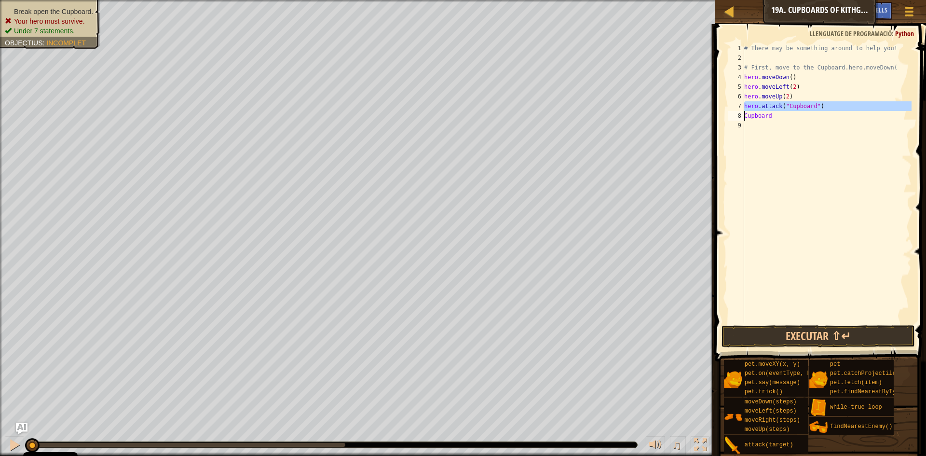
click at [765, 118] on div "# There may be something around to help you! # First, move to the Cupboard.hero…" at bounding box center [826, 192] width 169 height 299
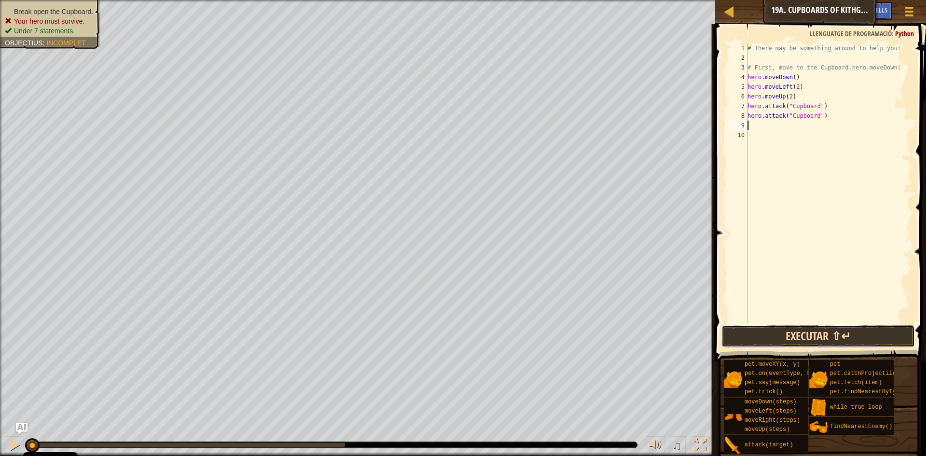
click at [782, 333] on button "Executar ⇧↵" at bounding box center [818, 336] width 193 height 22
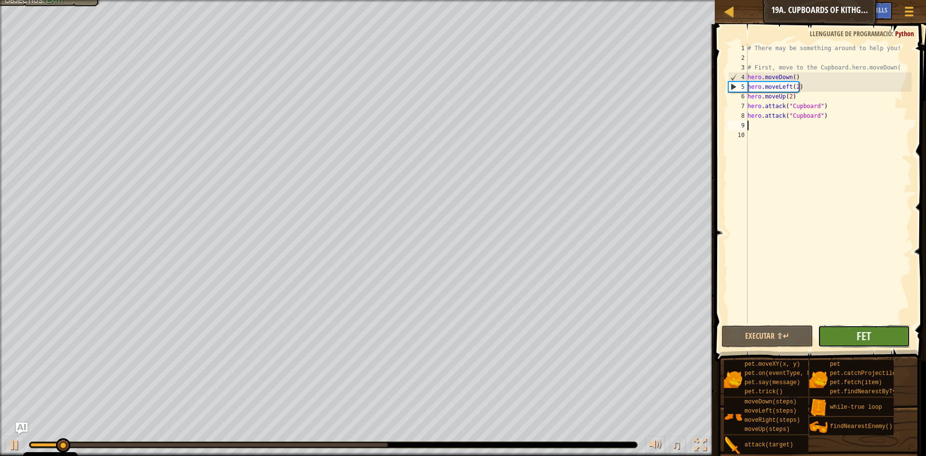
click at [837, 337] on button "Fet" at bounding box center [864, 336] width 92 height 22
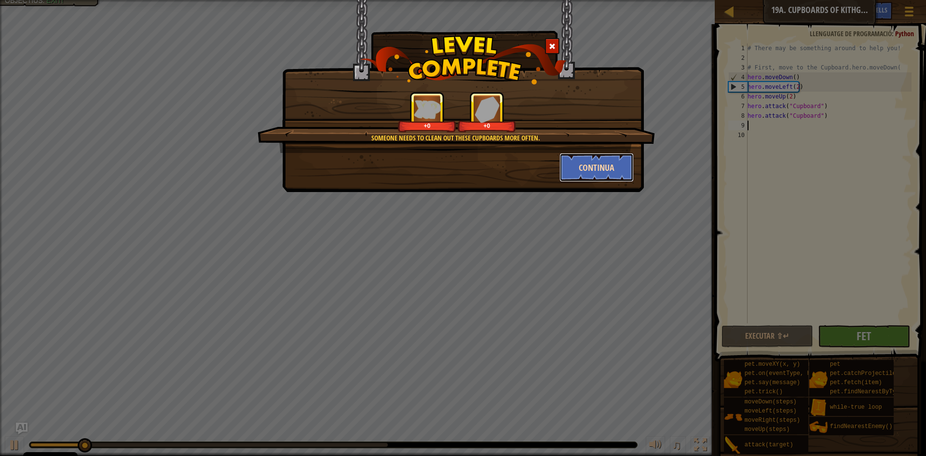
click at [601, 175] on button "Continua" at bounding box center [597, 167] width 75 height 29
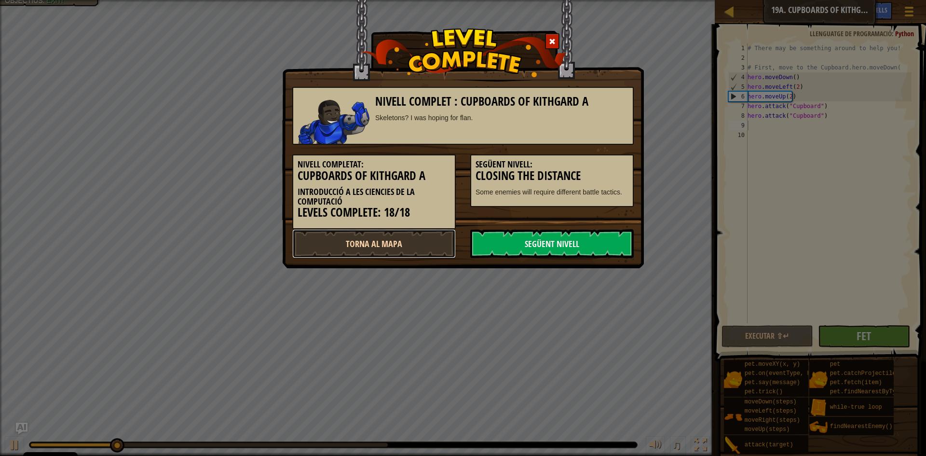
click at [407, 247] on link "Torna al mapa" at bounding box center [374, 243] width 164 height 29
select select "ca"
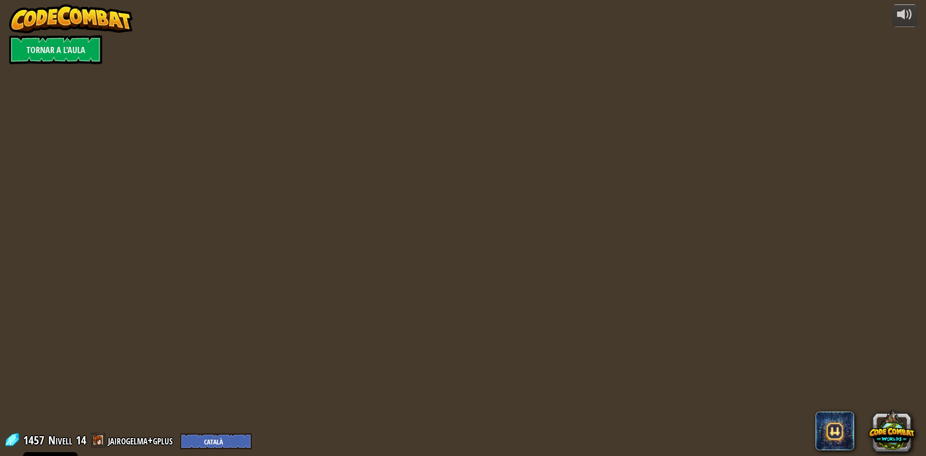
select select "ca"
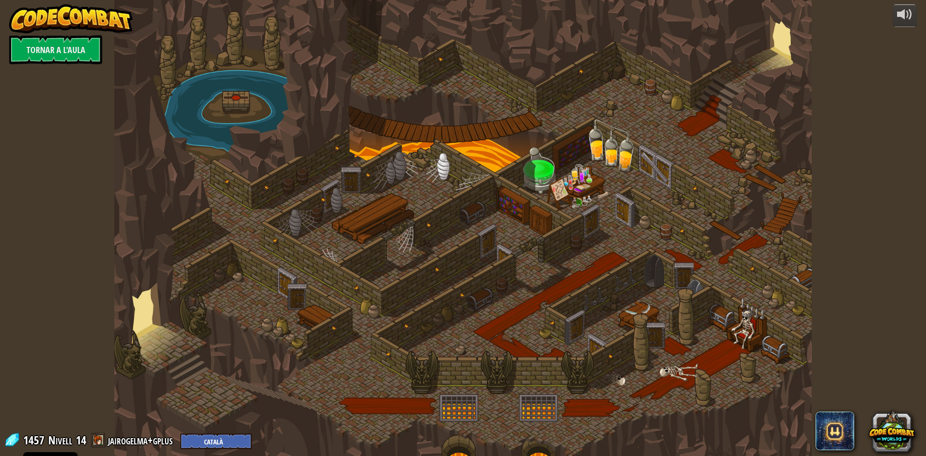
select select "ca"
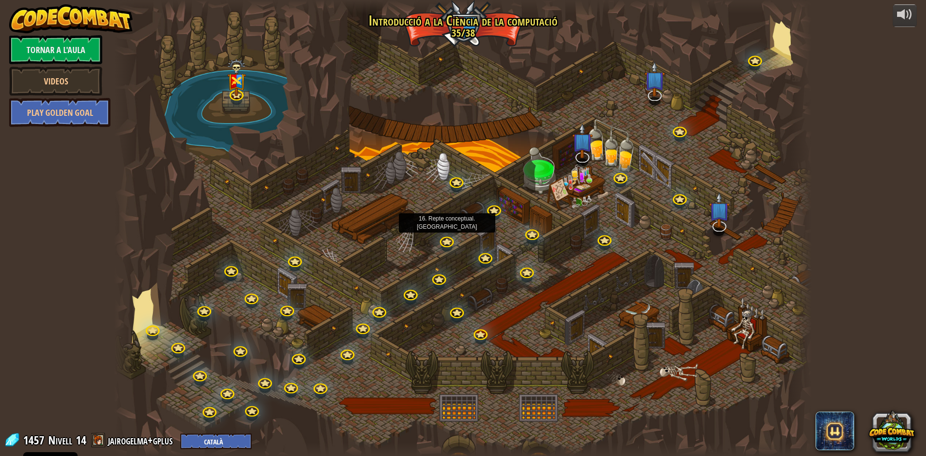
select select "ca"
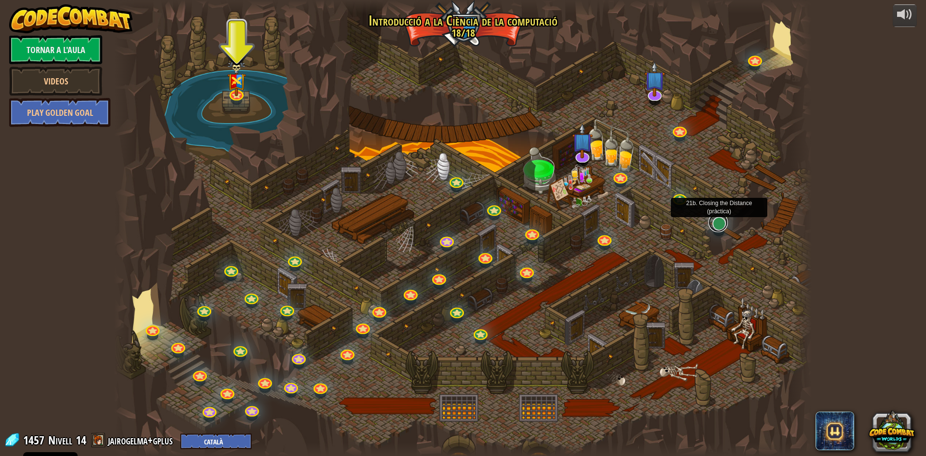
click at [717, 228] on link at bounding box center [718, 222] width 19 height 19
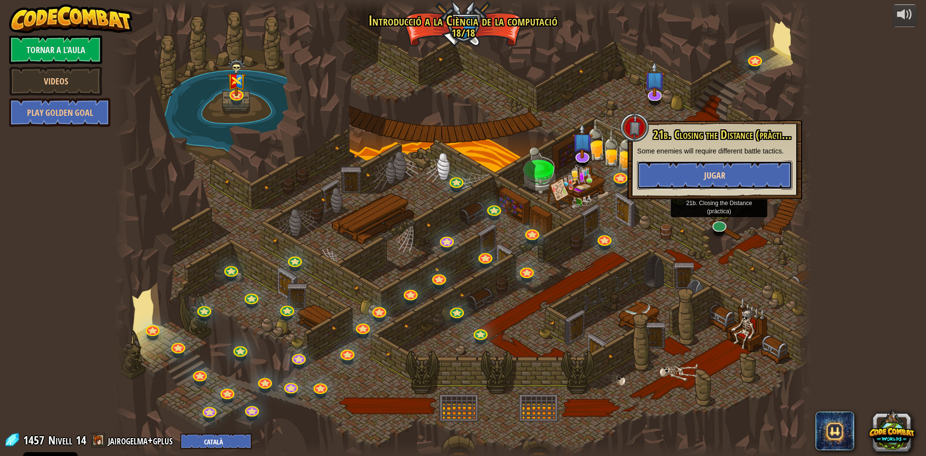
click at [715, 173] on span "Jugar" at bounding box center [714, 175] width 21 height 12
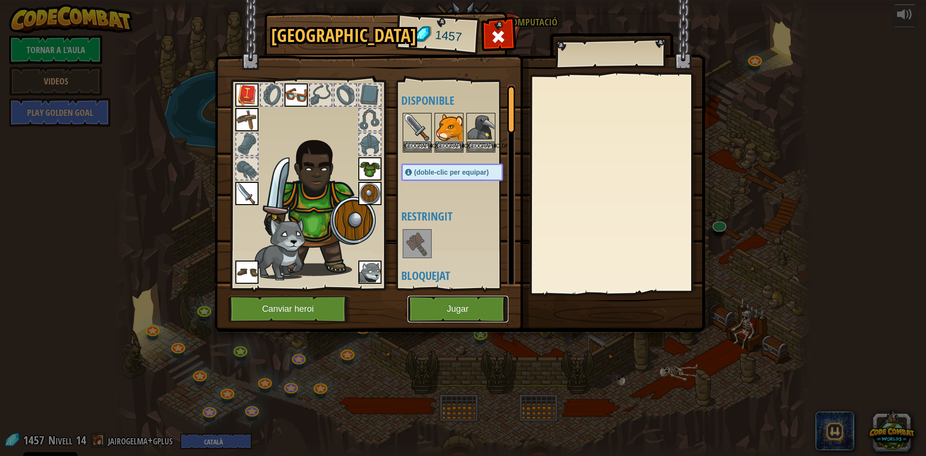
click at [476, 310] on button "Jugar" at bounding box center [458, 309] width 101 height 27
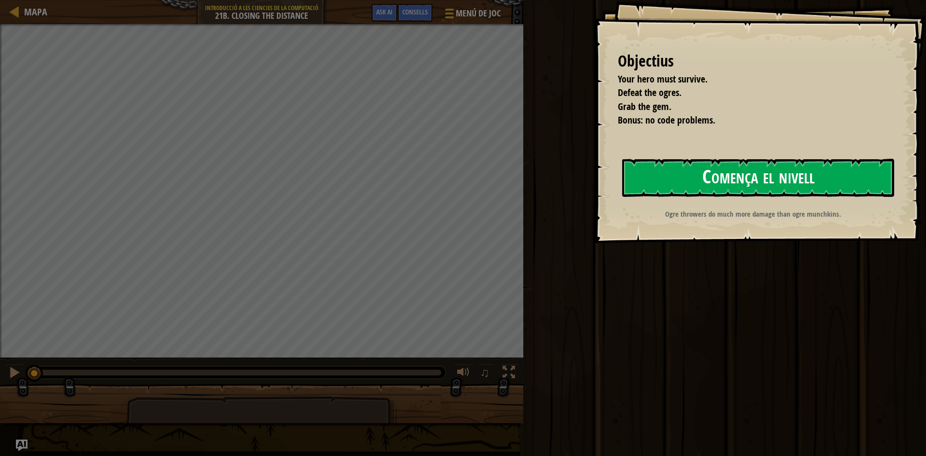
click at [752, 176] on button "Comença el nivell" at bounding box center [758, 178] width 272 height 38
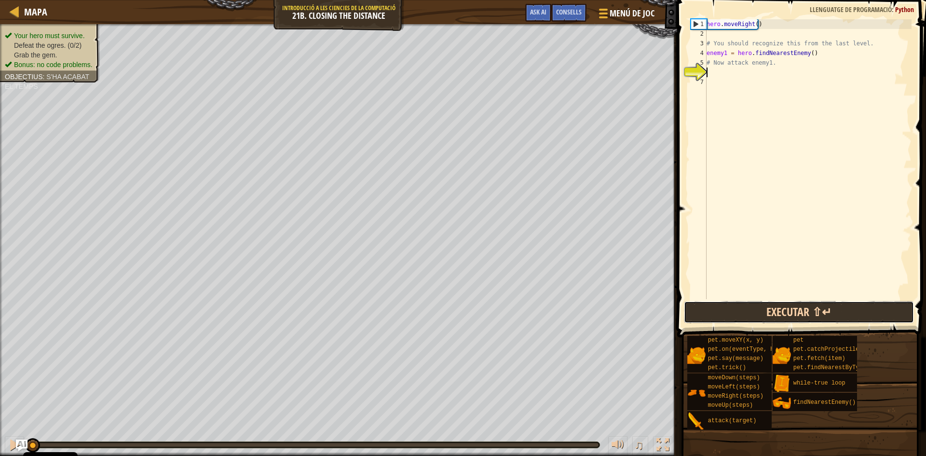
click at [809, 319] on button "Executar ⇧↵" at bounding box center [799, 312] width 230 height 22
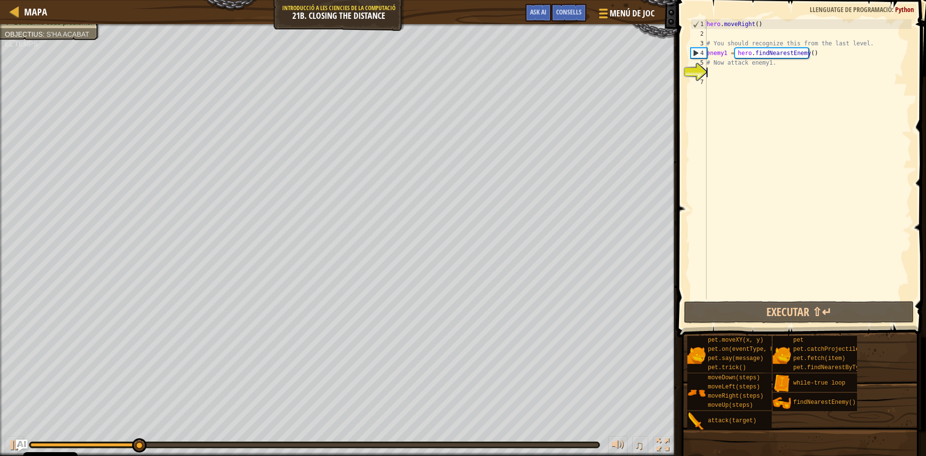
click at [750, 64] on div "hero . moveRight ( ) # You should recognize this from the last level. enemy1 = …" at bounding box center [808, 168] width 207 height 299
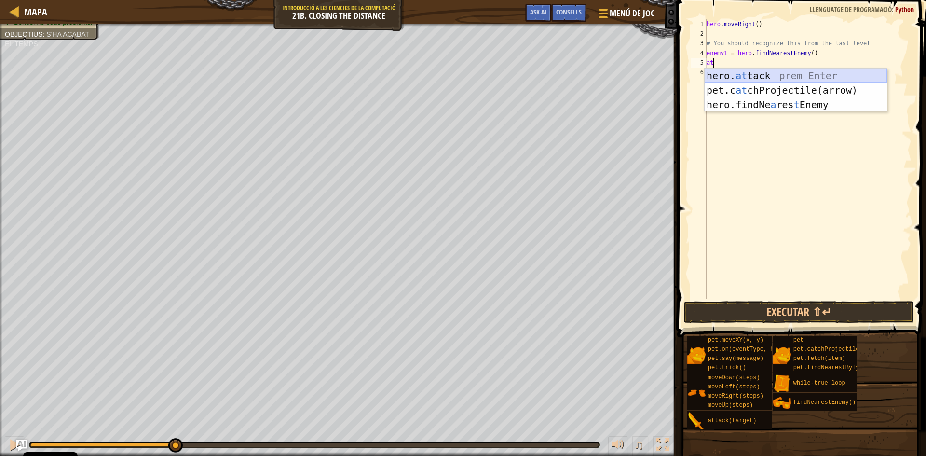
click at [745, 78] on div "hero. at tack prem Enter pet.c at chProjectile(arrow) prem Enter hero.findNe a …" at bounding box center [796, 105] width 182 height 72
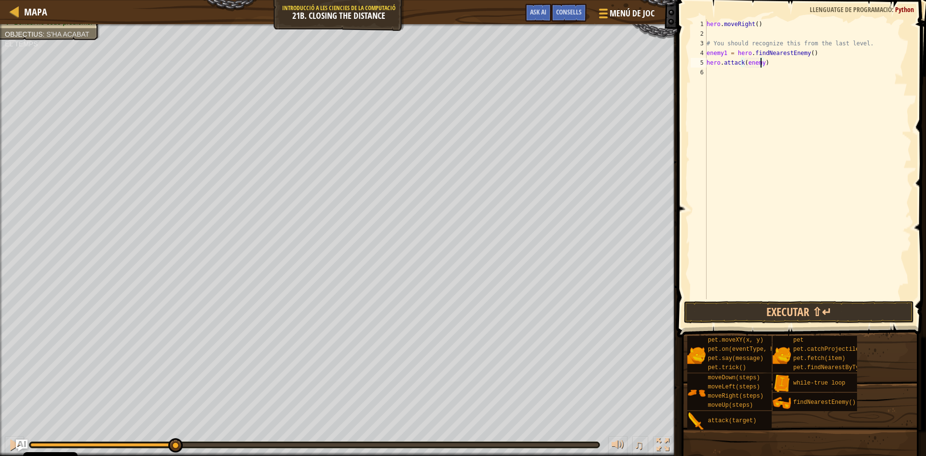
scroll to position [4, 4]
click at [726, 61] on div "hero . moveRight ( ) # You should recognize this from the last level. enemy1 = …" at bounding box center [808, 168] width 207 height 299
click at [725, 61] on div "hero . moveRight ( ) # You should recognize this from the last level. enemy1 = …" at bounding box center [808, 168] width 207 height 299
type textarea "hero.attack(enemy1)"
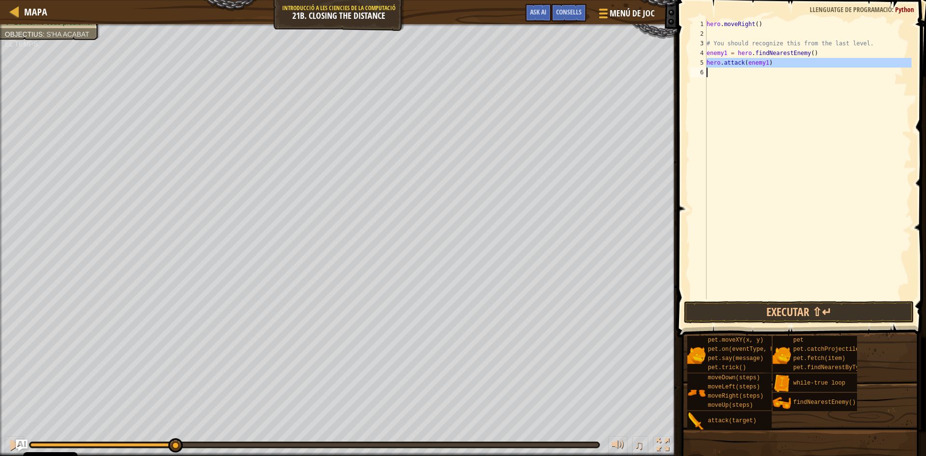
click at [730, 74] on div "hero . moveRight ( ) # You should recognize this from the last level. enemy1 = …" at bounding box center [808, 159] width 207 height 280
click at [757, 307] on button "Executar ⇧↵" at bounding box center [799, 312] width 230 height 22
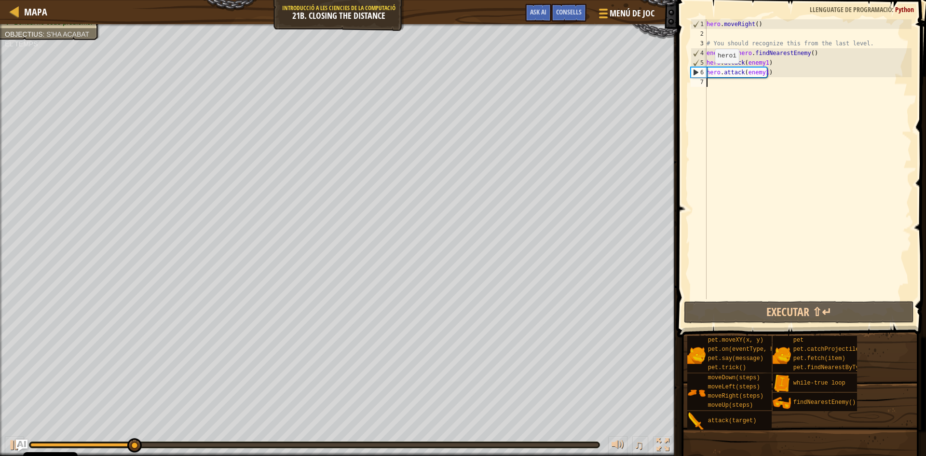
type textarea "r"
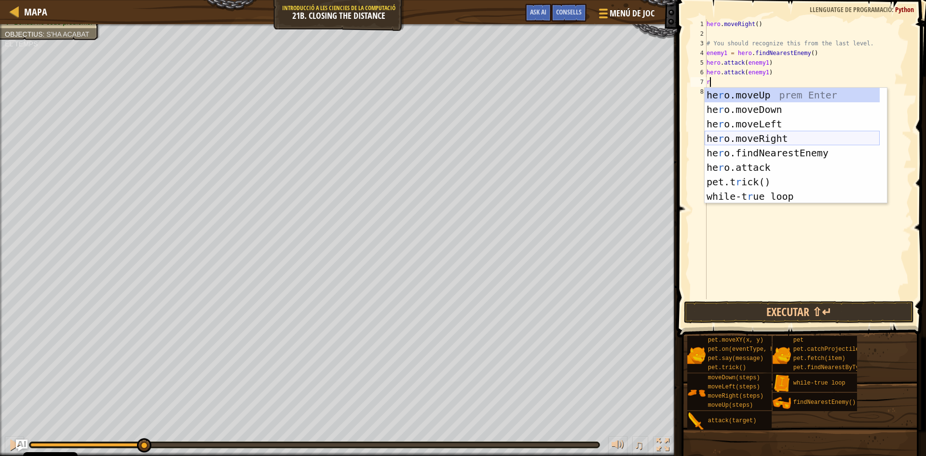
click at [754, 135] on div "he r o.moveUp prem Enter he r o.moveDown prem Enter he r o.moveLeft prem Enter …" at bounding box center [792, 160] width 175 height 145
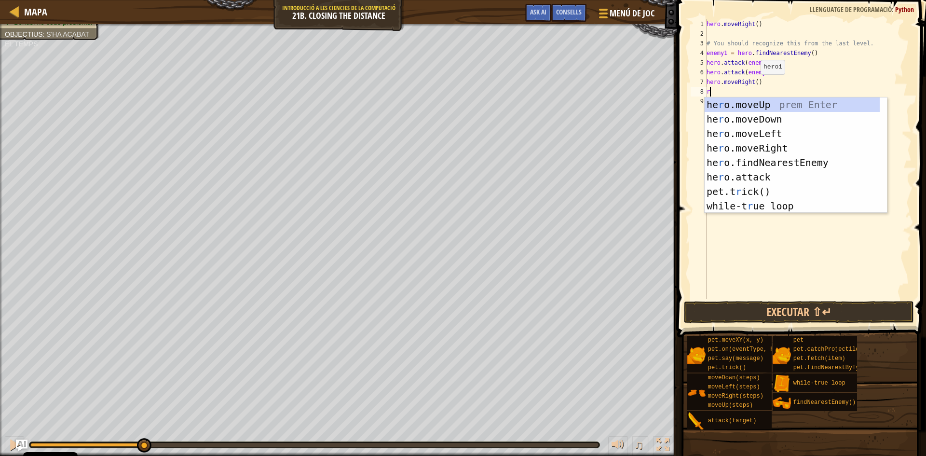
click at [753, 80] on div "hero . moveRight ( ) # You should recognize this from the last level. enemy1 = …" at bounding box center [808, 168] width 207 height 299
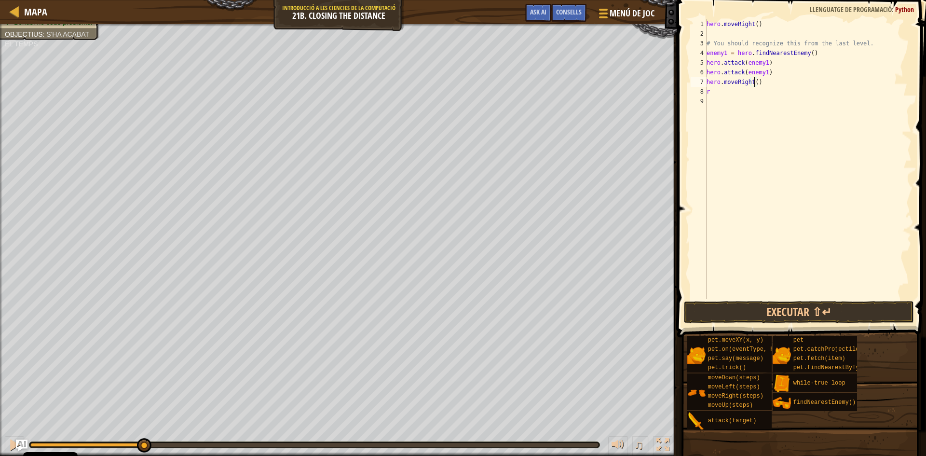
scroll to position [4, 4]
click at [725, 54] on div "hero . moveRight ( ) # You should recognize this from the last level. enemy1 = …" at bounding box center [808, 168] width 207 height 299
click at [726, 88] on div "hero . moveRight ( ) # You should recognize this from the last level. enemy1 = …" at bounding box center [808, 168] width 207 height 299
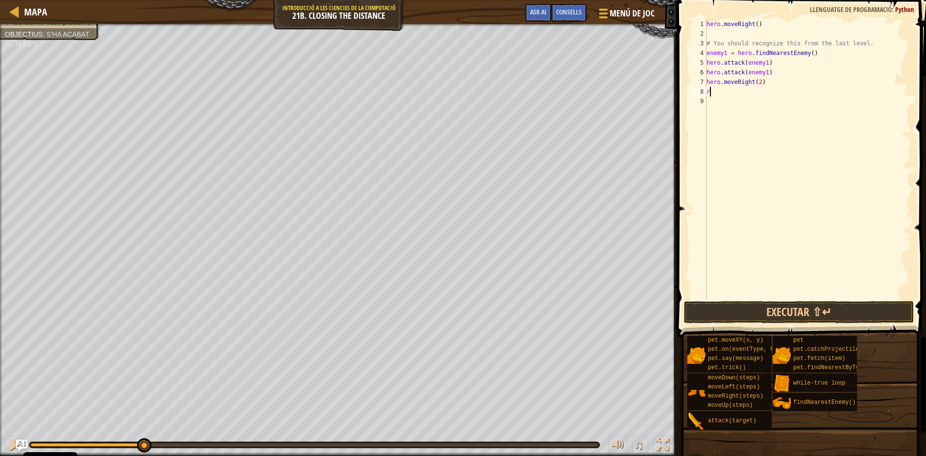
scroll to position [4, 0]
click at [726, 88] on div "hero . moveRight ( ) # You should recognize this from the last level. enemy1 = …" at bounding box center [808, 168] width 207 height 299
type textarea "r"
paste textarea
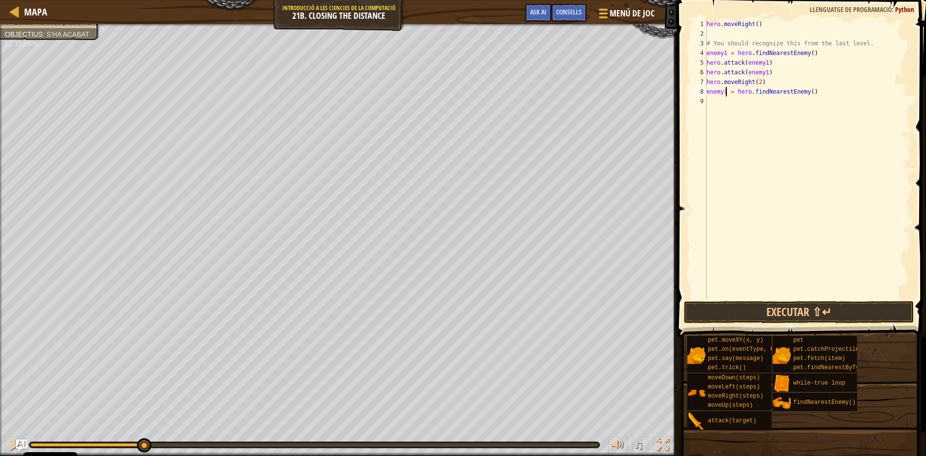
click at [725, 90] on div "hero . moveRight ( ) # You should recognize this from the last level. enemy1 = …" at bounding box center [808, 168] width 207 height 299
type textarea "enemy2 = hero.findNearestEnemy()"
click at [710, 100] on div "hero . moveRight ( ) # You should recognize this from the last level. enemy1 = …" at bounding box center [808, 168] width 207 height 299
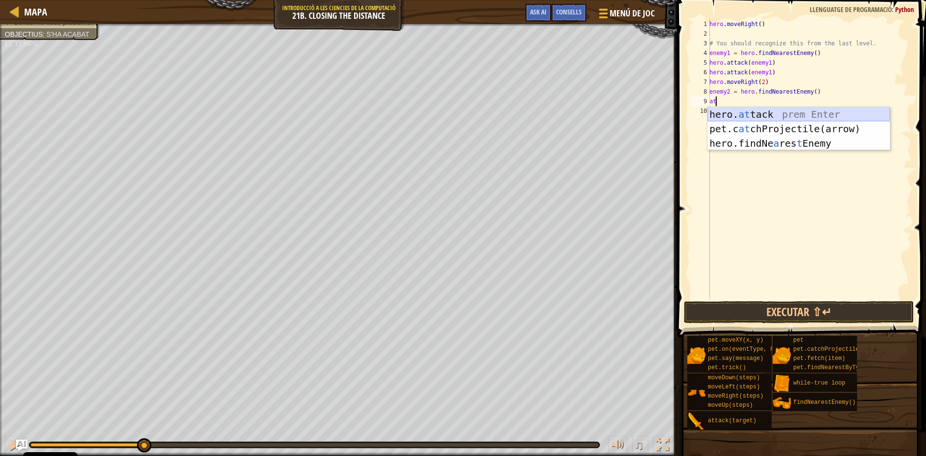
click at [744, 113] on div "hero. at tack prem Enter pet.c at chProjectile(arrow) prem Enter hero.findNe a …" at bounding box center [799, 143] width 182 height 72
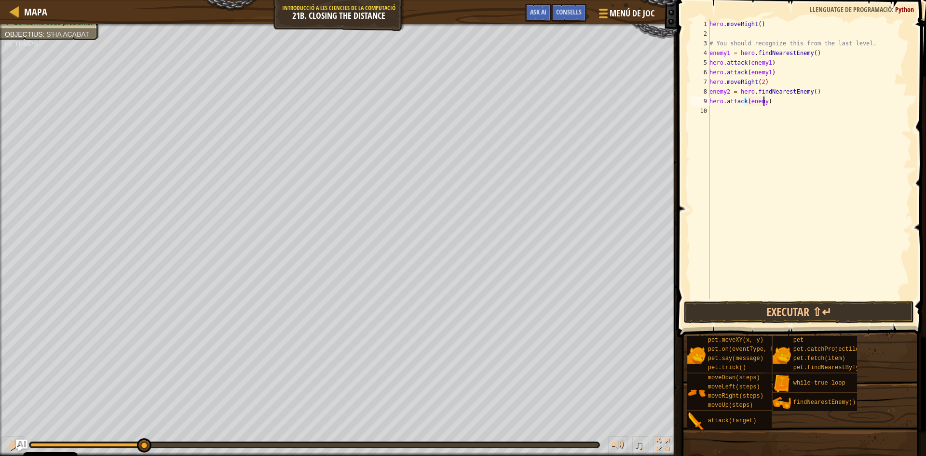
scroll to position [4, 4]
type textarea "hero.attack(enemy2)"
click at [752, 306] on button "Executar ⇧↵" at bounding box center [799, 312] width 230 height 22
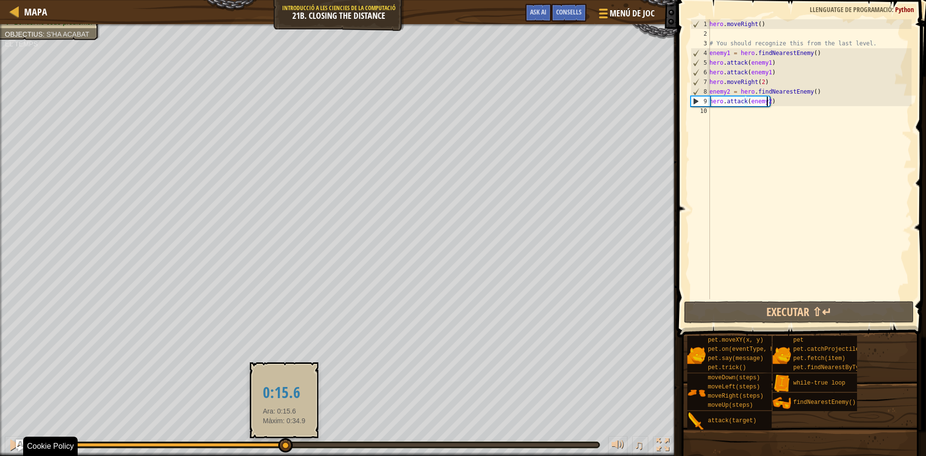
drag, startPoint x: 120, startPoint y: 448, endPoint x: 287, endPoint y: 451, distance: 166.5
click at [287, 447] on div at bounding box center [314, 445] width 568 height 4
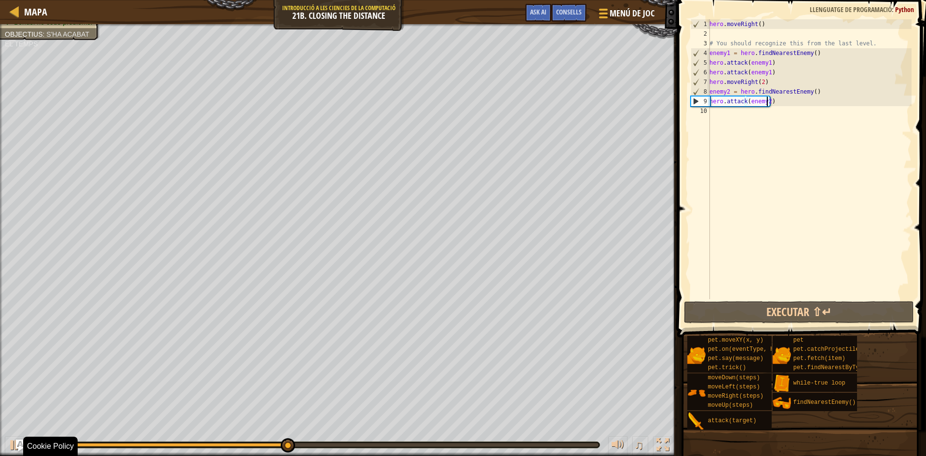
click at [253, 452] on div "♫" at bounding box center [338, 442] width 677 height 29
click at [251, 452] on div "♫" at bounding box center [338, 442] width 677 height 29
click at [715, 110] on div "hero . moveRight ( ) # You should recognize this from the last level. enemy1 = …" at bounding box center [810, 168] width 204 height 299
type textarea "r"
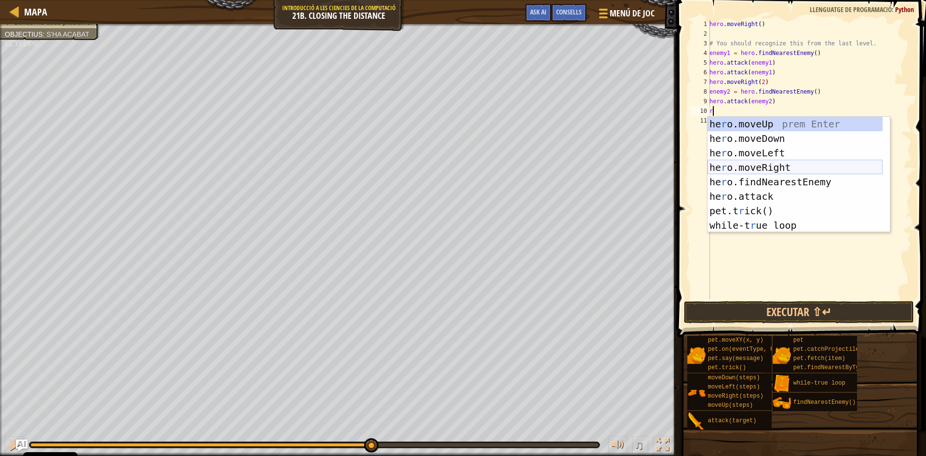
click at [753, 165] on div "he r o.moveUp prem Enter he r o.moveDown prem Enter he r o.moveLeft prem Enter …" at bounding box center [795, 189] width 175 height 145
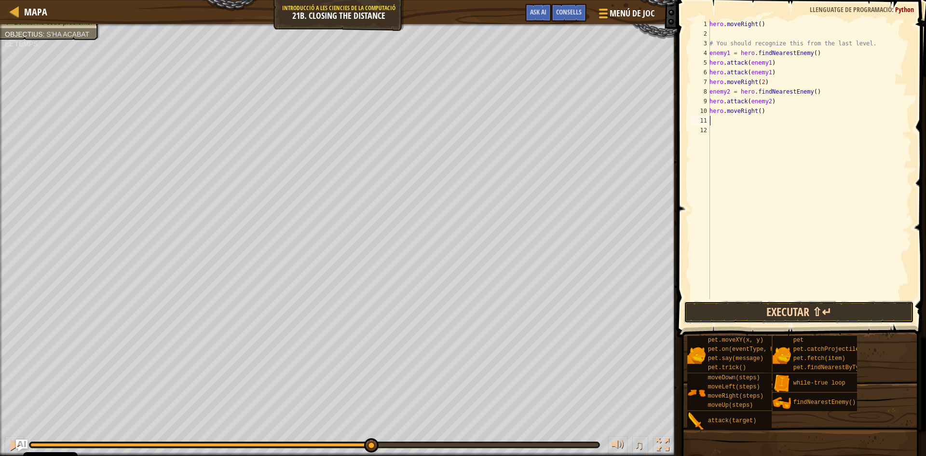
click at [751, 302] on button "Executar ⇧↵" at bounding box center [799, 312] width 230 height 22
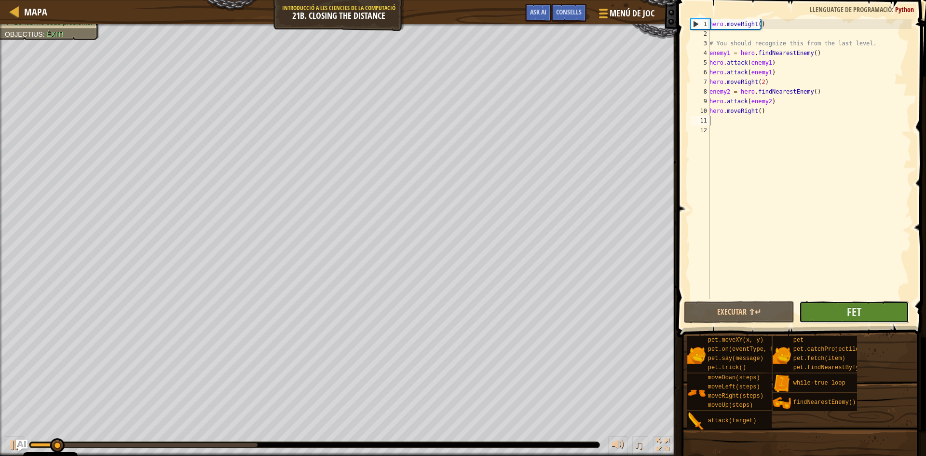
click at [815, 309] on button "Fet" at bounding box center [854, 312] width 110 height 22
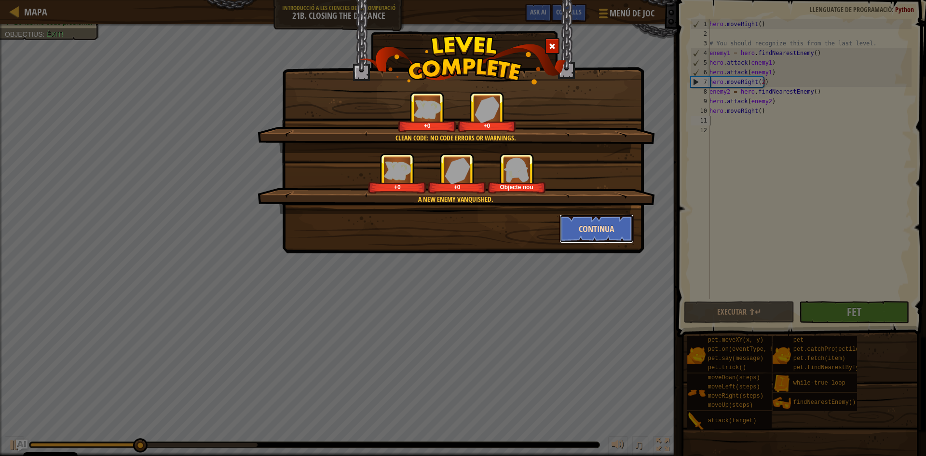
click at [594, 240] on button "Continua" at bounding box center [597, 228] width 75 height 29
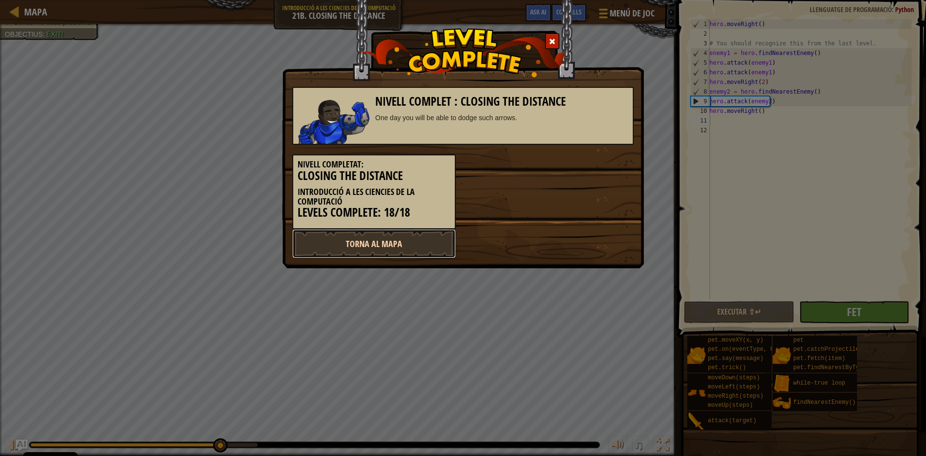
click at [392, 240] on link "Torna al mapa" at bounding box center [374, 243] width 164 height 29
select select "ca"
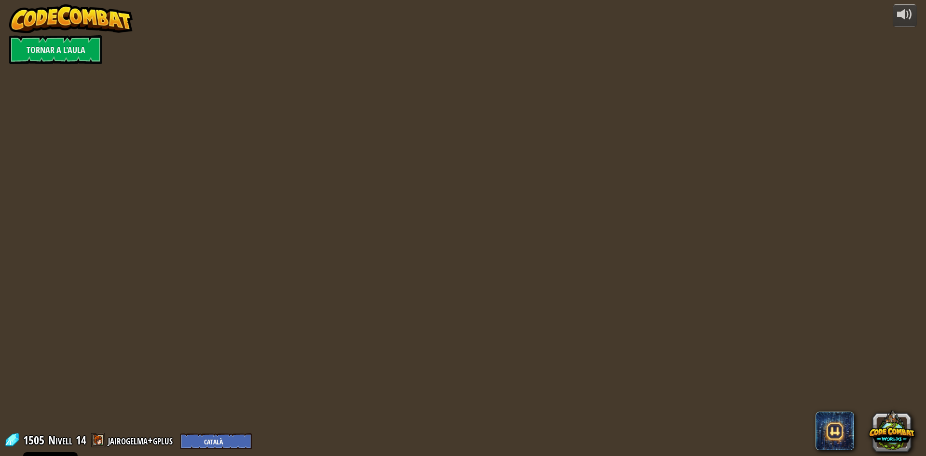
select select "ca"
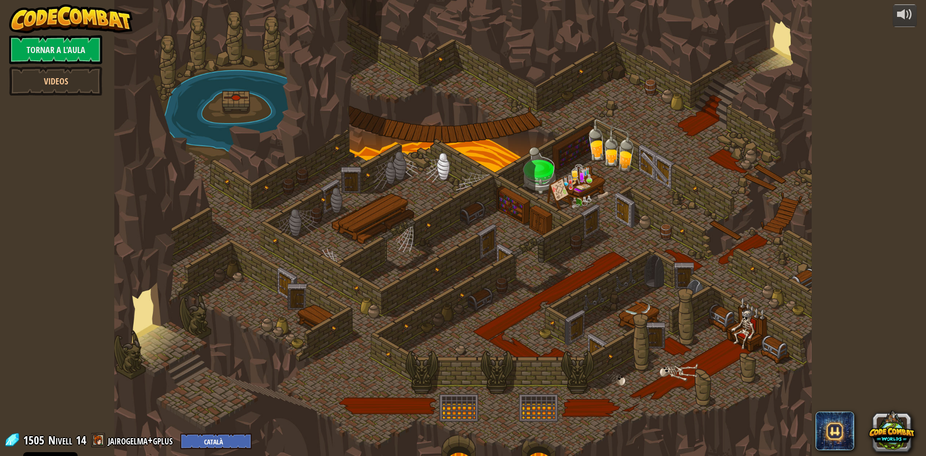
select select "ca"
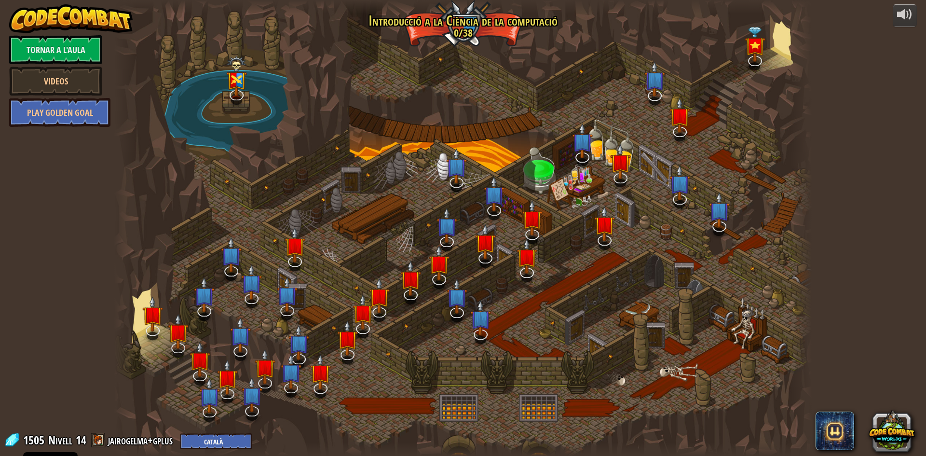
select select "ca"
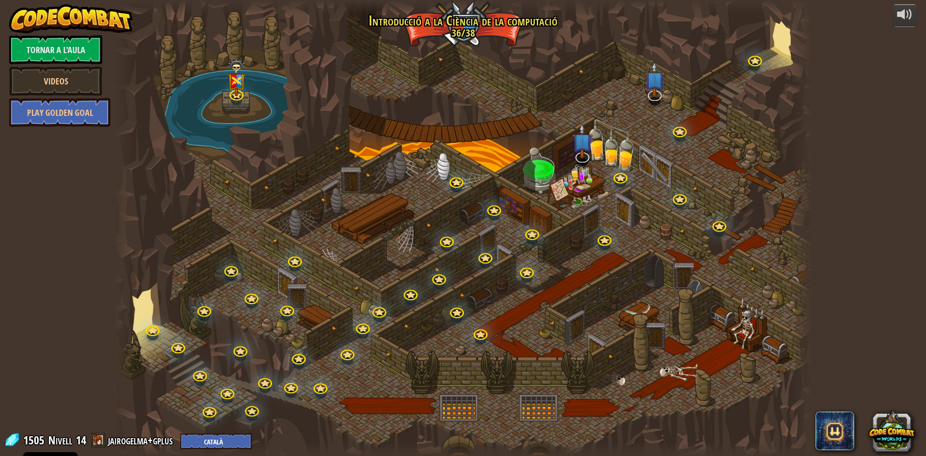
select select "ca"
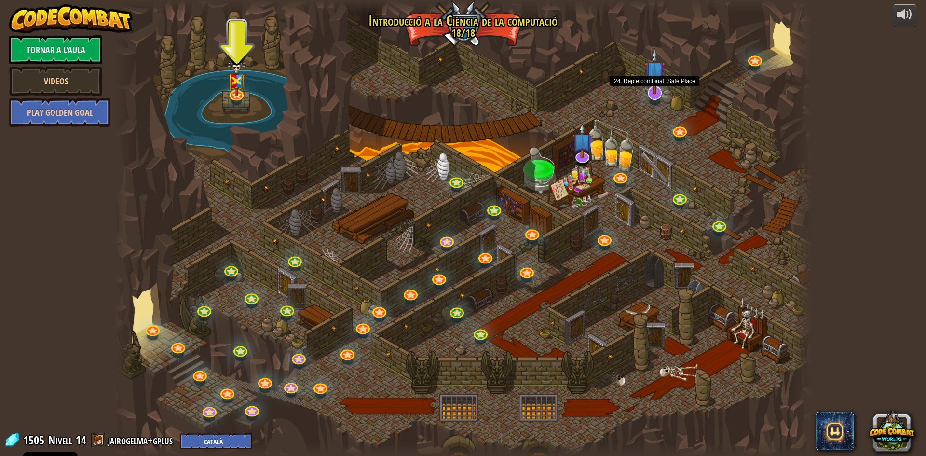
click at [653, 91] on img at bounding box center [655, 71] width 20 height 47
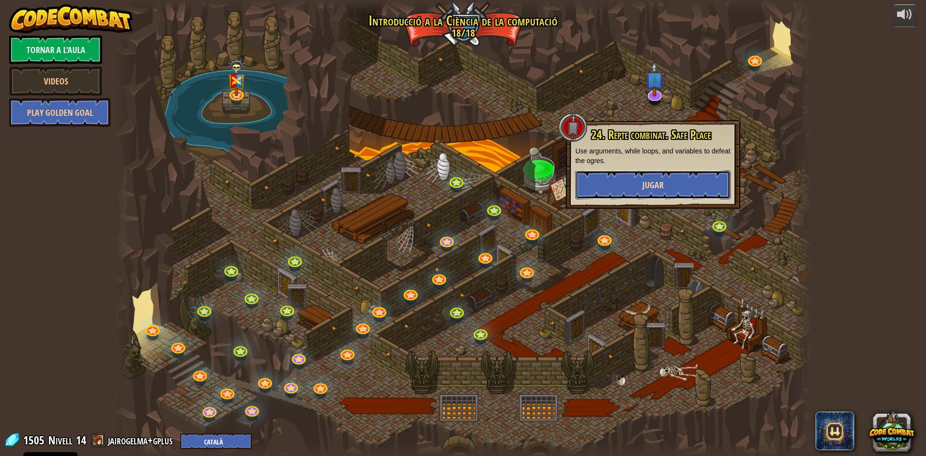
click at [636, 182] on button "Jugar" at bounding box center [653, 184] width 155 height 29
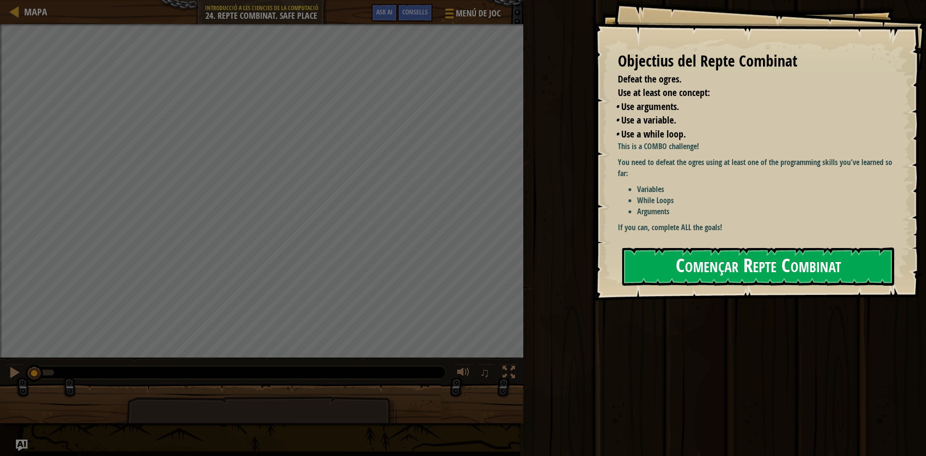
click at [700, 258] on button "Començar Repte Combinat" at bounding box center [758, 266] width 272 height 38
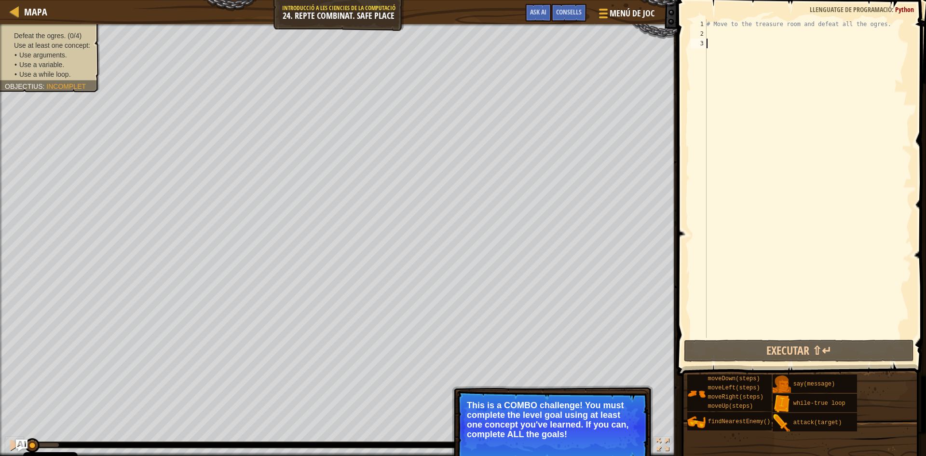
type textarea "u"
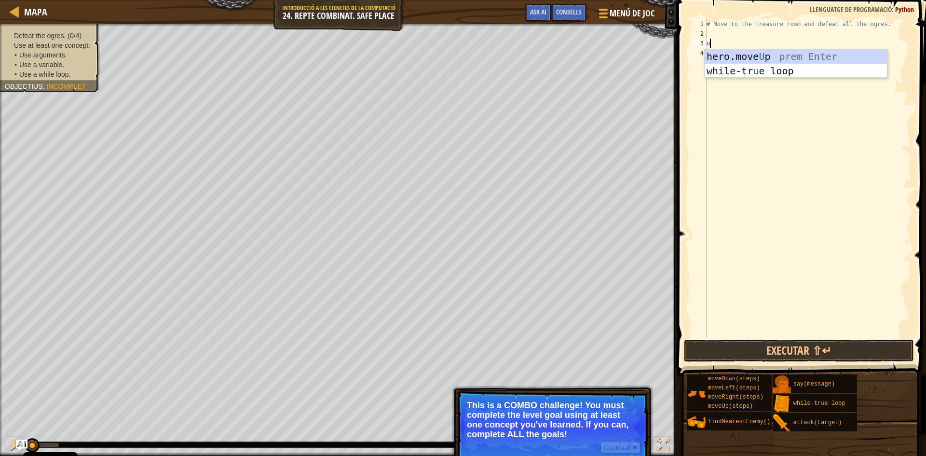
scroll to position [4, 0]
click at [755, 53] on div "hero.move U p prem Enter while-tr u e loop prem Enter" at bounding box center [796, 78] width 182 height 58
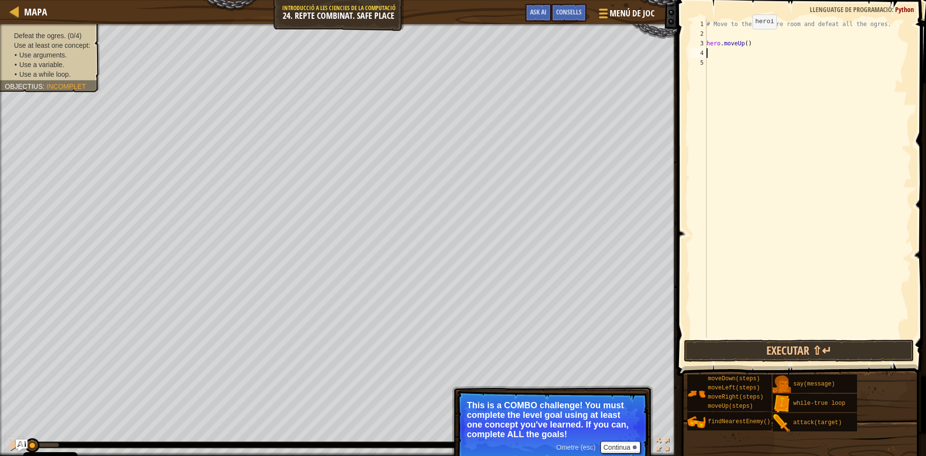
click at [744, 39] on div "# Move to the treasure room and defeat all the ogres. hero . moveUp ( )" at bounding box center [808, 188] width 207 height 338
type textarea "hero.moveUp(4)"
click at [714, 57] on div "# Move to the treasure room and defeat all the ogres. hero . moveUp ( 4 )" at bounding box center [808, 188] width 207 height 338
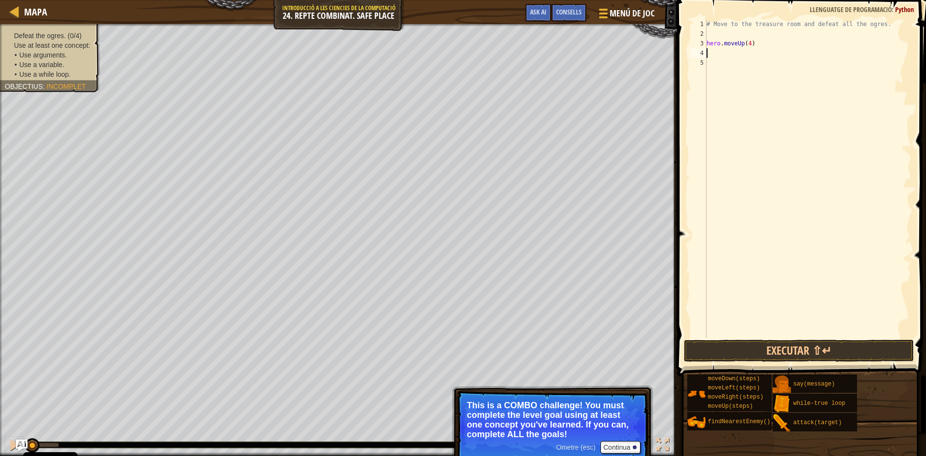
click at [714, 53] on div "# Move to the treasure room and defeat all the ogres. hero . moveUp ( 4 )" at bounding box center [808, 188] width 207 height 338
type textarea "r"
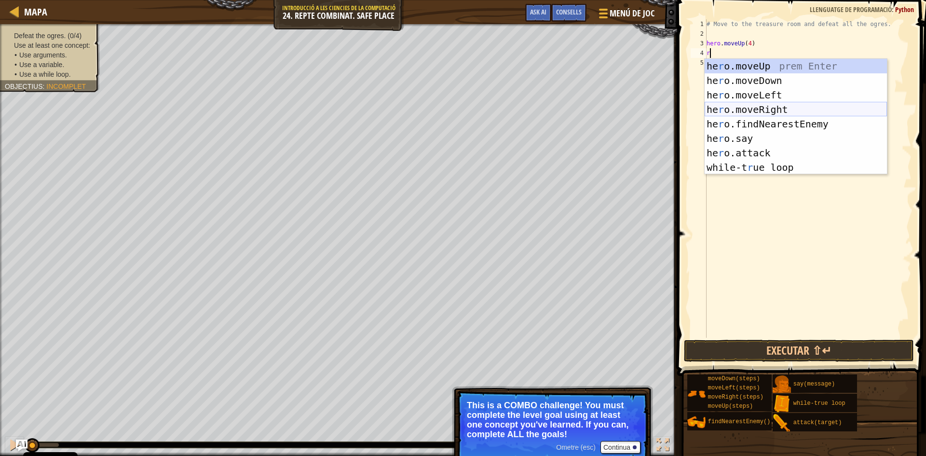
click at [762, 106] on div "he r o.moveUp prem Enter he r o.moveDown prem Enter he r o.moveLeft prem Enter …" at bounding box center [796, 131] width 182 height 145
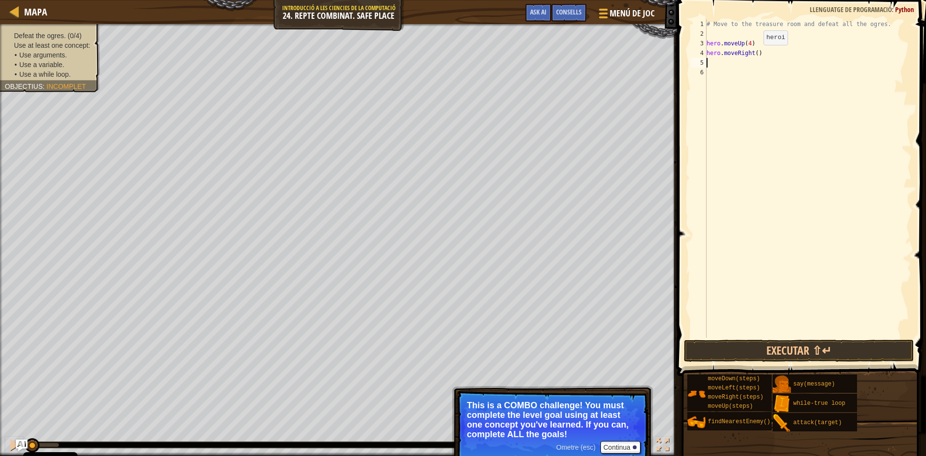
click at [753, 53] on div "# Move to the treasure room and defeat all the ogres. hero . moveUp ( 4 ) hero …" at bounding box center [808, 188] width 207 height 338
click at [755, 52] on div "# Move to the treasure room and defeat all the ogres. hero . moveUp ( 4 ) hero …" at bounding box center [808, 188] width 207 height 338
type textarea "hero.moveRight(4)"
click at [714, 69] on div "# Move to the treasure room and defeat all the ogres. hero . moveUp ( 4 ) hero …" at bounding box center [808, 188] width 207 height 338
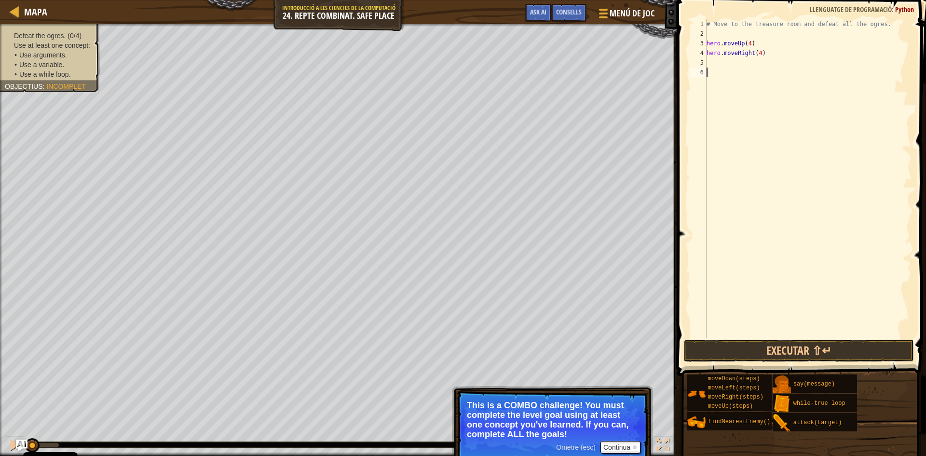
scroll to position [4, 0]
click at [717, 65] on div "# Move to the treasure room and defeat all the ogres. hero . moveUp ( 4 ) hero …" at bounding box center [808, 188] width 207 height 338
type textarea "l"
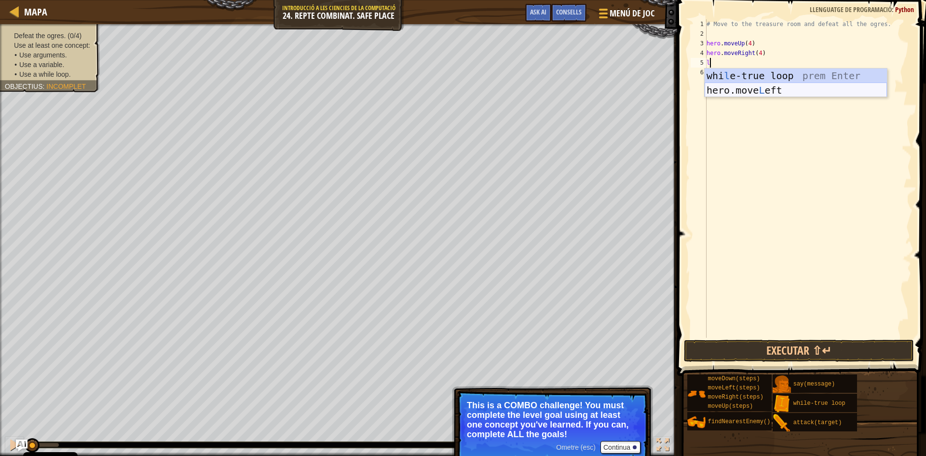
click at [742, 87] on div "whi l e-true loop prem Enter hero.move L eft prem Enter" at bounding box center [796, 98] width 182 height 58
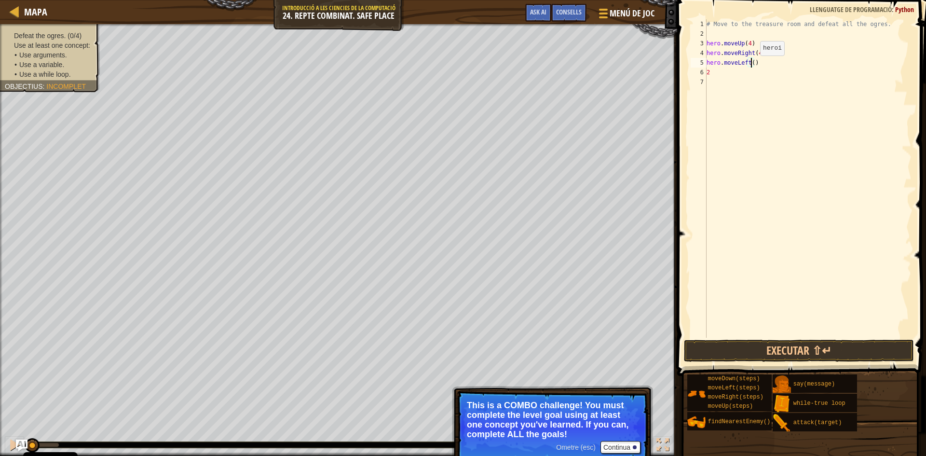
click at [752, 65] on div "# Move to the treasure room and defeat all the ogres. hero . moveUp ( 4 ) hero …" at bounding box center [808, 188] width 207 height 338
click at [716, 72] on div "# Move to the treasure room and defeat all the ogres. hero . moveUp ( 4 ) hero …" at bounding box center [808, 188] width 207 height 338
type textarea "2"
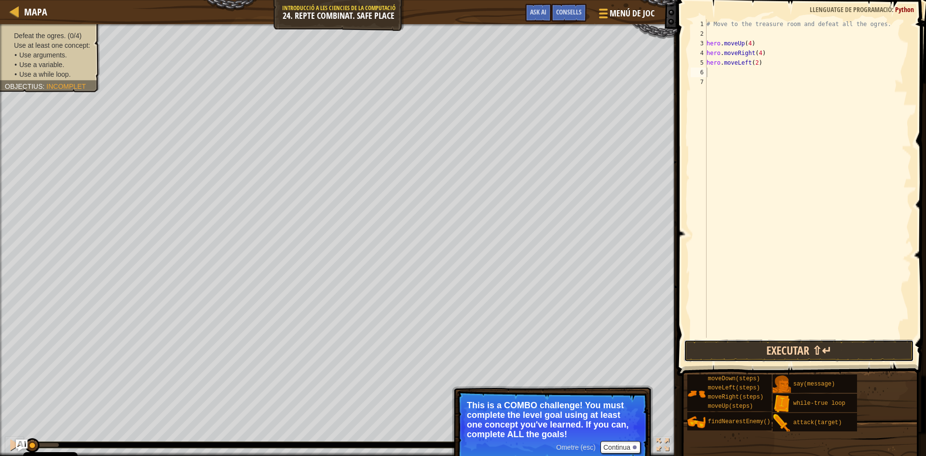
click at [782, 357] on button "Executar ⇧↵" at bounding box center [799, 351] width 230 height 22
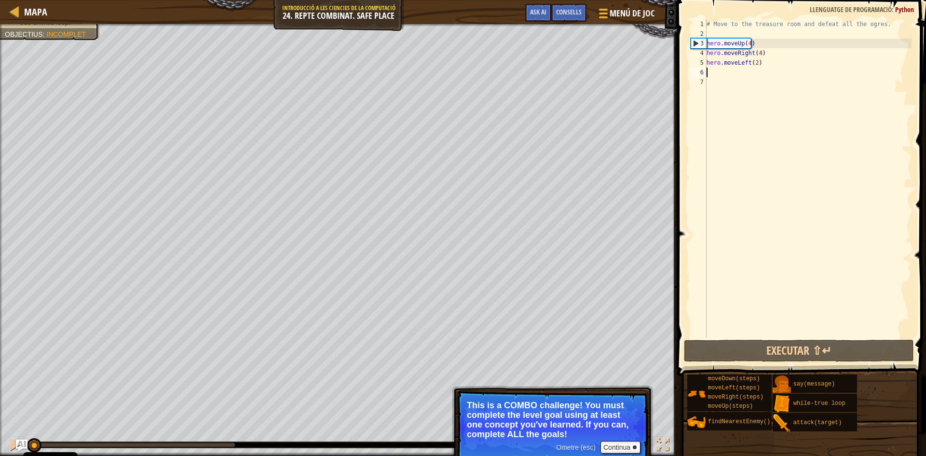
click at [33, 420] on div "Defeat the ogres. (0/4) Use at least one concept: Use arguments. • Use a variab…" at bounding box center [463, 240] width 926 height 432
click at [708, 59] on div "# Move to the treasure room and defeat all the ogres. hero . moveUp ( 4 ) hero …" at bounding box center [808, 188] width 207 height 338
type textarea "hero.moveLeft(2)"
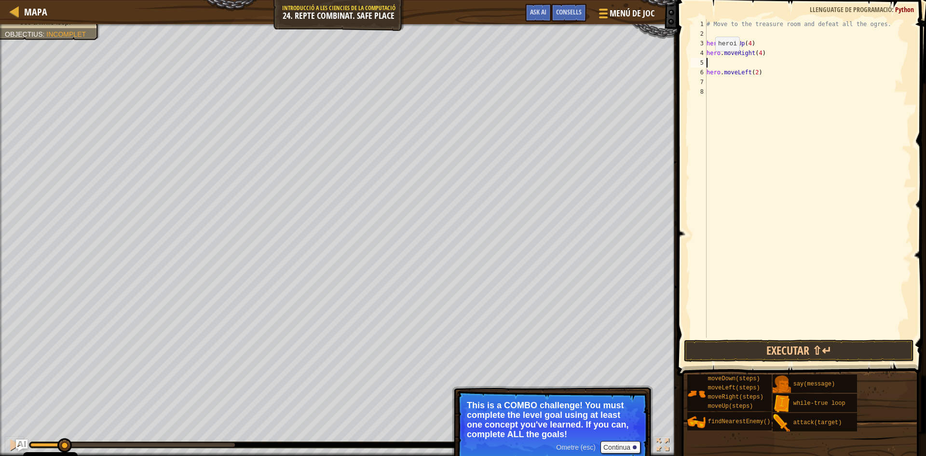
type textarea "d"
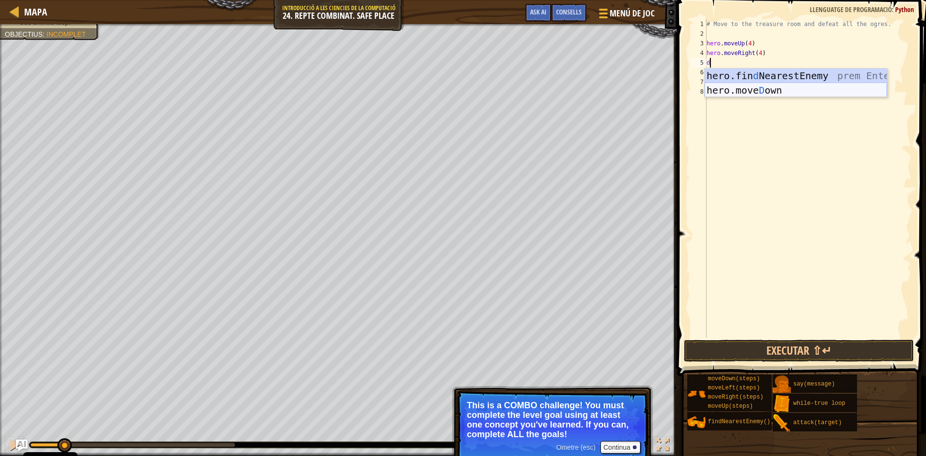
click at [734, 87] on div "hero.fin d NearestEnemy prem Enter hero.[PERSON_NAME] own prem Enter" at bounding box center [796, 98] width 182 height 58
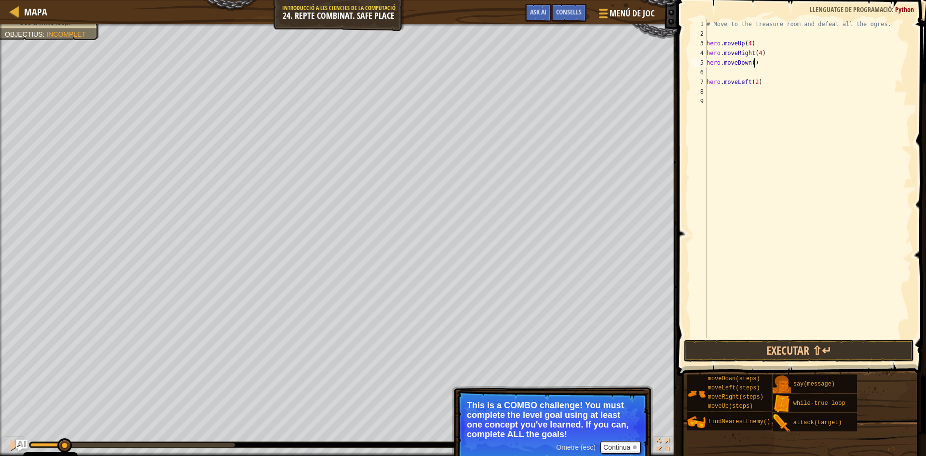
click at [754, 63] on div "# Move to the treasure room and defeat all the ogres. hero . moveUp ( 4 ) hero …" at bounding box center [808, 188] width 207 height 338
click at [751, 63] on div "# Move to the treasure room and defeat all the ogres. hero . moveUp ( 4 ) hero …" at bounding box center [808, 188] width 207 height 338
click at [805, 351] on button "Executar ⇧↵" at bounding box center [799, 351] width 230 height 22
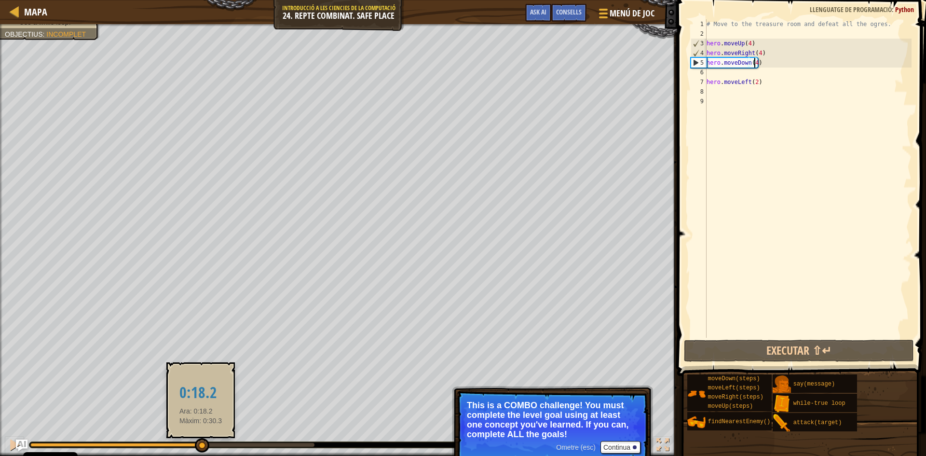
drag, startPoint x: 134, startPoint y: 446, endPoint x: 201, endPoint y: 443, distance: 67.1
click at [201, 443] on div at bounding box center [172, 445] width 284 height 4
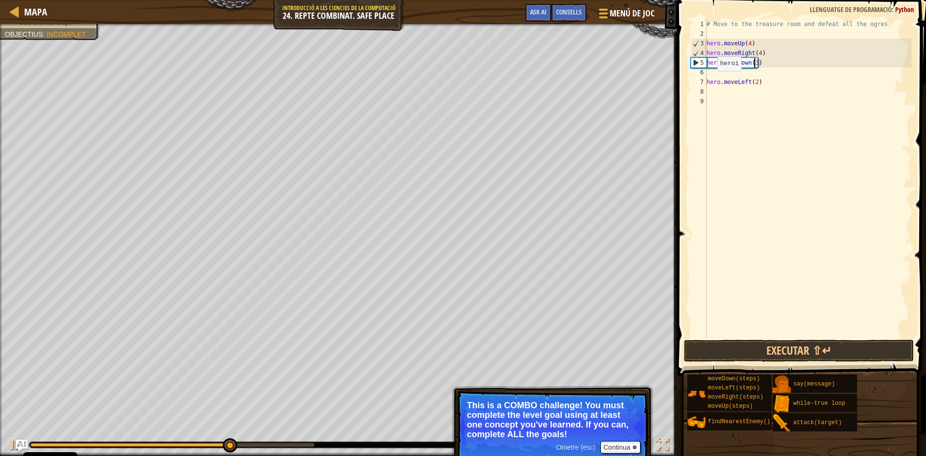
click at [709, 83] on div "# Move to the treasure room and defeat all the ogres. hero . moveUp ( 4 ) hero …" at bounding box center [808, 188] width 207 height 338
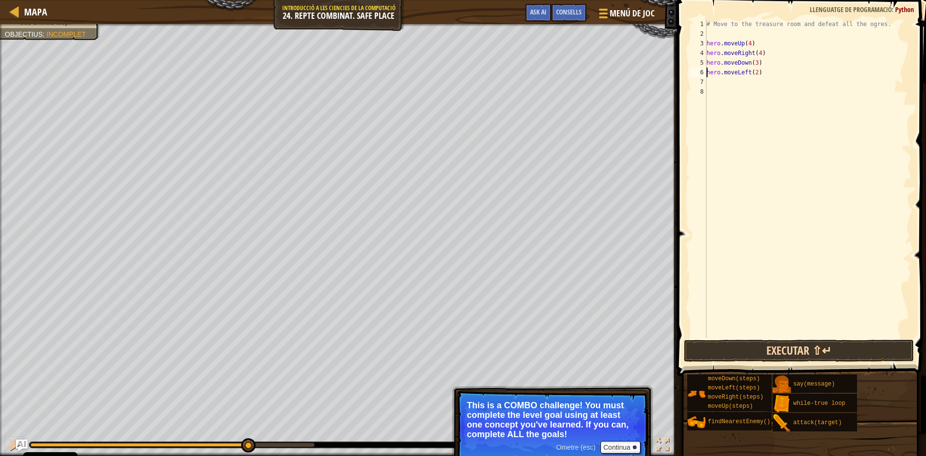
type textarea "hero.moveLeft(2)"
click at [735, 341] on button "Executar ⇧↵" at bounding box center [799, 351] width 230 height 22
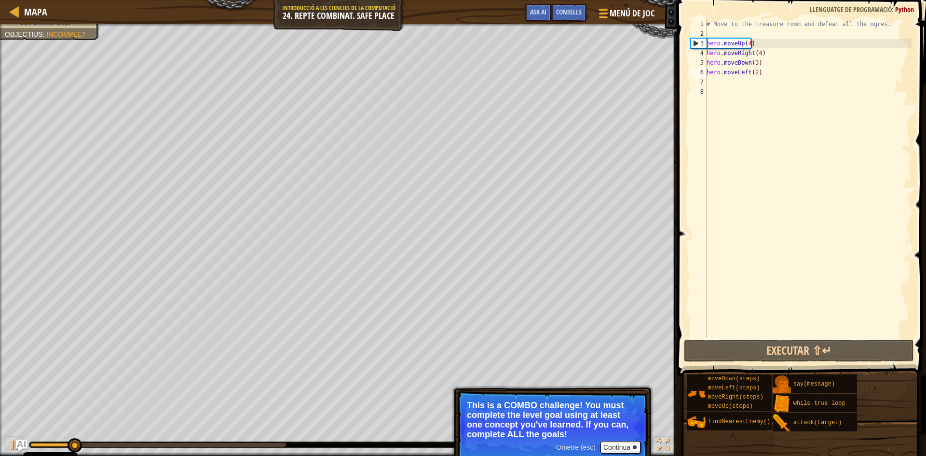
click at [248, 441] on div "♫" at bounding box center [338, 442] width 677 height 29
click at [250, 445] on div at bounding box center [158, 445] width 256 height 4
click at [715, 81] on div "# Move to the treasure room and defeat all the ogres. hero . moveUp ( 4 ) hero …" at bounding box center [808, 188] width 207 height 338
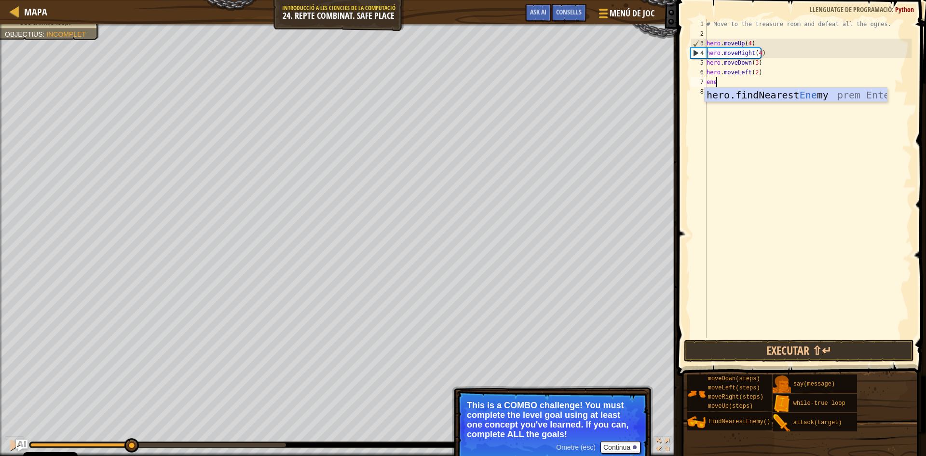
scroll to position [4, 0]
type textarea "enem"
click at [723, 102] on div "# Move to the treasure room and defeat all the ogres. hero . moveUp ( 4 ) hero …" at bounding box center [808, 188] width 207 height 338
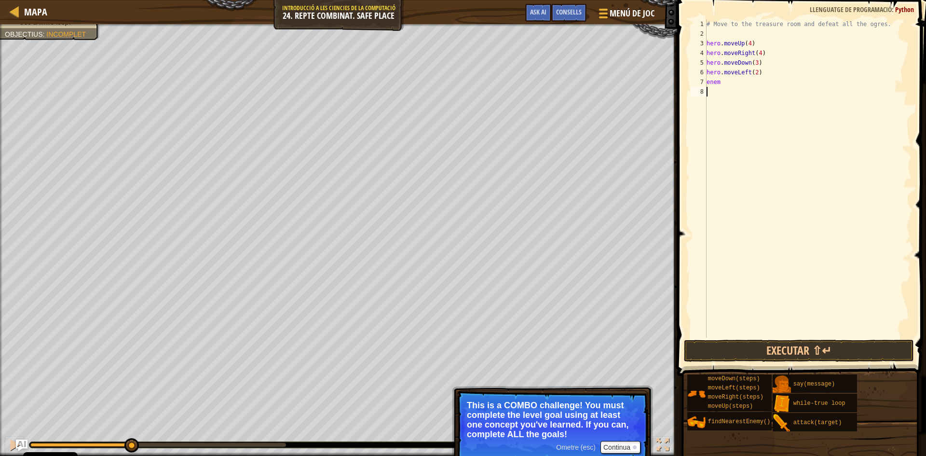
scroll to position [4, 0]
click at [718, 78] on div "# Move to the treasure room and defeat all the ogres. hero . moveUp ( 4 ) hero …" at bounding box center [808, 188] width 207 height 338
click at [727, 85] on div "# Move to the treasure room and defeat all the ogres. hero . moveUp ( 4 ) hero …" at bounding box center [808, 188] width 207 height 338
type textarea "enem"
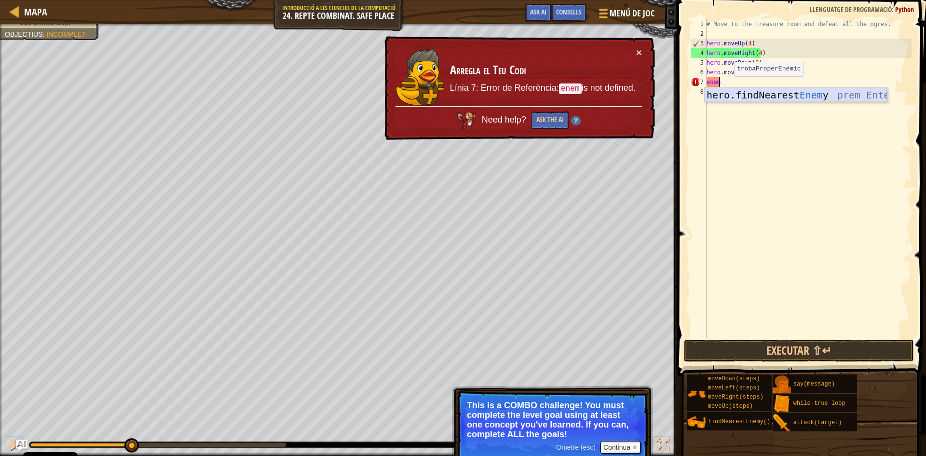
click at [733, 100] on div "hero.findNearest Enem y prem Enter" at bounding box center [796, 109] width 182 height 43
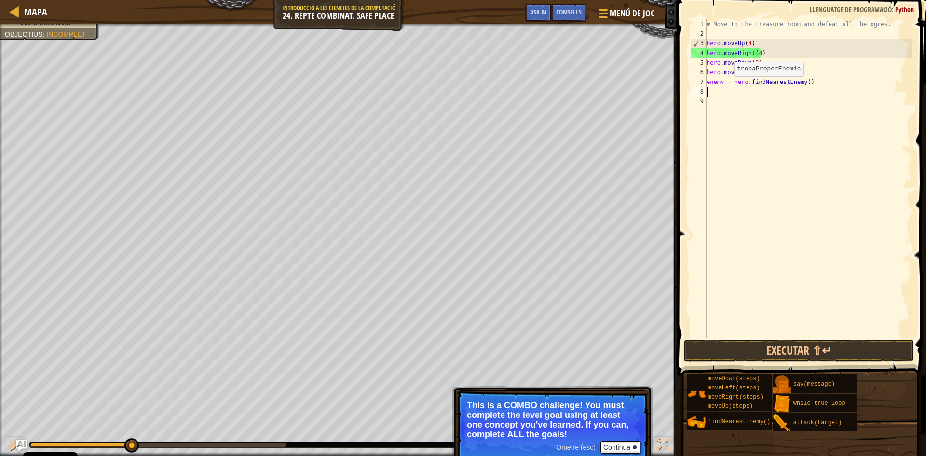
scroll to position [4, 0]
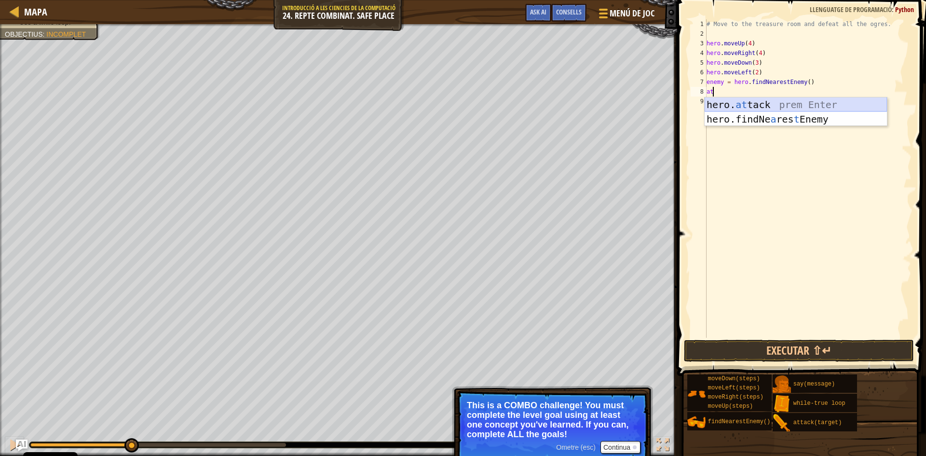
click at [767, 100] on div "hero. at tack prem Enter hero.findNe a res t Enemy prem Enter" at bounding box center [796, 126] width 182 height 58
type textarea "hero.attack(enemy)"
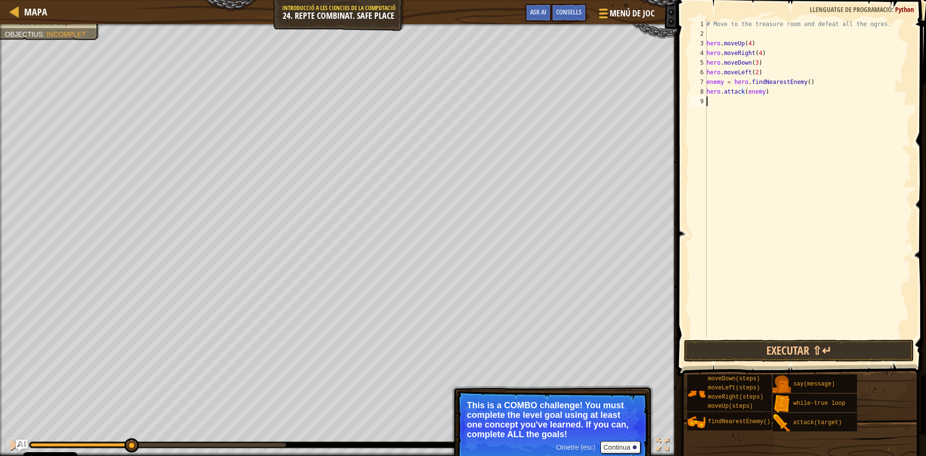
click at [755, 102] on div "# Move to the treasure room and defeat all the ogres. hero . moveUp ( 4 ) hero …" at bounding box center [808, 188] width 207 height 338
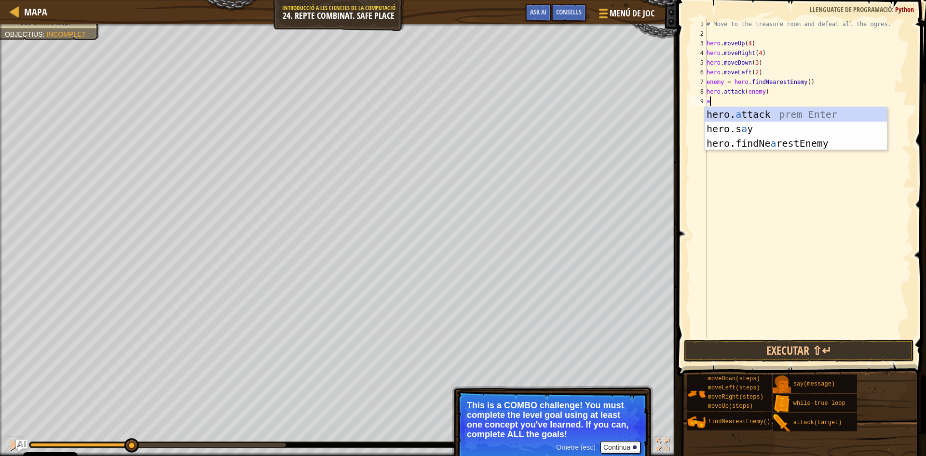
type textarea "a"
click at [725, 141] on div "hero. a ttack prem Enter hero.s a y prem Enter hero.findNe a restEnemy prem Ent…" at bounding box center [796, 143] width 182 height 72
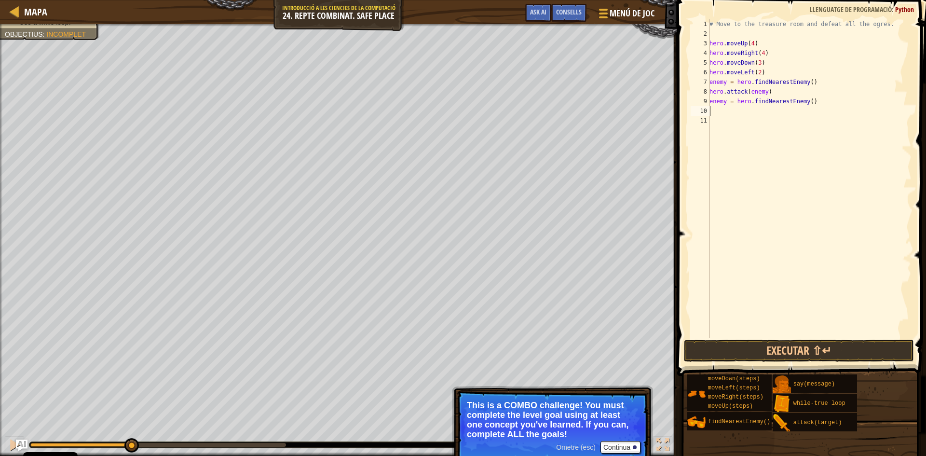
click at [725, 100] on div "# Move to the treasure room and defeat all the ogres. hero . moveUp ( 4 ) hero …" at bounding box center [810, 188] width 204 height 338
type textarea "enemy3 = hero.findNearestEnemy()"
click at [721, 108] on div "# Move to the treasure room and defeat all the ogres. hero . moveUp ( 4 ) hero …" at bounding box center [810, 188] width 204 height 338
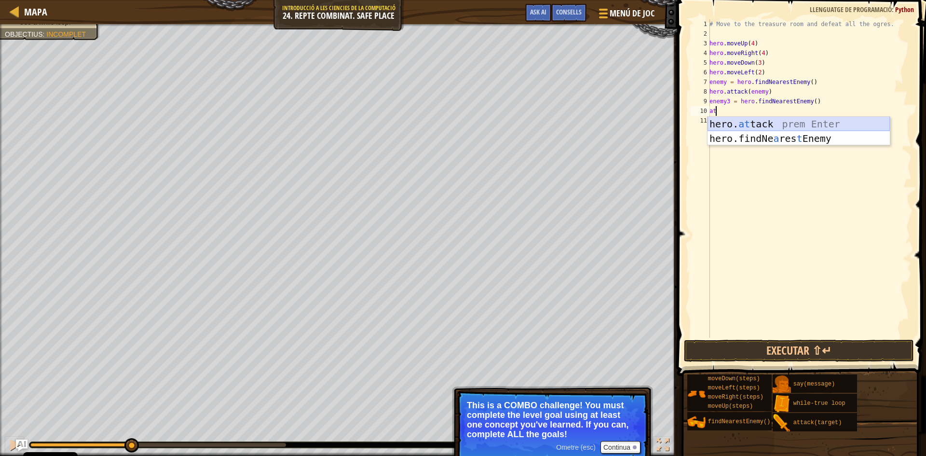
click at [745, 124] on div "hero. at tack prem Enter hero.findNe a res t Enemy prem Enter" at bounding box center [799, 146] width 182 height 58
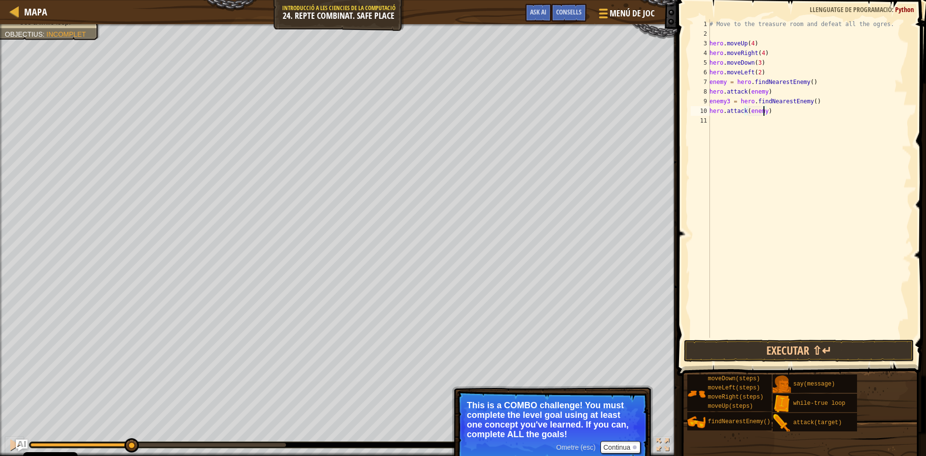
scroll to position [4, 4]
click at [804, 353] on button "Executar ⇧↵" at bounding box center [799, 351] width 230 height 22
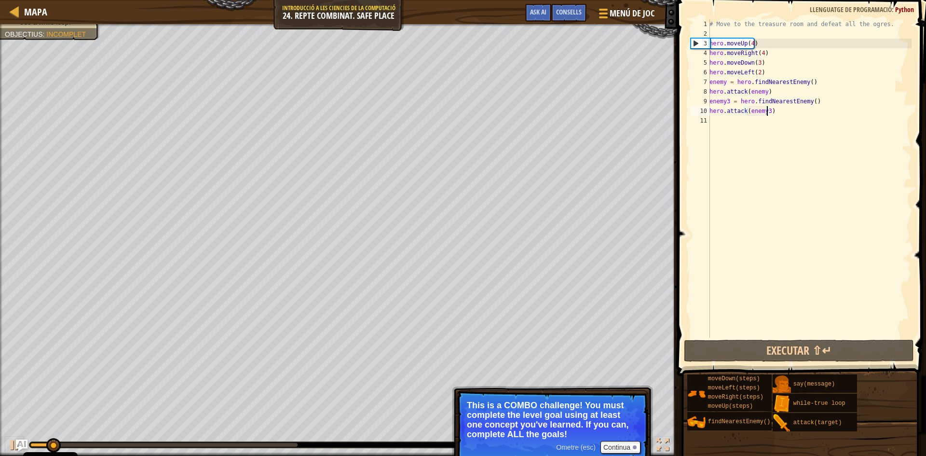
drag, startPoint x: 211, startPoint y: 445, endPoint x: 219, endPoint y: 450, distance: 9.4
click at [215, 447] on div at bounding box center [163, 445] width 267 height 4
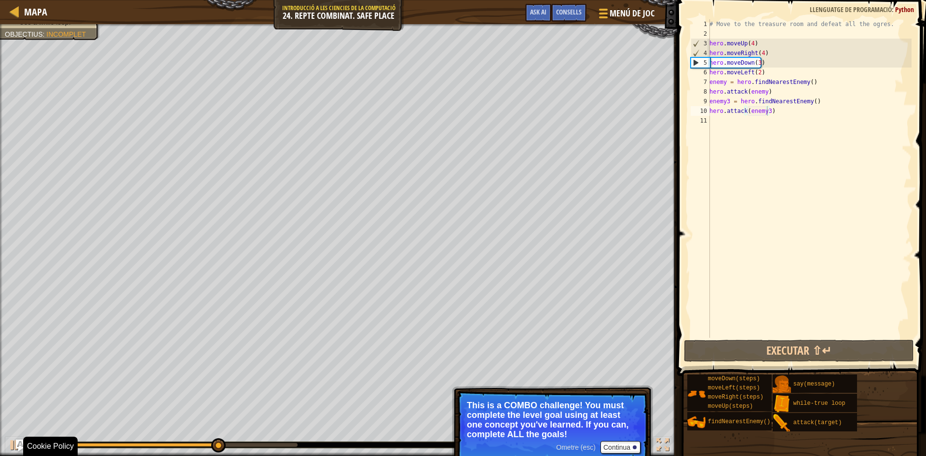
click at [233, 454] on div "♫" at bounding box center [338, 442] width 677 height 29
drag, startPoint x: 234, startPoint y: 449, endPoint x: 243, endPoint y: 448, distance: 8.7
click at [243, 448] on div "♫" at bounding box center [338, 442] width 677 height 29
click at [149, 427] on div "Defeat the ogres. (0/4) Use at least one concept: Use arguments. Use a variable…" at bounding box center [463, 240] width 926 height 432
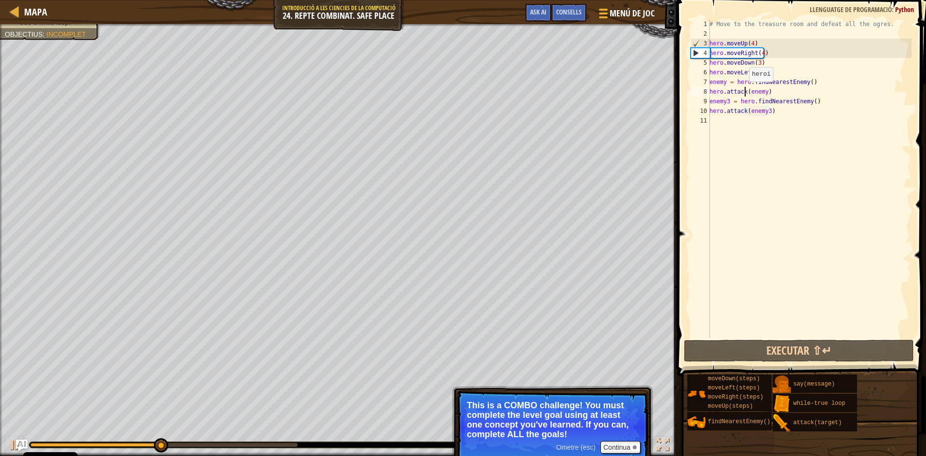
click at [744, 91] on div "# Move to the treasure room and defeat all the ogres. hero . moveUp ( 4 ) hero …" at bounding box center [810, 188] width 204 height 338
type textarea "hero.attack(enemy) enemy3 = hero.findNearestEnemy()"
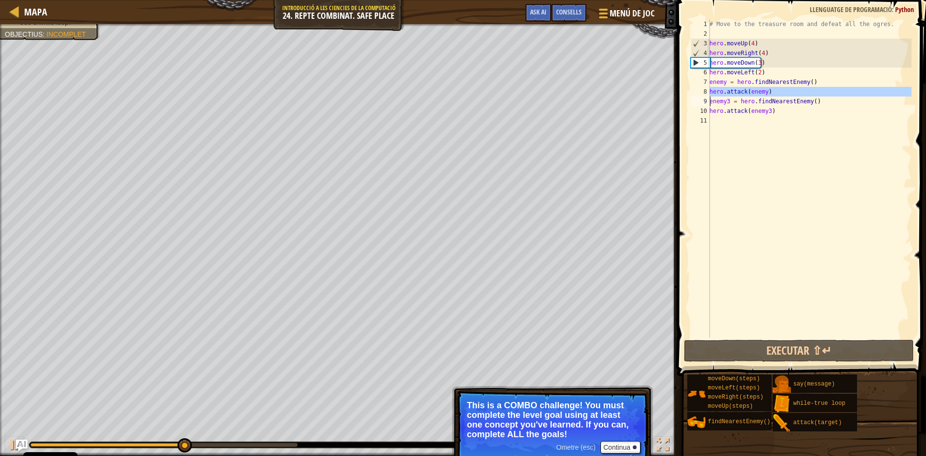
click at [737, 120] on div "# Move to the treasure room and defeat all the ogres. hero . moveUp ( 4 ) hero …" at bounding box center [810, 188] width 204 height 338
paste textarea "hero.attack(enemy3)"
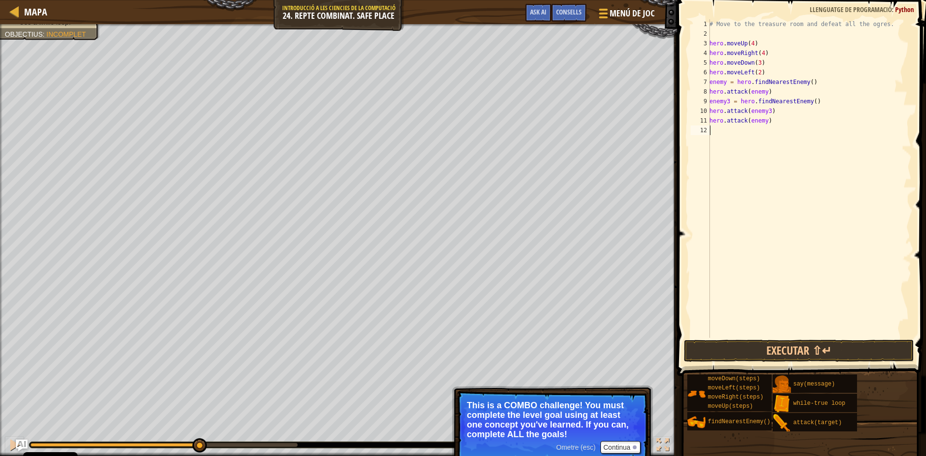
click at [751, 108] on div "# Move to the treasure room and defeat all the ogres. hero . moveUp ( 4 ) hero …" at bounding box center [810, 188] width 204 height 338
type textarea "hero.attack(enemy3) hero.attack(enemy)"
click at [735, 131] on div "# Move to the treasure room and defeat all the ogres. hero . moveUp ( 4 ) hero …" at bounding box center [810, 188] width 204 height 338
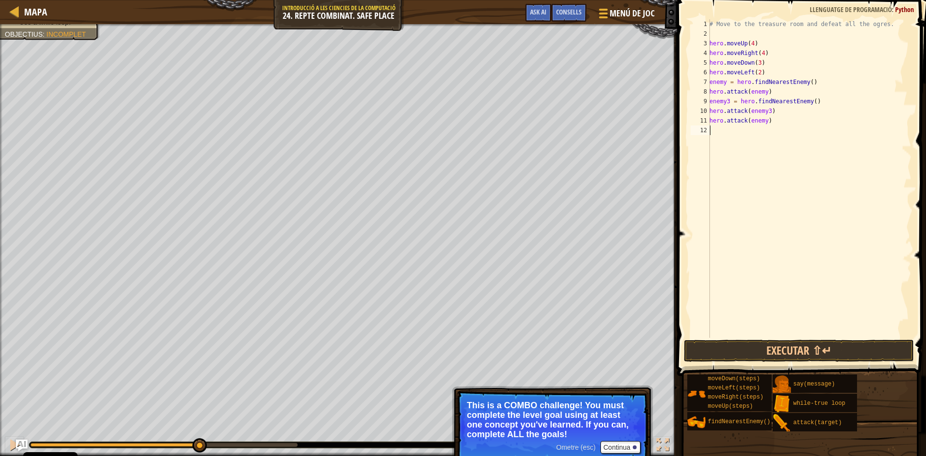
paste textarea "e"
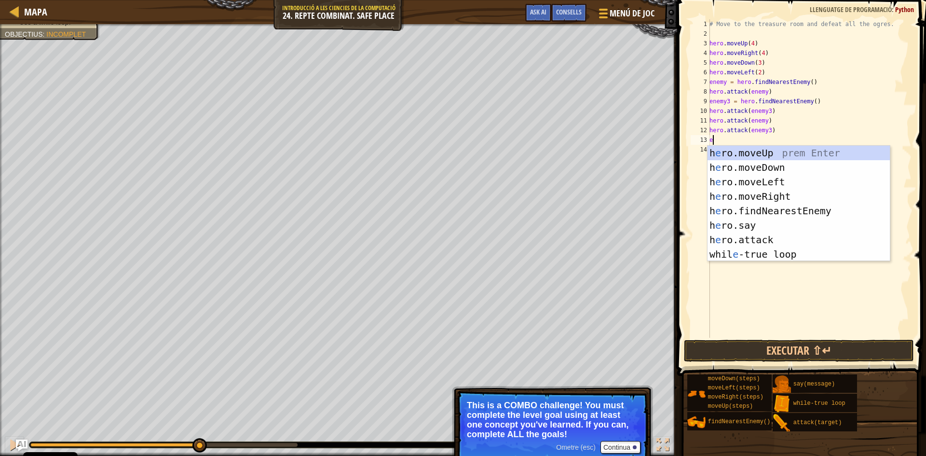
type textarea "en"
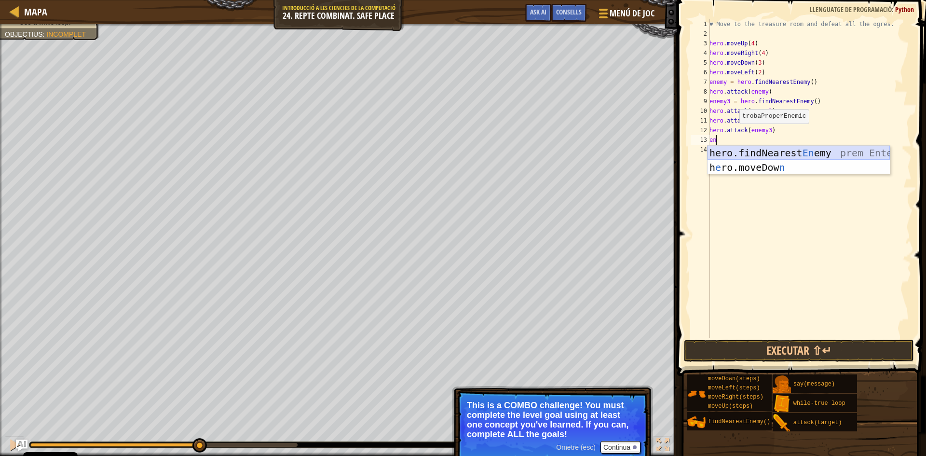
click at [743, 152] on div "hero.findNearest En emy prem Enter h e ro.moveDow n prem Enter" at bounding box center [799, 175] width 182 height 58
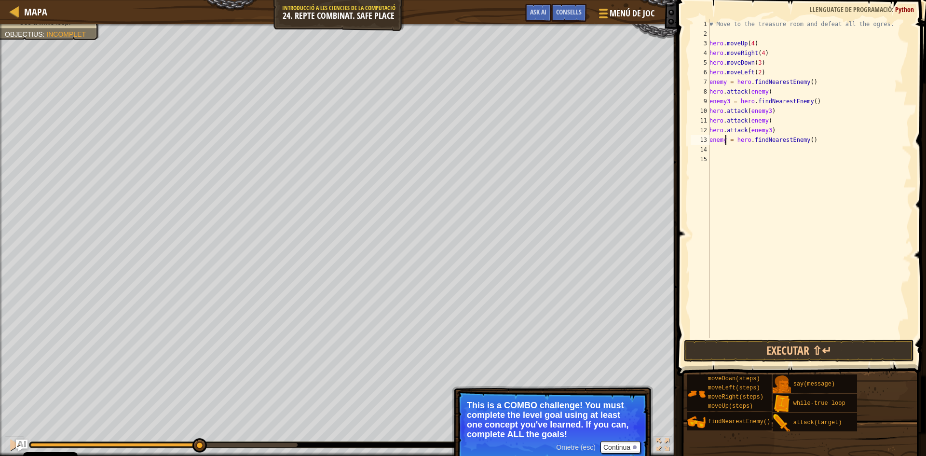
click at [726, 141] on div "# Move to the treasure room and defeat all the ogres. hero . moveUp ( 4 ) hero …" at bounding box center [810, 188] width 204 height 338
type textarea "enemy2 = hero.findNearestEnemy()"
click at [716, 146] on div "# Move to the treasure room and defeat all the ogres. hero . moveUp ( 4 ) hero …" at bounding box center [810, 188] width 204 height 338
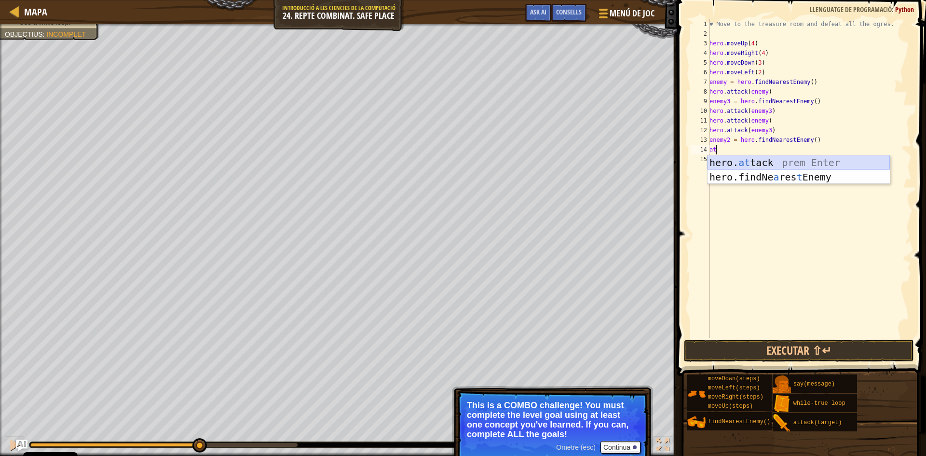
click at [738, 162] on div "hero. at tack prem Enter hero.findNe a res t Enemy prem Enter" at bounding box center [799, 184] width 182 height 58
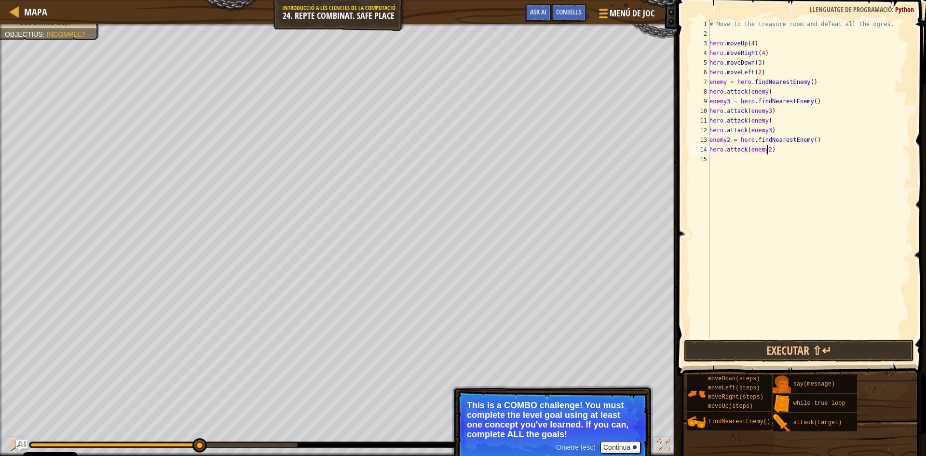
scroll to position [4, 4]
click at [749, 141] on div "# Move to the treasure room and defeat all the ogres. hero . moveUp ( 4 ) hero …" at bounding box center [810, 188] width 204 height 338
click at [745, 151] on div "# Move to the treasure room and defeat all the ogres. hero . moveUp ( 4 ) hero …" at bounding box center [810, 188] width 204 height 338
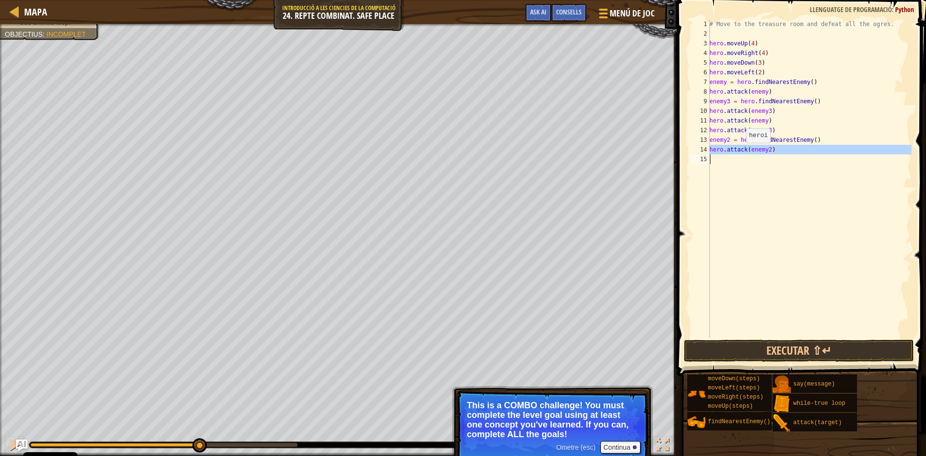
type textarea "hero.attack(enemy2)"
click at [740, 159] on div "# Move to the treasure room and defeat all the ogres. hero . moveUp ( 4 ) hero …" at bounding box center [810, 178] width 204 height 318
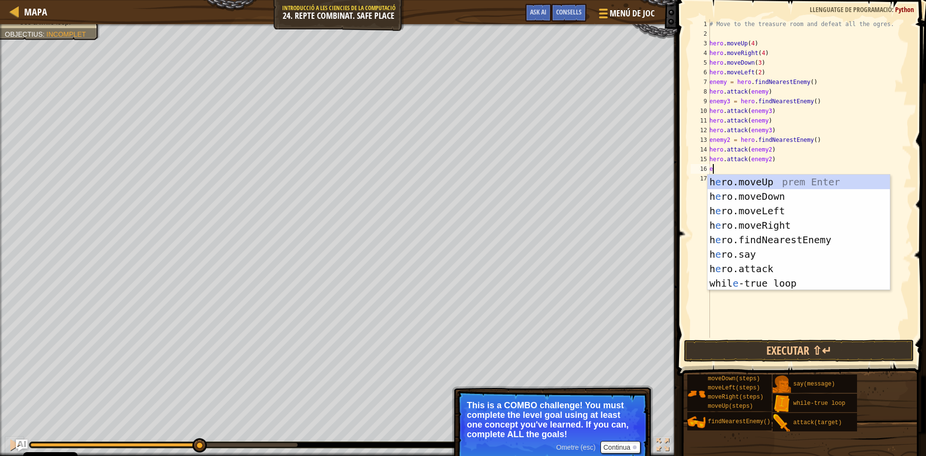
type textarea "en"
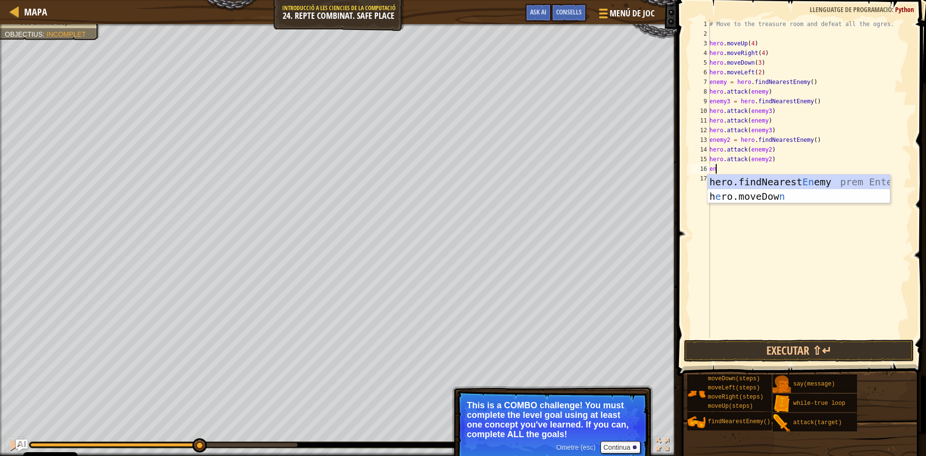
click at [723, 180] on div "hero.findNearest En emy prem Enter h e ro.moveDow n prem Enter" at bounding box center [799, 204] width 182 height 58
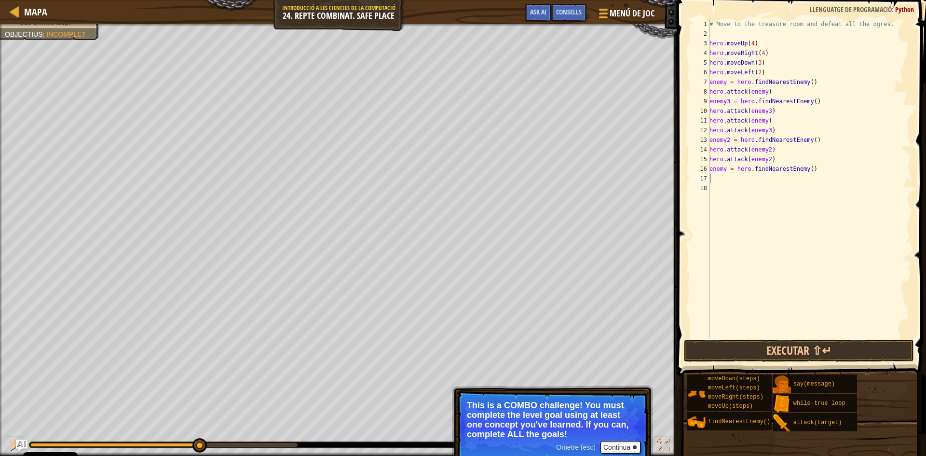
click at [727, 167] on div "# Move to the treasure room and defeat all the ogres. hero . moveUp ( 4 ) hero …" at bounding box center [810, 188] width 204 height 338
type textarea "enemy67 = hero.findNearestEnemy()"
click at [727, 181] on div "# Move to the treasure room and defeat all the ogres. hero . moveUp ( 4 ) hero …" at bounding box center [810, 188] width 204 height 338
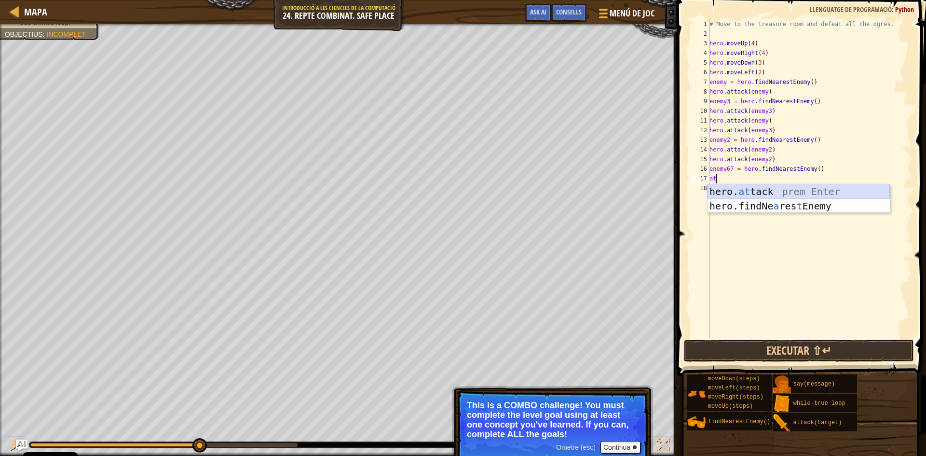
click at [724, 191] on div "hero. at tack prem Enter hero.findNe a res t Enemy prem Enter" at bounding box center [799, 213] width 182 height 58
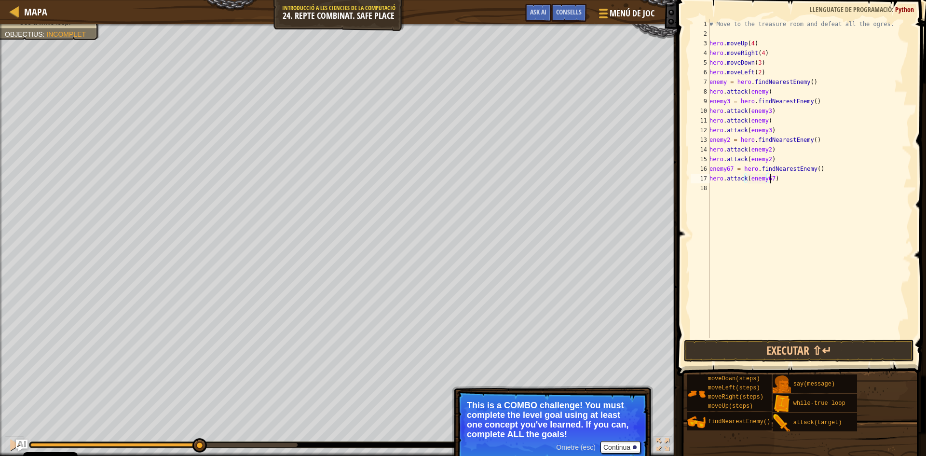
scroll to position [4, 5]
click at [753, 176] on div "# Move to the treasure room and defeat all the ogres. hero . moveUp ( 4 ) hero …" at bounding box center [810, 188] width 204 height 338
click at [752, 176] on div "# Move to the treasure room and defeat all the ogres. hero . moveUp ( 4 ) hero …" at bounding box center [810, 188] width 204 height 338
type textarea "hero.attack(enemy67)"
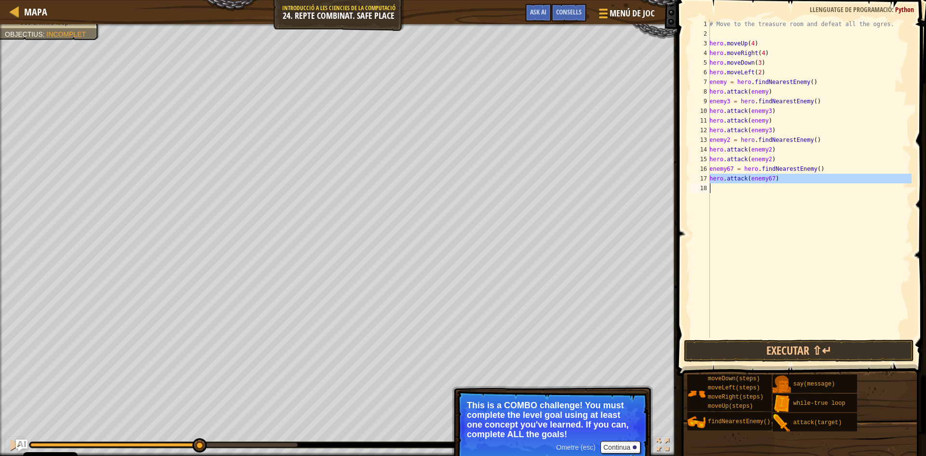
paste textarea
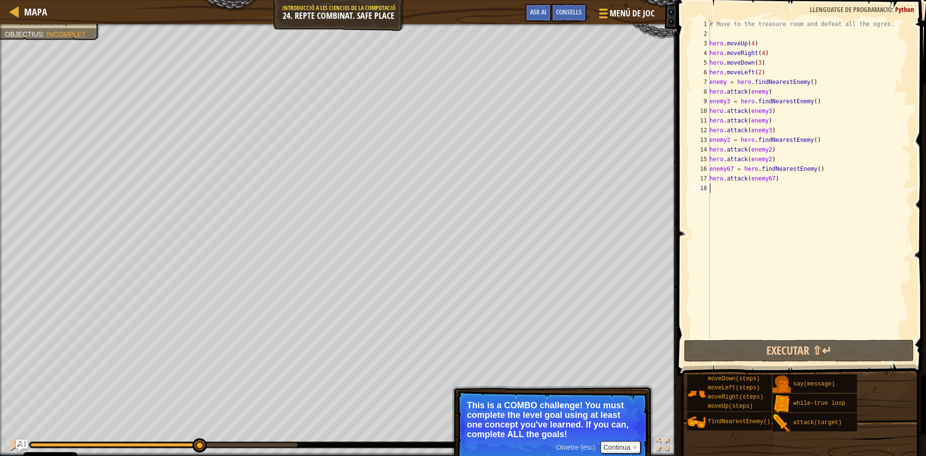
scroll to position [4, 0]
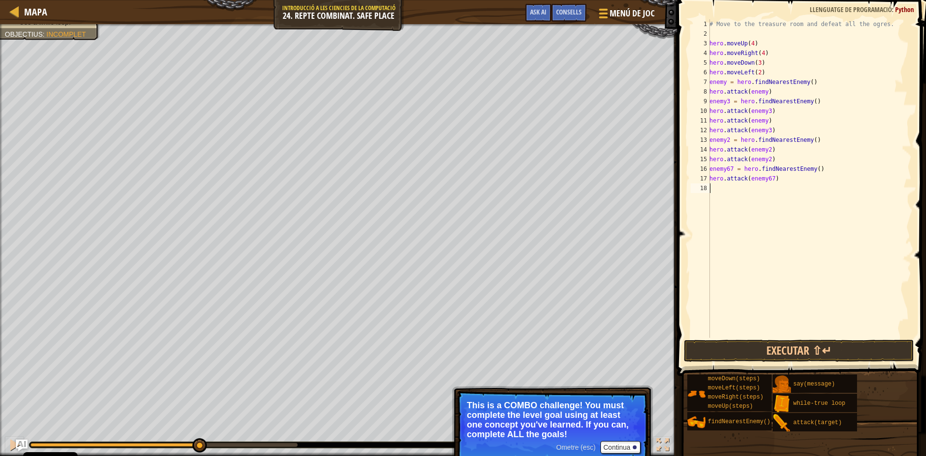
click at [749, 185] on div "# Move to the treasure room and defeat all the ogres. hero . moveUp ( 4 ) hero …" at bounding box center [810, 188] width 204 height 338
click at [764, 350] on button "Executar ⇧↵" at bounding box center [799, 351] width 230 height 22
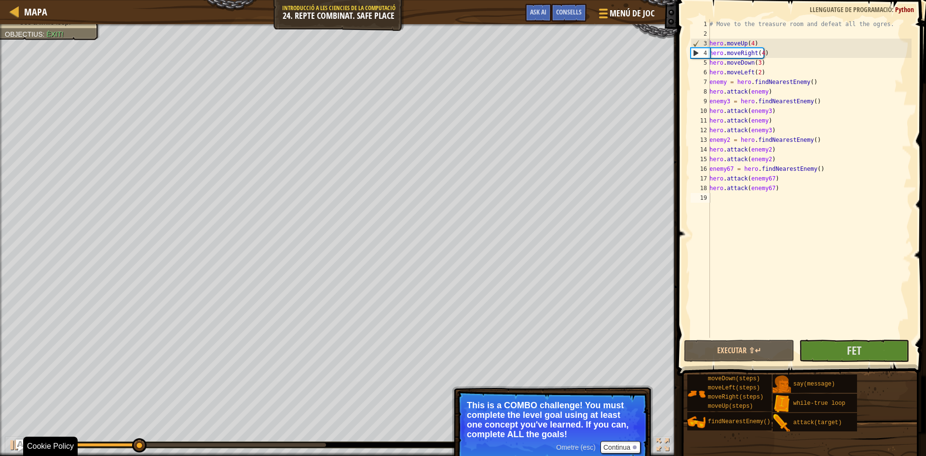
drag, startPoint x: 144, startPoint y: 447, endPoint x: 188, endPoint y: 447, distance: 44.4
click at [188, 447] on div at bounding box center [314, 445] width 570 height 6
click at [190, 445] on div at bounding box center [314, 445] width 570 height 6
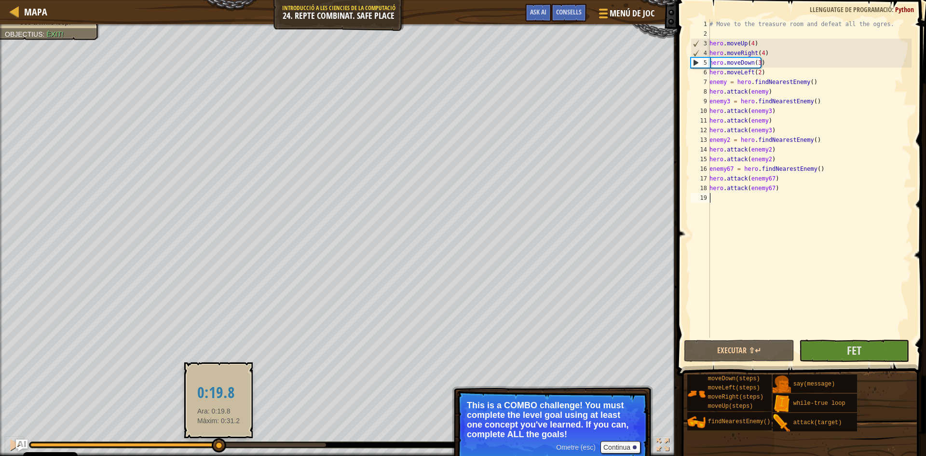
drag, startPoint x: 192, startPoint y: 445, endPoint x: 221, endPoint y: 445, distance: 28.9
click at [220, 445] on div at bounding box center [178, 445] width 296 height 4
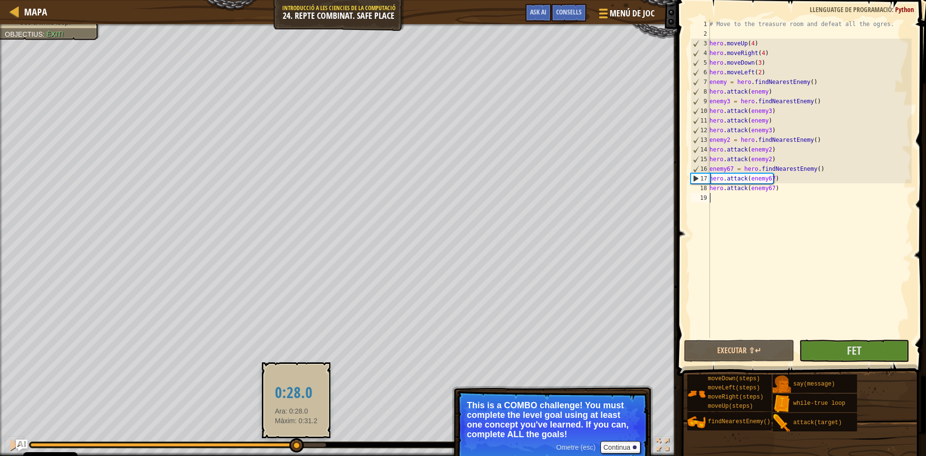
drag, startPoint x: 221, startPoint y: 445, endPoint x: 296, endPoint y: 439, distance: 75.0
click at [296, 439] on div at bounding box center [296, 445] width 14 height 14
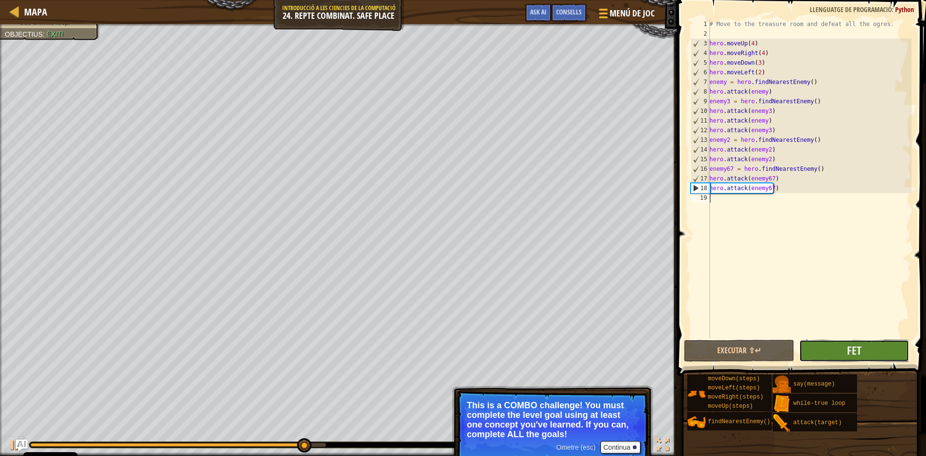
click at [844, 356] on button "Fet" at bounding box center [854, 351] width 110 height 22
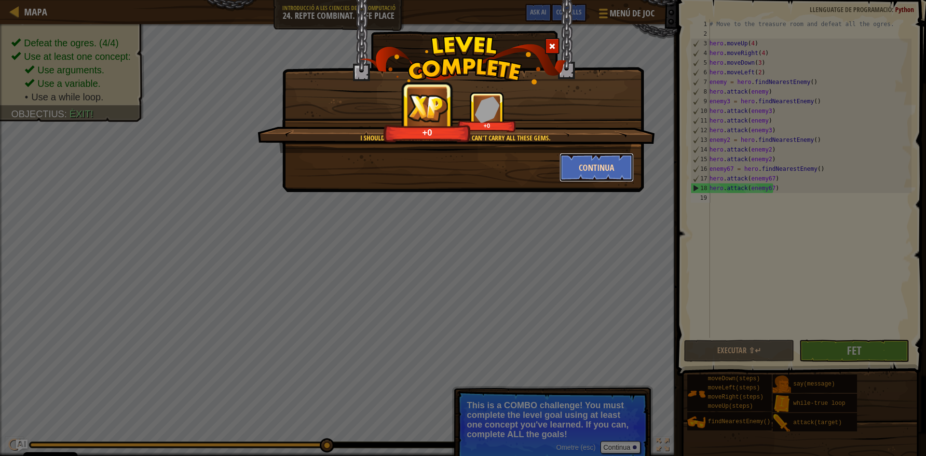
click at [620, 163] on button "Continua" at bounding box center [597, 167] width 75 height 29
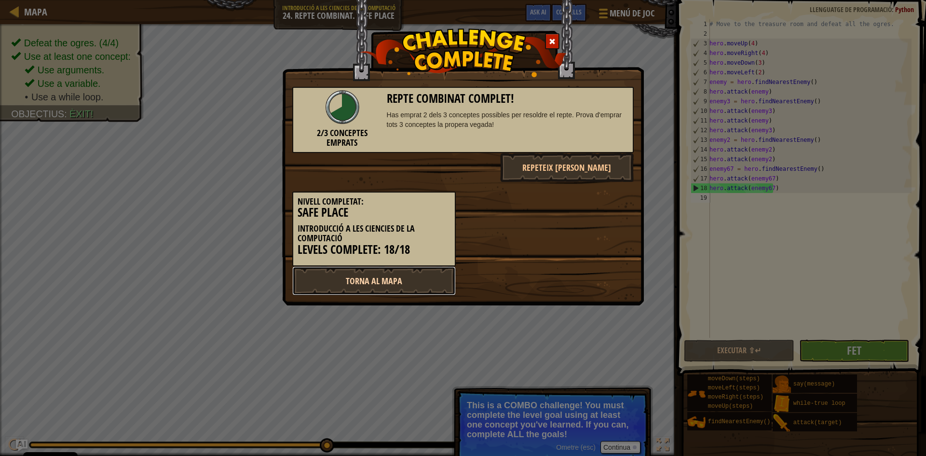
click at [391, 282] on link "Torna al mapa" at bounding box center [374, 280] width 164 height 29
select select "ca"
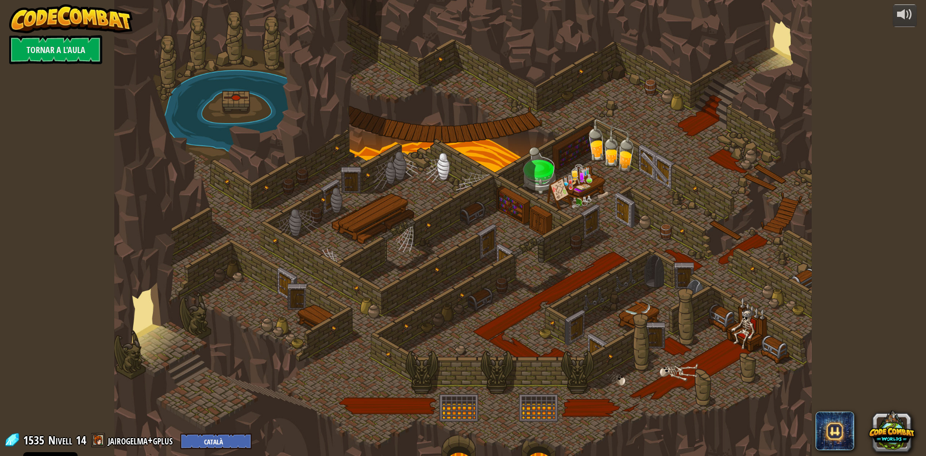
select select "ca"
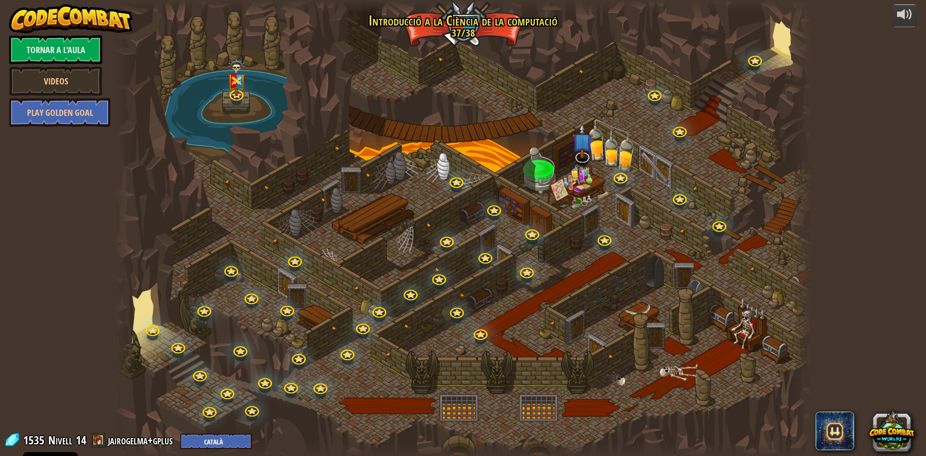
select select "ca"
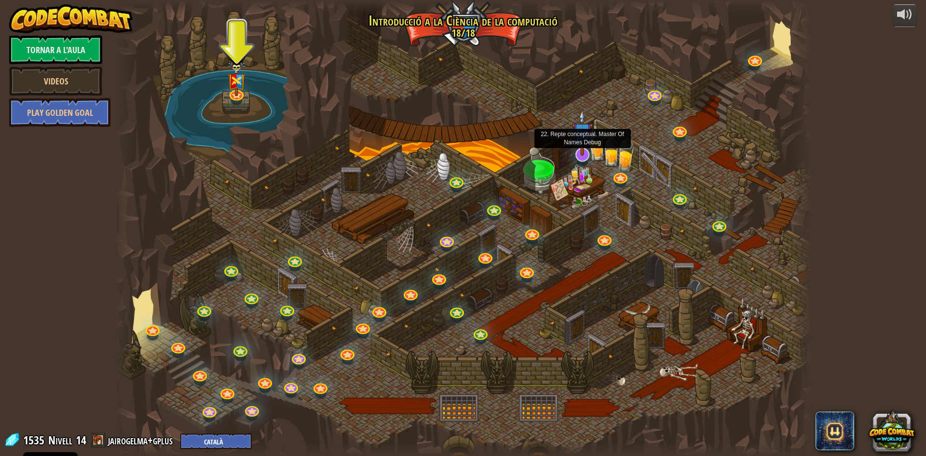
click at [585, 152] on img at bounding box center [582, 132] width 20 height 47
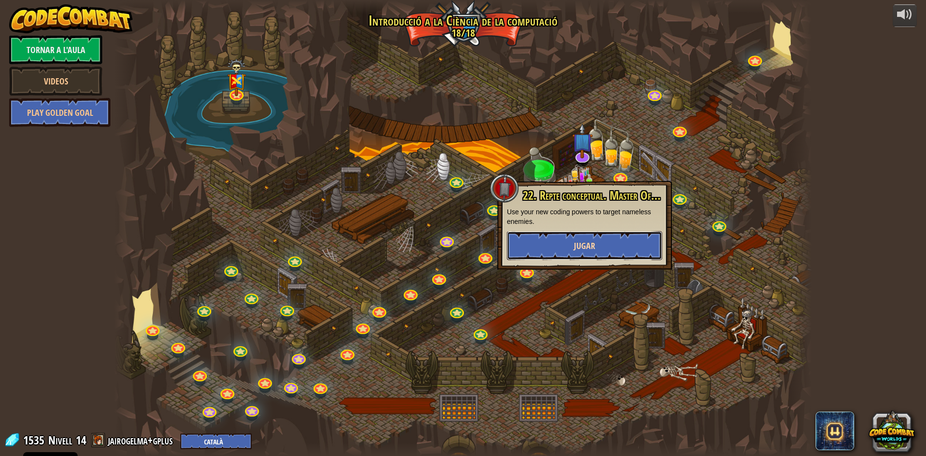
click at [574, 252] on button "Jugar" at bounding box center [584, 245] width 155 height 29
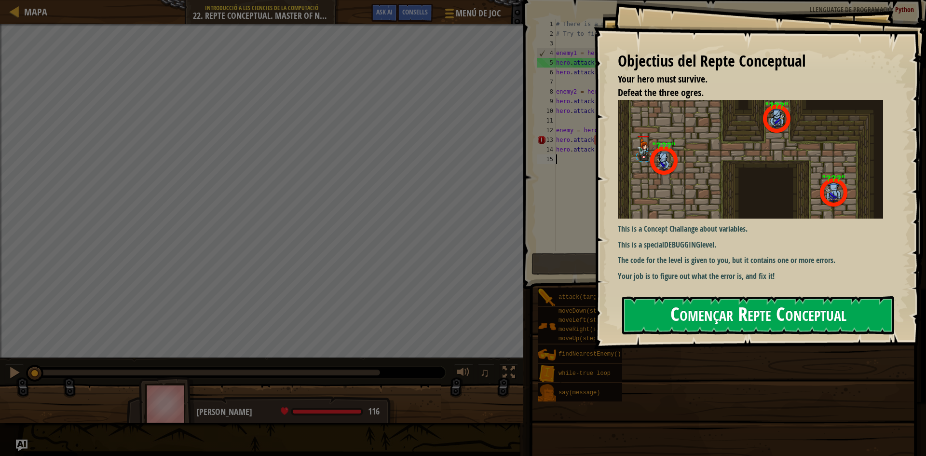
click at [686, 312] on button "Començar Repte Conceptual" at bounding box center [758, 315] width 272 height 38
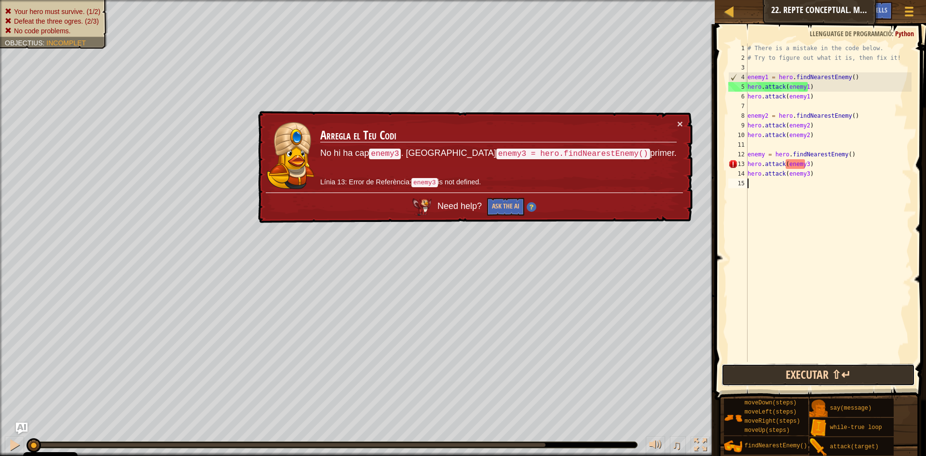
click at [770, 370] on button "Executar ⇧↵" at bounding box center [818, 375] width 193 height 22
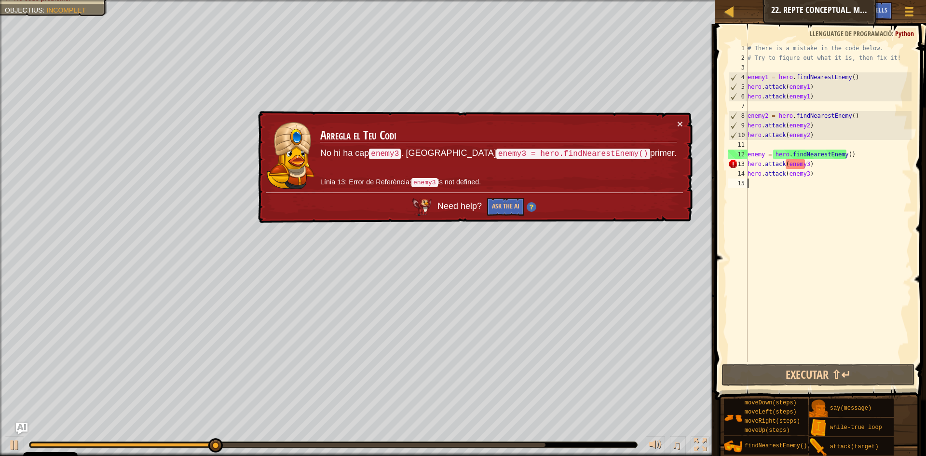
click at [794, 165] on div "# There is a mistake in the code below. # Try to figure out what it is, then fi…" at bounding box center [829, 212] width 166 height 338
click at [802, 163] on div "# There is a mistake in the code below. # Try to figure out what it is, then fi…" at bounding box center [829, 202] width 166 height 318
click at [805, 164] on div "# There is a mistake in the code below. # Try to figure out what it is, then fi…" at bounding box center [829, 212] width 166 height 338
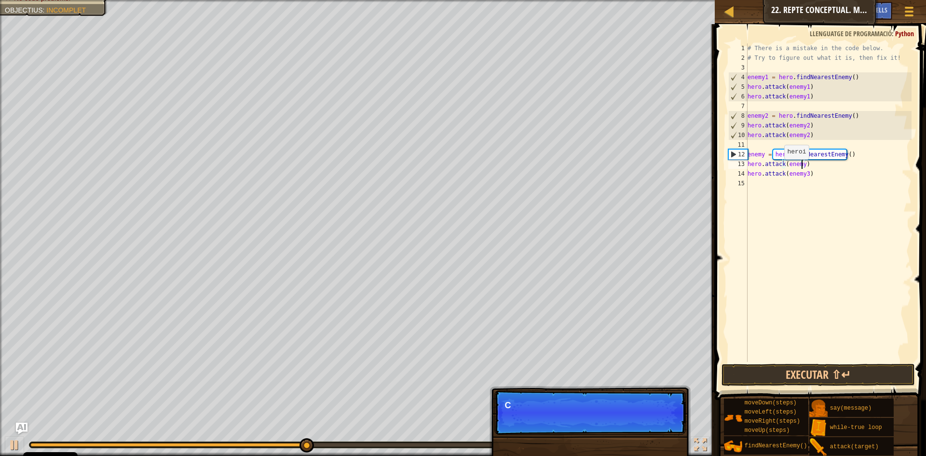
scroll to position [4, 4]
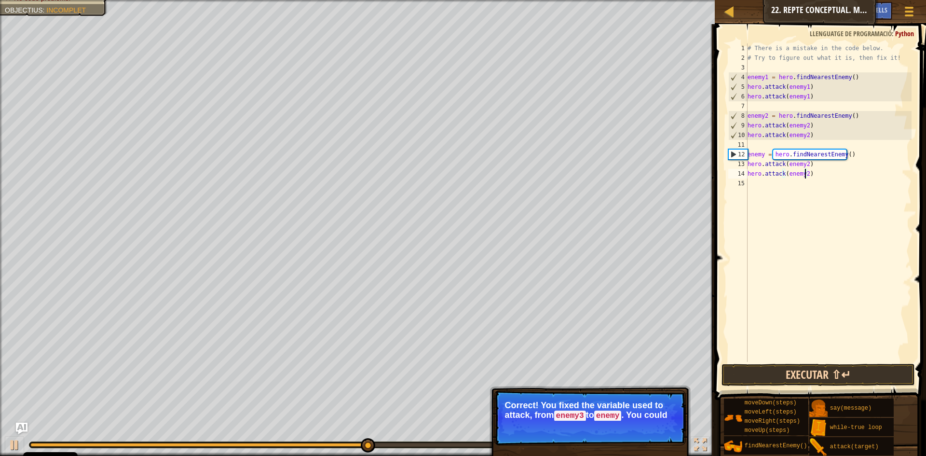
type textarea "hero.attack(enemy2)"
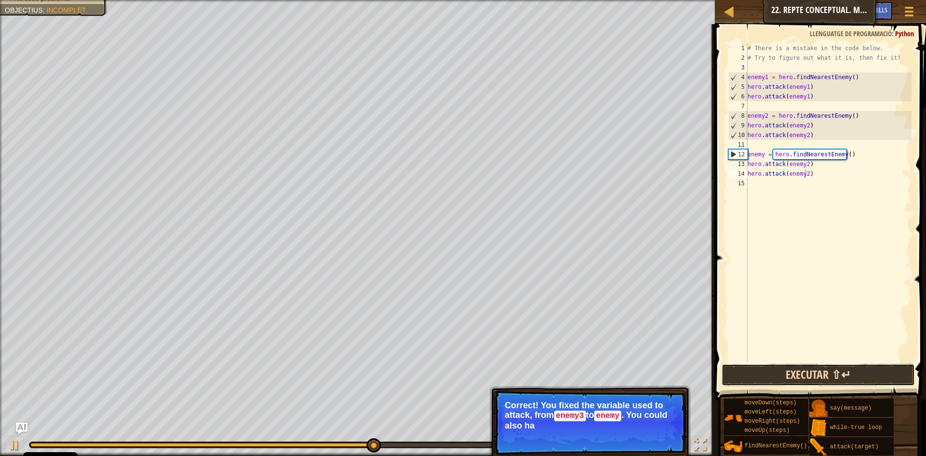
click at [813, 370] on button "Executar ⇧↵" at bounding box center [818, 375] width 193 height 22
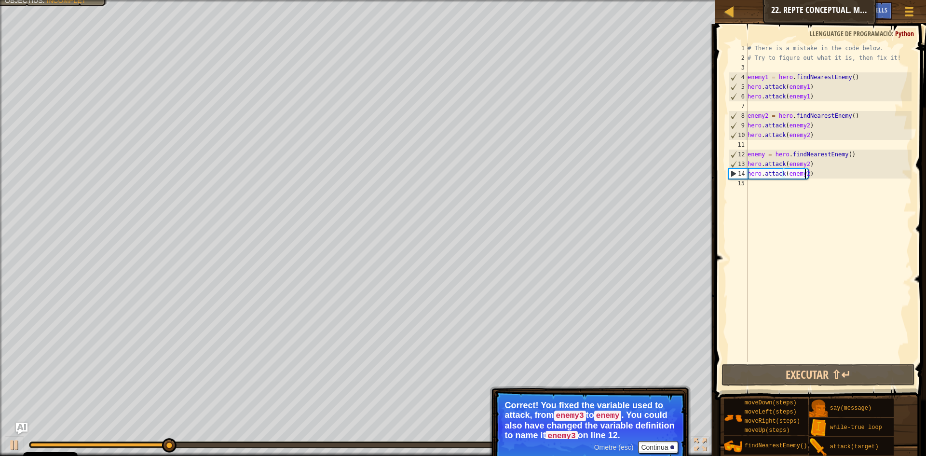
click at [756, 185] on div "# There is a mistake in the code below. # Try to figure out what it is, then fi…" at bounding box center [829, 212] width 166 height 338
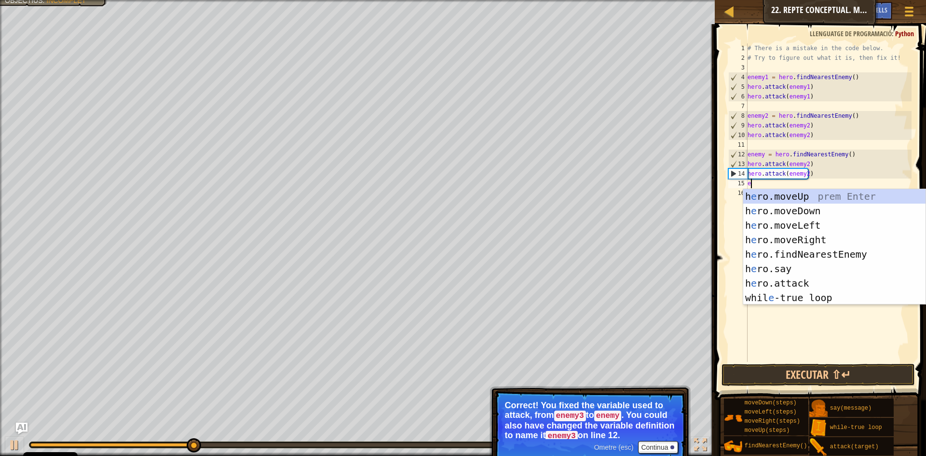
type textarea "en"
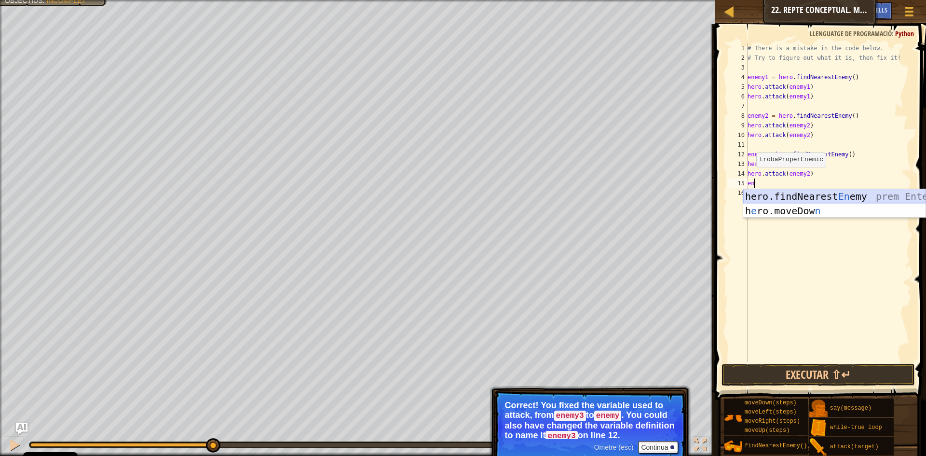
click at [770, 195] on div "hero.findNearest En emy prem Enter h e ro.moveDow n prem Enter" at bounding box center [834, 218] width 182 height 58
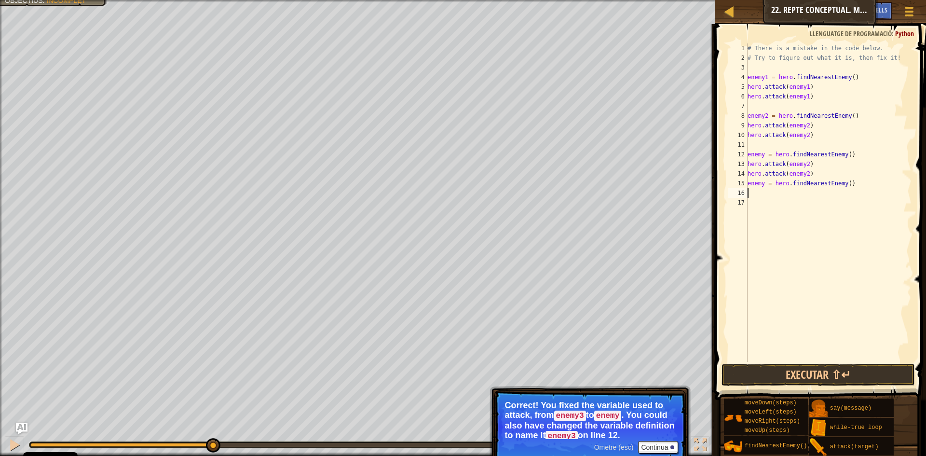
click at [765, 183] on div "# There is a mistake in the code below. # Try to figure out what it is, then fi…" at bounding box center [829, 212] width 166 height 338
type textarea "enemy3 = hero.findNearestEnemy()"
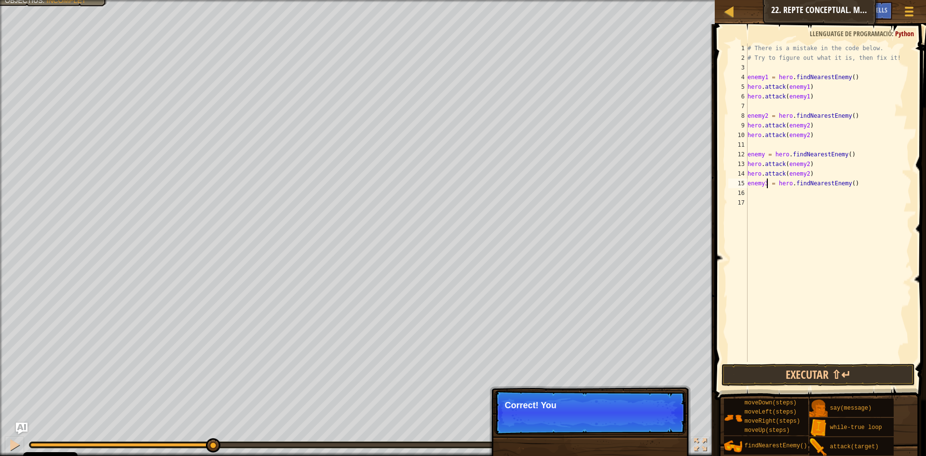
click at [758, 192] on div "# There is a mistake in the code below. # Try to figure out what it is, then fi…" at bounding box center [829, 212] width 166 height 338
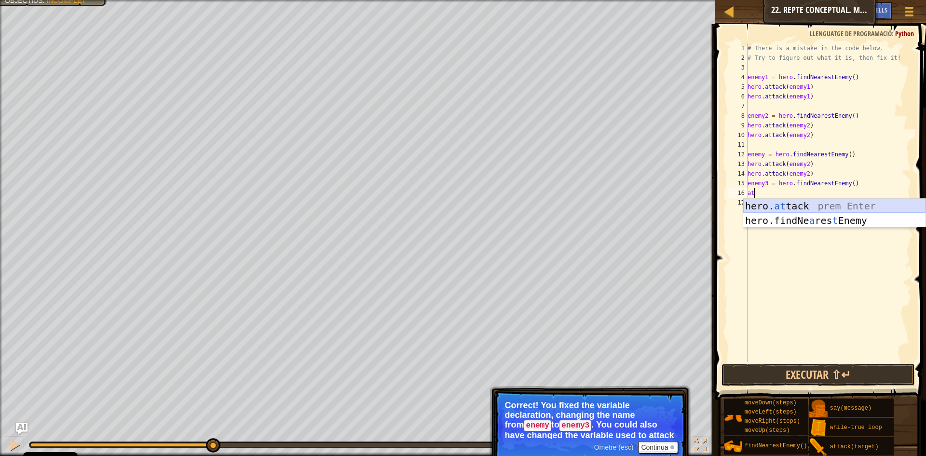
click at [782, 202] on div "hero. at tack prem Enter hero.findNe a res t Enemy prem Enter" at bounding box center [834, 228] width 182 height 58
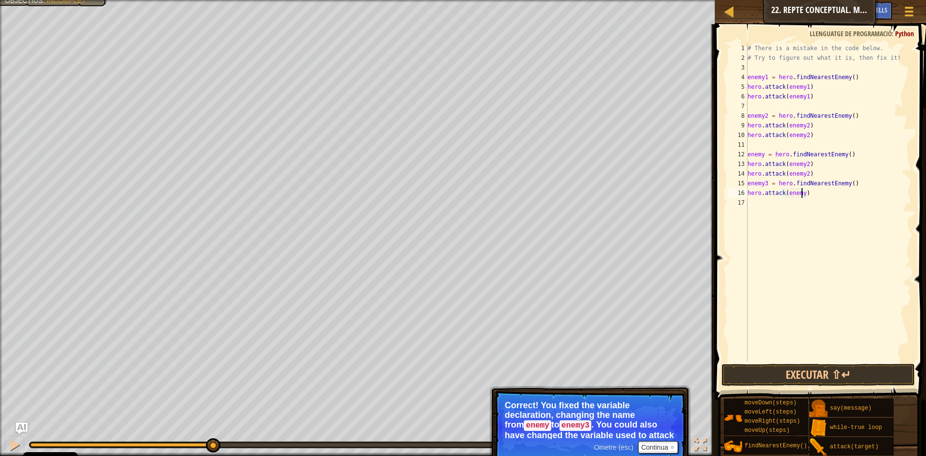
scroll to position [4, 4]
click at [764, 191] on div "# There is a mistake in the code below. # Try to figure out what it is, then fi…" at bounding box center [829, 212] width 166 height 338
type textarea "hero.attack(enemy3)"
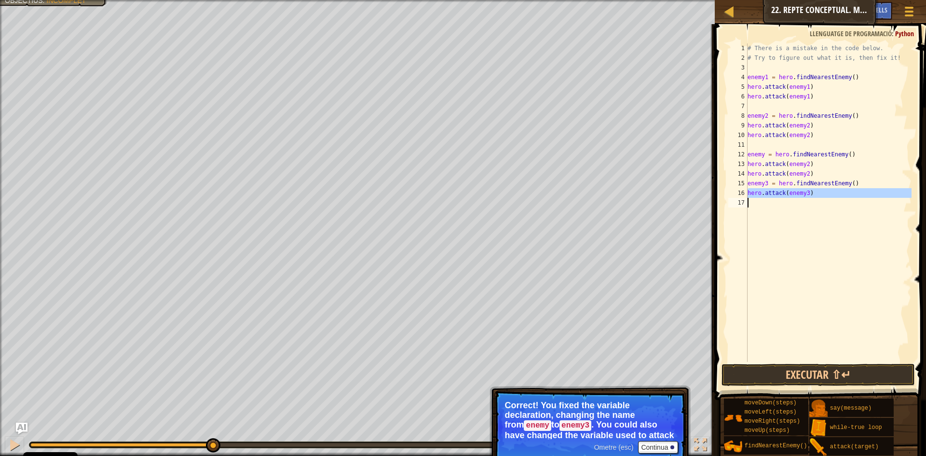
click at [750, 198] on div "# There is a mistake in the code below. # Try to figure out what it is, then fi…" at bounding box center [829, 202] width 166 height 318
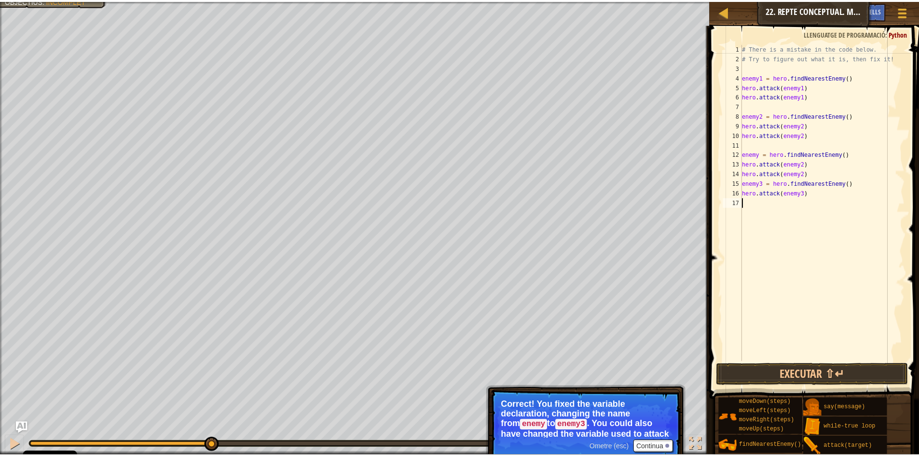
scroll to position [4, 0]
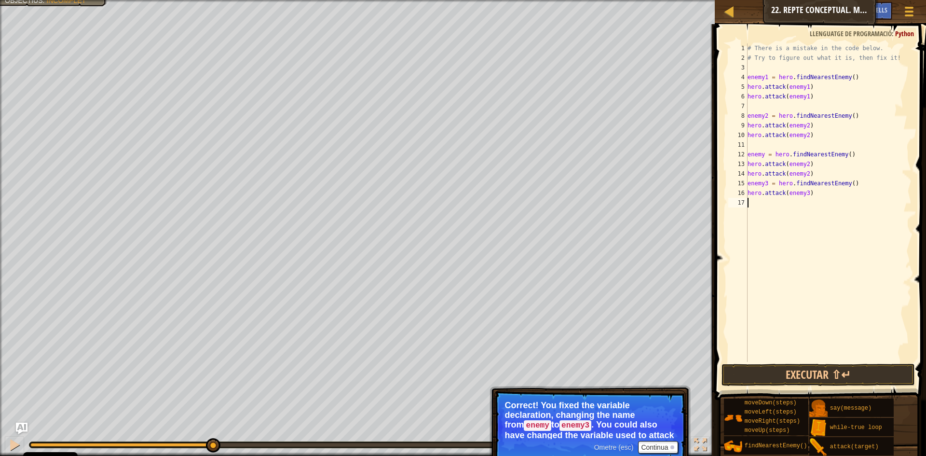
click at [750, 198] on div "# There is a mistake in the code below. # Try to figure out what it is, then fi…" at bounding box center [829, 212] width 166 height 338
click at [782, 380] on button "Executar ⇧↵" at bounding box center [818, 375] width 193 height 22
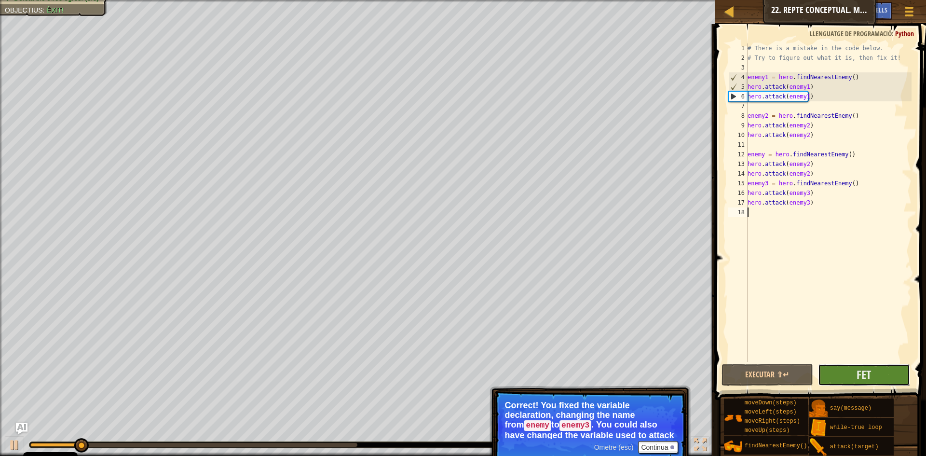
click at [836, 374] on button "Fet" at bounding box center [864, 375] width 92 height 22
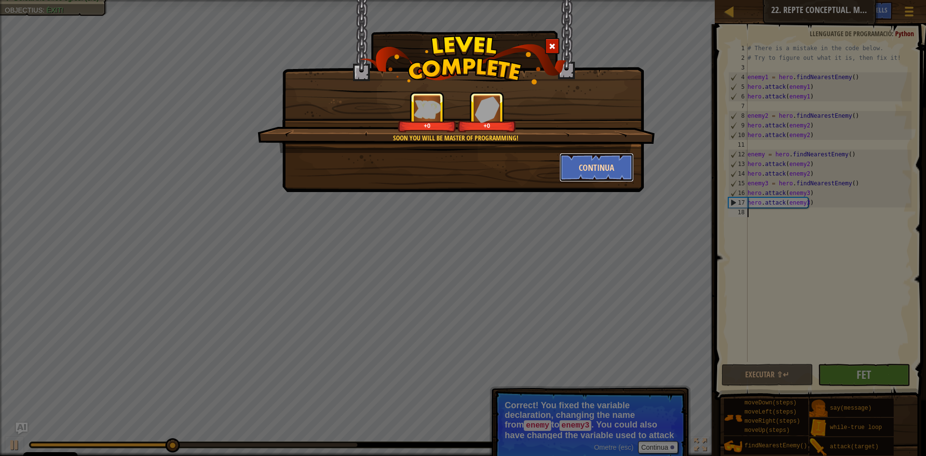
click at [604, 164] on button "Continua" at bounding box center [597, 167] width 75 height 29
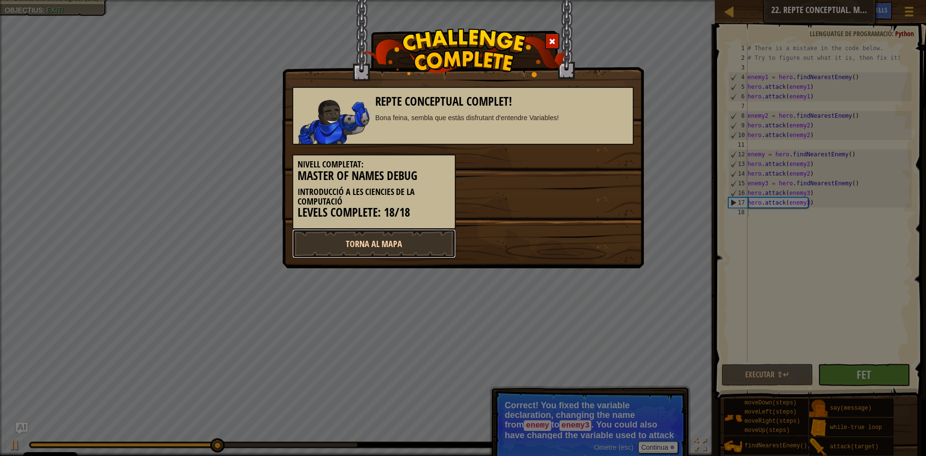
click at [371, 234] on link "Torna al mapa" at bounding box center [374, 243] width 164 height 29
select select "ca"
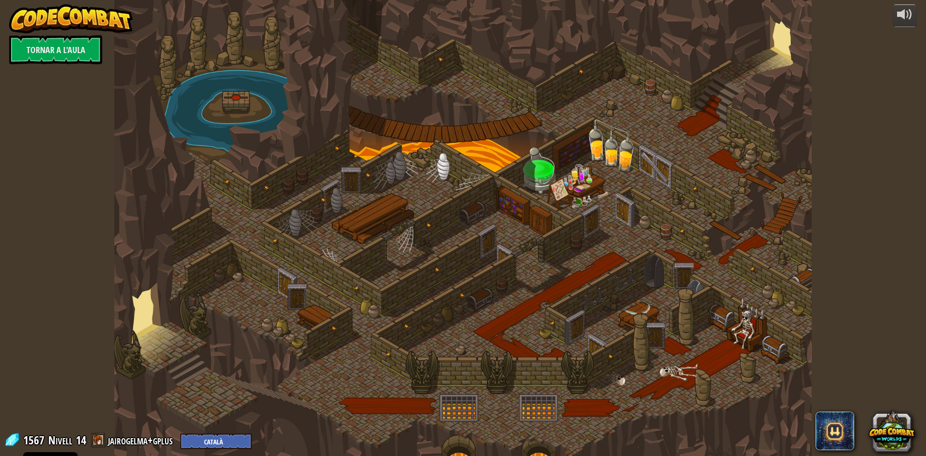
select select "ca"
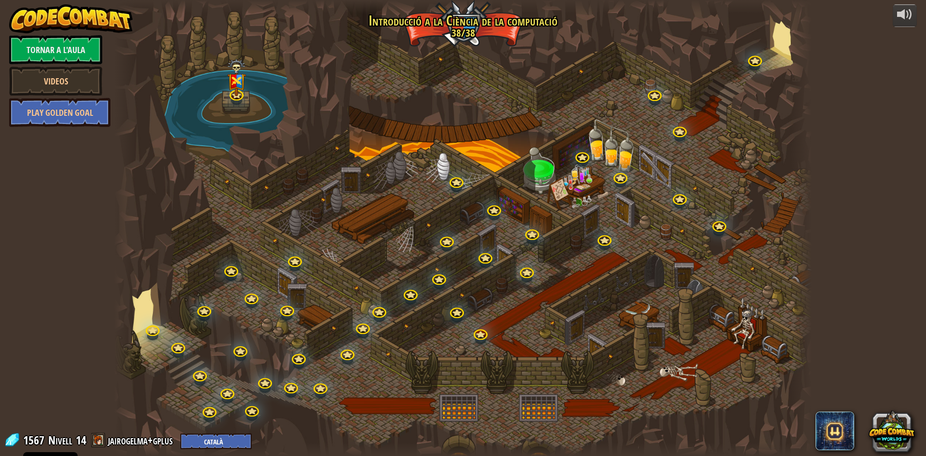
select select "ca"
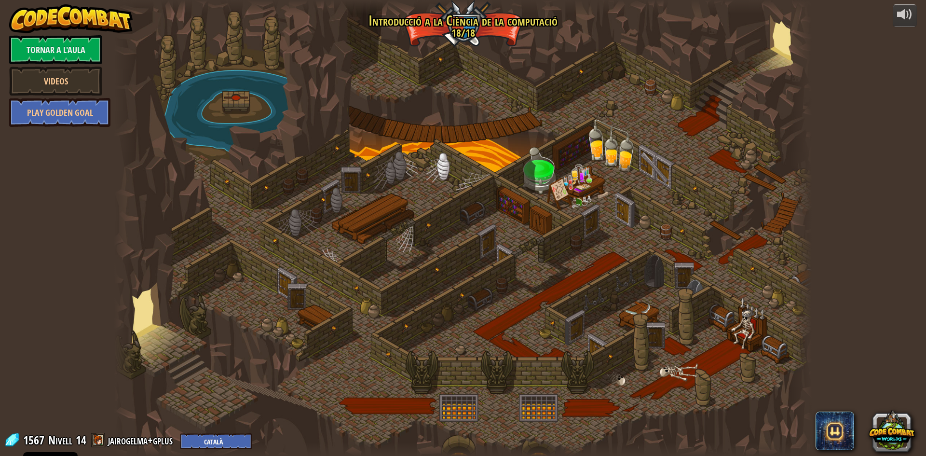
select select "ca"
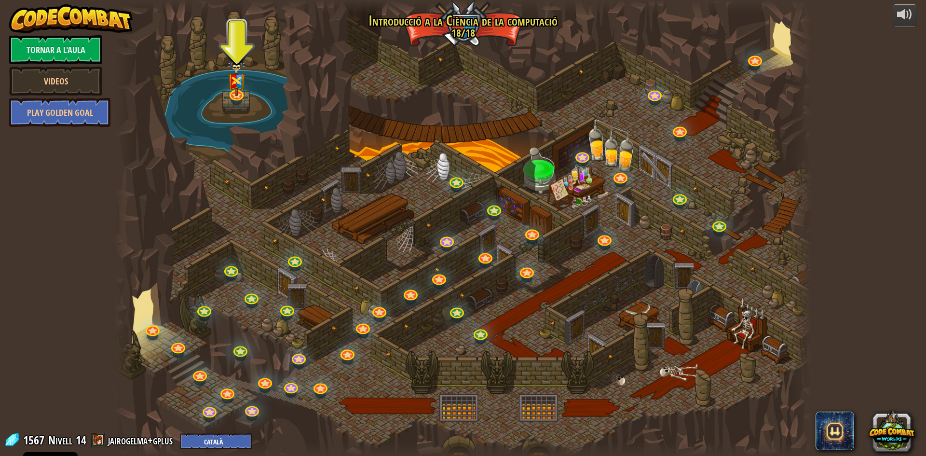
click at [474, 36] on div at bounding box center [463, 228] width 698 height 456
click at [236, 98] on link at bounding box center [235, 91] width 19 height 19
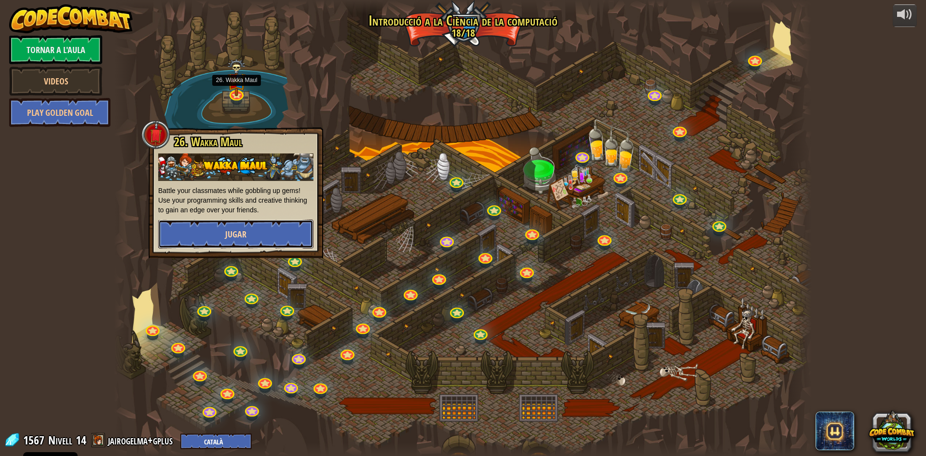
click at [303, 226] on button "Jugar" at bounding box center [235, 234] width 155 height 29
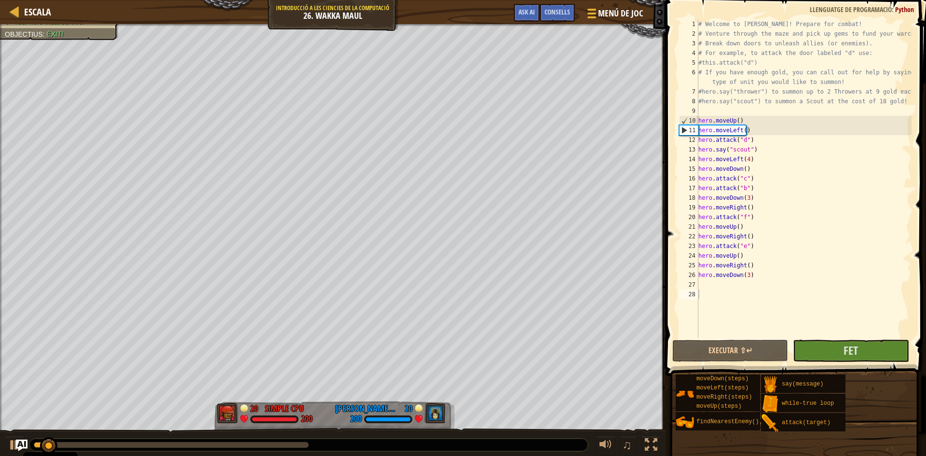
click at [854, 339] on span at bounding box center [797, 174] width 268 height 404
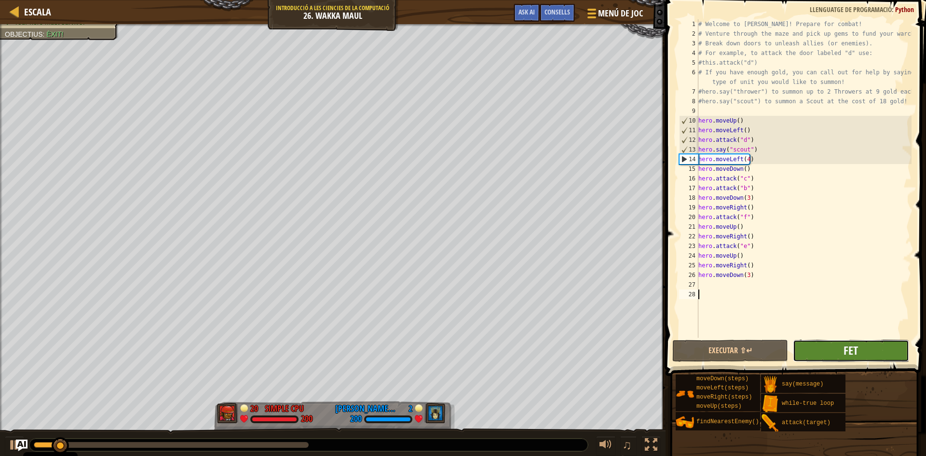
click at [857, 349] on span "Fet" at bounding box center [851, 350] width 14 height 15
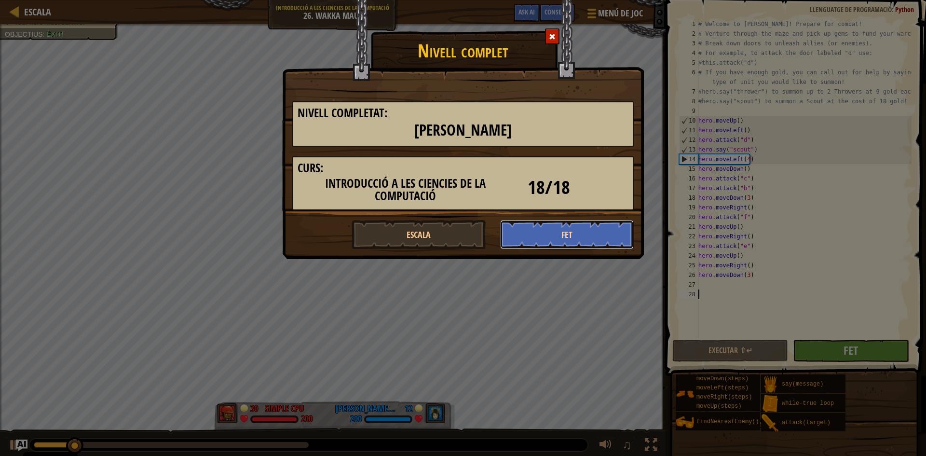
click at [571, 229] on button "Fet" at bounding box center [567, 234] width 134 height 29
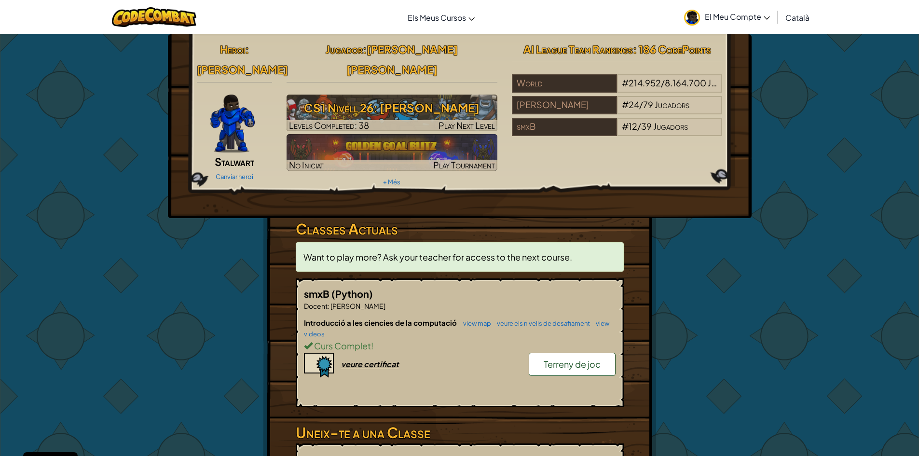
click at [391, 336] on div "Introducció a les ciencies de la computació view map veure els nivells de desaf…" at bounding box center [460, 358] width 312 height 82
click at [390, 359] on div "veure certificat" at bounding box center [370, 364] width 58 height 10
click at [143, 11] on img at bounding box center [154, 17] width 84 height 20
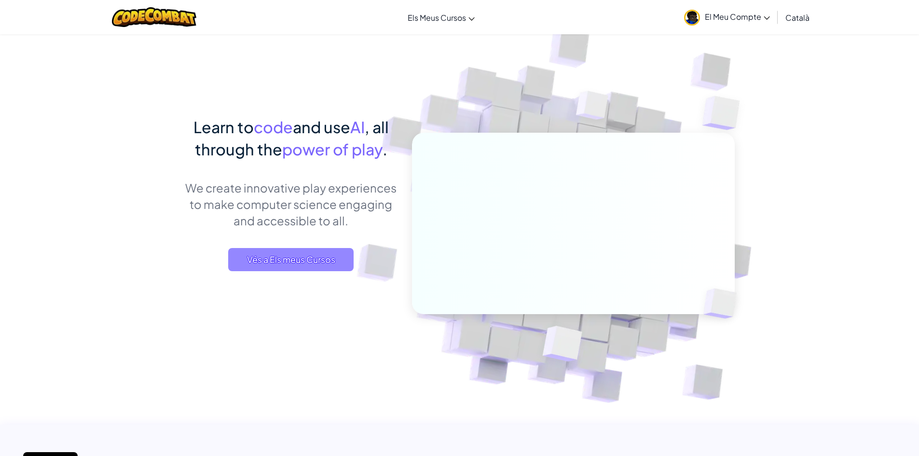
click at [286, 263] on span "Vés a Els meus Cursos" at bounding box center [290, 259] width 125 height 23
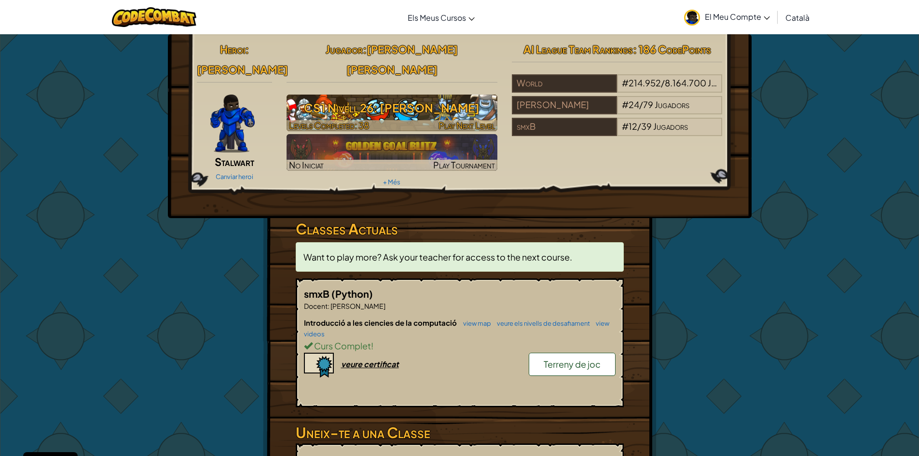
click at [388, 97] on h3 "CS1 Nivell 26: [PERSON_NAME]" at bounding box center [392, 108] width 211 height 22
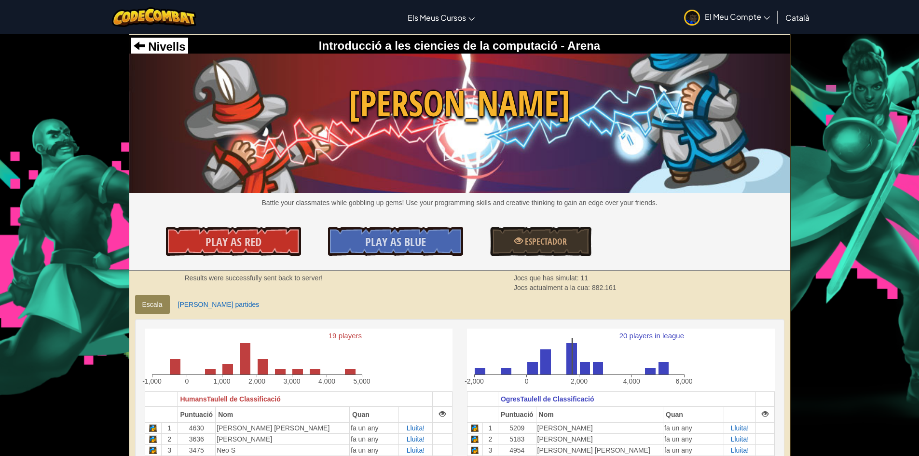
click at [164, 39] on div "Nivells" at bounding box center [159, 47] width 57 height 18
click at [165, 40] on span "Nivells" at bounding box center [165, 46] width 41 height 13
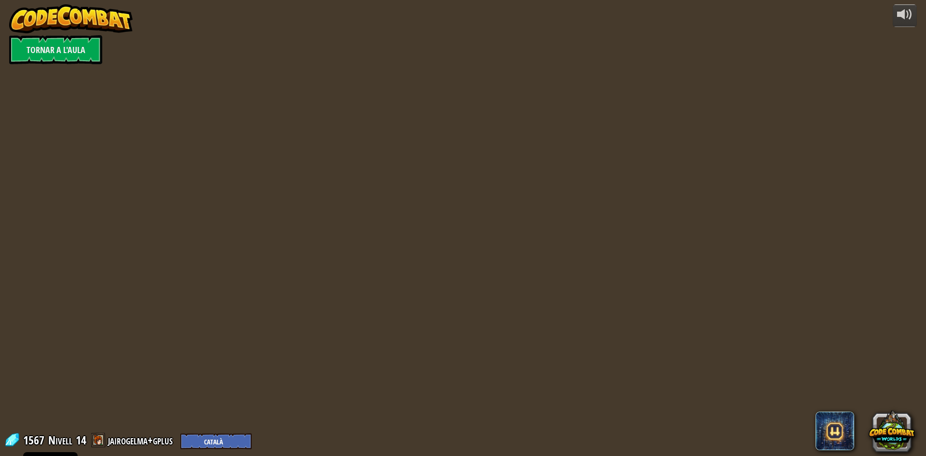
select select "ca"
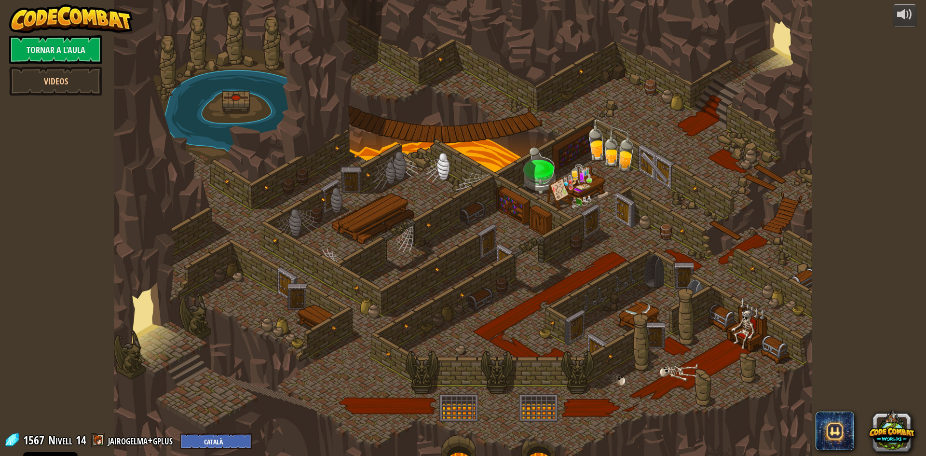
select select "ca"
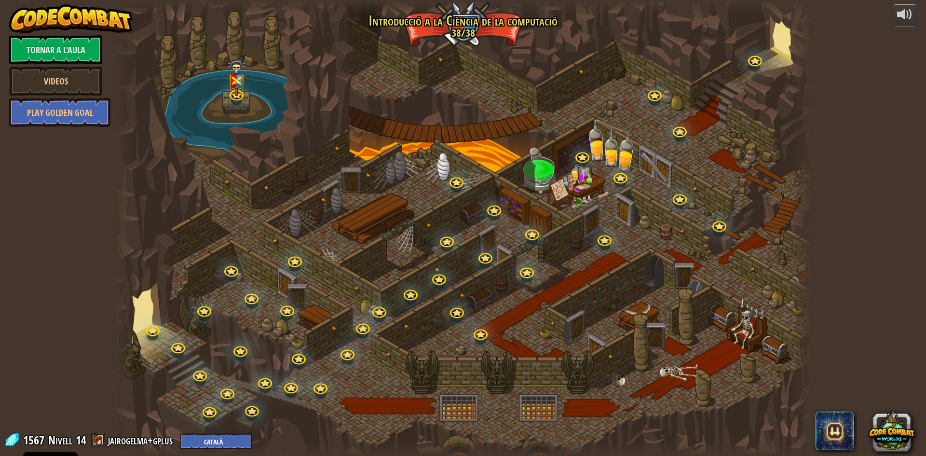
select select "ca"
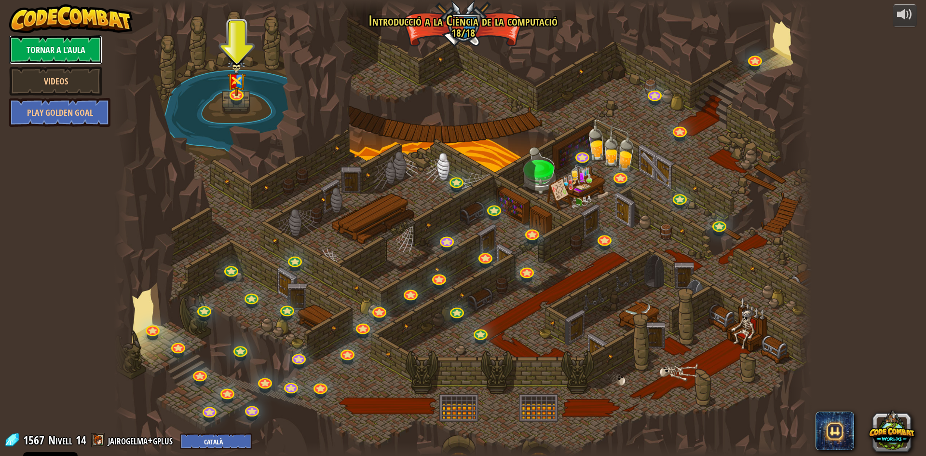
click at [34, 47] on link "Tornar a l'aula" at bounding box center [55, 49] width 93 height 29
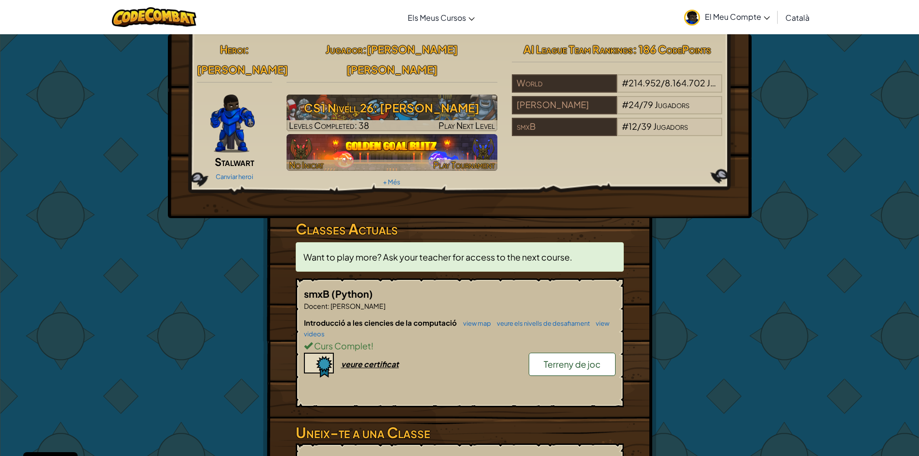
click at [329, 160] on div at bounding box center [392, 165] width 211 height 11
